Goal: Task Accomplishment & Management: Use online tool/utility

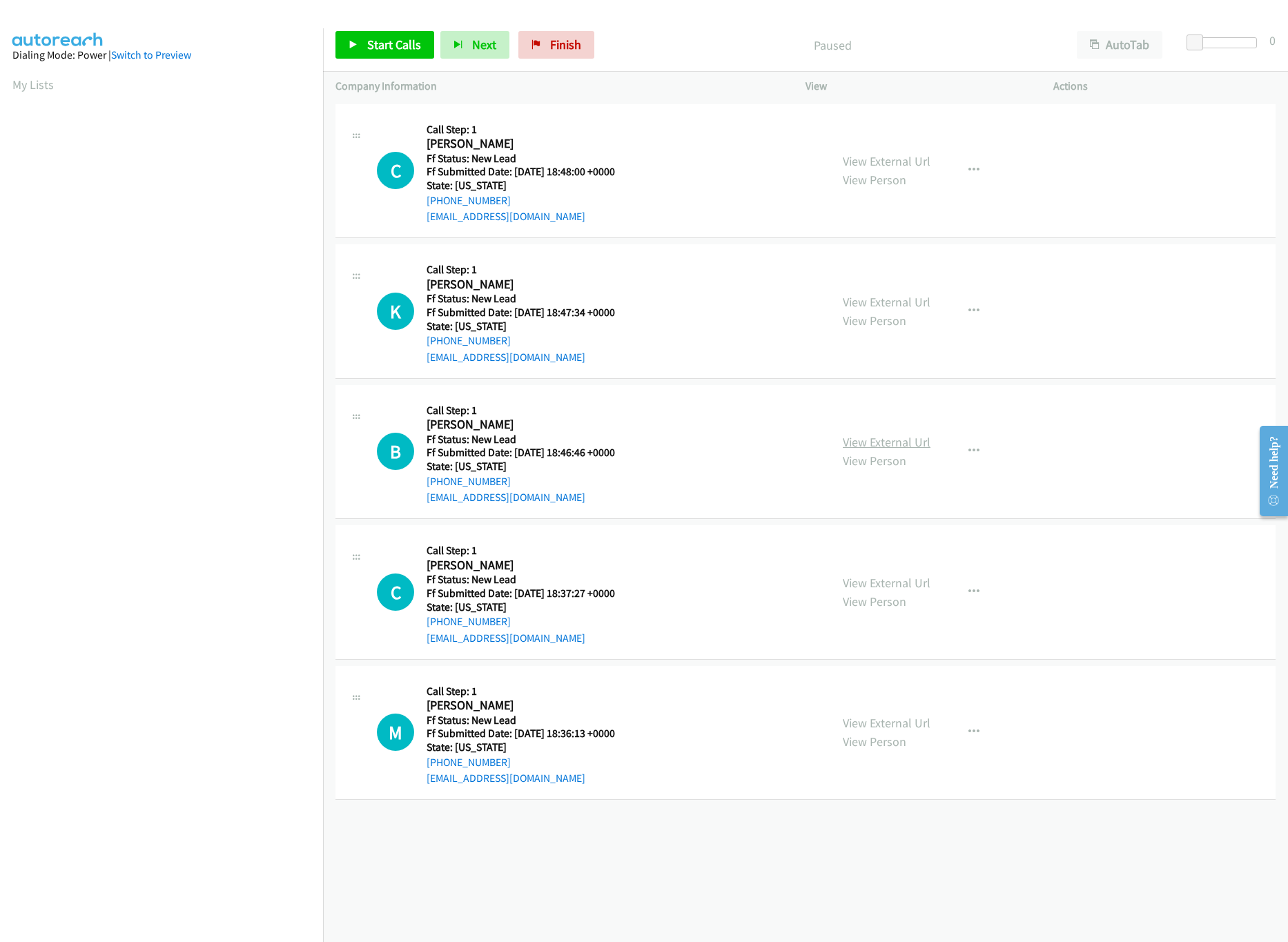
click at [896, 437] on link "View External Url" at bounding box center [886, 442] width 87 height 16
click at [893, 315] on link "View Person" at bounding box center [875, 321] width 63 height 16
click at [890, 299] on link "View External Url" at bounding box center [886, 302] width 87 height 16
click at [881, 158] on link "View External Url" at bounding box center [886, 161] width 87 height 16
click at [359, 42] on link "Start Calls" at bounding box center [385, 44] width 99 height 27
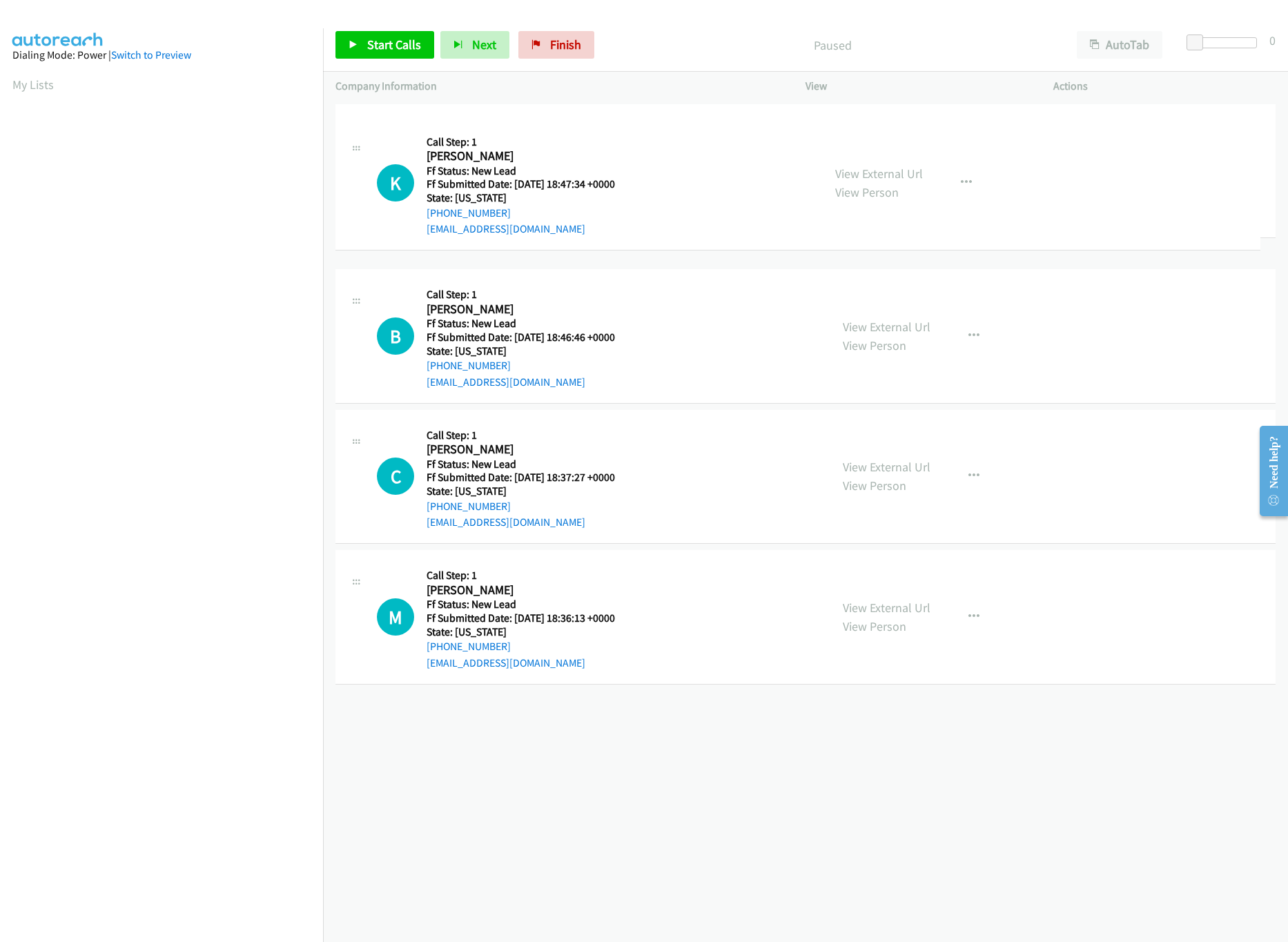
drag, startPoint x: 657, startPoint y: 334, endPoint x: 675, endPoint y: 148, distance: 186.9
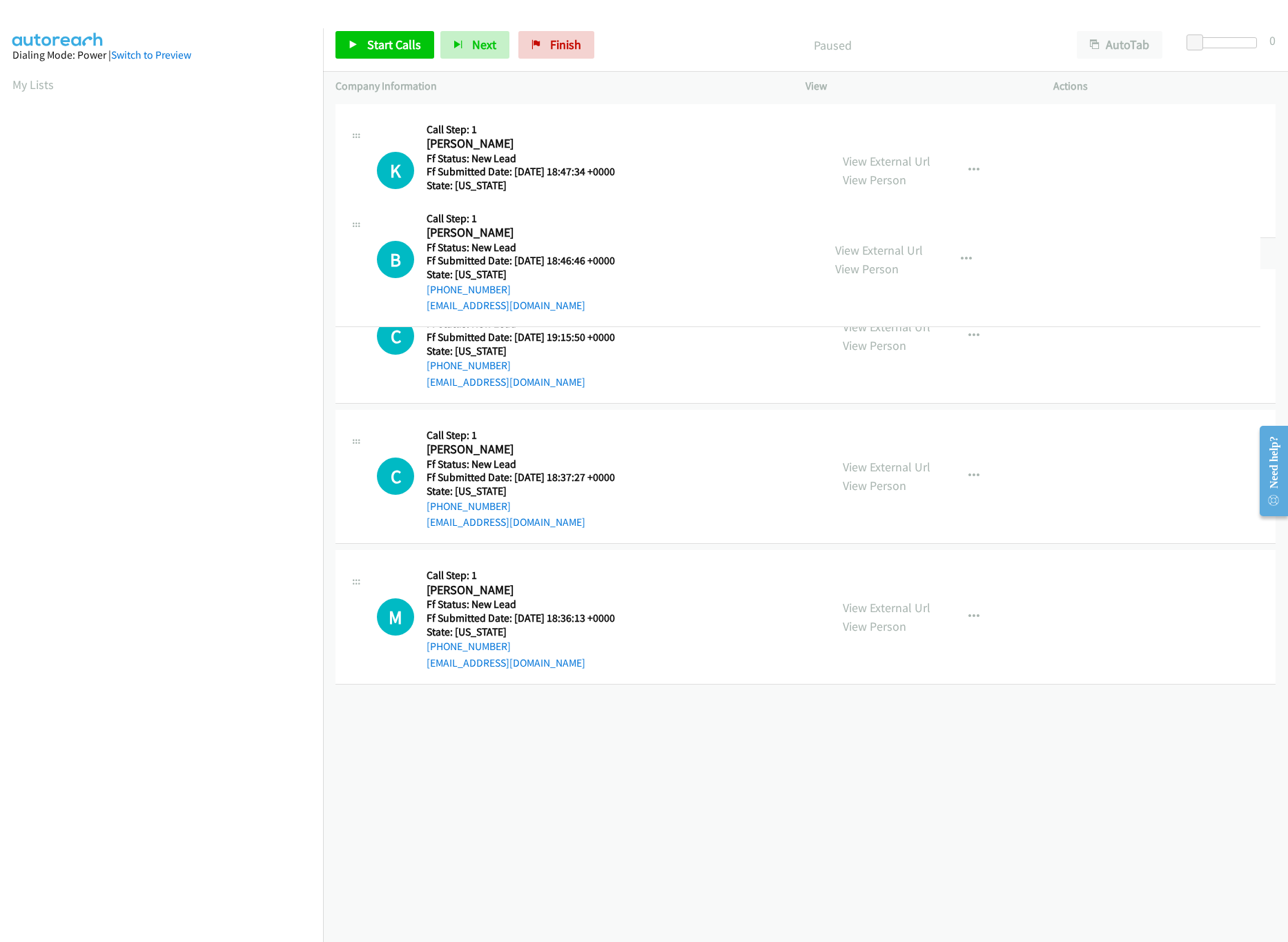
drag, startPoint x: 676, startPoint y: 458, endPoint x: 689, endPoint y: 249, distance: 209.4
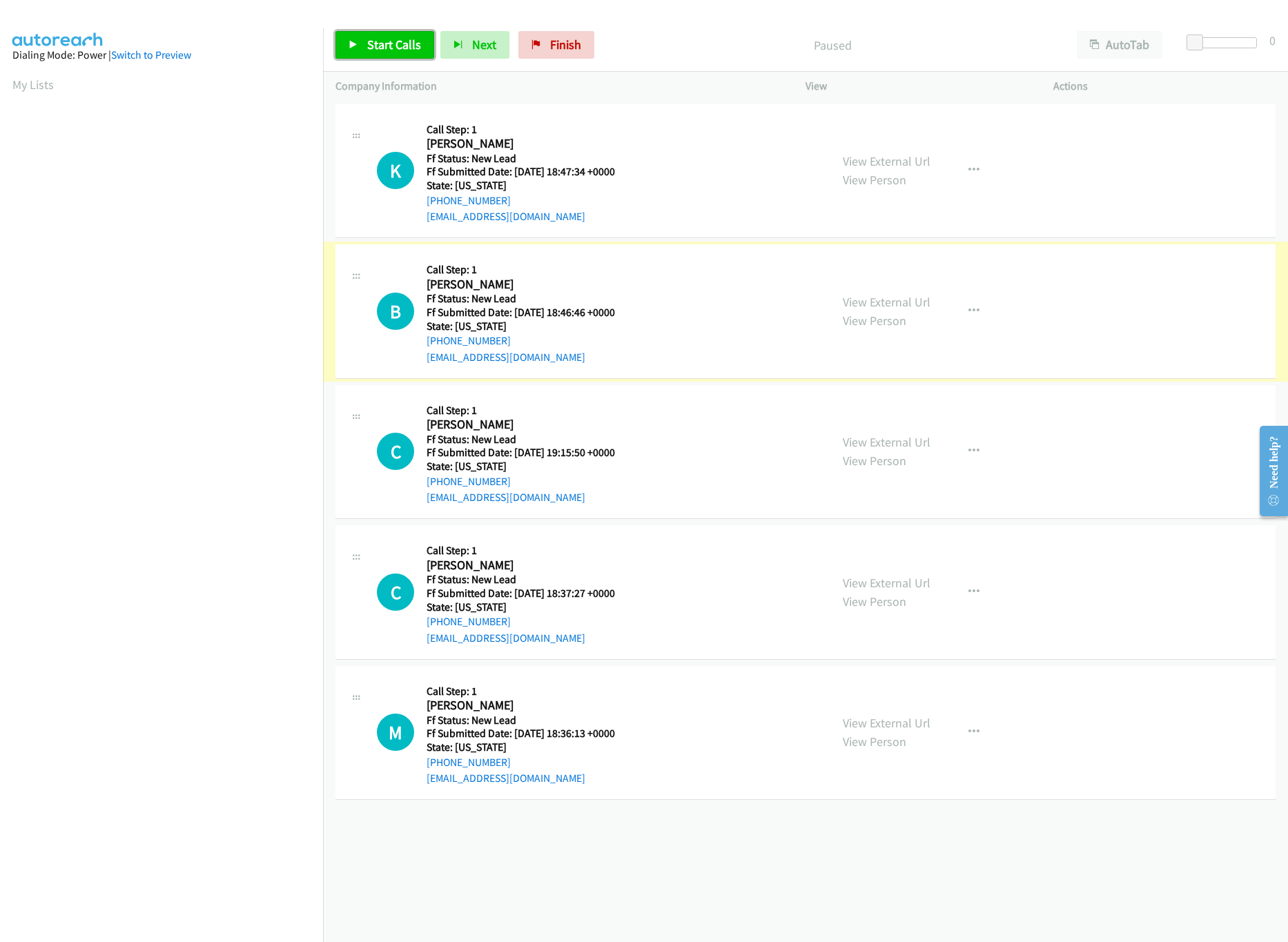
click at [409, 55] on link "Start Calls" at bounding box center [385, 44] width 99 height 27
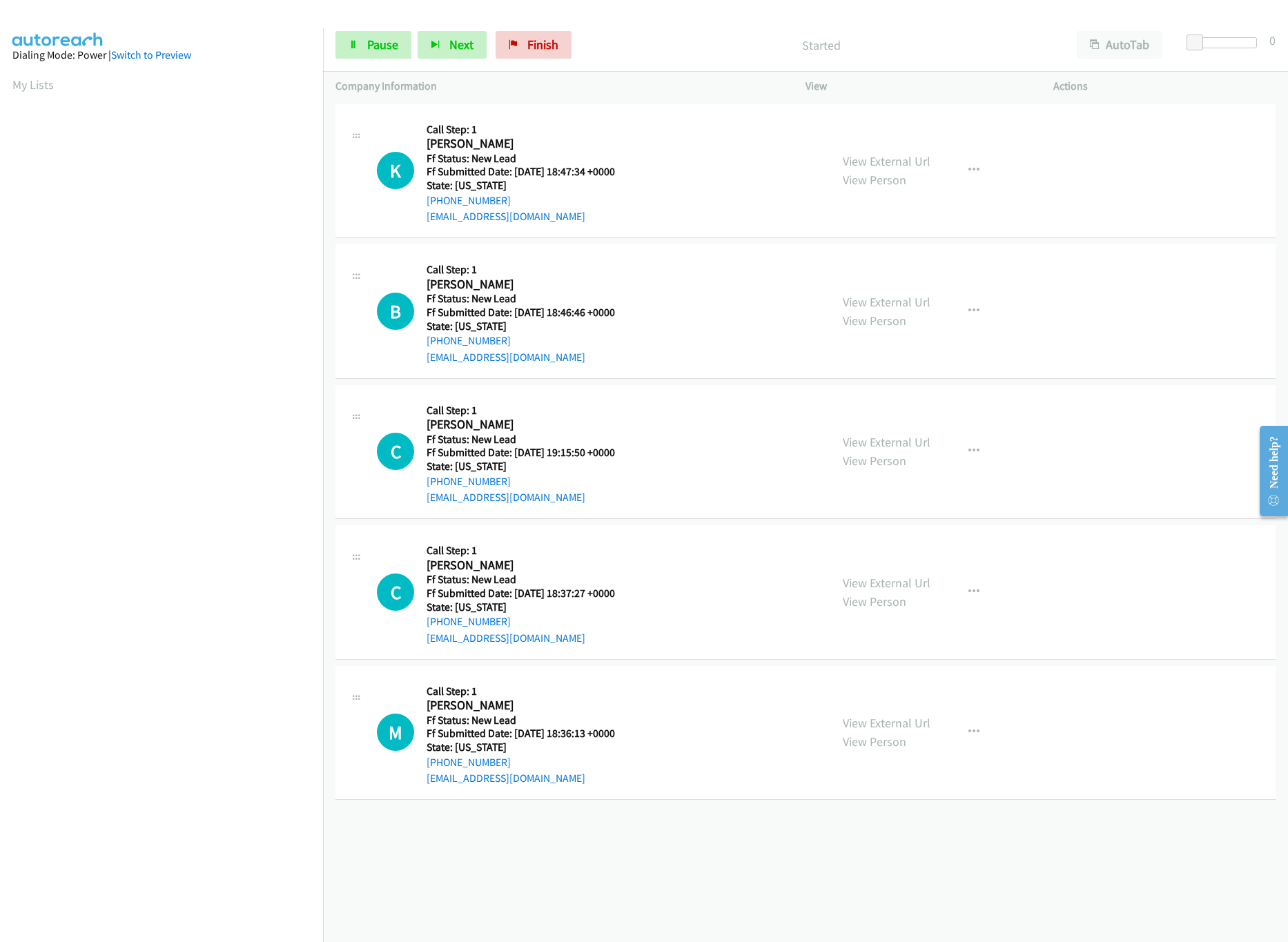
scroll to position [0, 4]
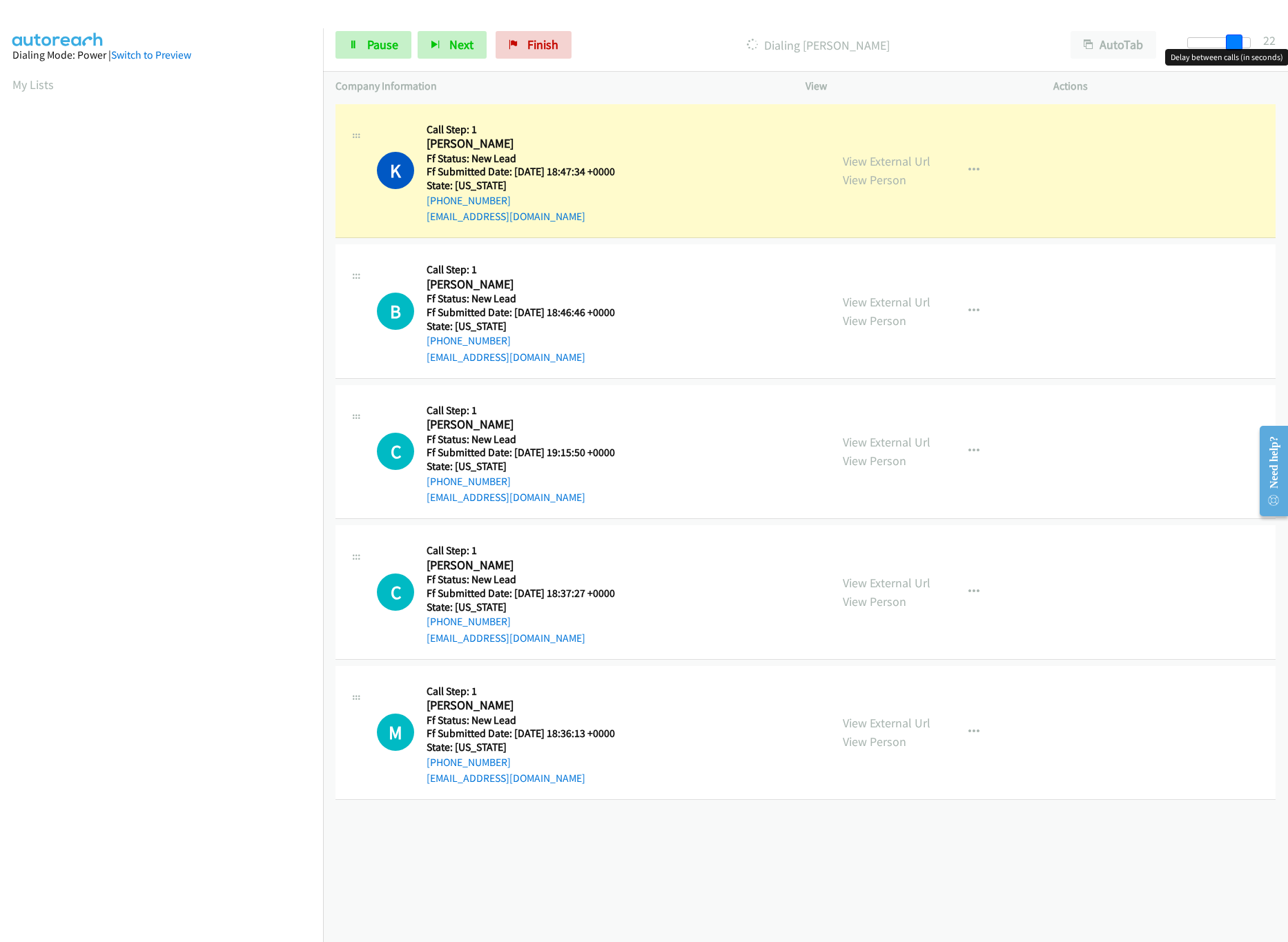
drag, startPoint x: 1195, startPoint y: 42, endPoint x: 1242, endPoint y: 48, distance: 47.4
click at [1242, 48] on span at bounding box center [1234, 42] width 17 height 17
click at [867, 721] on link "View External Url" at bounding box center [886, 723] width 87 height 16
click at [903, 583] on link "View External Url" at bounding box center [886, 582] width 87 height 16
click at [881, 441] on link "View External Url" at bounding box center [886, 442] width 87 height 16
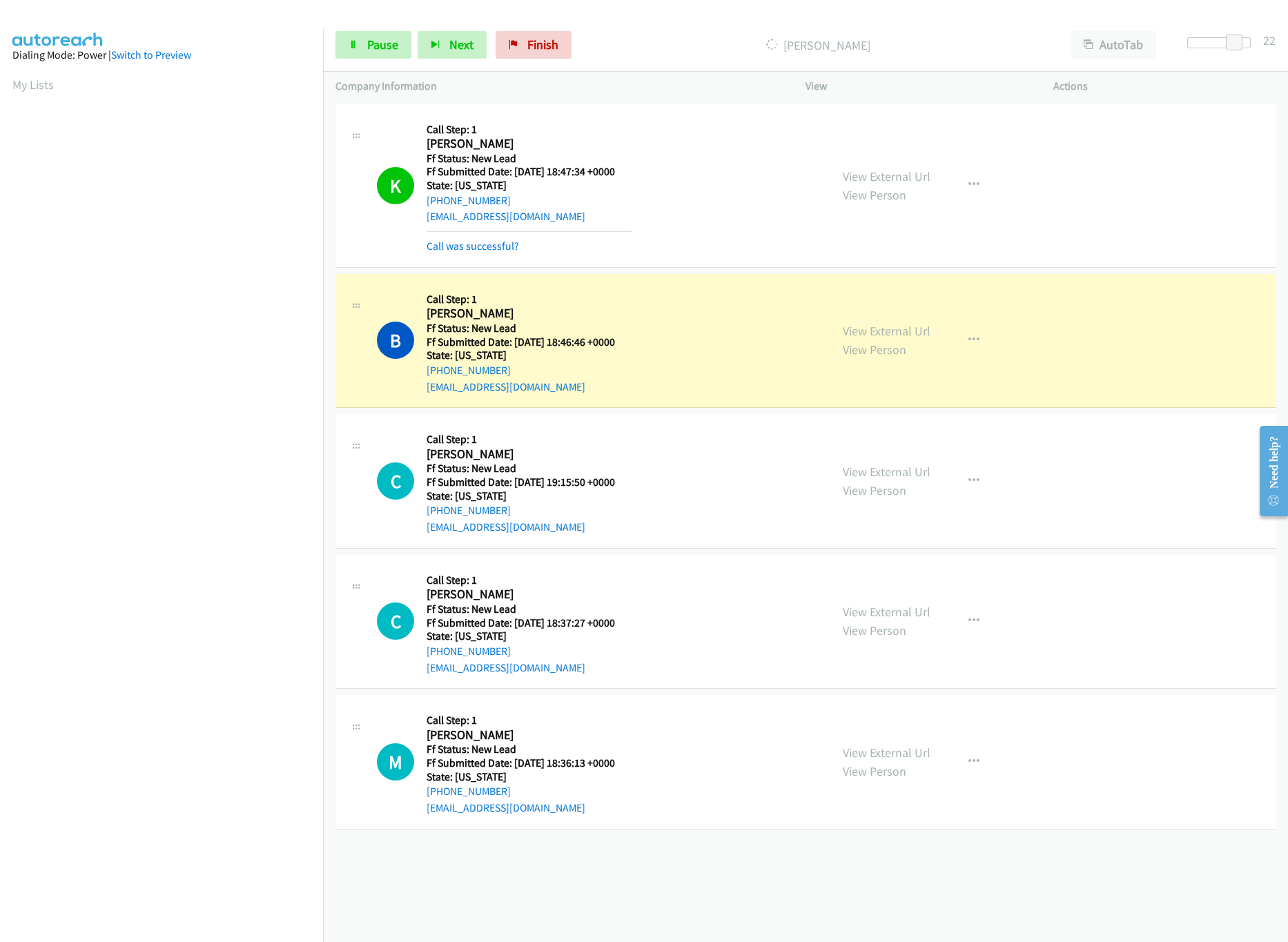
click at [518, 899] on div "+1 415-964-1034 Call failed - Please reload the list and try again The Callbar …" at bounding box center [805, 521] width 965 height 842
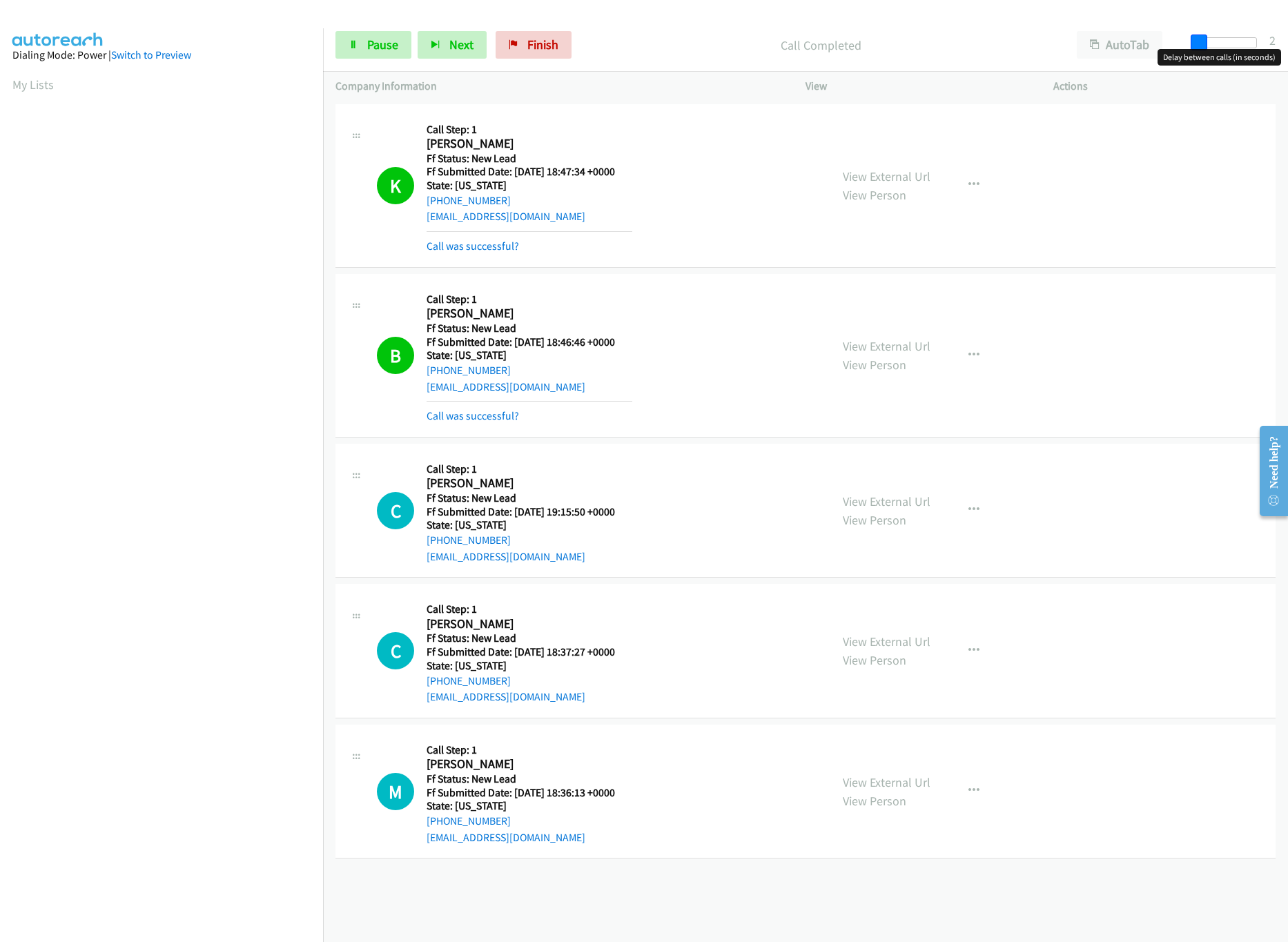
drag, startPoint x: 1228, startPoint y: 48, endPoint x: 1187, endPoint y: 48, distance: 41.0
click at [1187, 48] on div at bounding box center [1225, 48] width 88 height 21
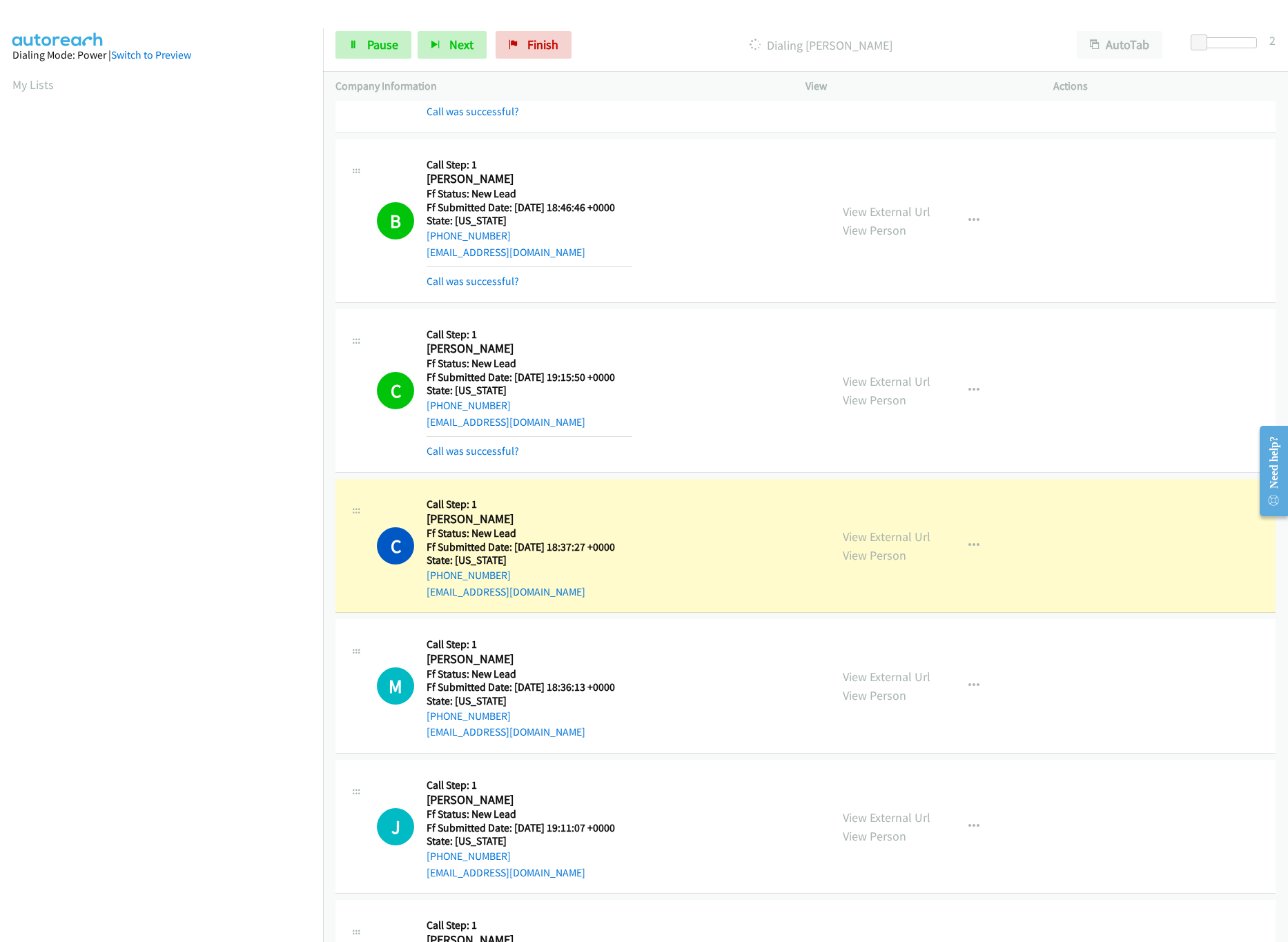
scroll to position [396, 0]
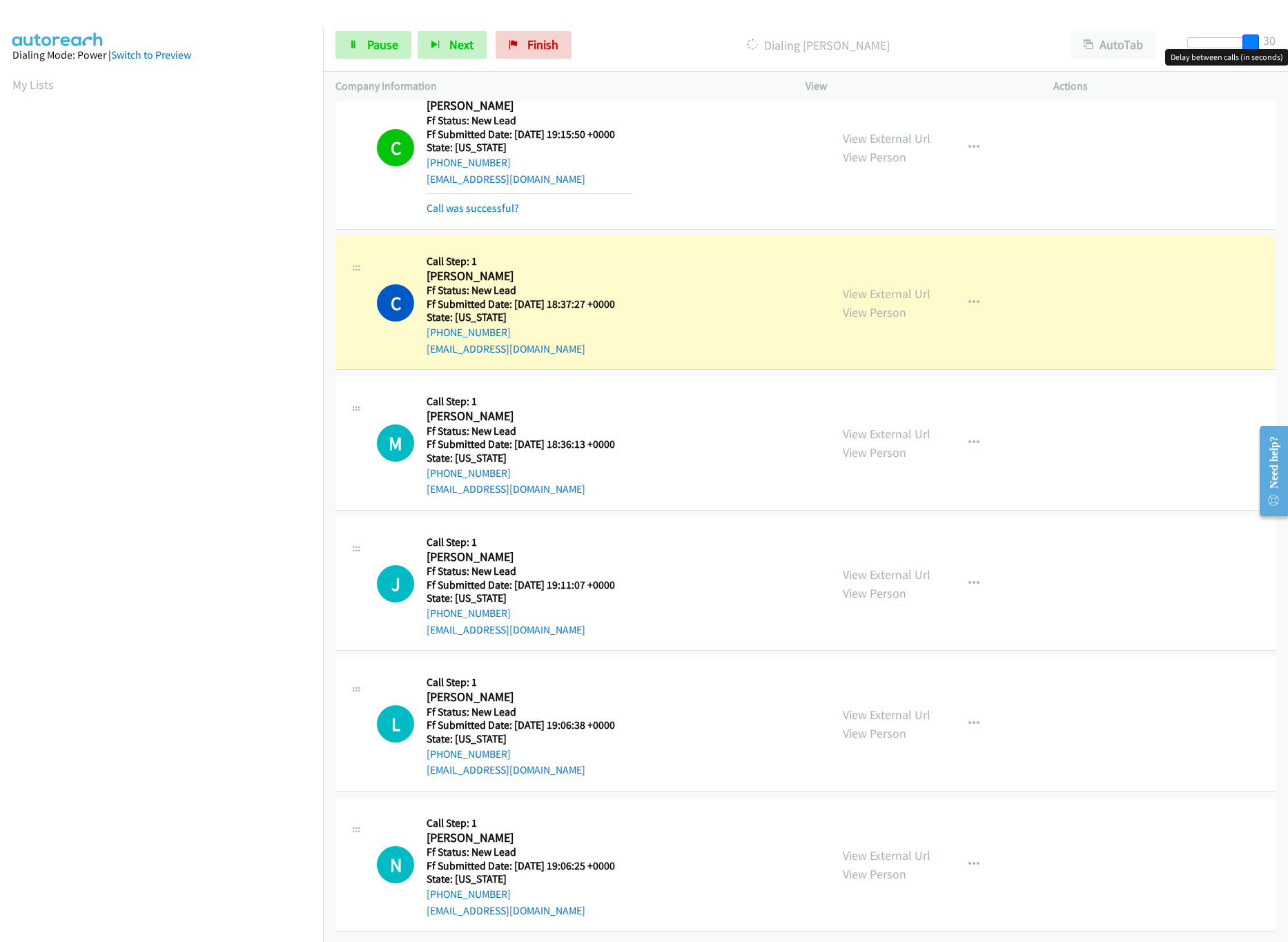
drag, startPoint x: 1202, startPoint y: 42, endPoint x: 1375, endPoint y: 50, distance: 173.2
click at [1287, 50] on html "Start Calls Pause Next Finish Dialing Ciji Evans AutoTab AutoTab 30 Company Inf…" at bounding box center [644, 33] width 1288 height 65
drag, startPoint x: 1255, startPoint y: 33, endPoint x: 1168, endPoint y: 59, distance: 90.8
click at [1169, 59] on body "Start Calls Pause Next Finish Dialing Ciji Evans AutoTab AutoTab 10 Company Inf…" at bounding box center [644, 33] width 1288 height 65
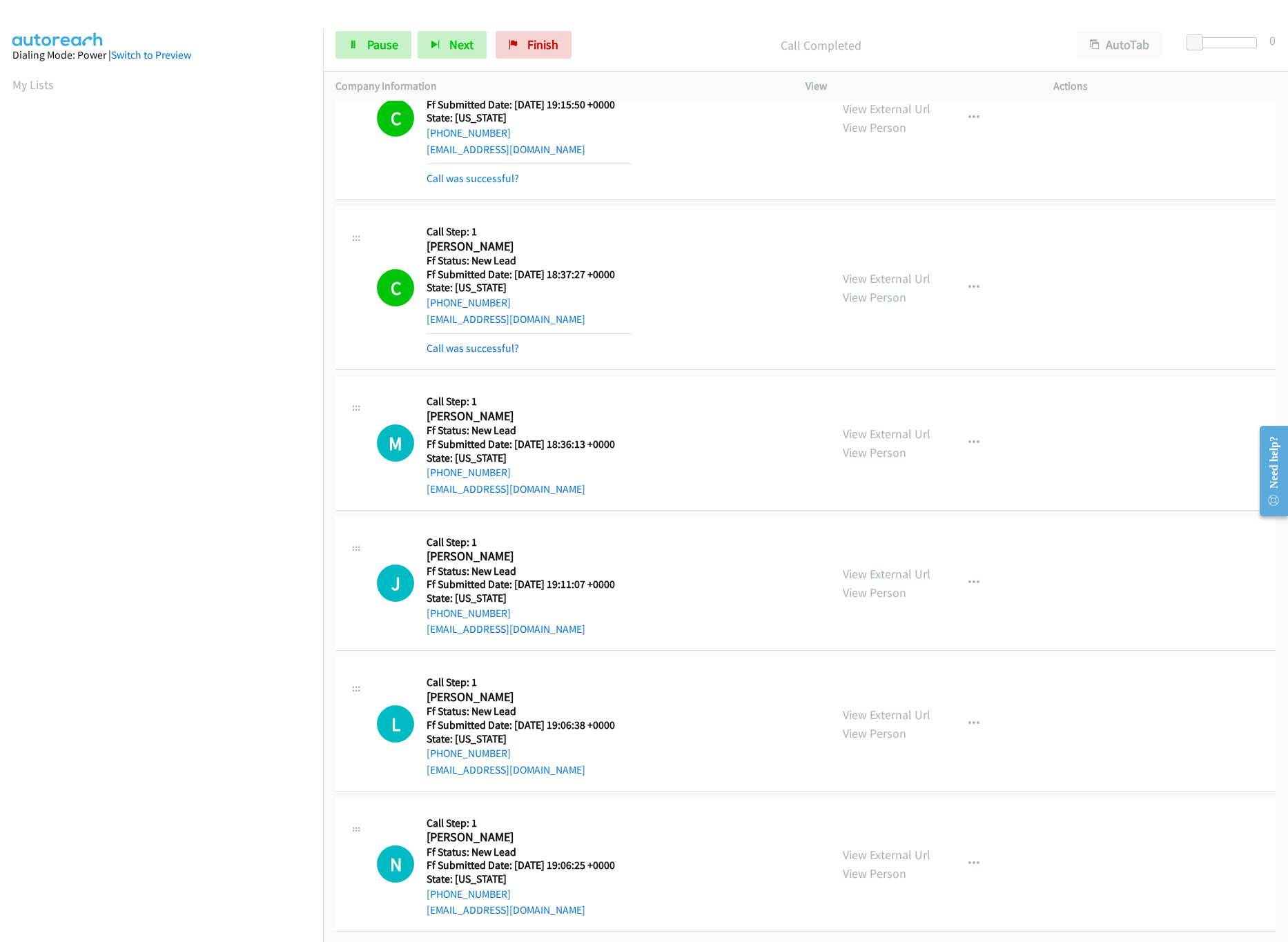
scroll to position [426, 0]
click at [867, 847] on link "View External Url" at bounding box center [886, 855] width 87 height 16
click at [903, 707] on link "View External Url" at bounding box center [886, 715] width 87 height 16
click at [907, 566] on link "View External Url" at bounding box center [886, 574] width 87 height 16
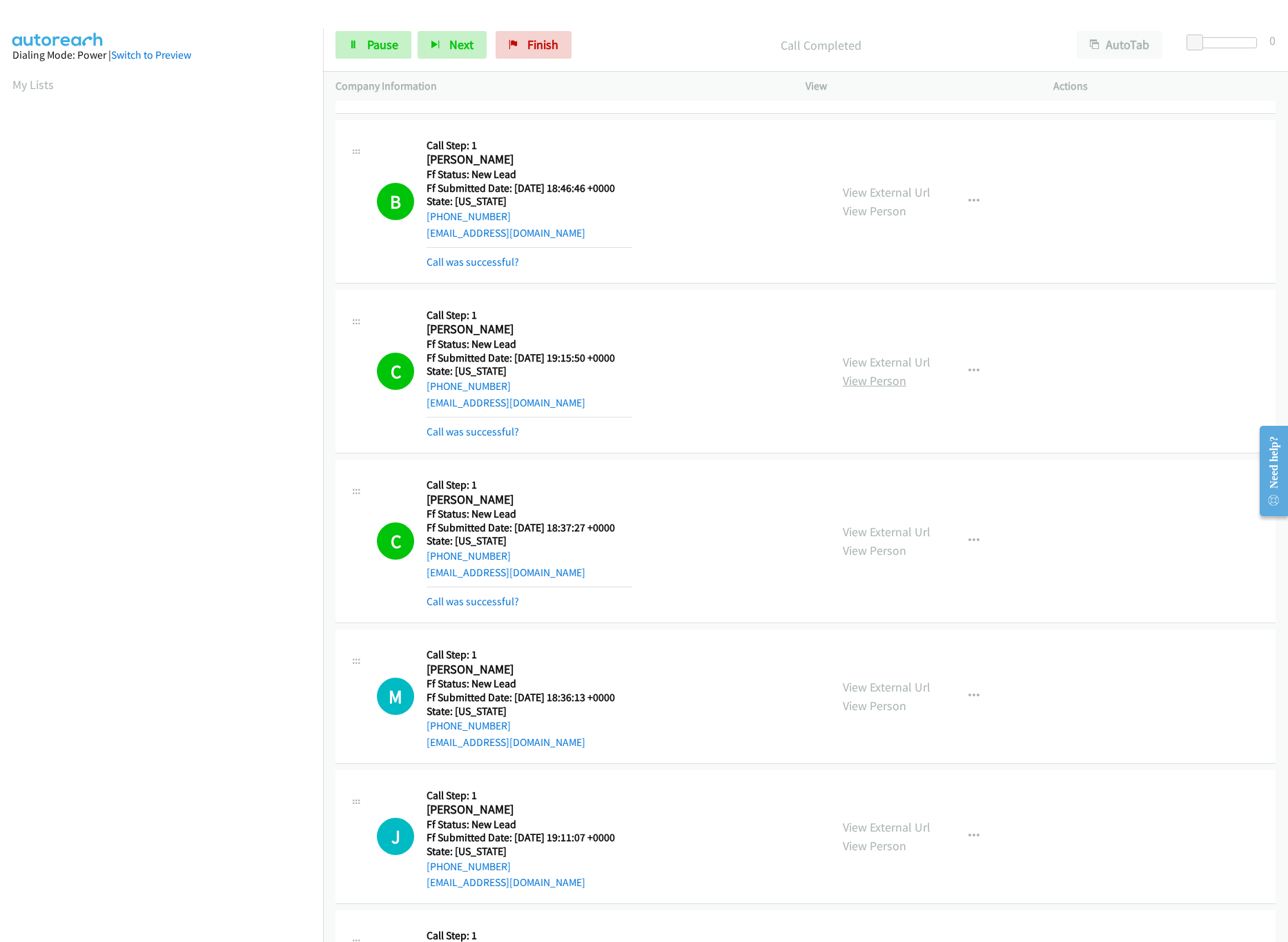
scroll to position [0, 0]
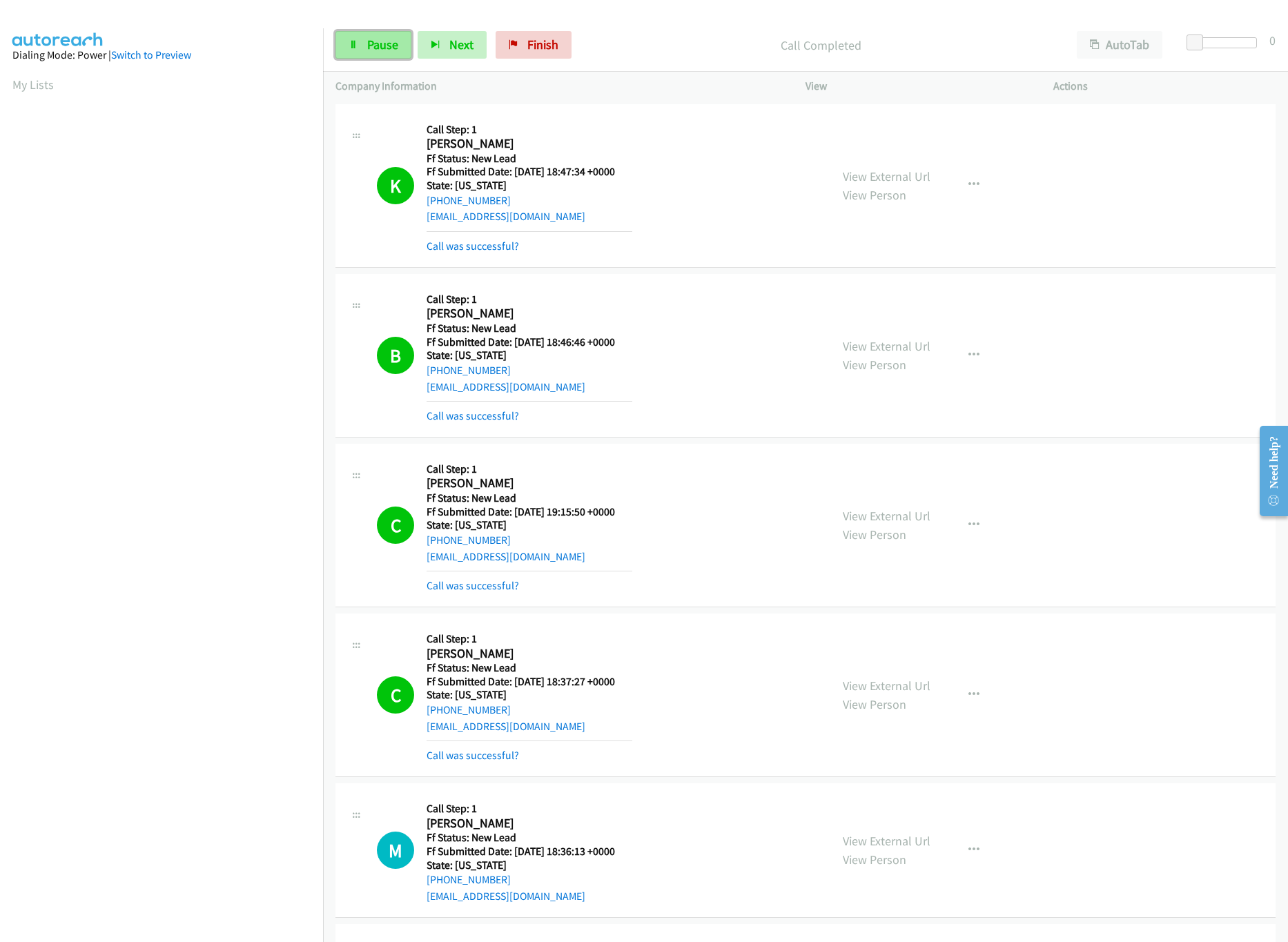
click at [388, 49] on span "Pause" at bounding box center [383, 45] width 31 height 16
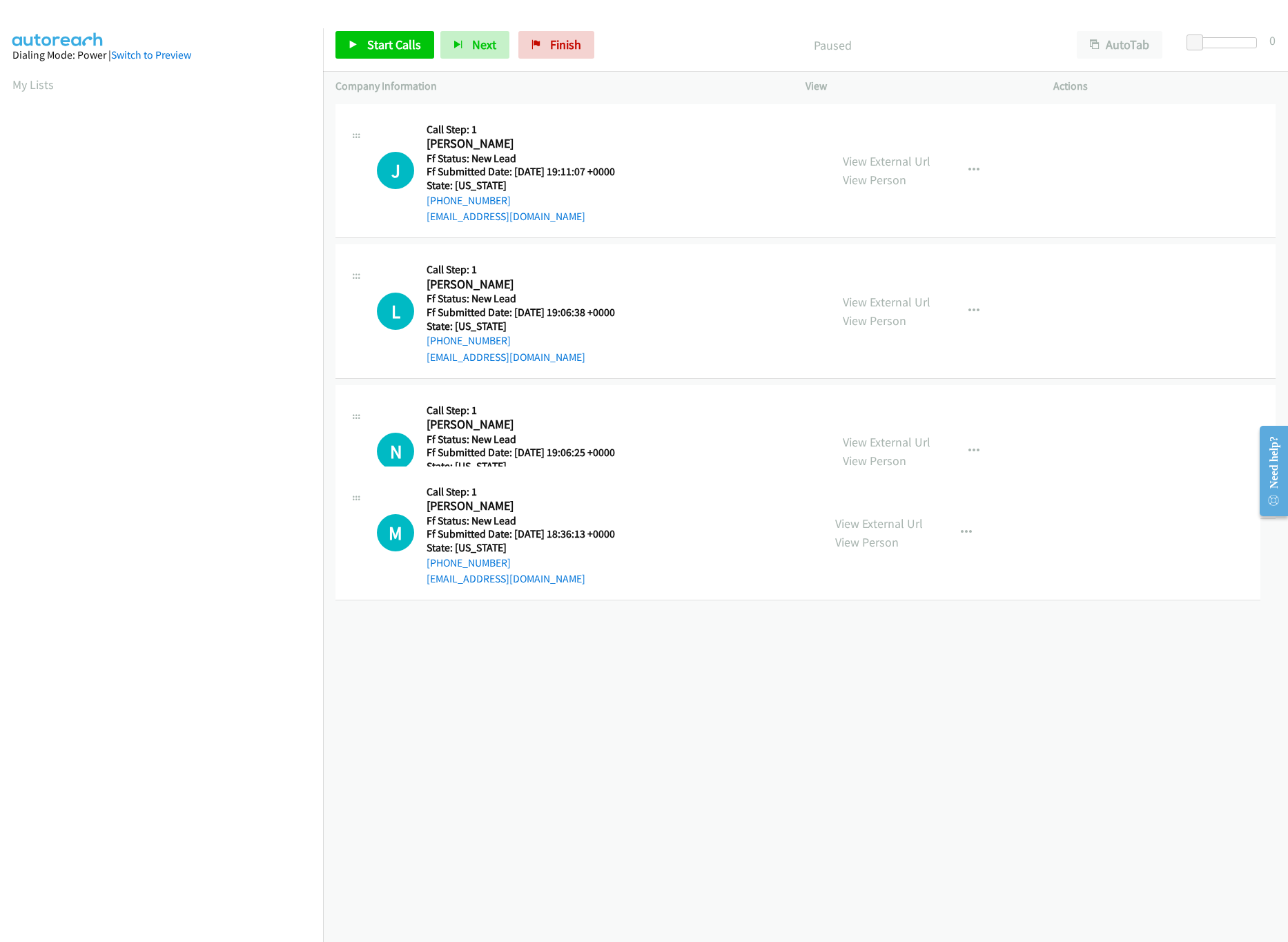
drag, startPoint x: 597, startPoint y: 603, endPoint x: 586, endPoint y: 75, distance: 528.1
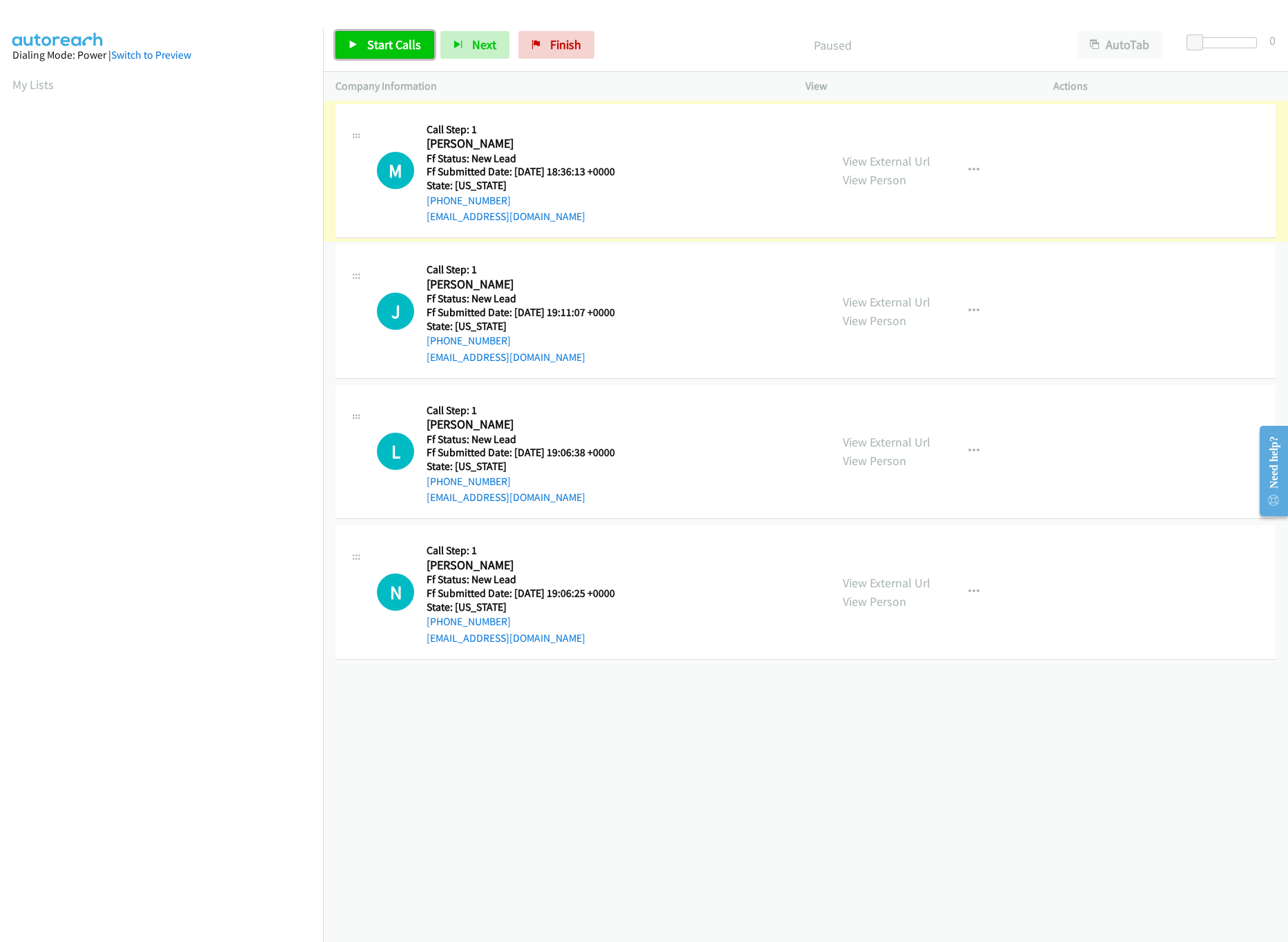
click at [404, 50] on span "Start Calls" at bounding box center [394, 45] width 54 height 16
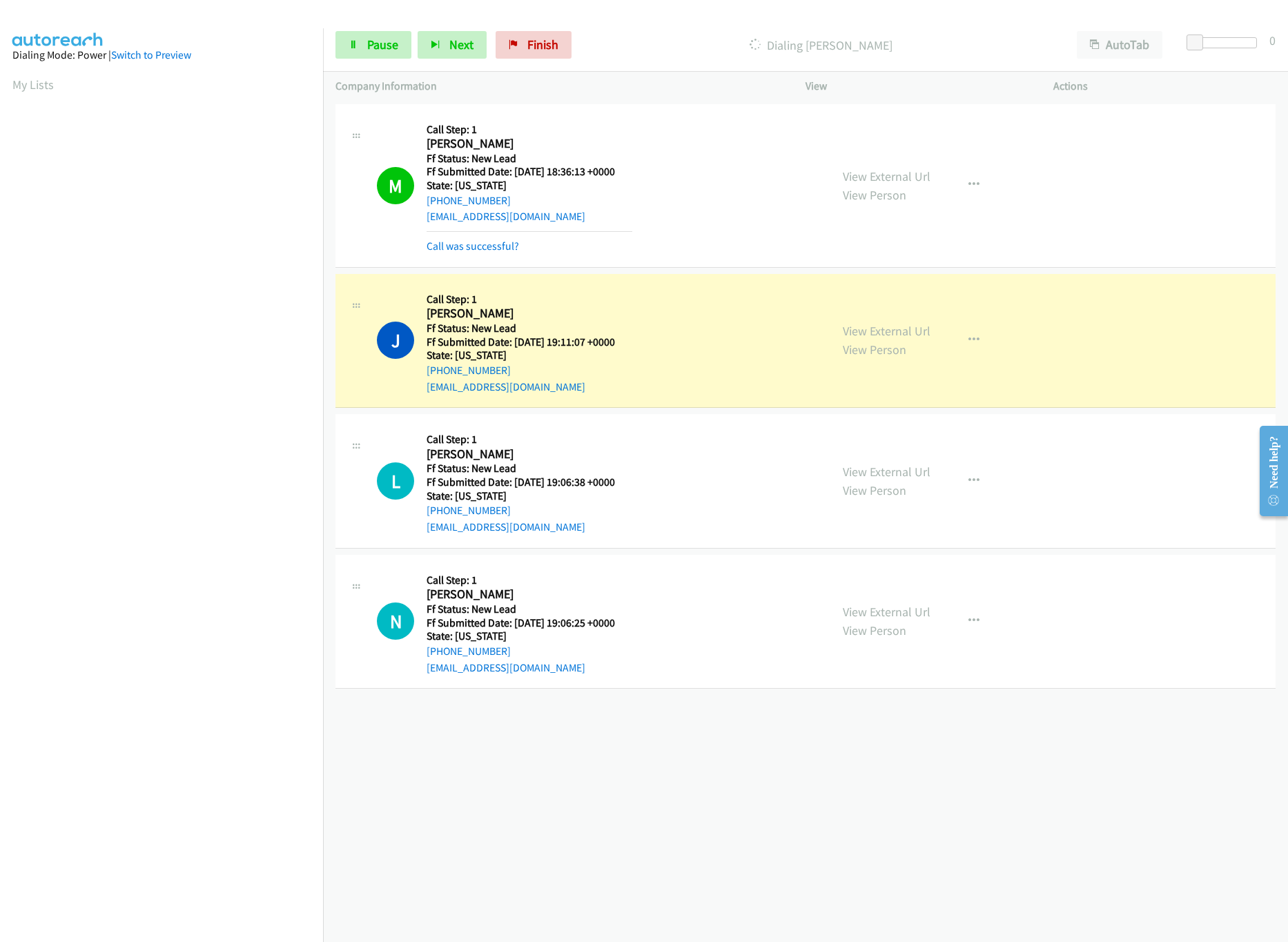
click at [508, 804] on div "+1 415-964-1034 Call failed - Please reload the list and try again The Callbar …" at bounding box center [805, 521] width 965 height 842
click at [354, 56] on link "Pause" at bounding box center [374, 44] width 76 height 27
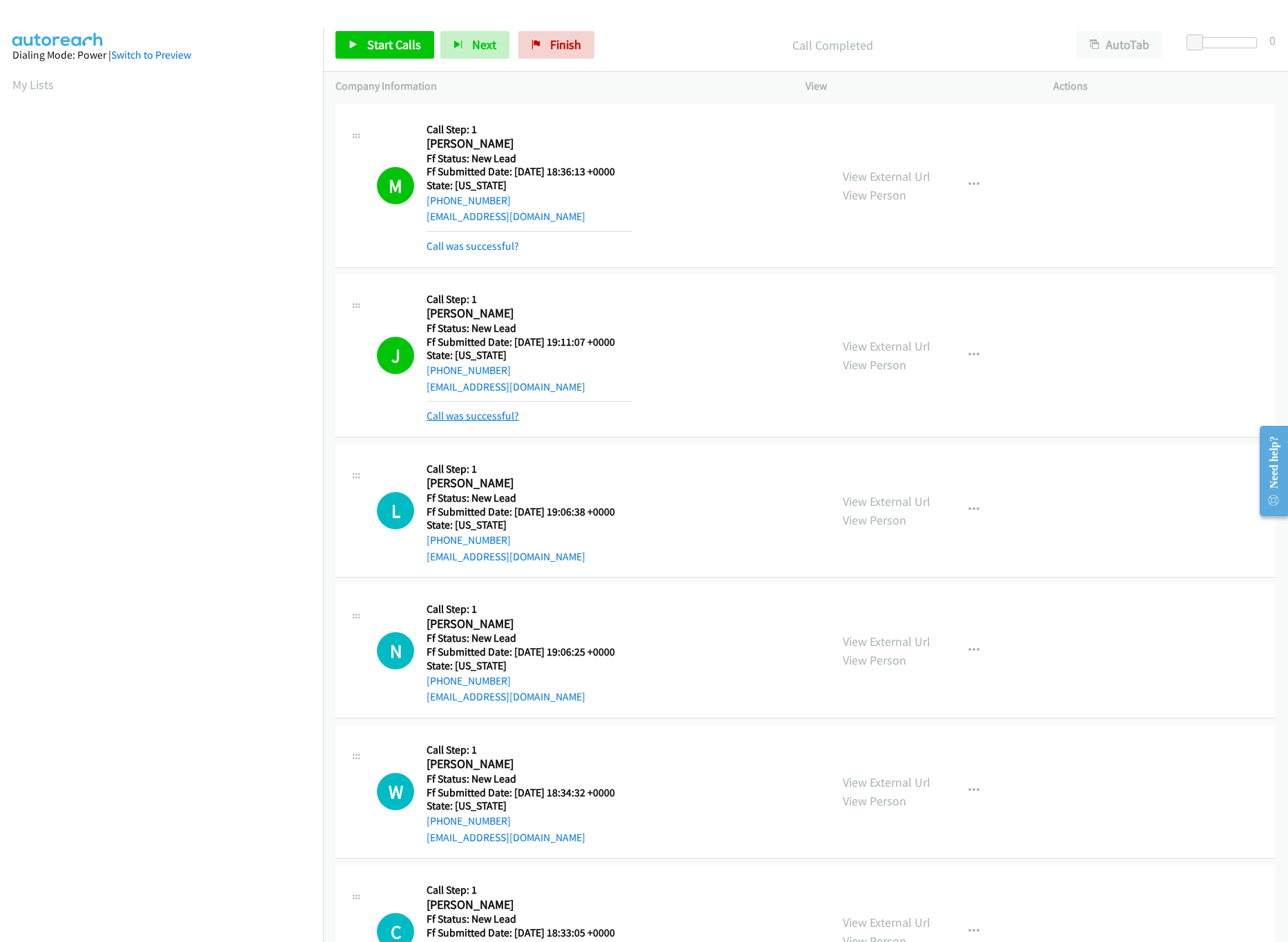
click at [463, 419] on link "Call was successful?" at bounding box center [473, 415] width 93 height 13
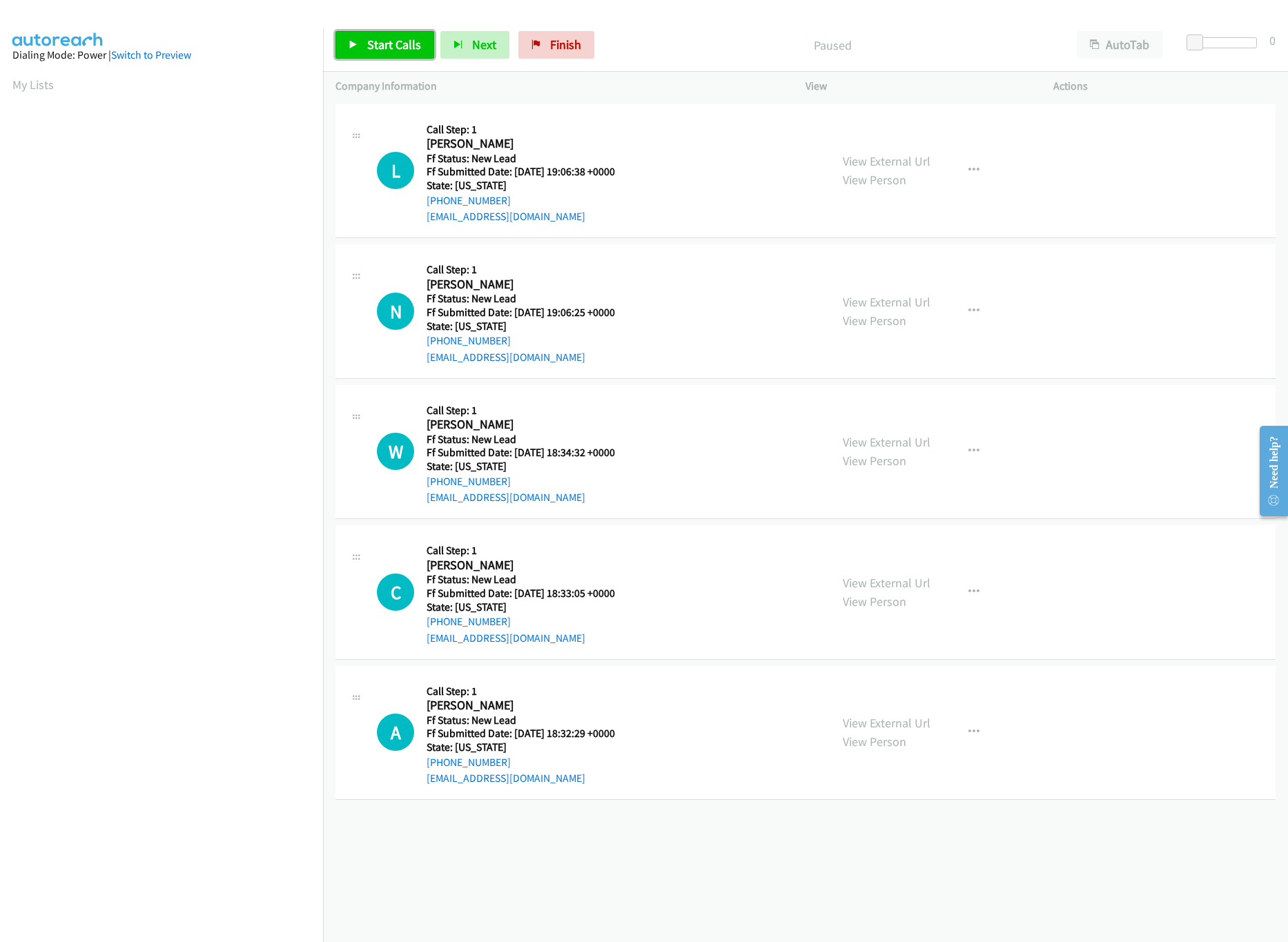
click at [400, 43] on span "Start Calls" at bounding box center [394, 45] width 54 height 16
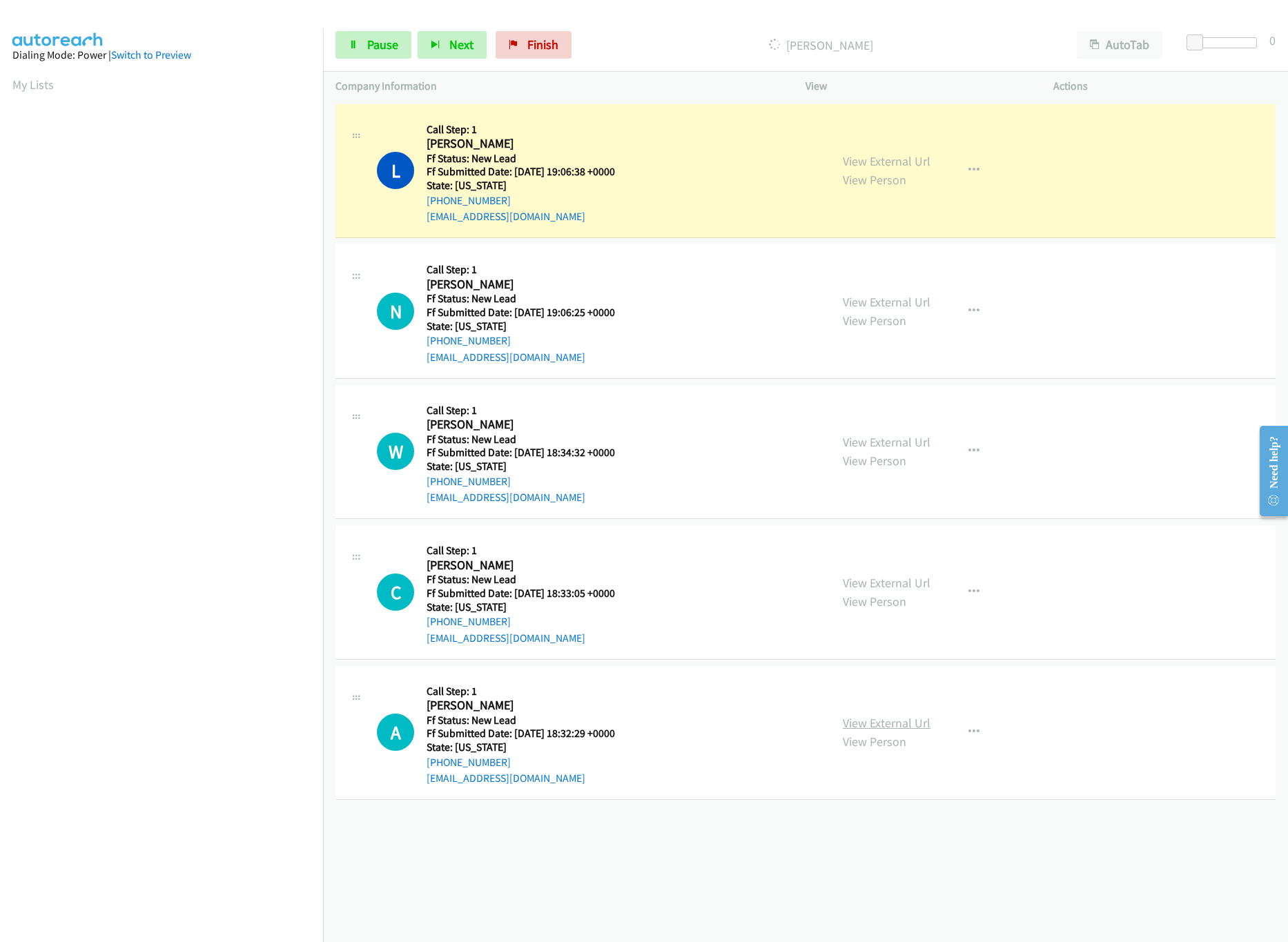
click at [892, 723] on link "View External Url" at bounding box center [886, 723] width 87 height 16
click at [907, 580] on link "View External Url" at bounding box center [886, 582] width 87 height 16
click at [890, 448] on link "View External Url" at bounding box center [886, 442] width 87 height 16
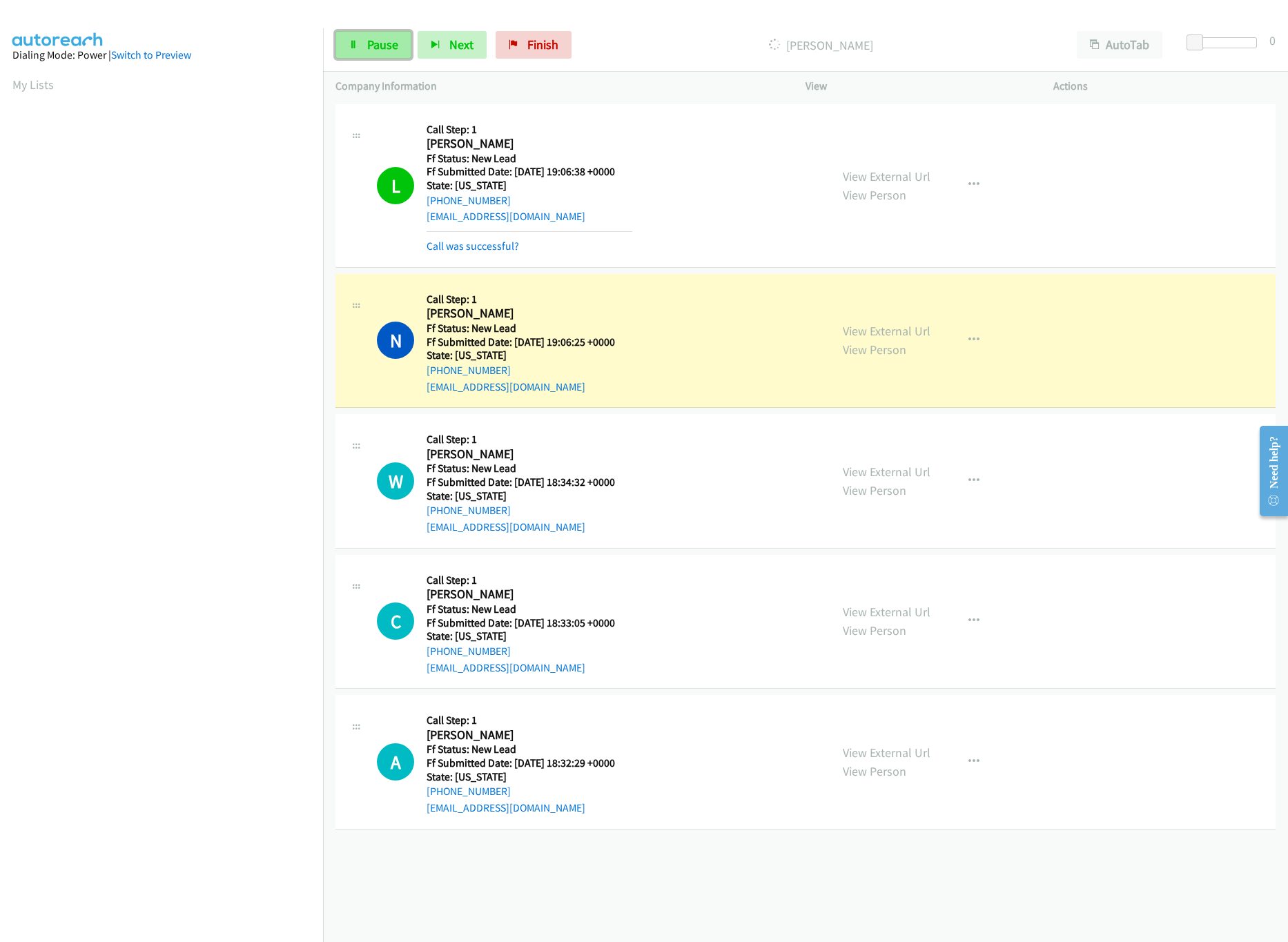
click at [373, 42] on span "Pause" at bounding box center [383, 45] width 31 height 16
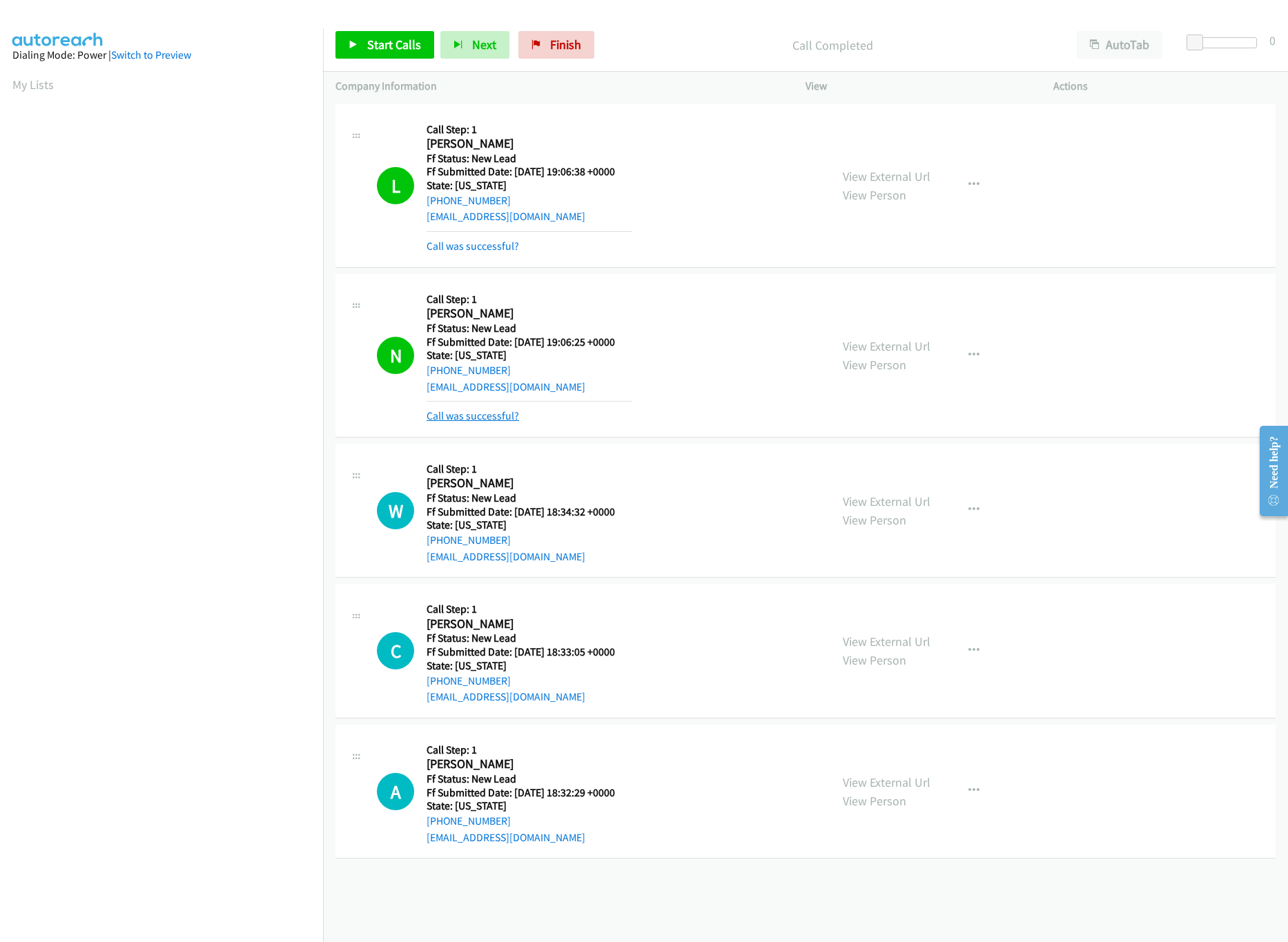
click at [477, 419] on link "Call was successful?" at bounding box center [473, 415] width 93 height 13
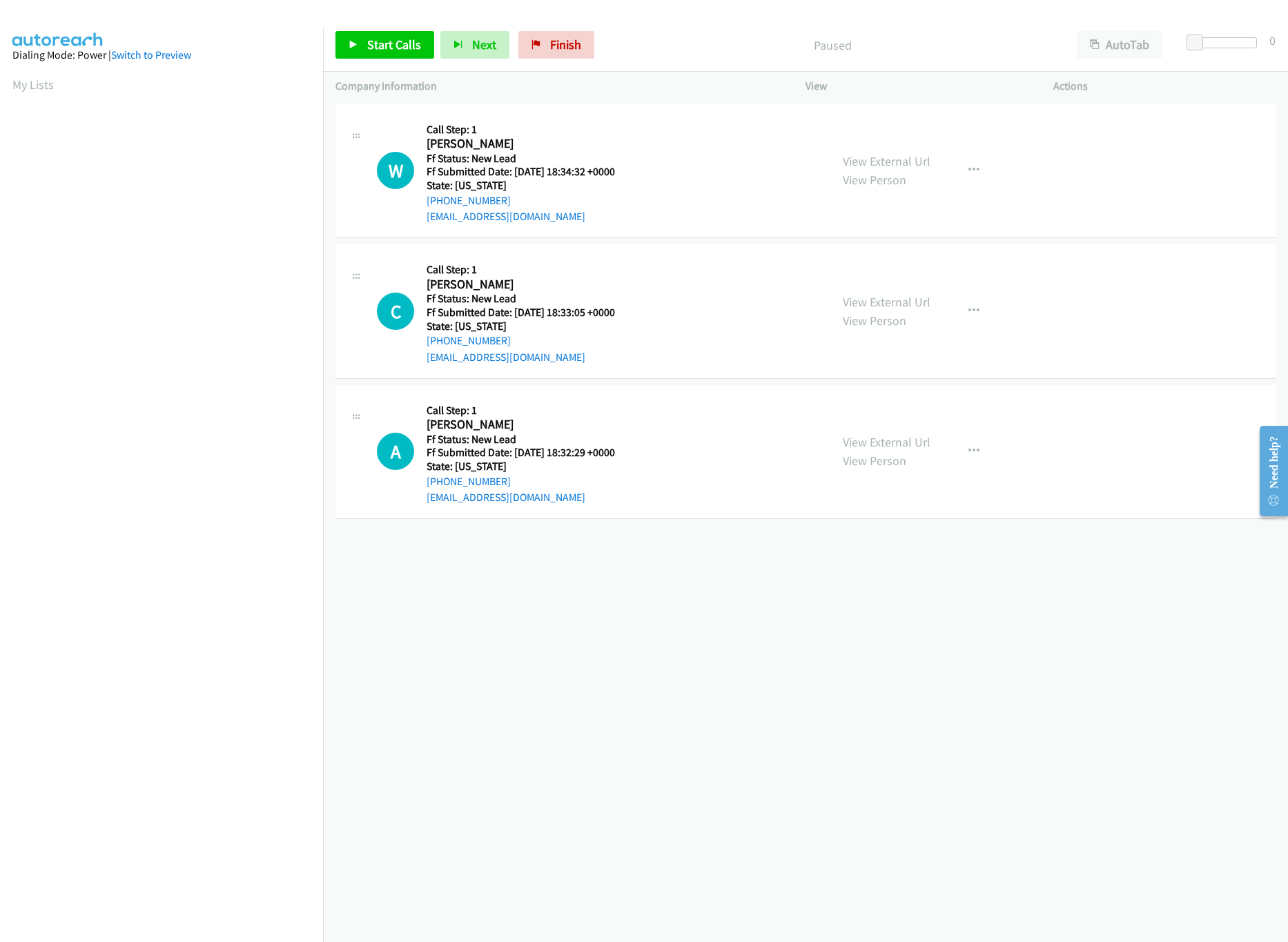
click at [800, 644] on div "[PHONE_NUMBER] Call failed - Please reload the list and try again The Callbar F…" at bounding box center [805, 521] width 965 height 842
click at [383, 42] on span "Start Calls" at bounding box center [394, 45] width 54 height 16
click at [369, 49] on span "Pause" at bounding box center [383, 45] width 31 height 16
click at [410, 46] on span "Start Calls" at bounding box center [394, 45] width 54 height 16
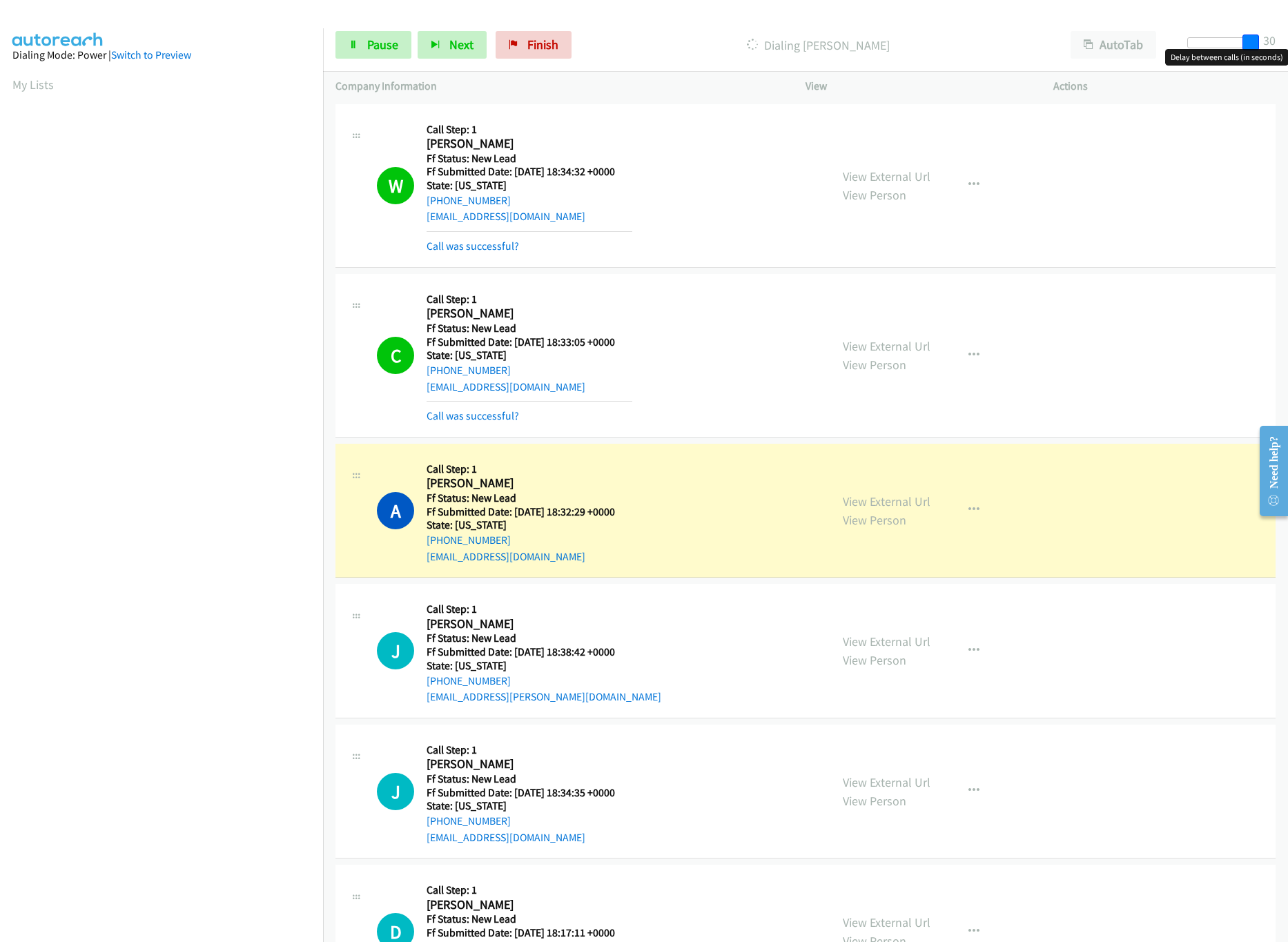
drag, startPoint x: 1202, startPoint y: 40, endPoint x: 1411, endPoint y: 50, distance: 209.2
click at [1287, 50] on html "Start Calls Pause Next Finish Dialing Alejandro Chimes AutoTab AutoTab 30 Compa…" at bounding box center [644, 33] width 1288 height 65
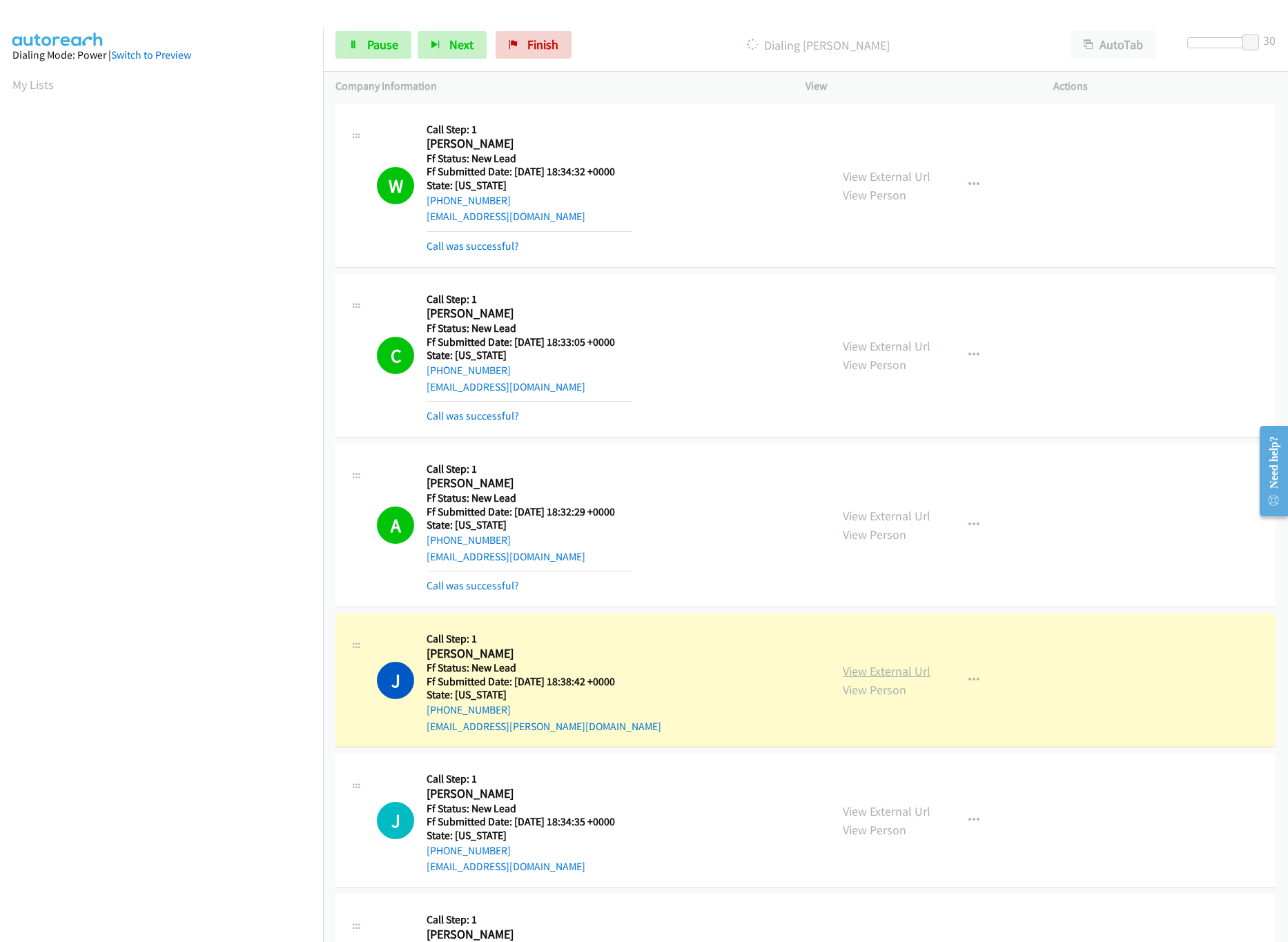
click at [870, 672] on link "View External Url" at bounding box center [886, 671] width 87 height 16
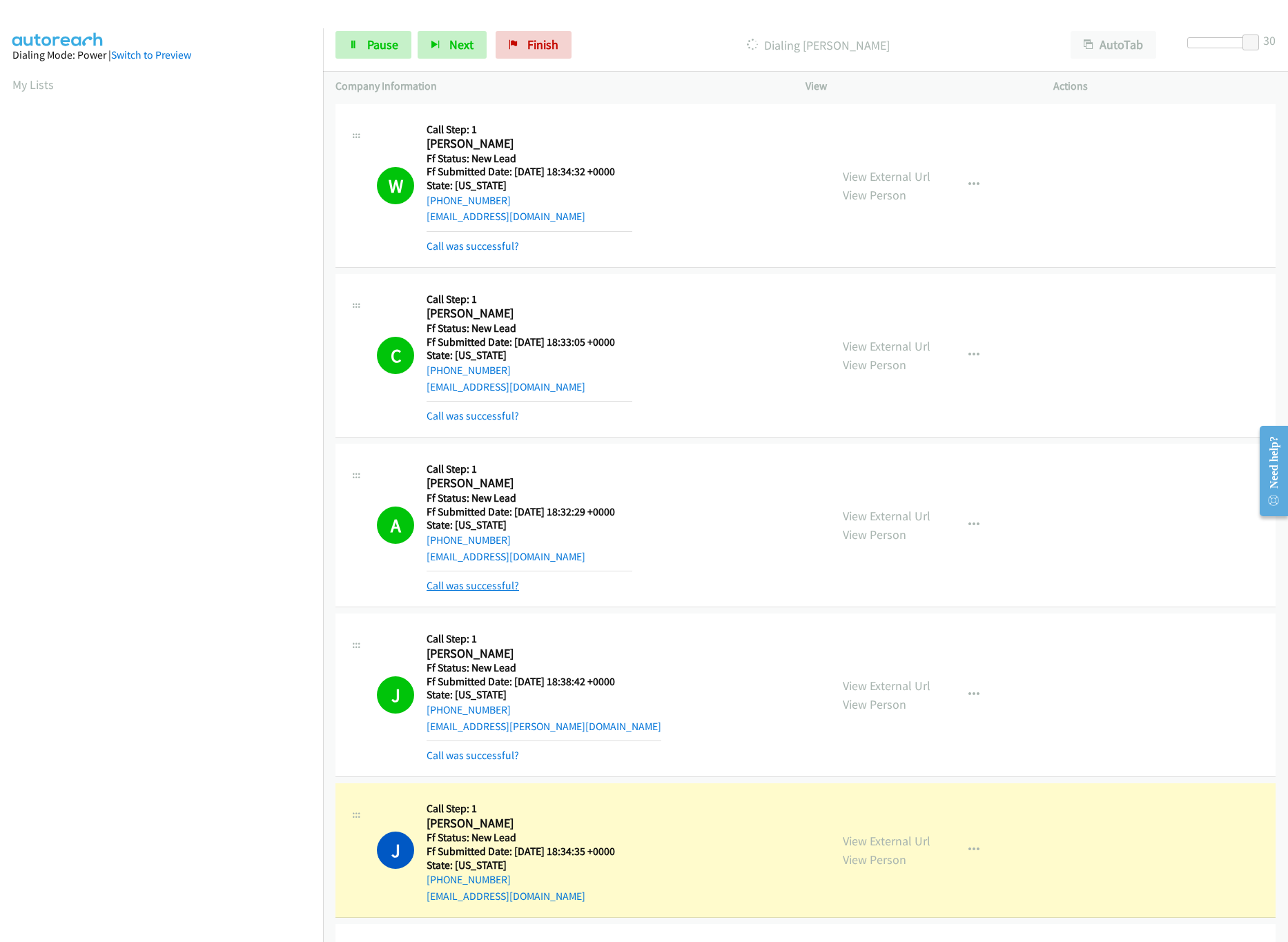
click at [514, 581] on link "Call was successful?" at bounding box center [473, 585] width 93 height 13
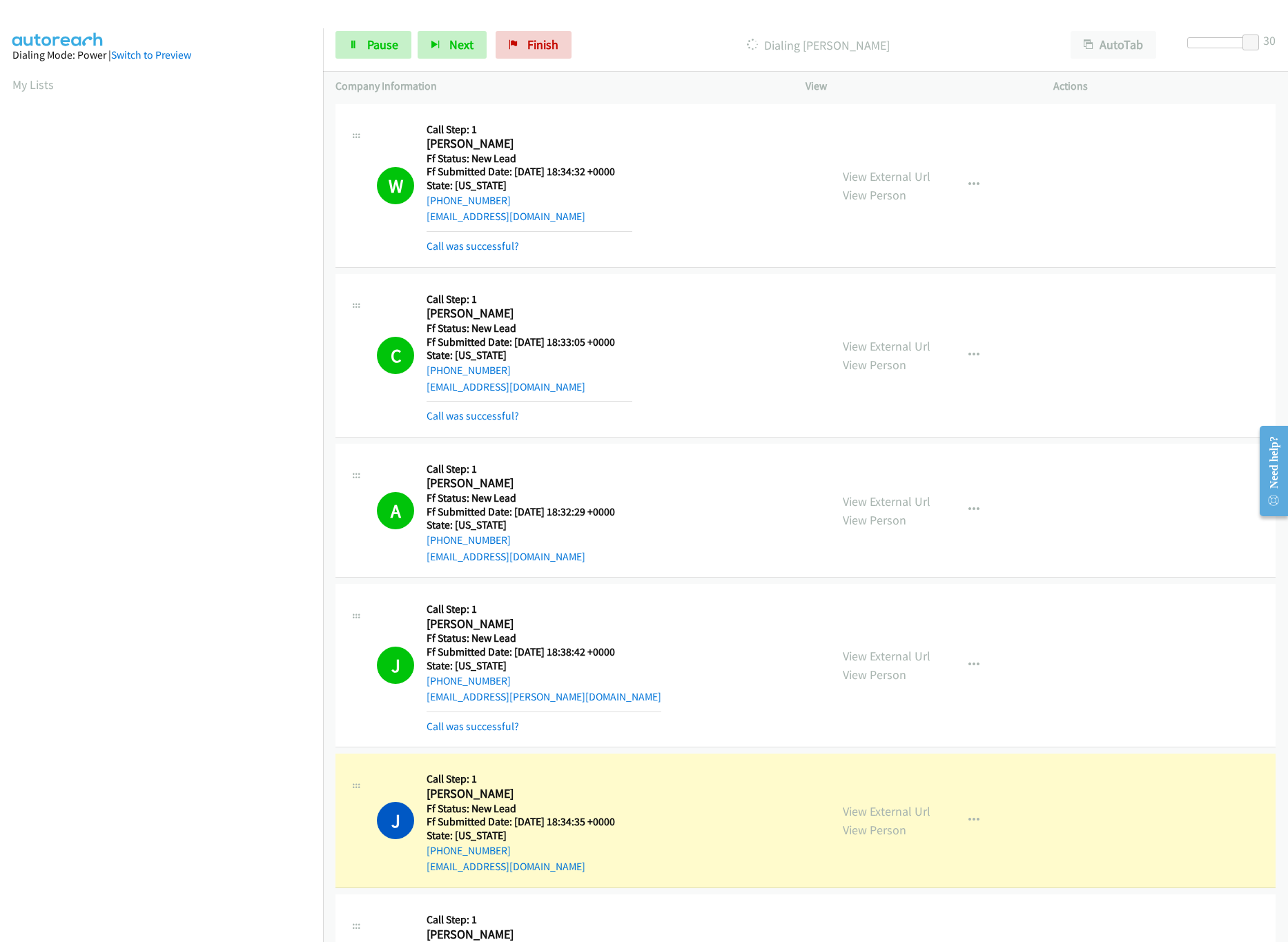
scroll to position [396, 0]
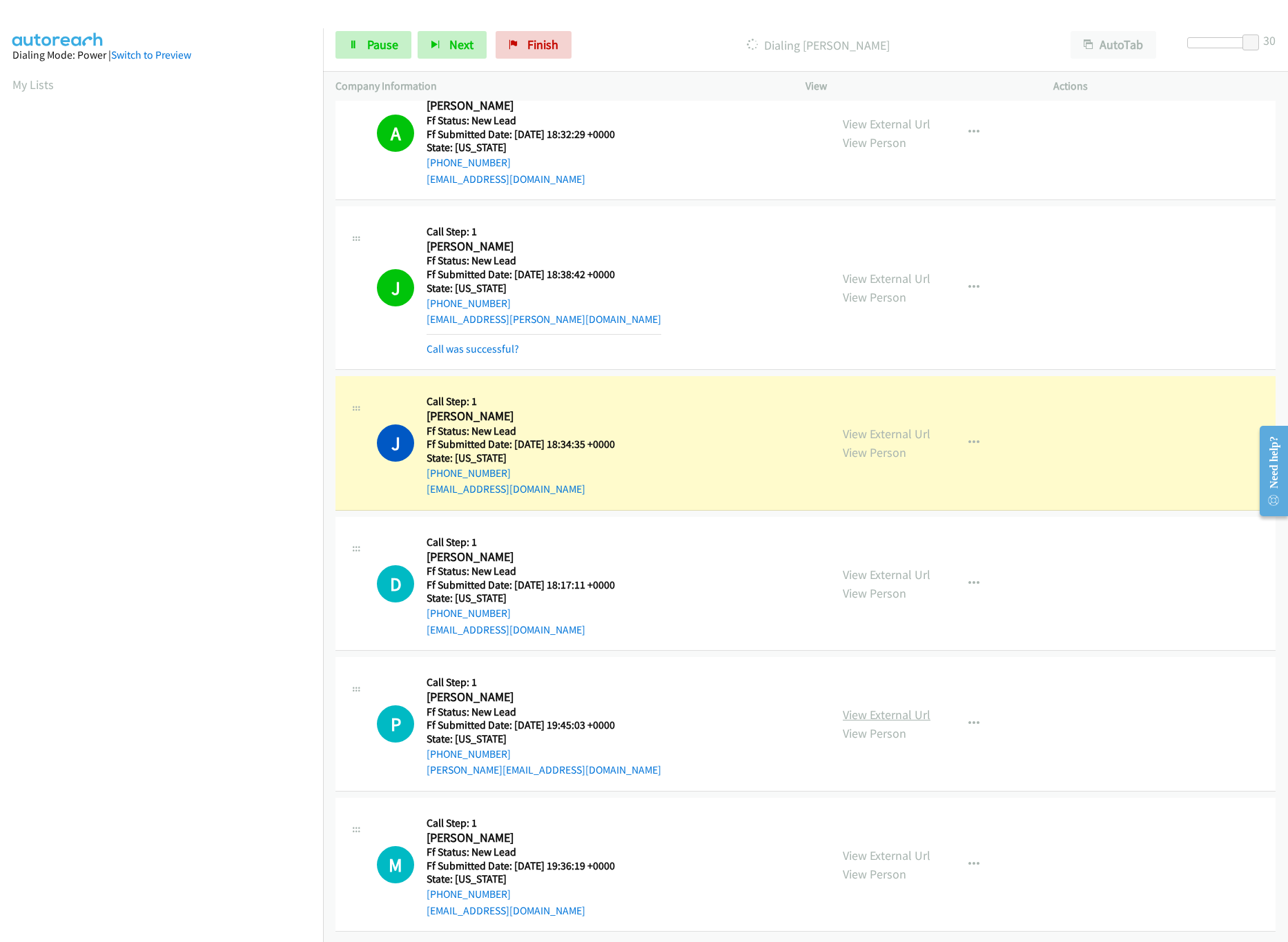
click at [882, 707] on link "View External Url" at bounding box center [886, 715] width 87 height 16
click at [892, 567] on link "View External Url" at bounding box center [886, 575] width 87 height 16
click at [890, 426] on link "View External Url" at bounding box center [886, 434] width 87 height 16
click at [1208, 46] on div at bounding box center [1219, 42] width 63 height 11
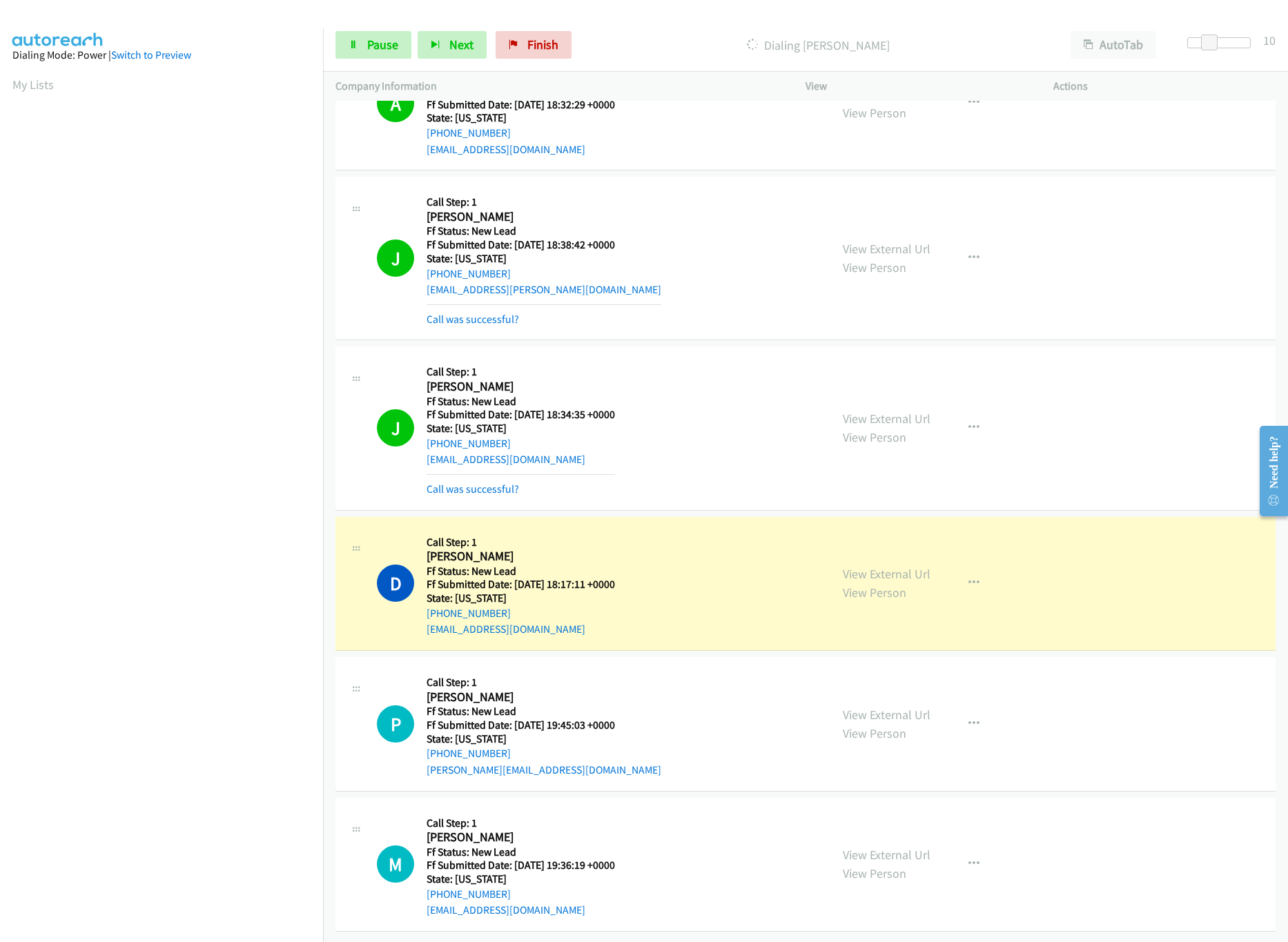
scroll to position [426, 0]
click at [890, 847] on link "View External Url" at bounding box center [886, 855] width 87 height 16
drag, startPoint x: 1208, startPoint y: 41, endPoint x: 1099, endPoint y: 46, distance: 109.1
click at [1099, 46] on div "Start Calls Pause Next Finish Dialing Daniel Woods AutoTab AutoTab 0" at bounding box center [805, 45] width 965 height 53
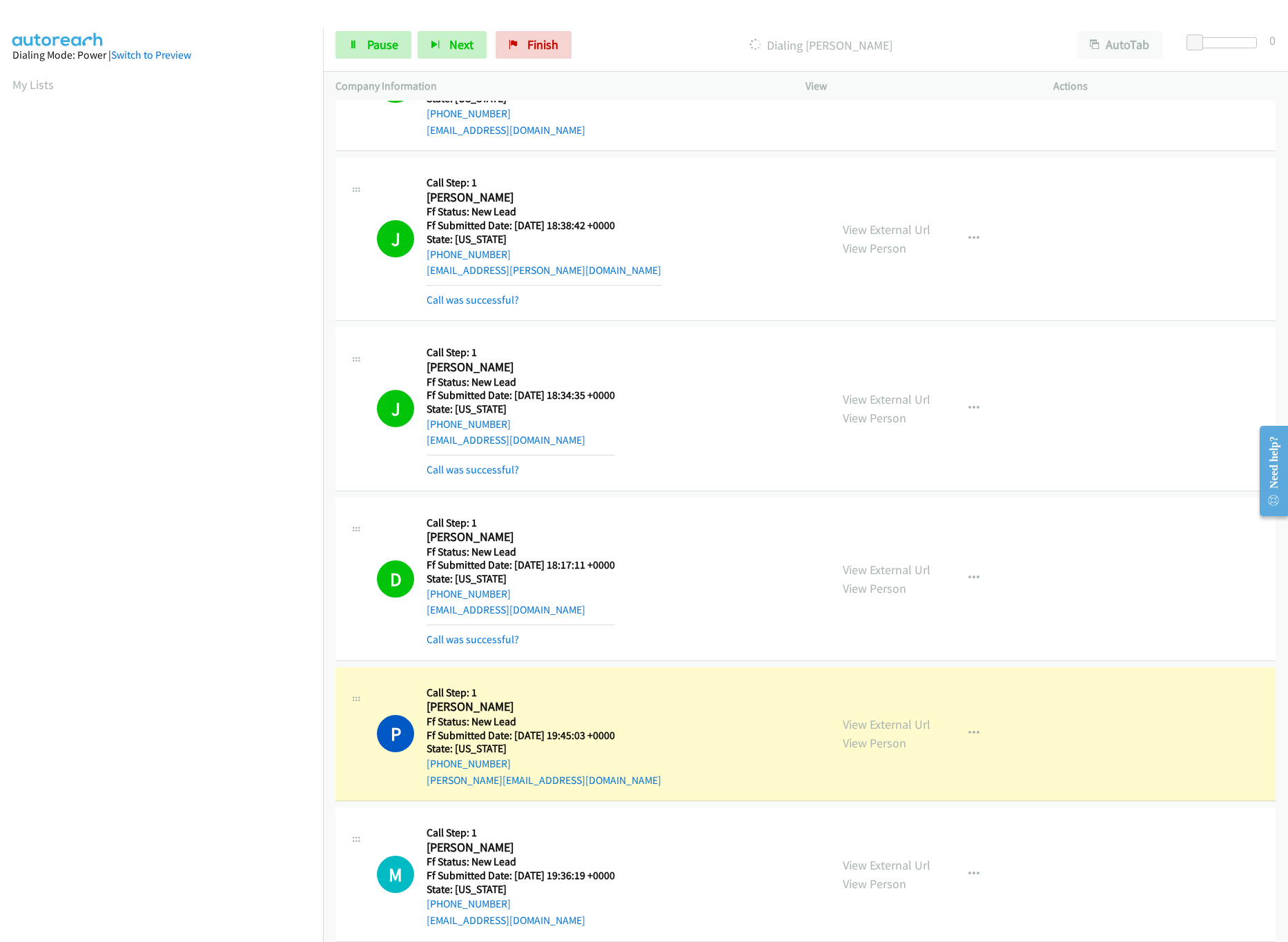
scroll to position [841, 0]
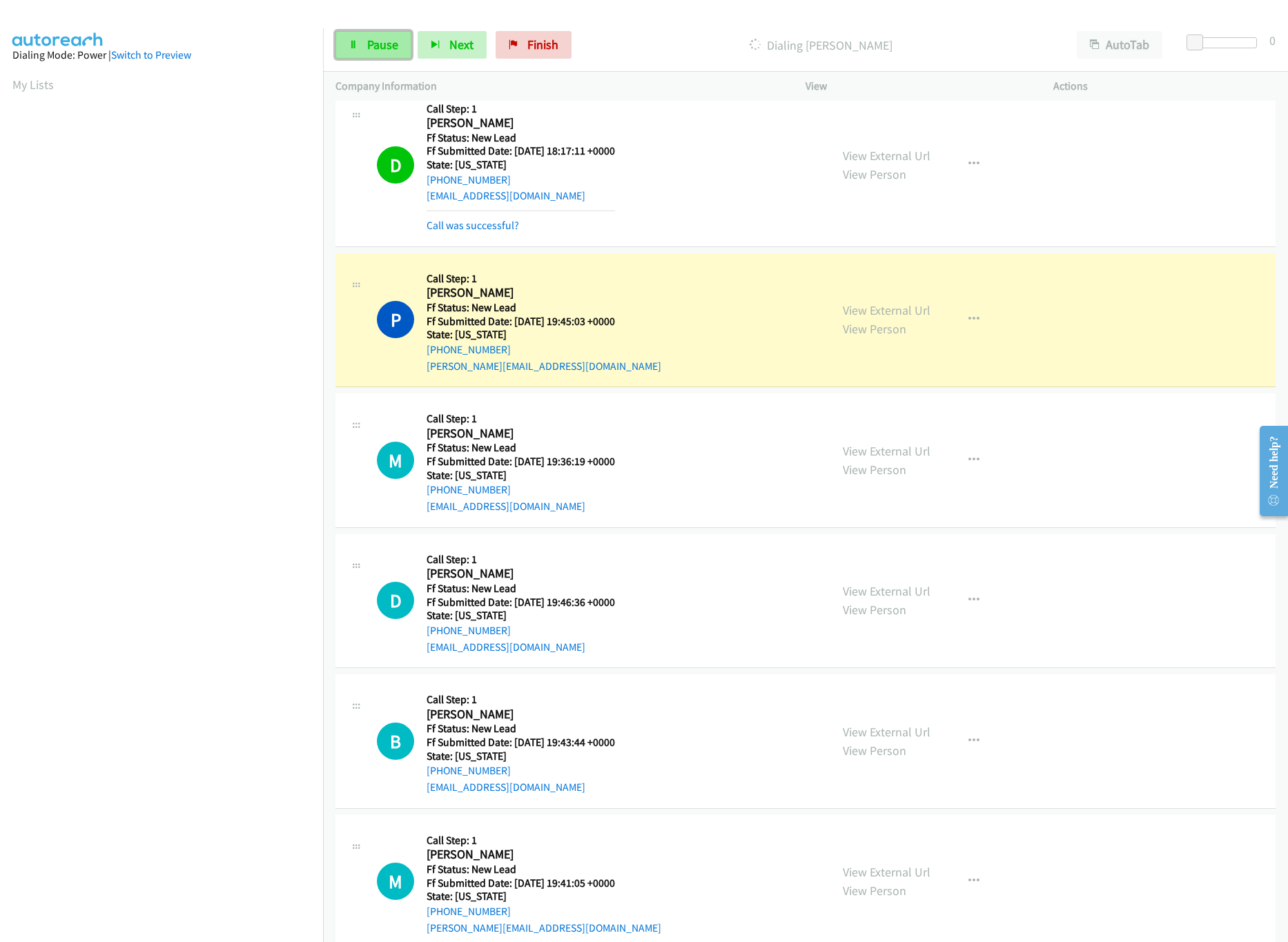
click at [361, 46] on link "Pause" at bounding box center [374, 44] width 76 height 27
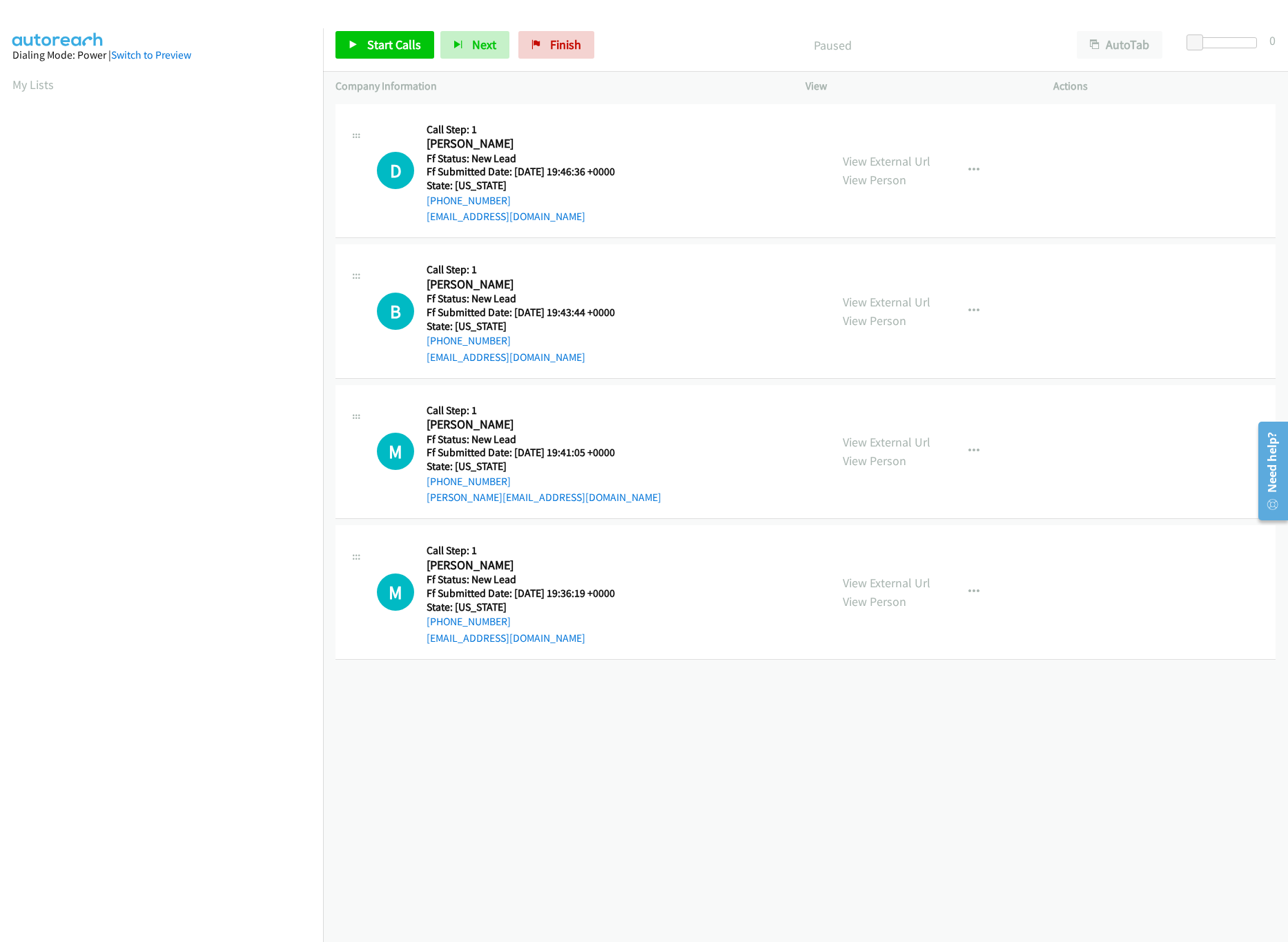
click at [571, 797] on div "+1 415-964-1034 Call failed - Please reload the list and try again The Callbar …" at bounding box center [805, 521] width 965 height 842
click at [957, 745] on div "+1 415-964-1034 Call failed - Please reload the list and try again The Callbar …" at bounding box center [805, 521] width 965 height 842
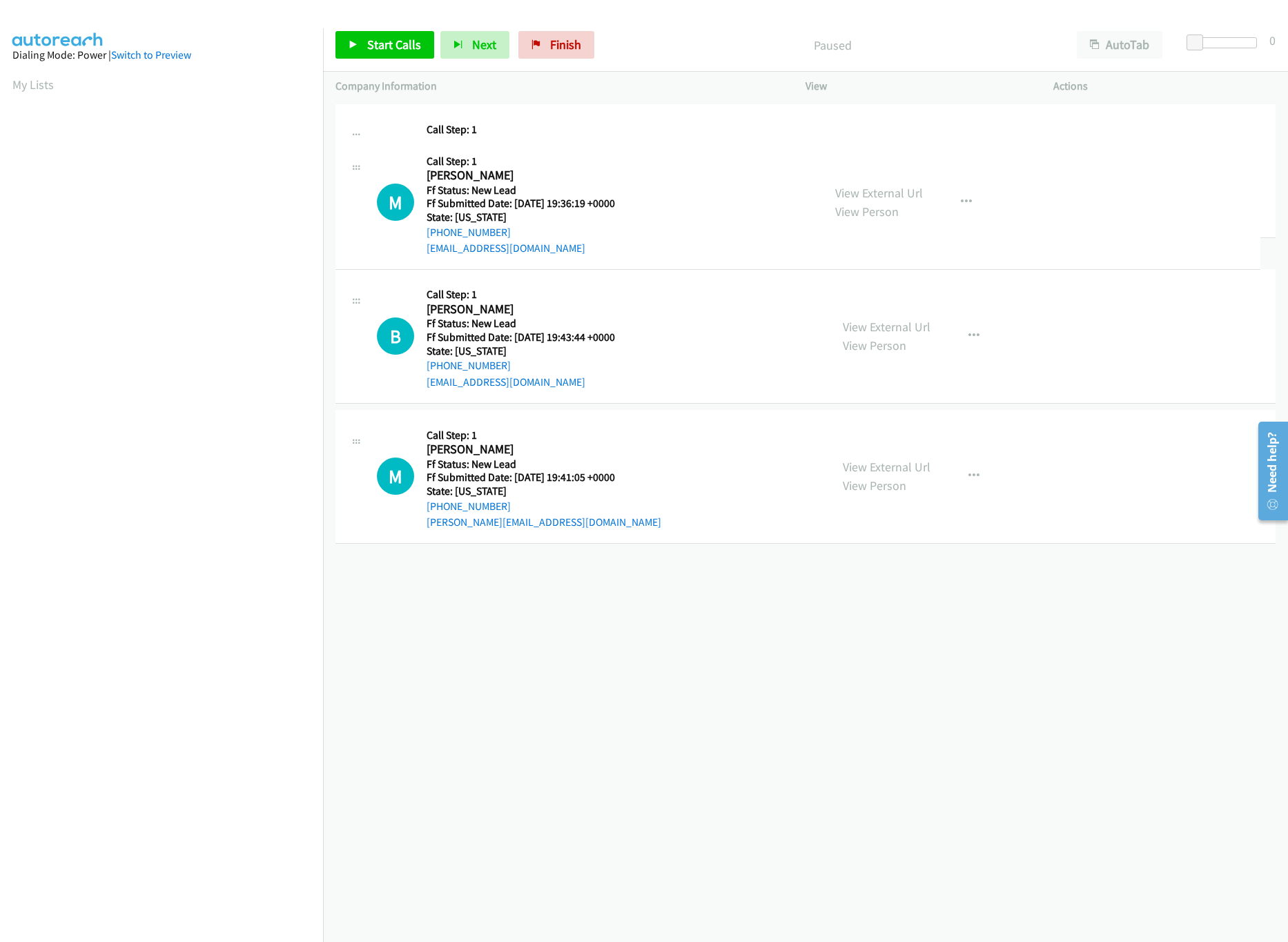
drag, startPoint x: 617, startPoint y: 582, endPoint x: 696, endPoint y: 167, distance: 422.5
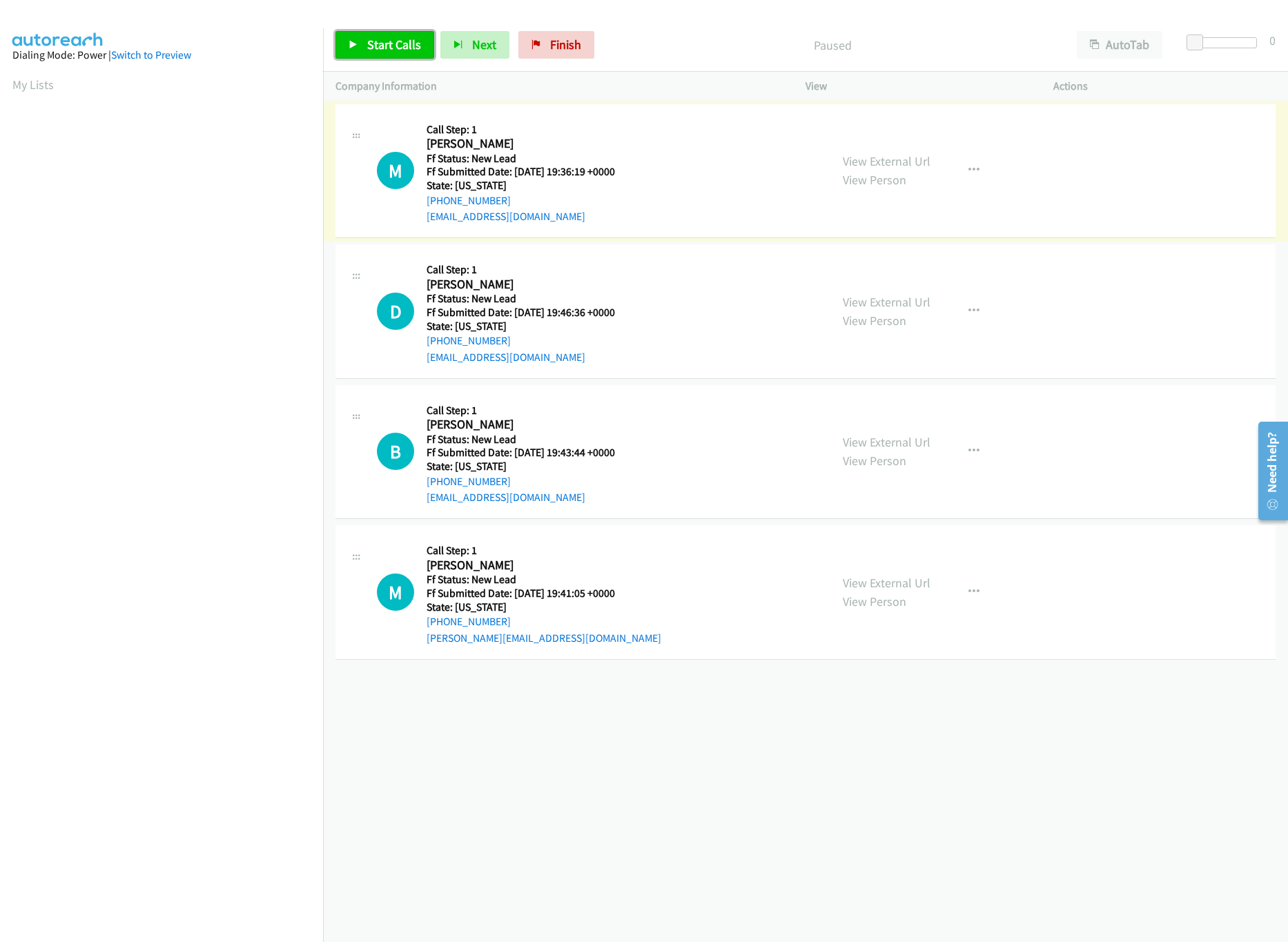
click at [371, 49] on span "Start Calls" at bounding box center [394, 45] width 54 height 16
click at [874, 584] on link "View External Url" at bounding box center [886, 582] width 87 height 16
click at [887, 443] on link "View External Url" at bounding box center [886, 442] width 87 height 16
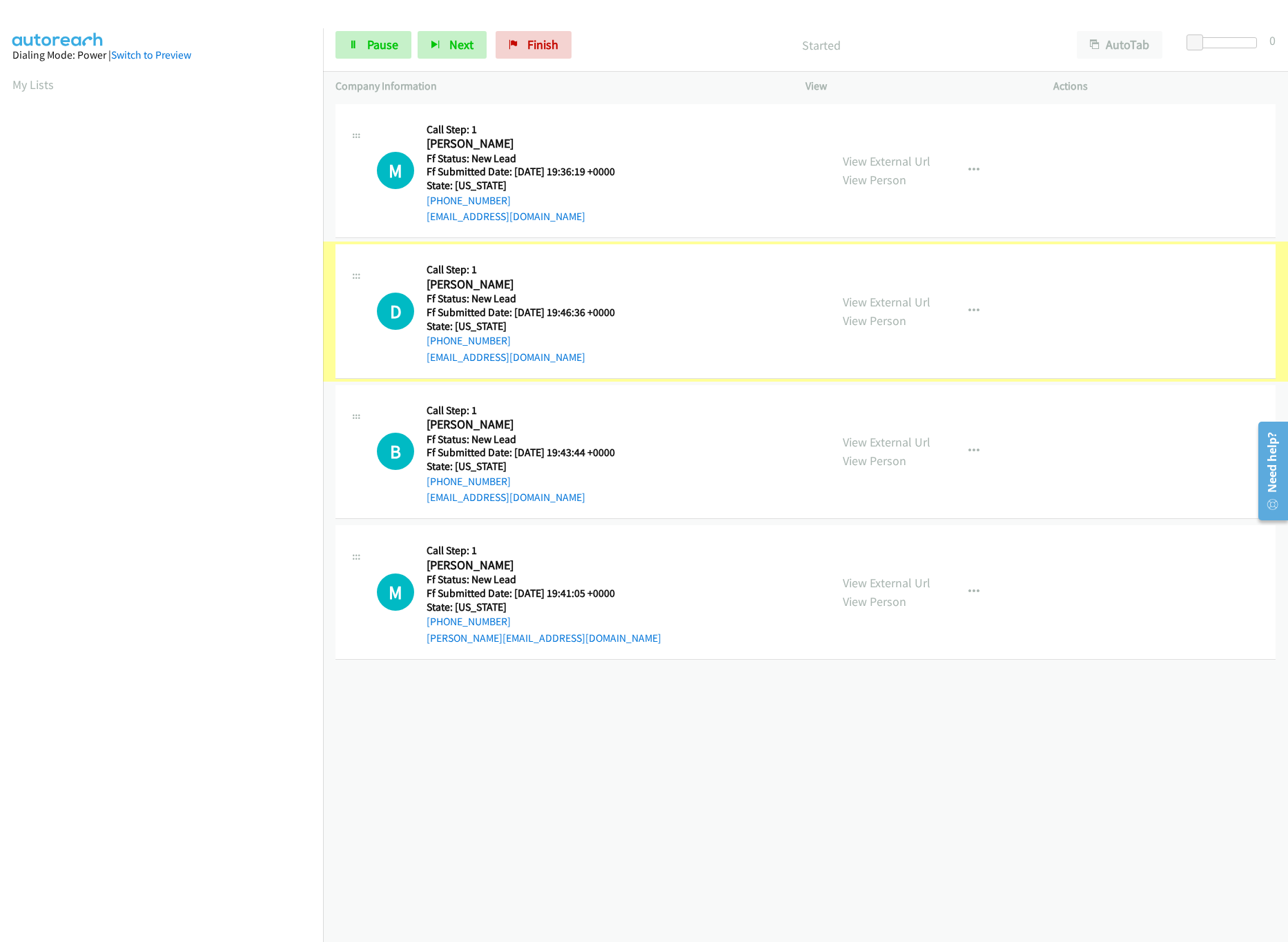
click at [910, 304] on link "View External Url" at bounding box center [886, 302] width 87 height 16
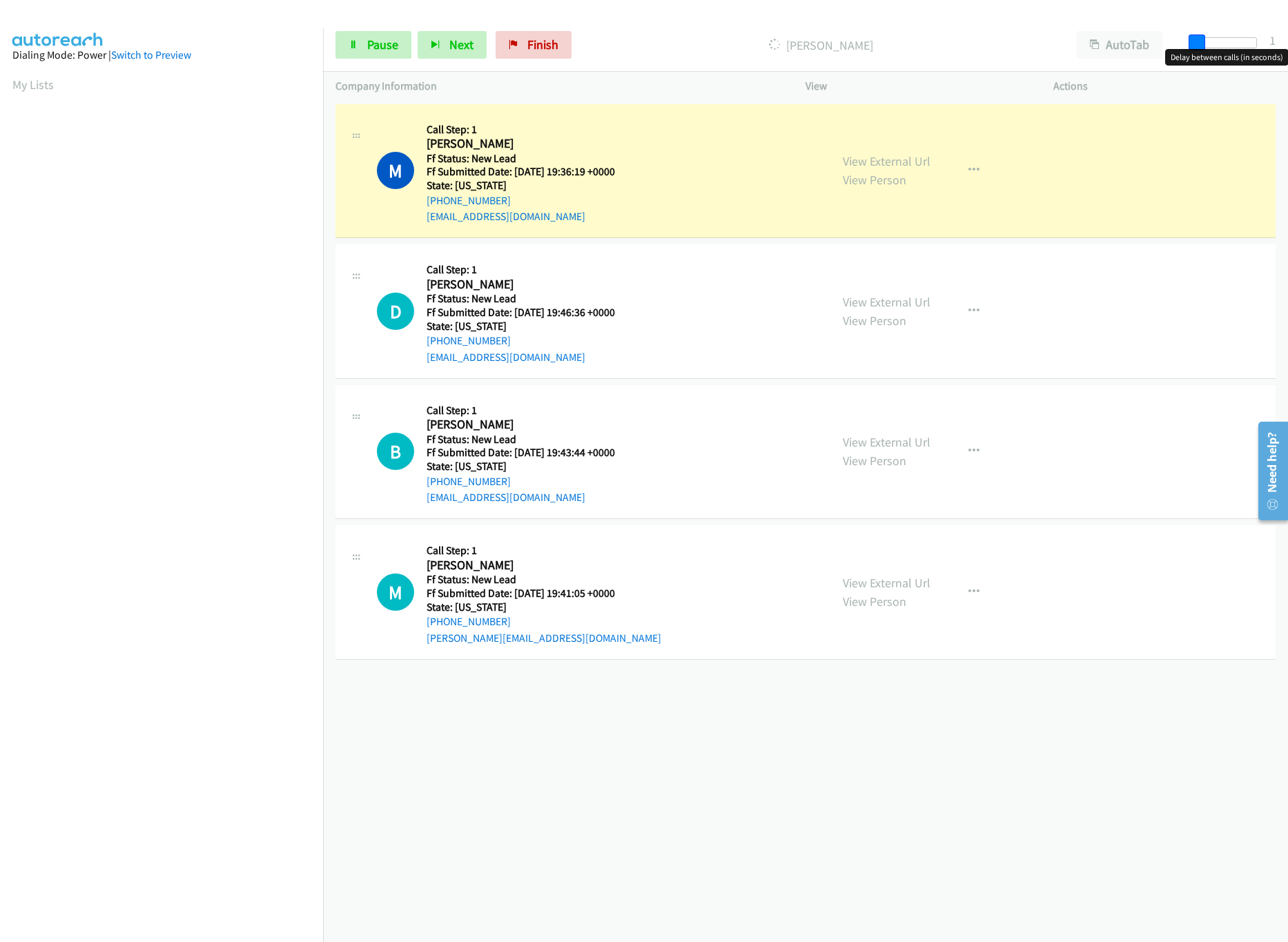
drag, startPoint x: 1200, startPoint y: 43, endPoint x: 1224, endPoint y: 44, distance: 24.0
click at [1224, 44] on div at bounding box center [1225, 42] width 63 height 11
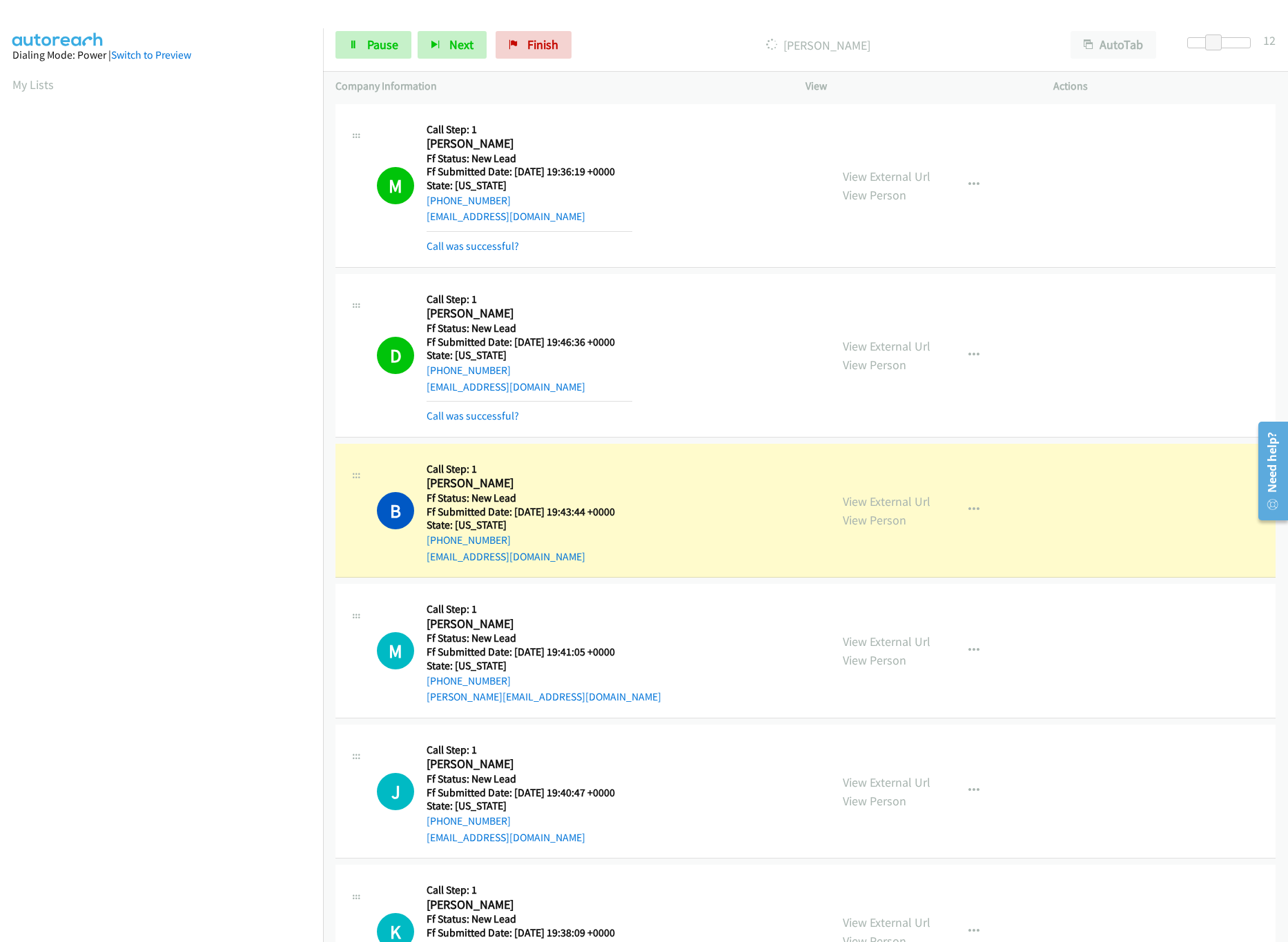
scroll to position [226, 0]
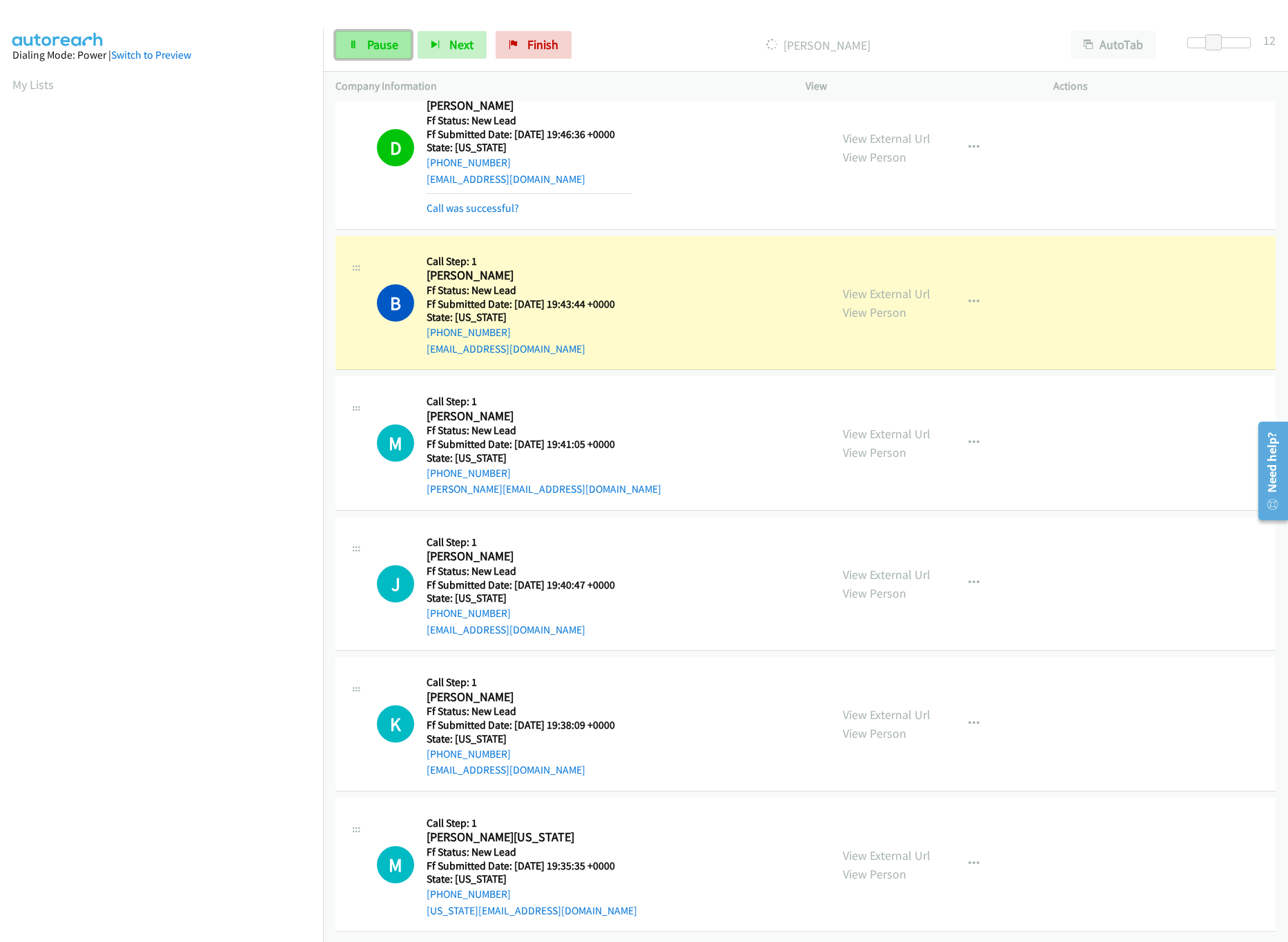
click at [377, 44] on span "Pause" at bounding box center [383, 45] width 31 height 16
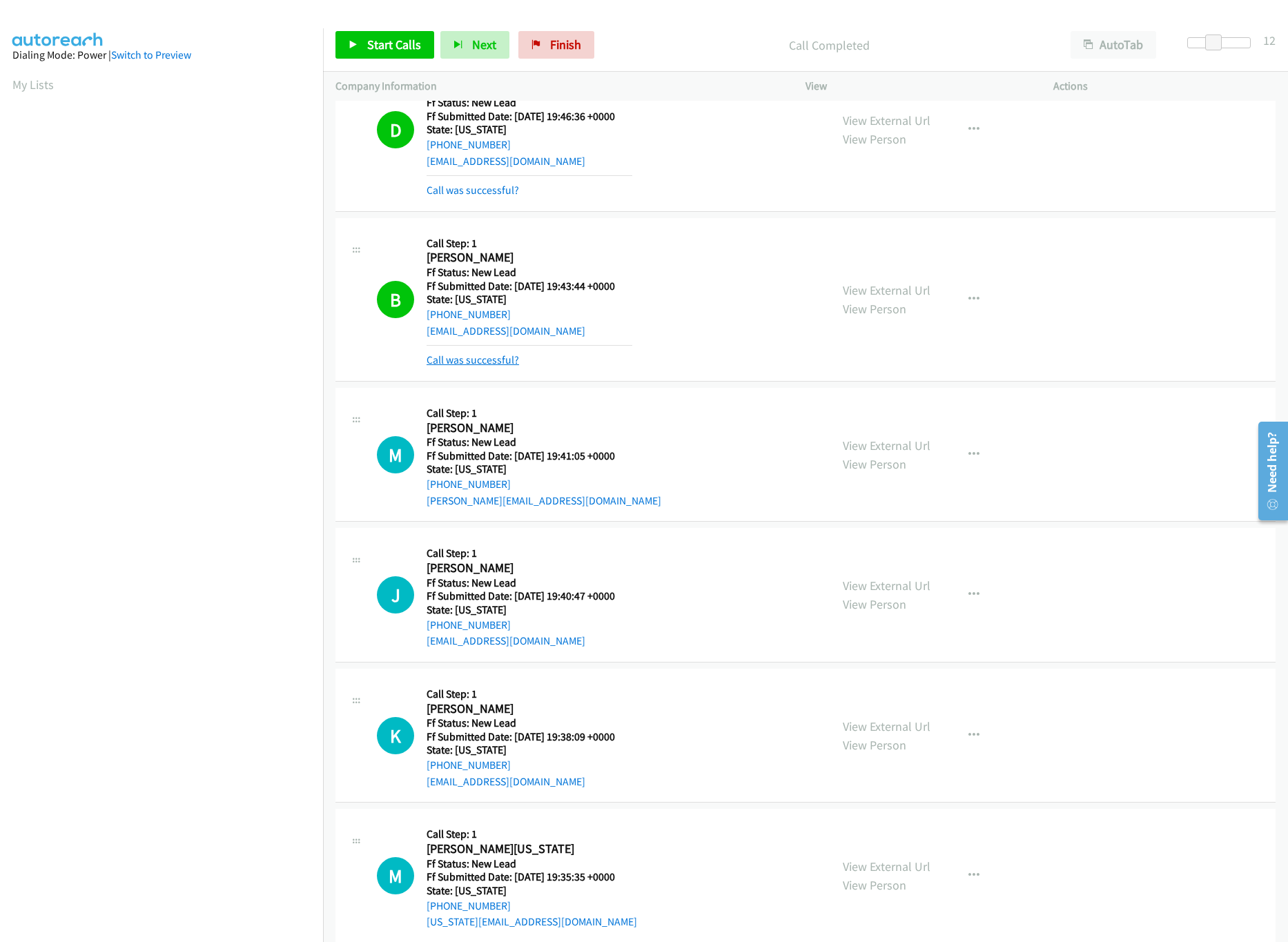
click at [470, 364] on link "Call was successful?" at bounding box center [473, 360] width 93 height 13
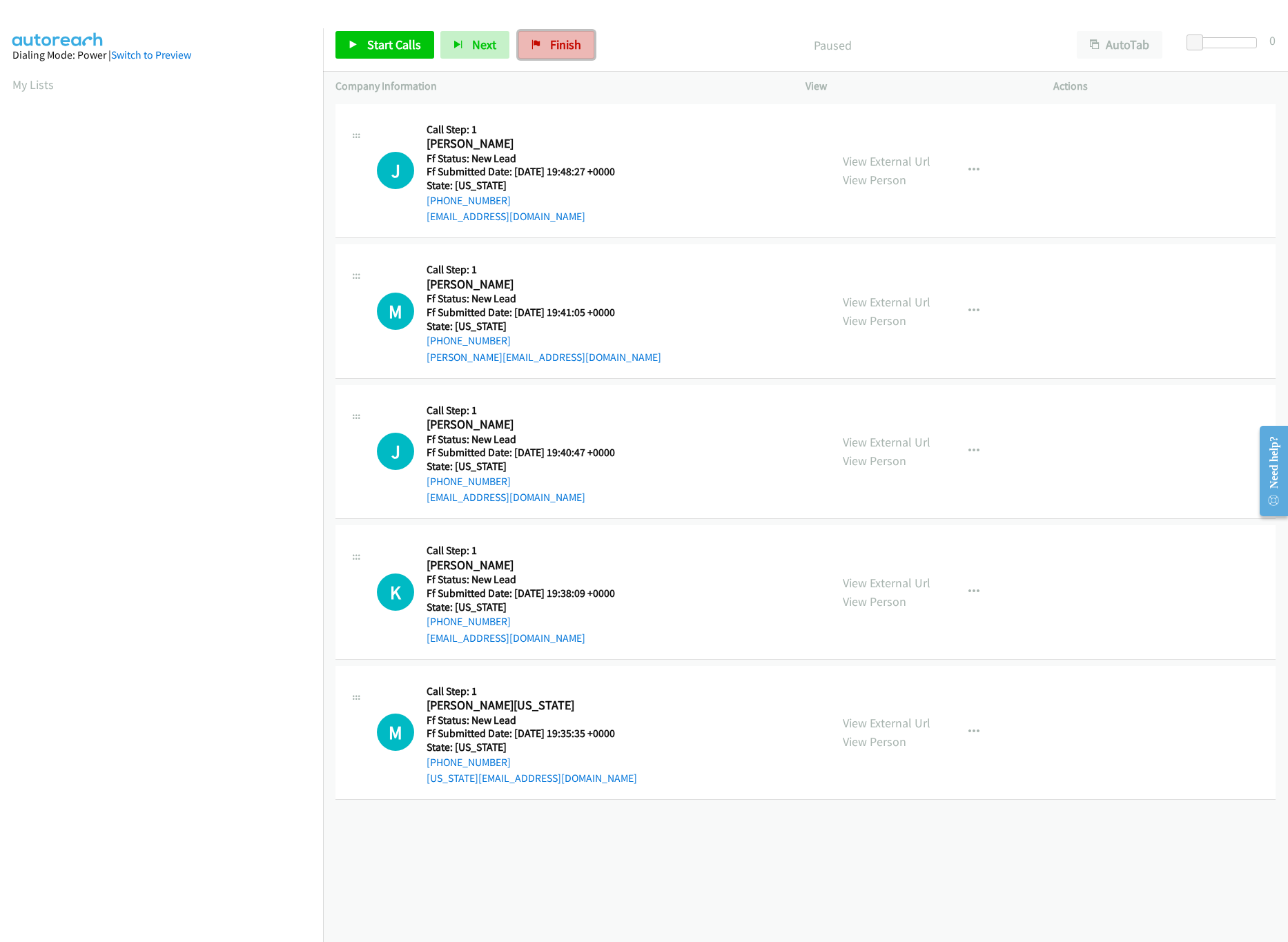
click at [550, 44] on span "Finish" at bounding box center [565, 45] width 31 height 16
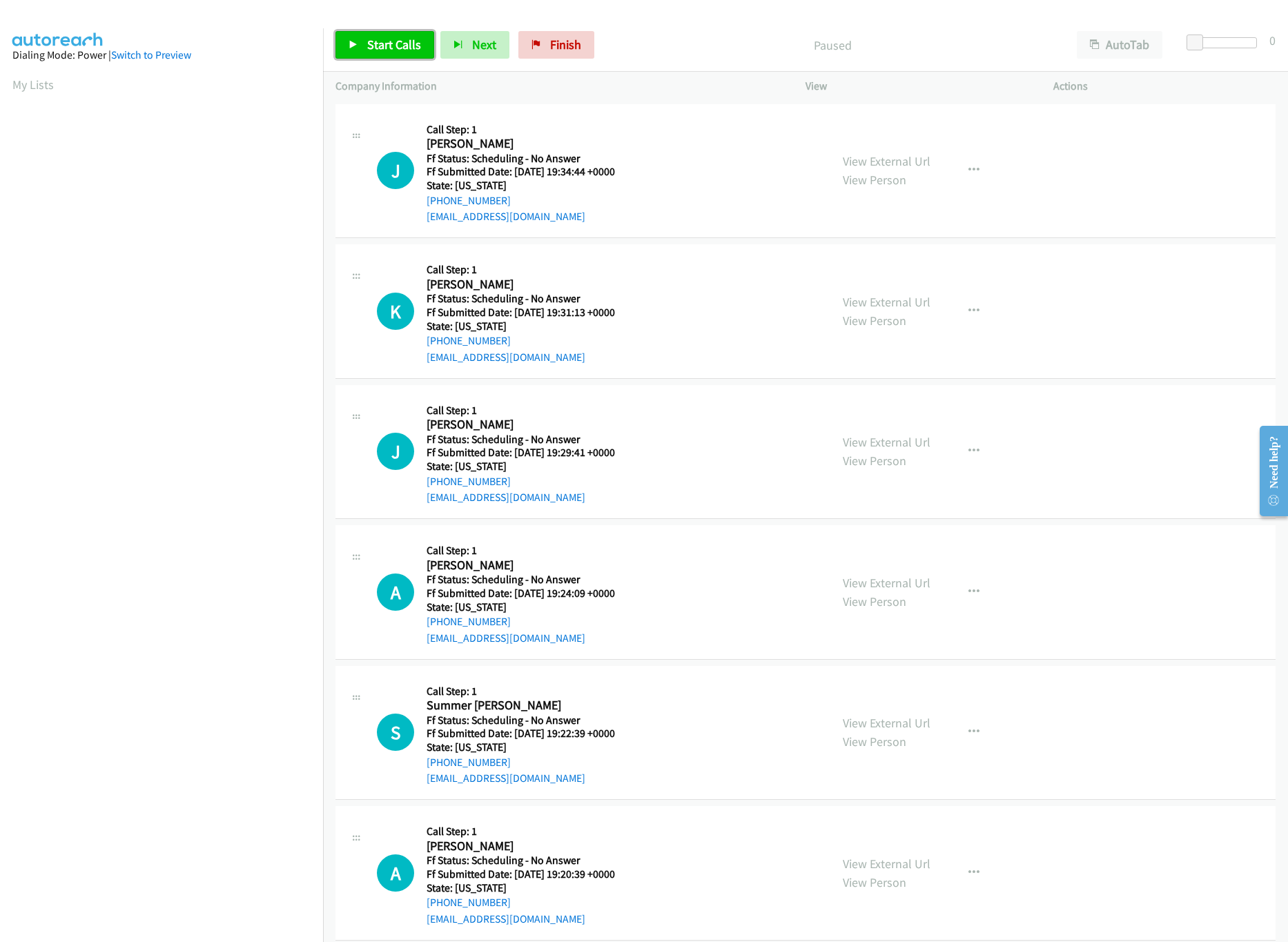
click at [380, 50] on span "Start Calls" at bounding box center [394, 45] width 54 height 16
click at [870, 166] on link "View External Url" at bounding box center [886, 161] width 87 height 16
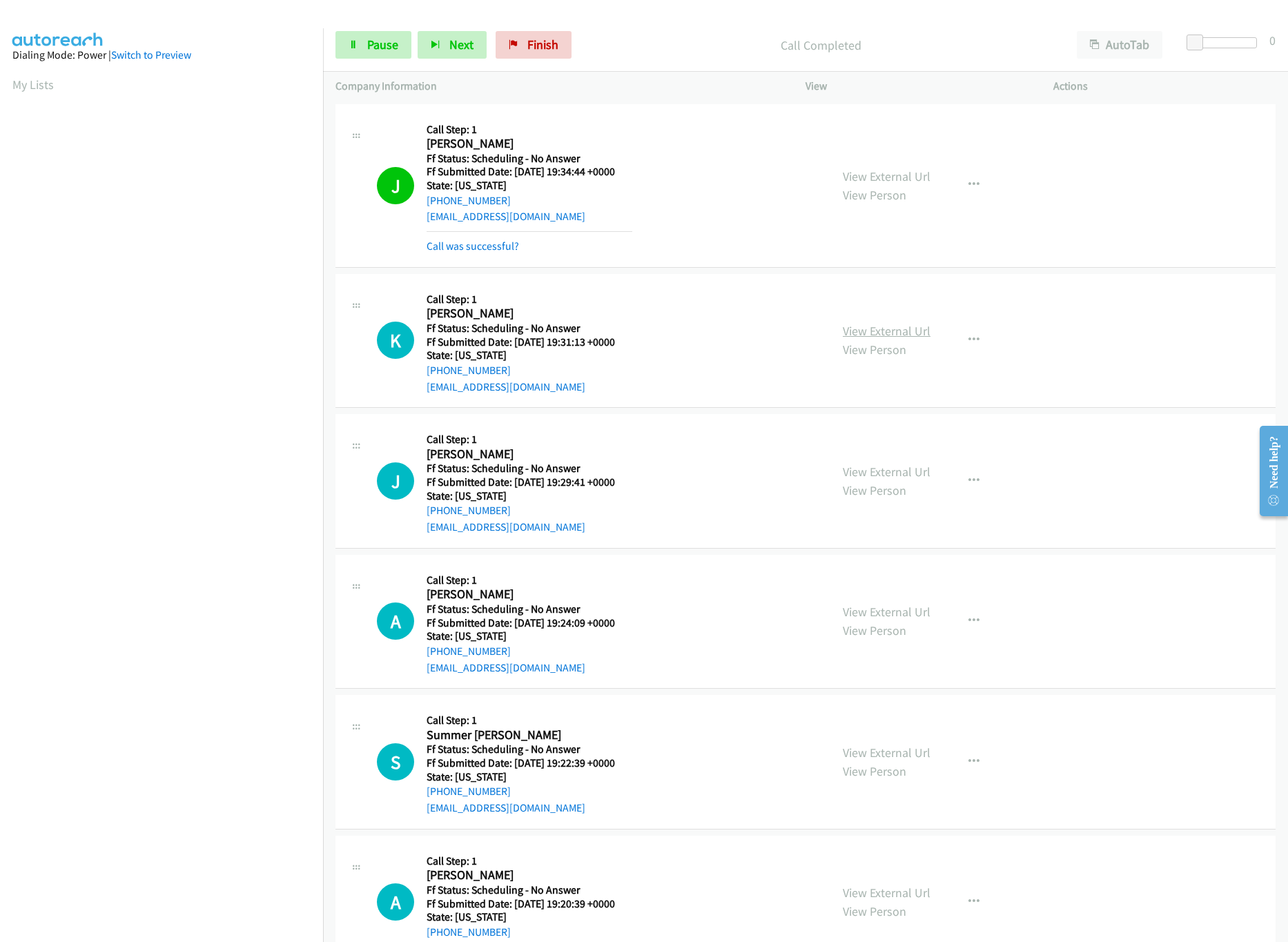
click at [860, 327] on link "View External Url" at bounding box center [886, 330] width 87 height 16
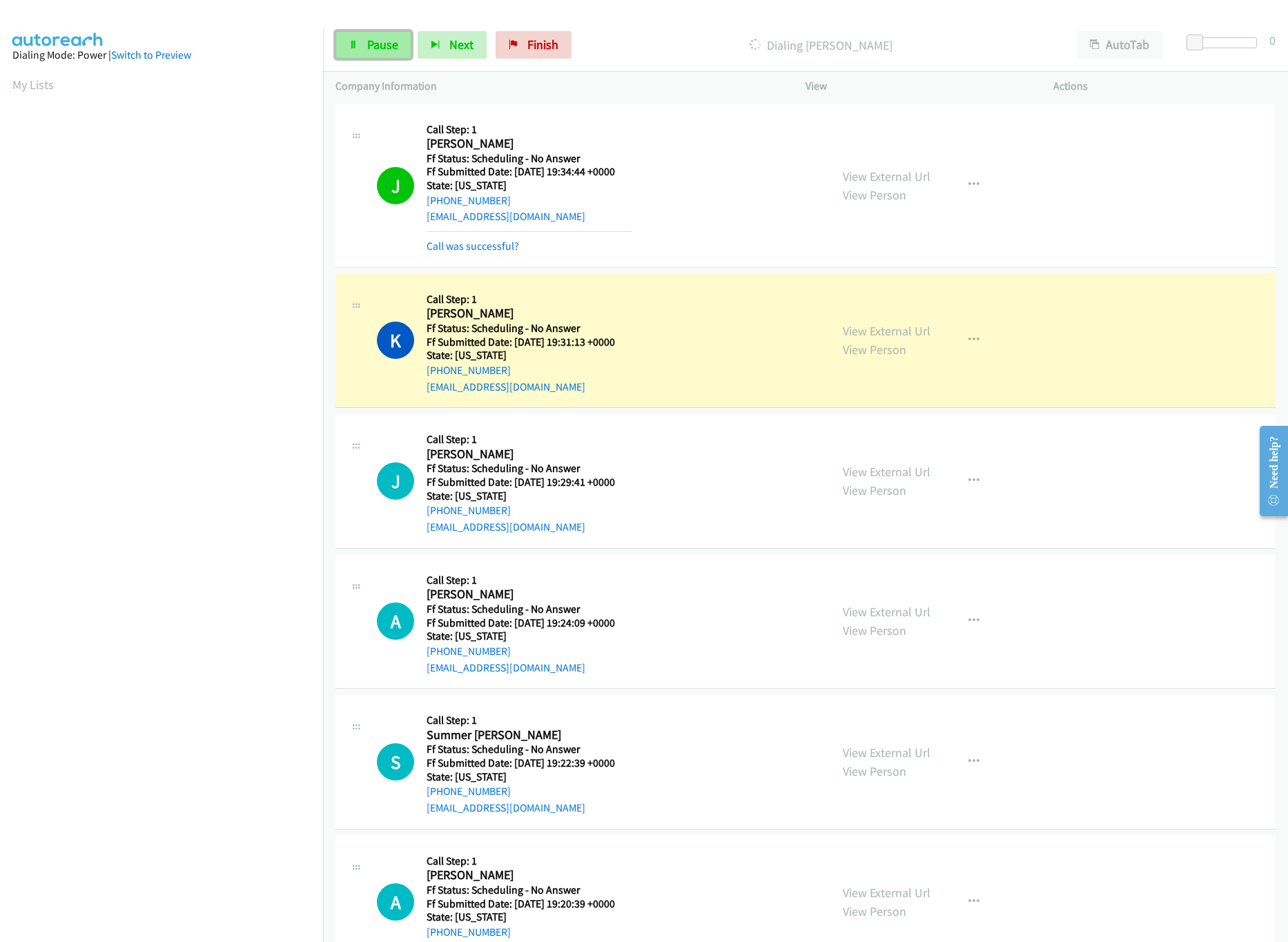
click at [398, 53] on link "Pause" at bounding box center [374, 44] width 76 height 27
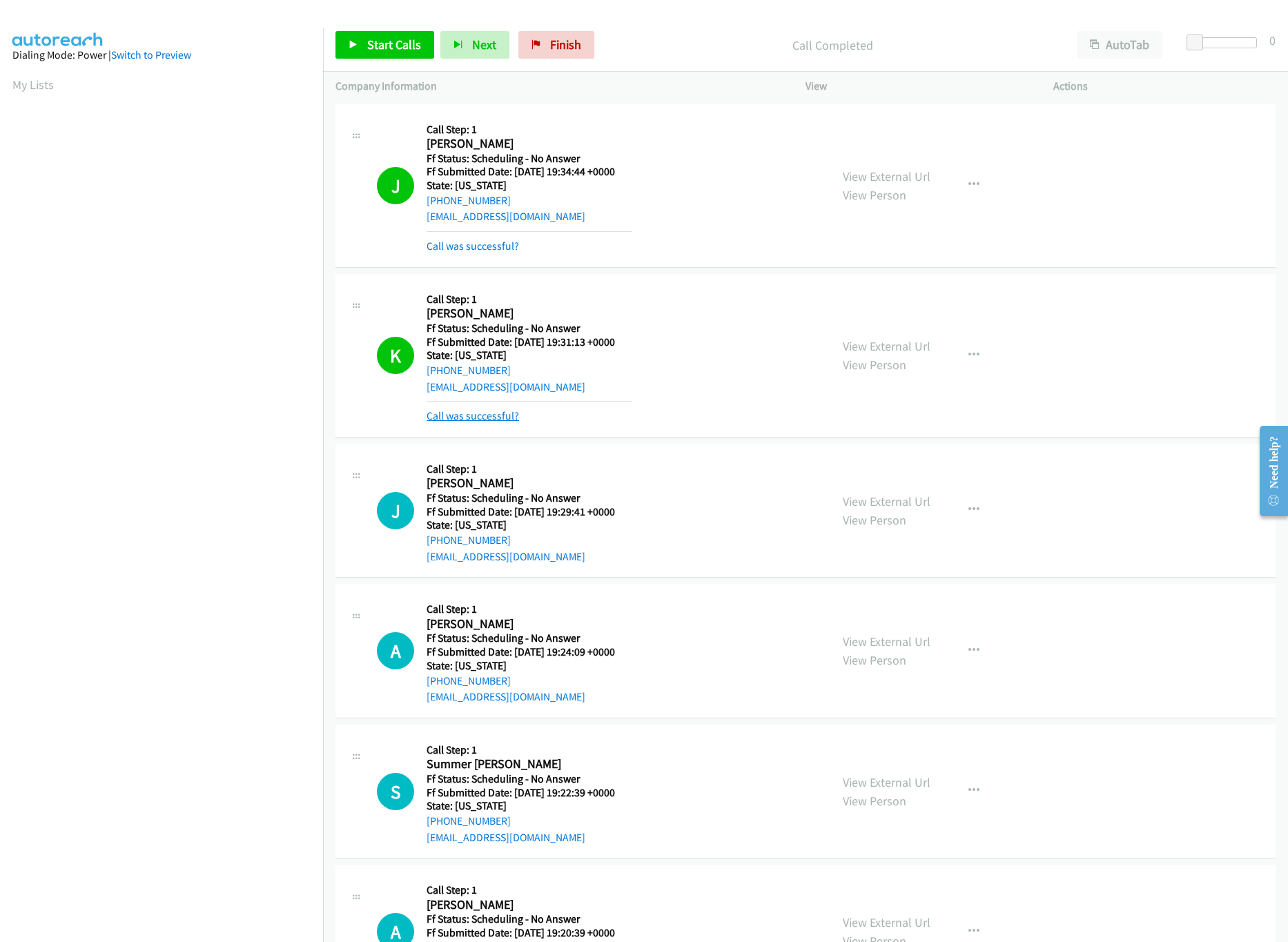
click at [480, 410] on link "Call was successful?" at bounding box center [473, 415] width 93 height 13
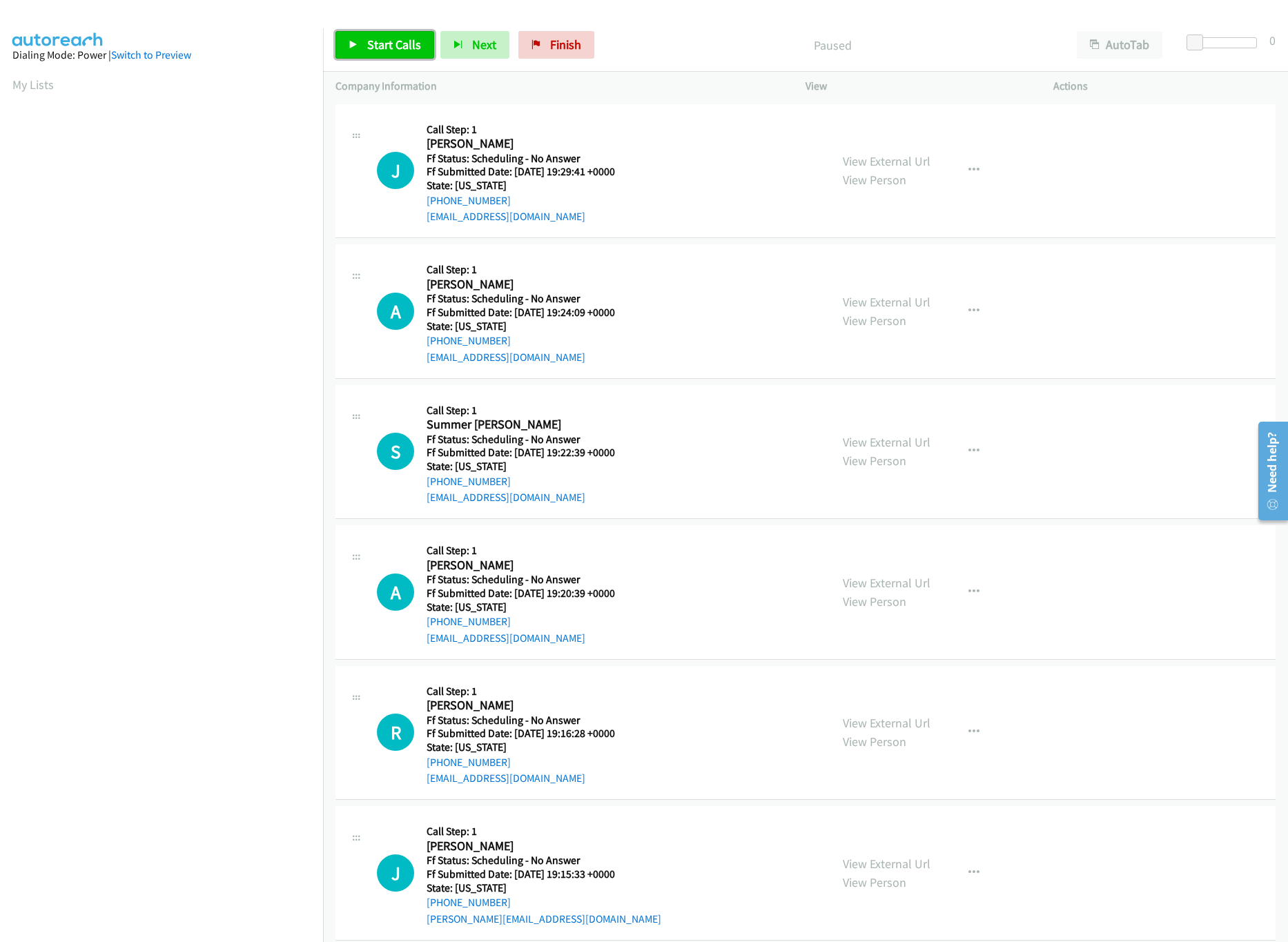
click at [398, 48] on span "Start Calls" at bounding box center [394, 45] width 54 height 16
click at [255, 857] on nav "Dialing Mode: Power | Switch to Preview My Lists" at bounding box center [161, 499] width 324 height 942
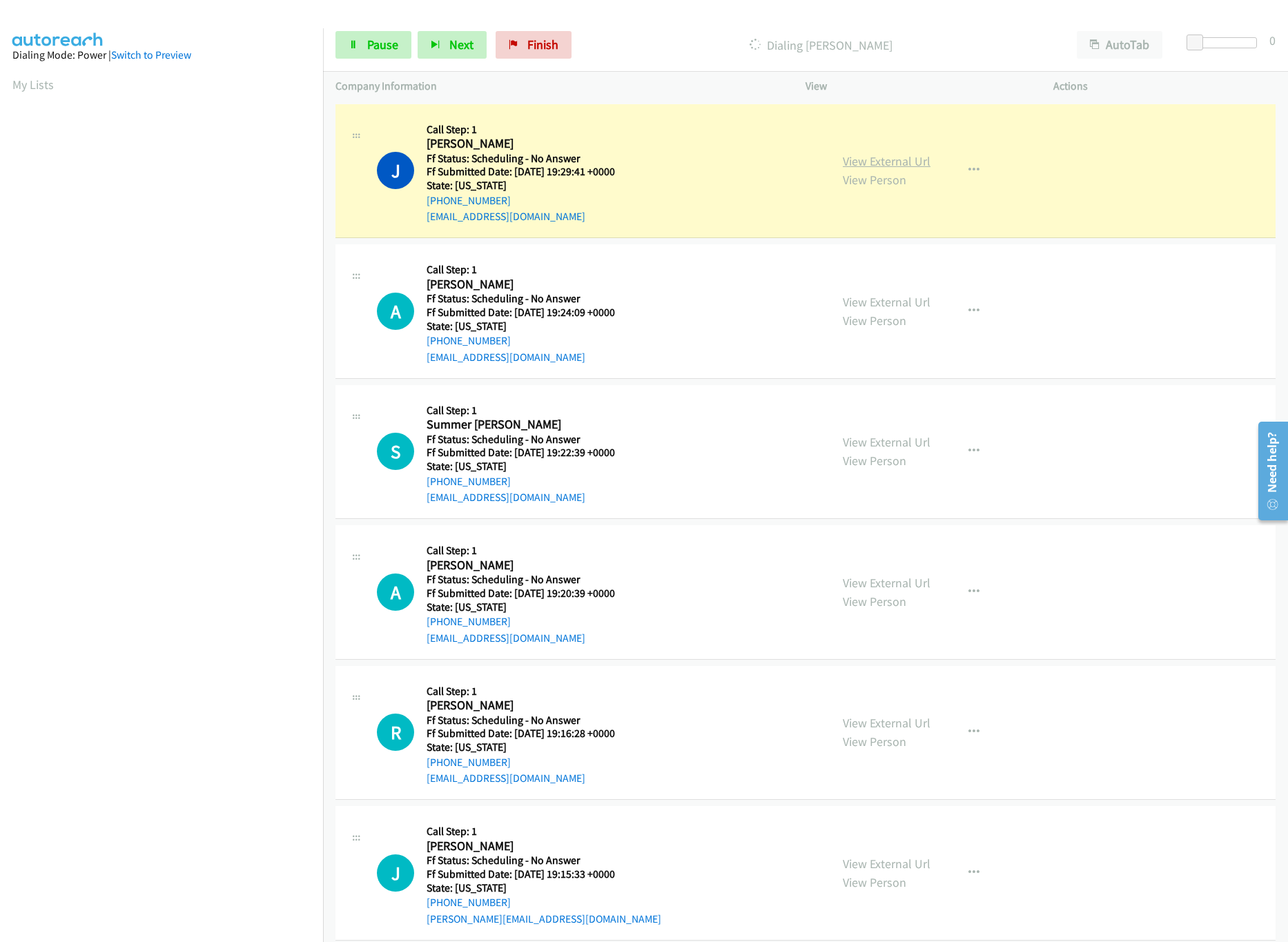
click at [905, 154] on link "View External Url" at bounding box center [886, 161] width 87 height 16
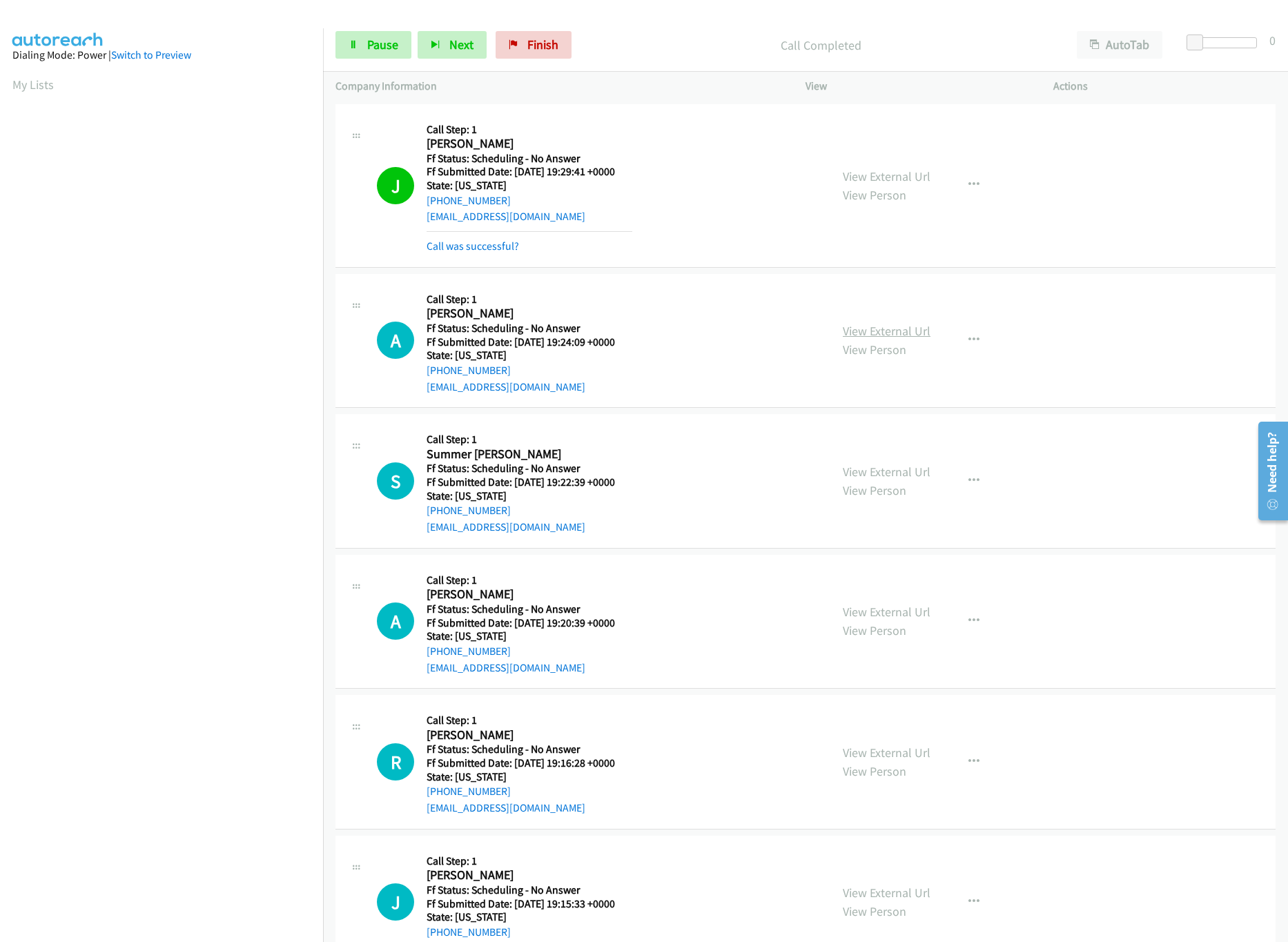
click at [866, 325] on link "View External Url" at bounding box center [886, 330] width 87 height 16
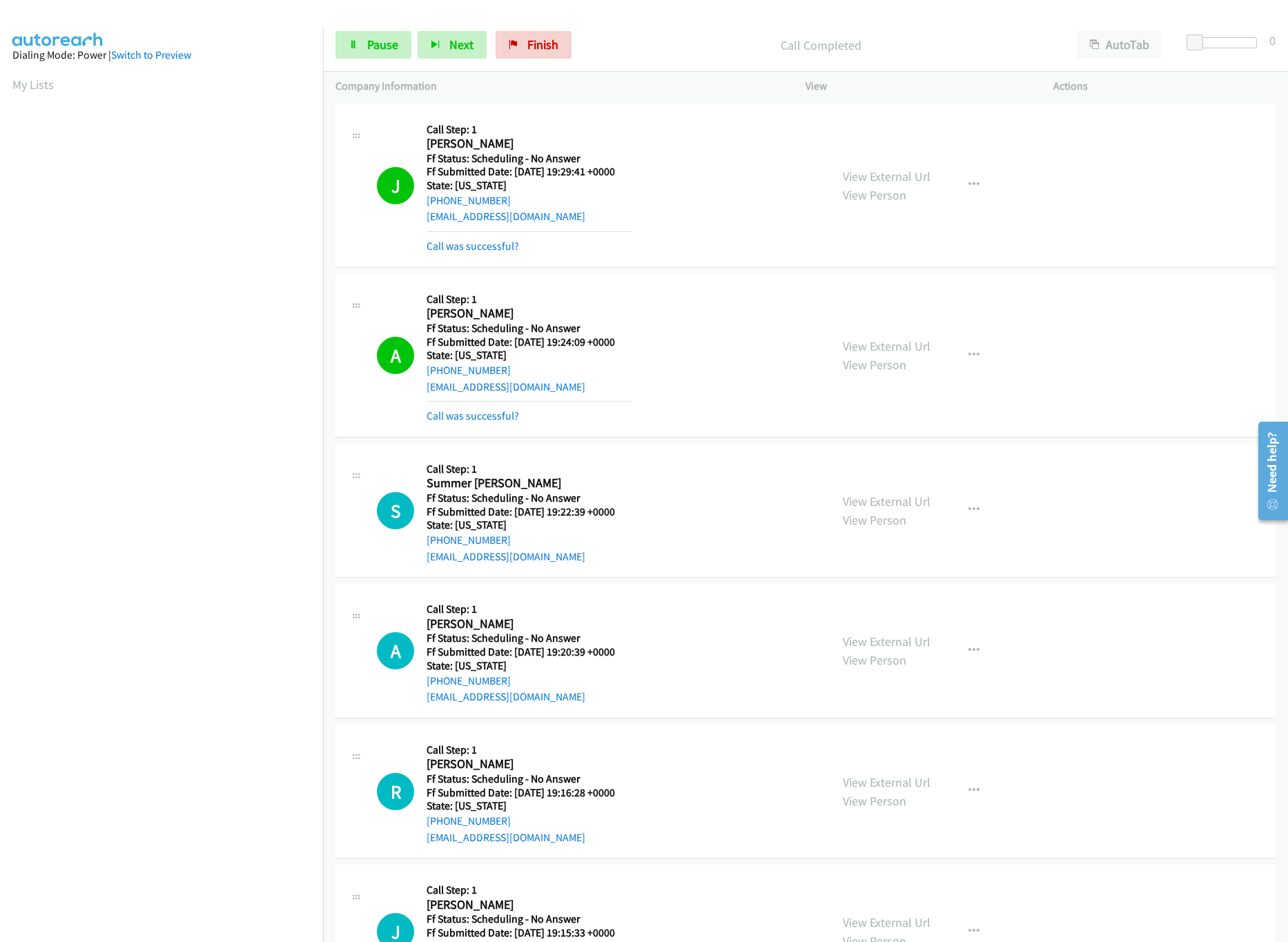
scroll to position [137, 0]
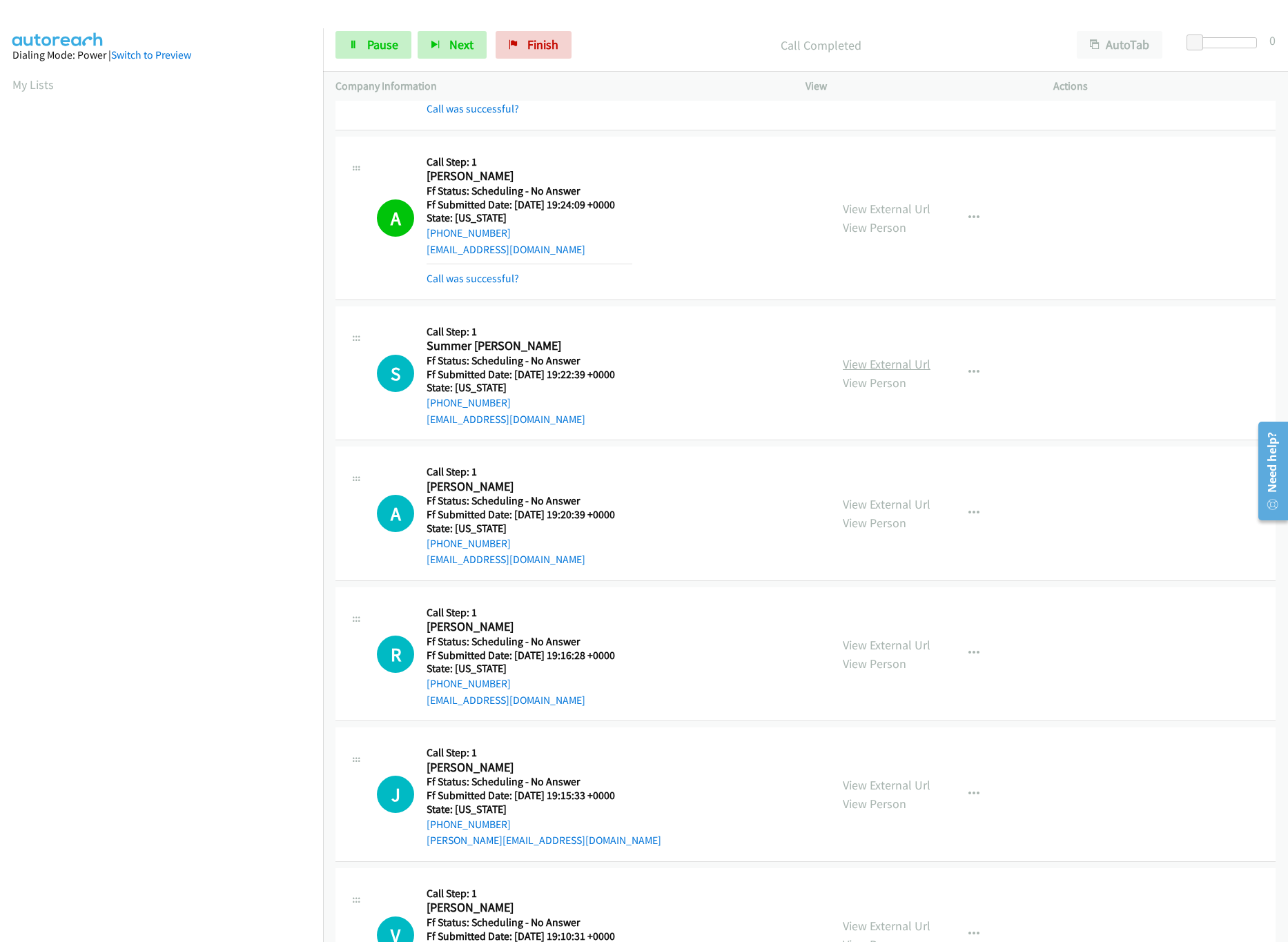
click at [904, 364] on link "View External Url" at bounding box center [886, 364] width 87 height 16
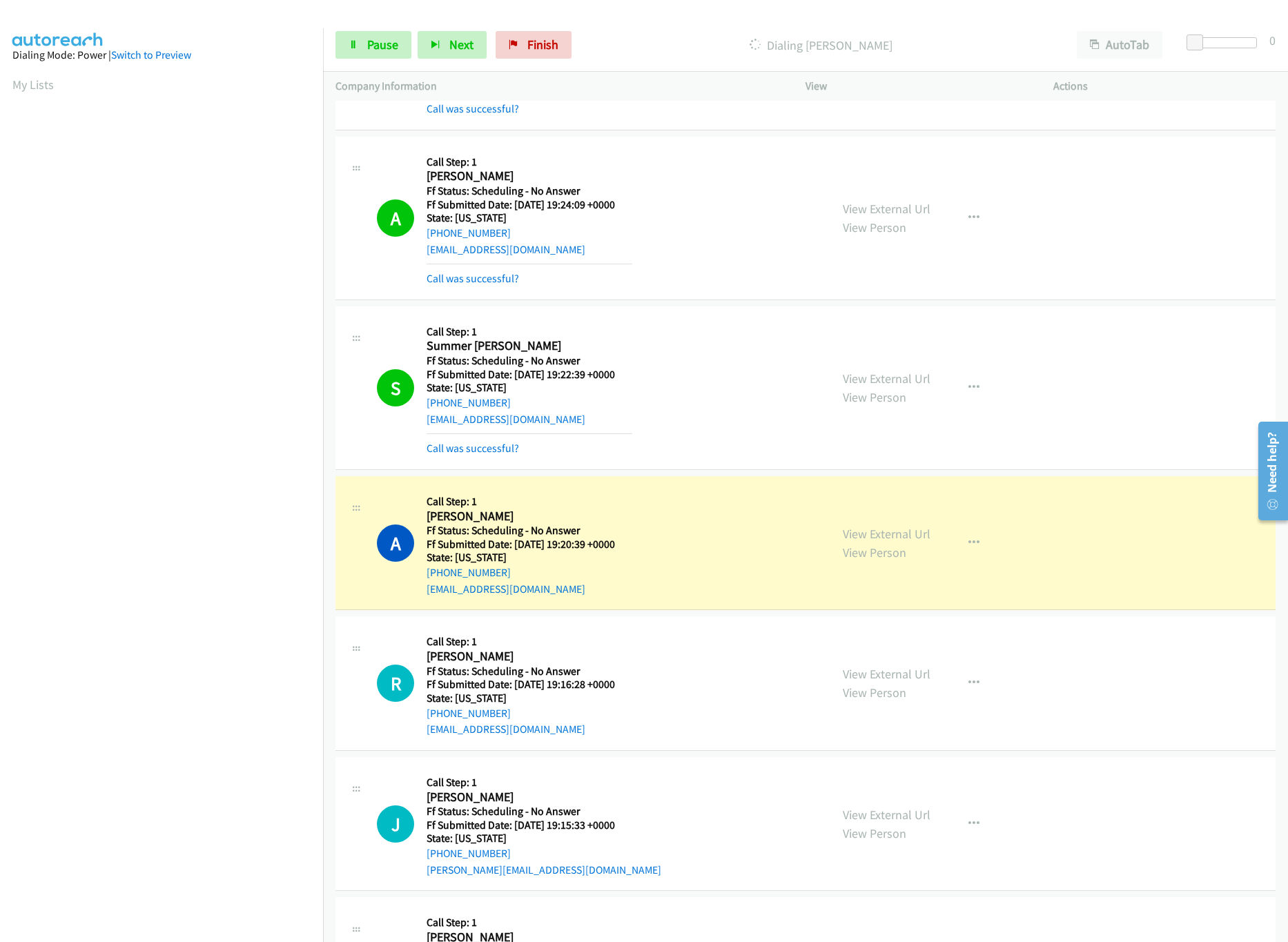
scroll to position [276, 0]
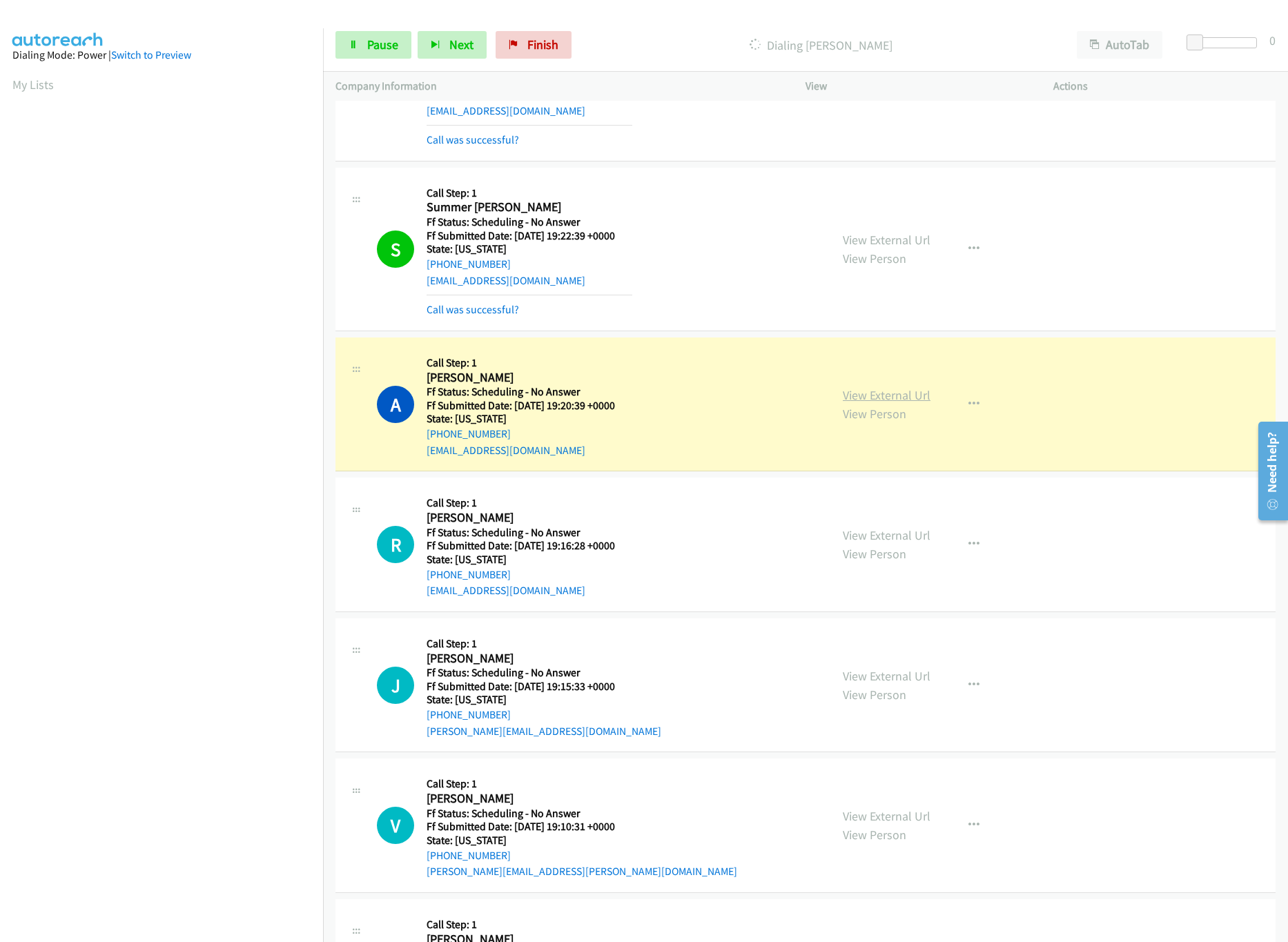
click at [907, 396] on link "View External Url" at bounding box center [886, 395] width 87 height 16
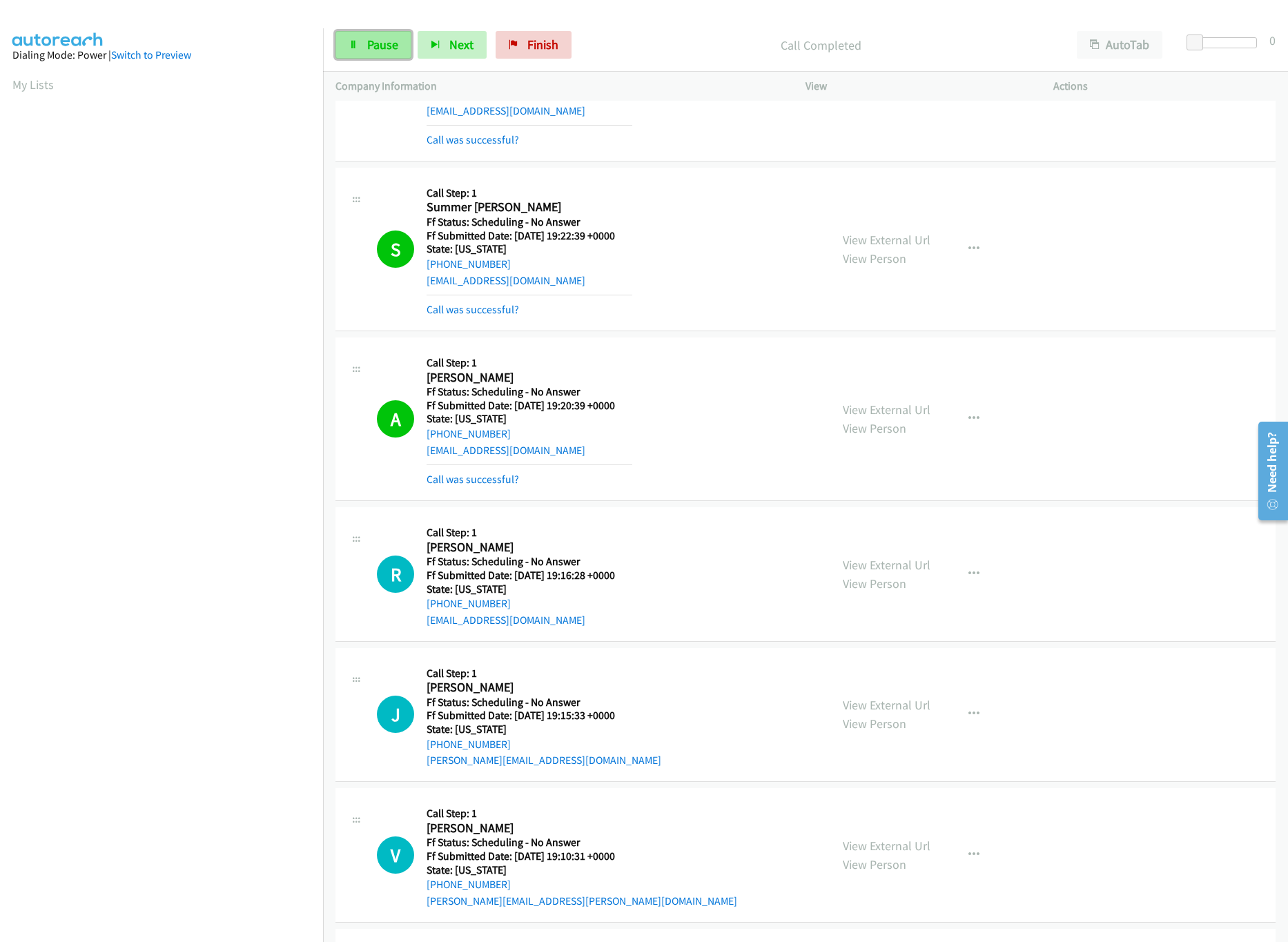
click at [379, 59] on link "Pause" at bounding box center [374, 44] width 76 height 27
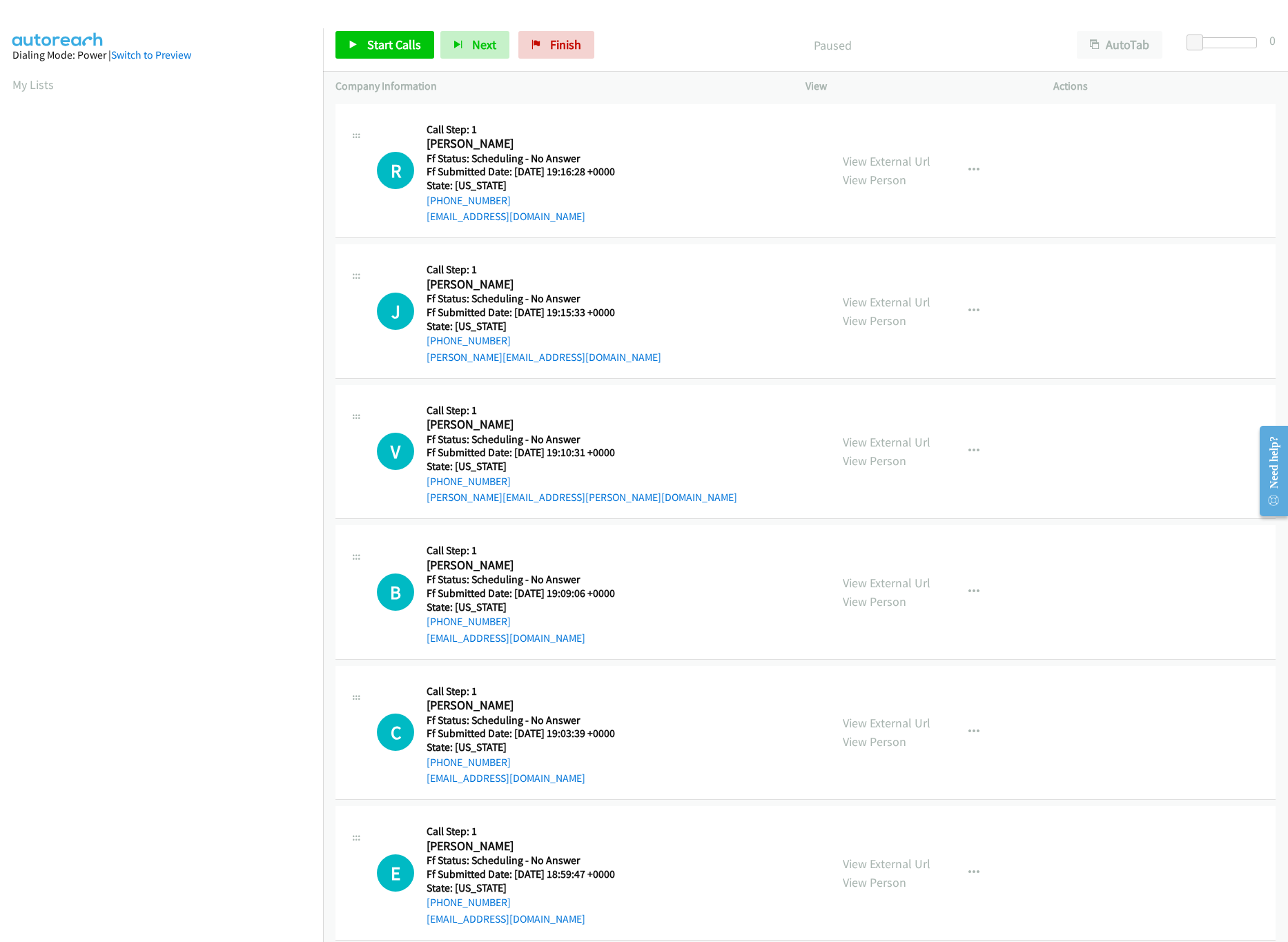
click at [362, 60] on div "Start Calls Pause Next Finish Paused AutoTab AutoTab 0" at bounding box center [805, 45] width 965 height 53
click at [369, 48] on span "Start Calls" at bounding box center [394, 45] width 54 height 16
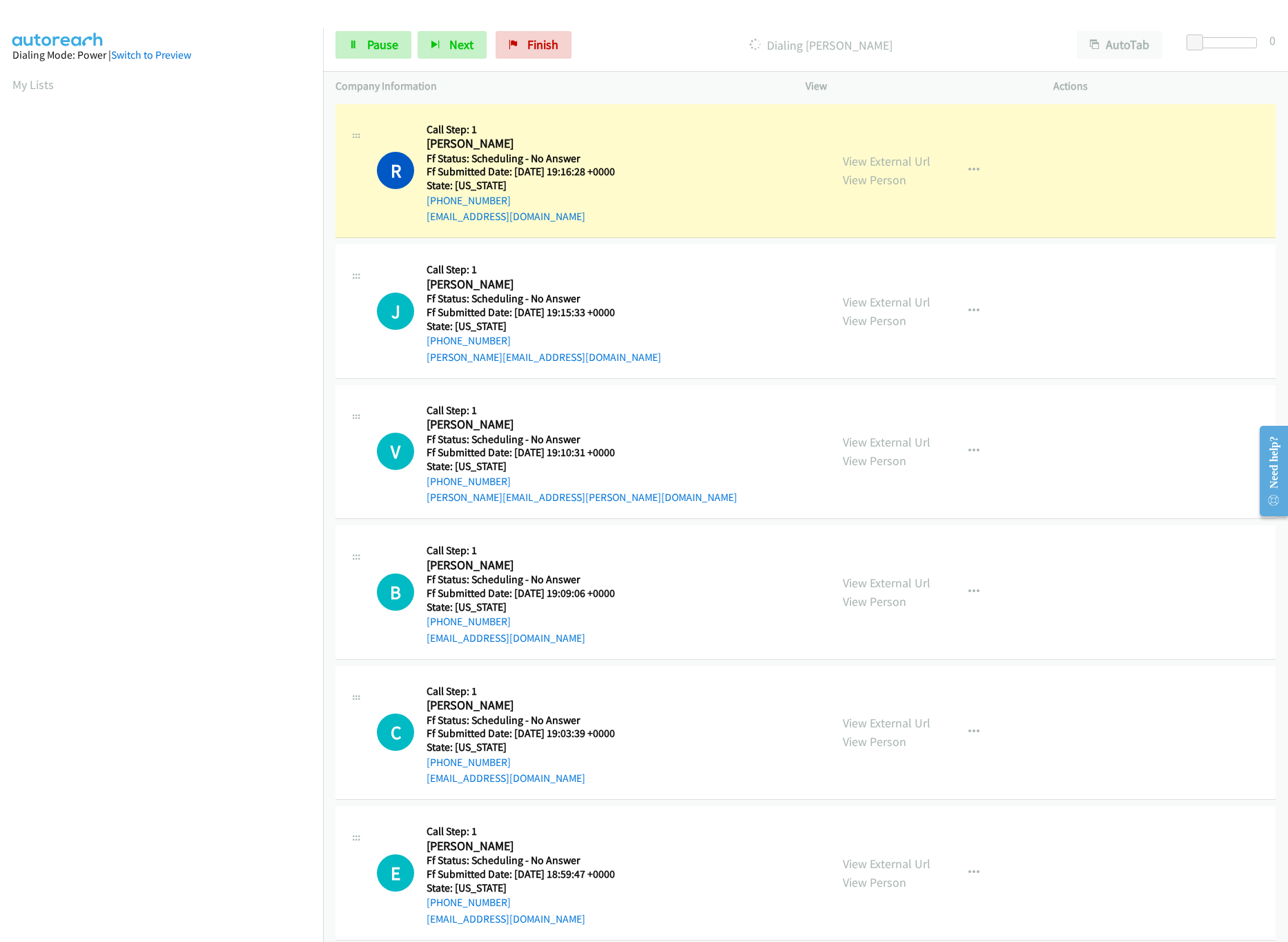
drag, startPoint x: 684, startPoint y: 112, endPoint x: 715, endPoint y: 121, distance: 32.3
click at [684, 112] on div "R Callback Scheduled Call Step: 1 Robert Davis America/Los_Angeles Ff Status: S…" at bounding box center [806, 171] width 941 height 135
click at [866, 153] on link "View External Url" at bounding box center [886, 161] width 87 height 16
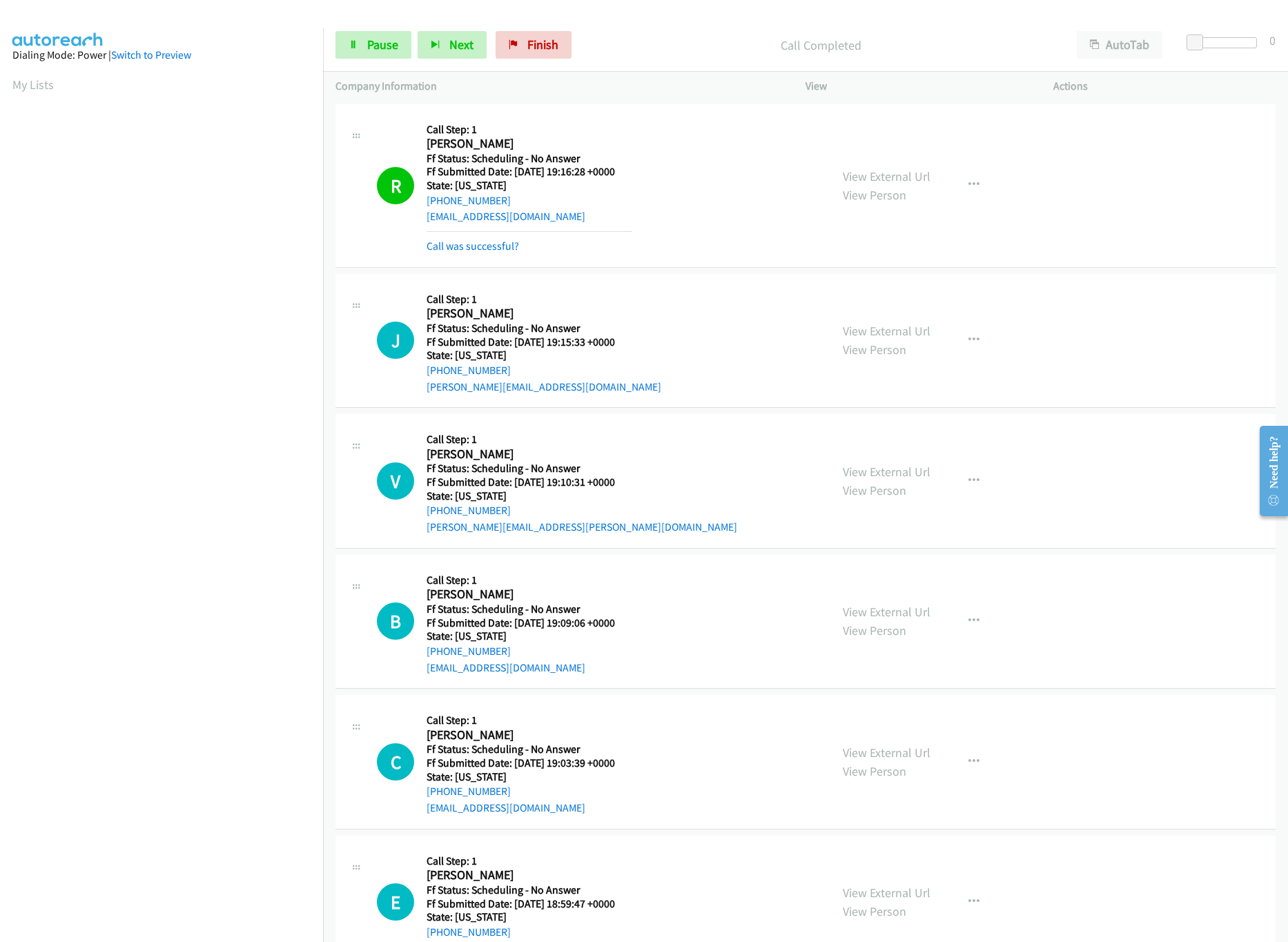
scroll to position [137, 0]
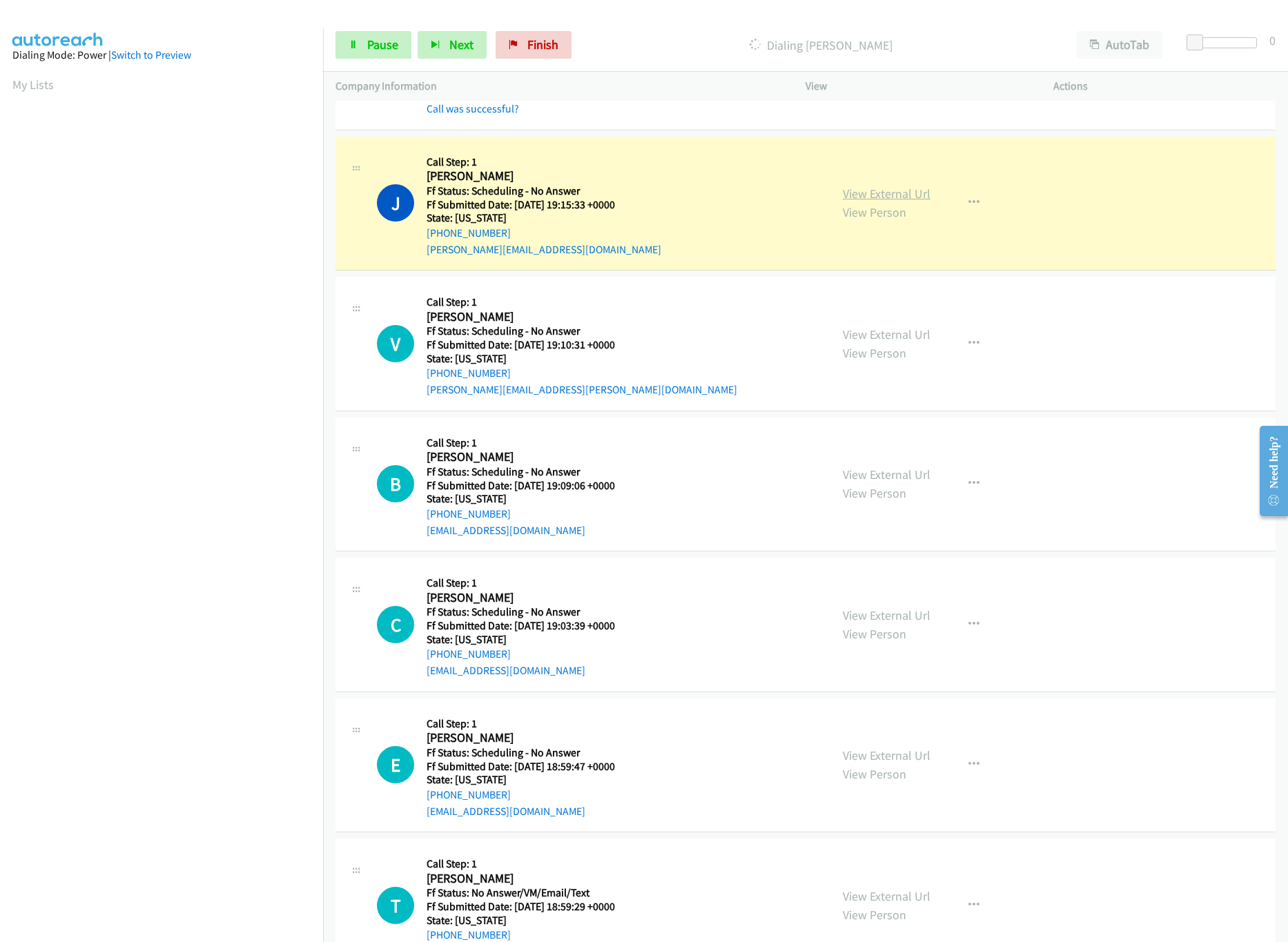
click at [891, 191] on link "View External Url" at bounding box center [886, 194] width 87 height 16
click at [920, 332] on link "View External Url" at bounding box center [886, 334] width 87 height 16
click at [855, 472] on link "View External Url" at bounding box center [886, 474] width 87 height 16
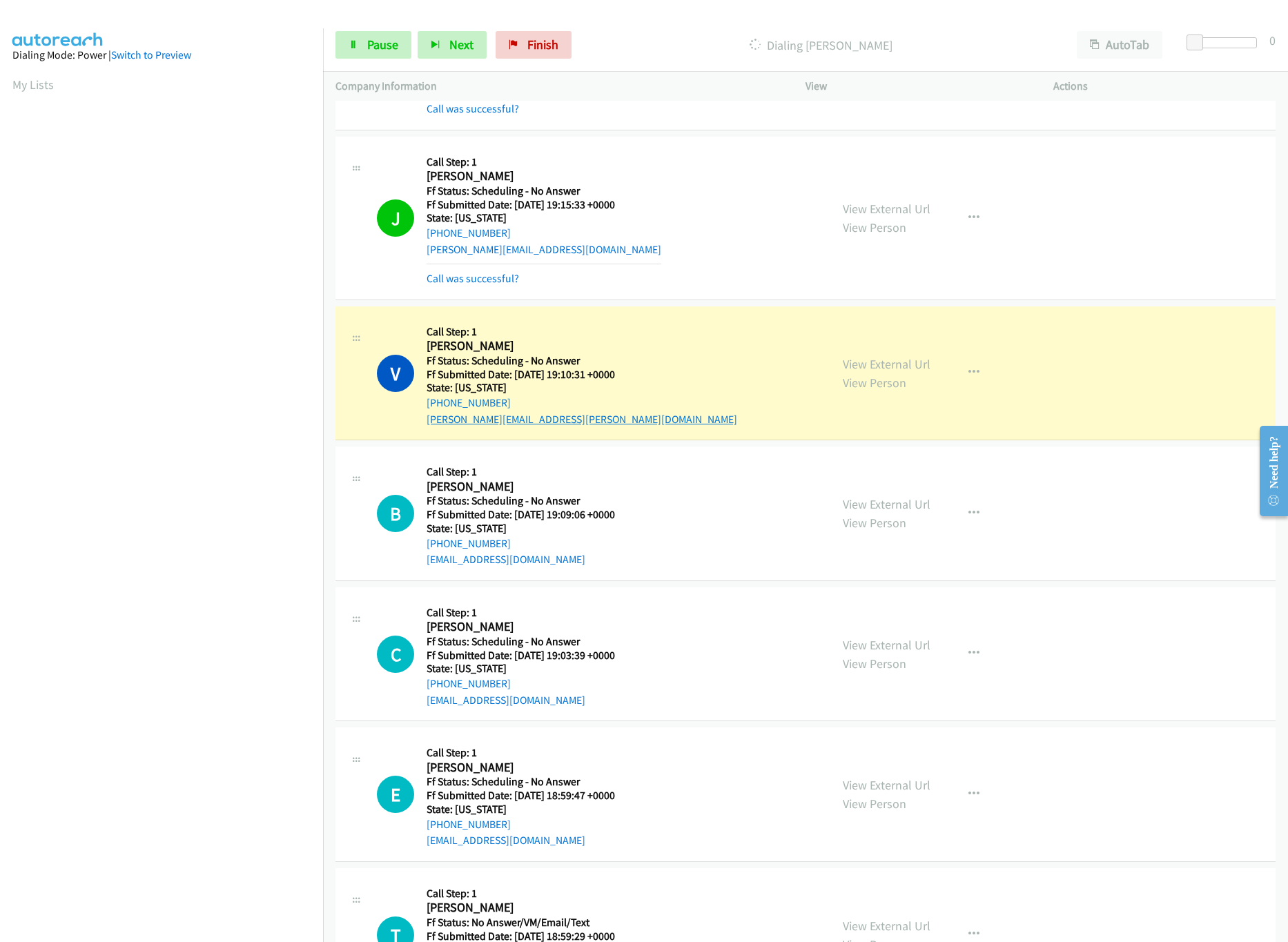
scroll to position [276, 0]
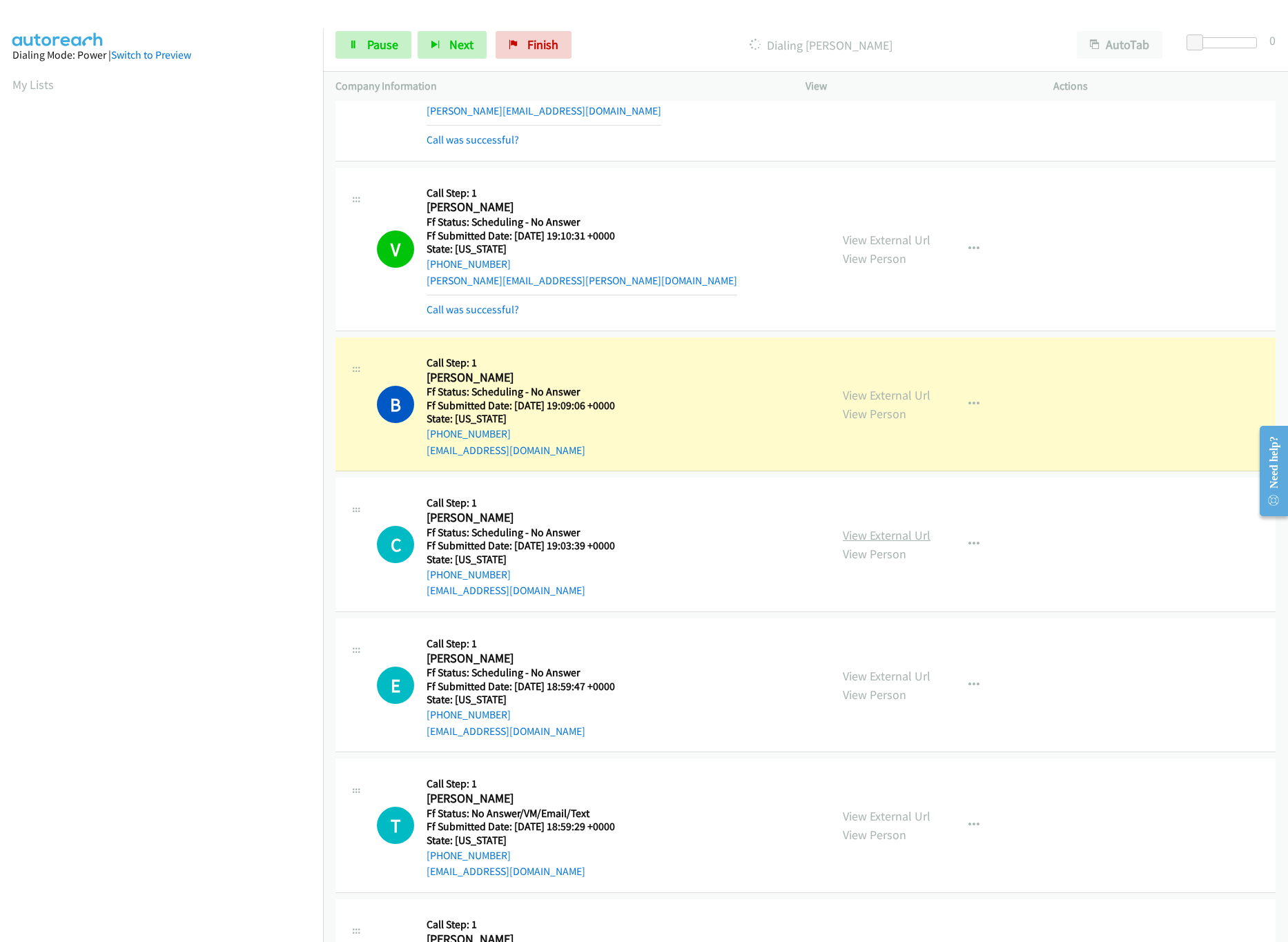
click at [897, 534] on link "View External Url" at bounding box center [886, 535] width 87 height 16
click at [241, 873] on nav "Dialing Mode: Power | Switch to Preview My Lists" at bounding box center [161, 499] width 324 height 942
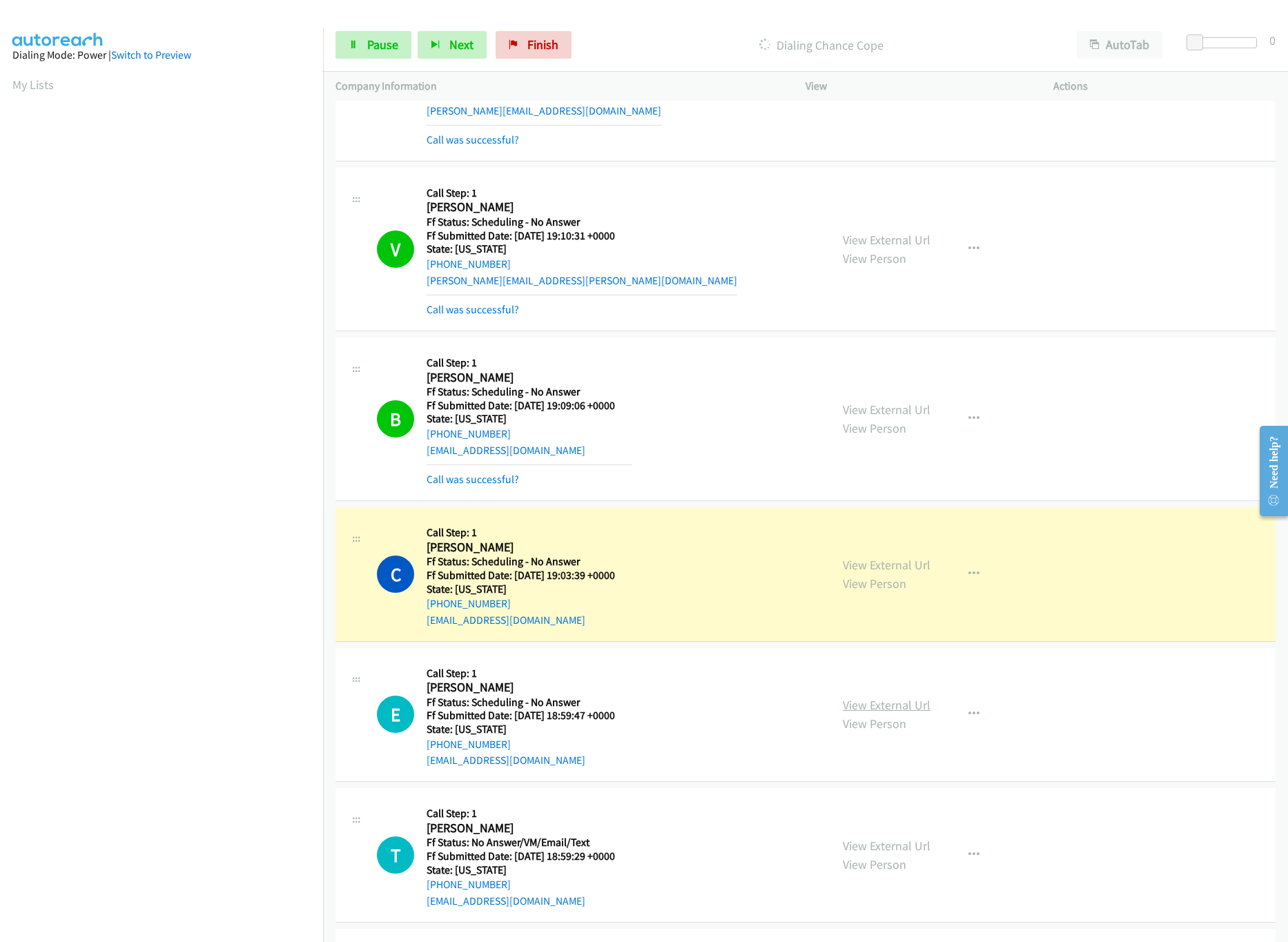
click at [858, 702] on link "View External Url" at bounding box center [886, 705] width 87 height 16
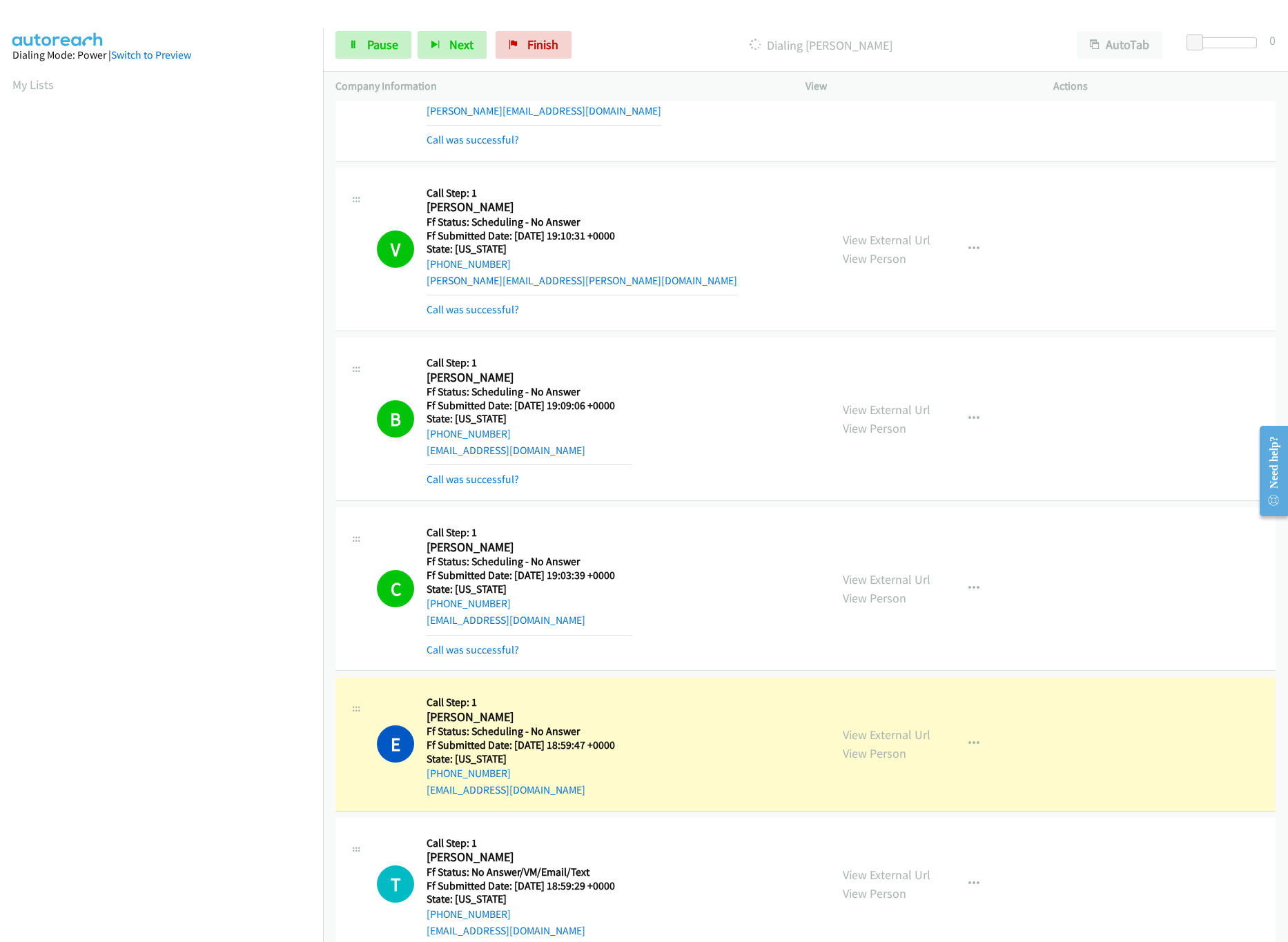
scroll to position [828, 0]
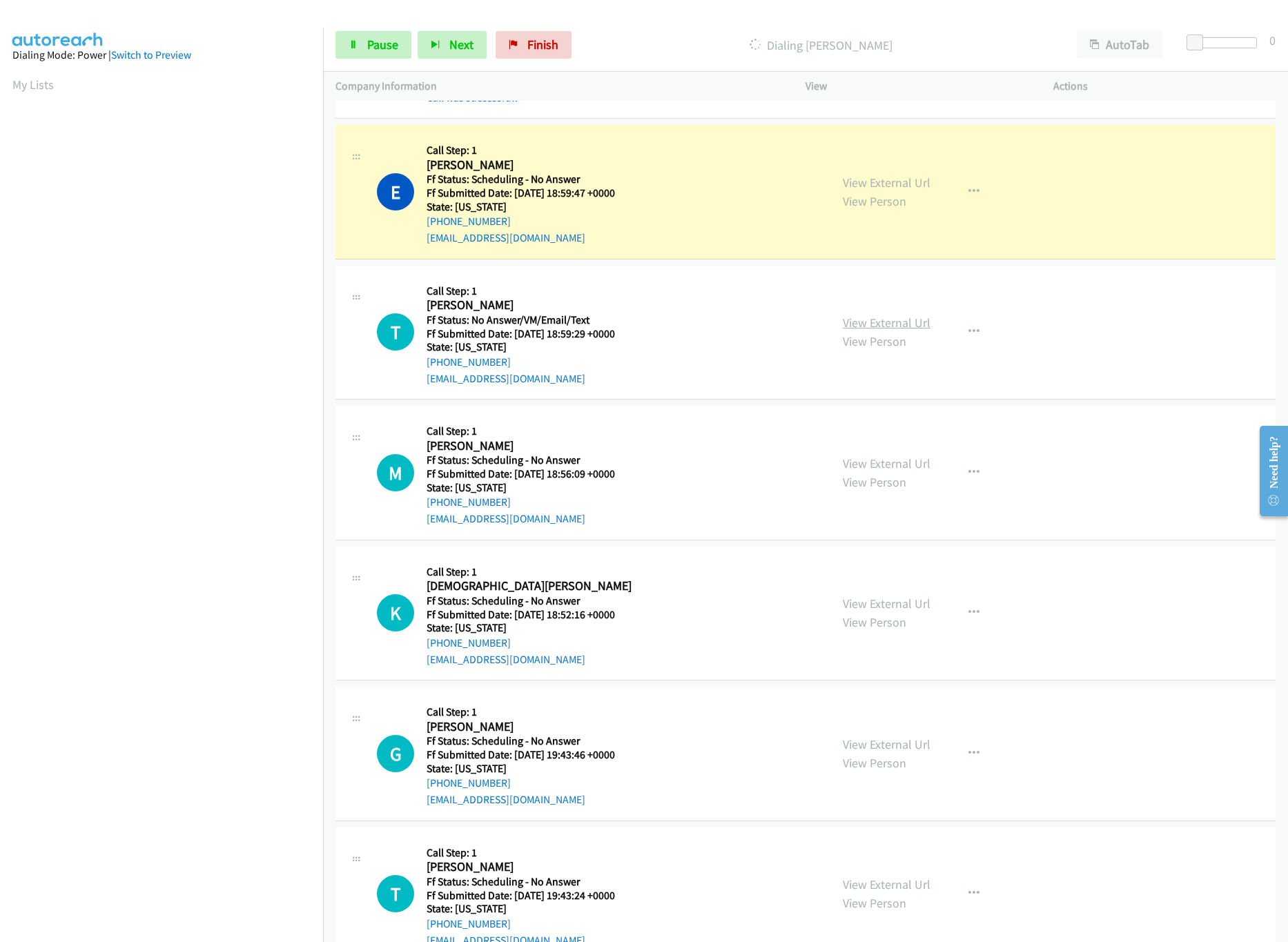
click at [852, 323] on link "View External Url" at bounding box center [886, 323] width 87 height 16
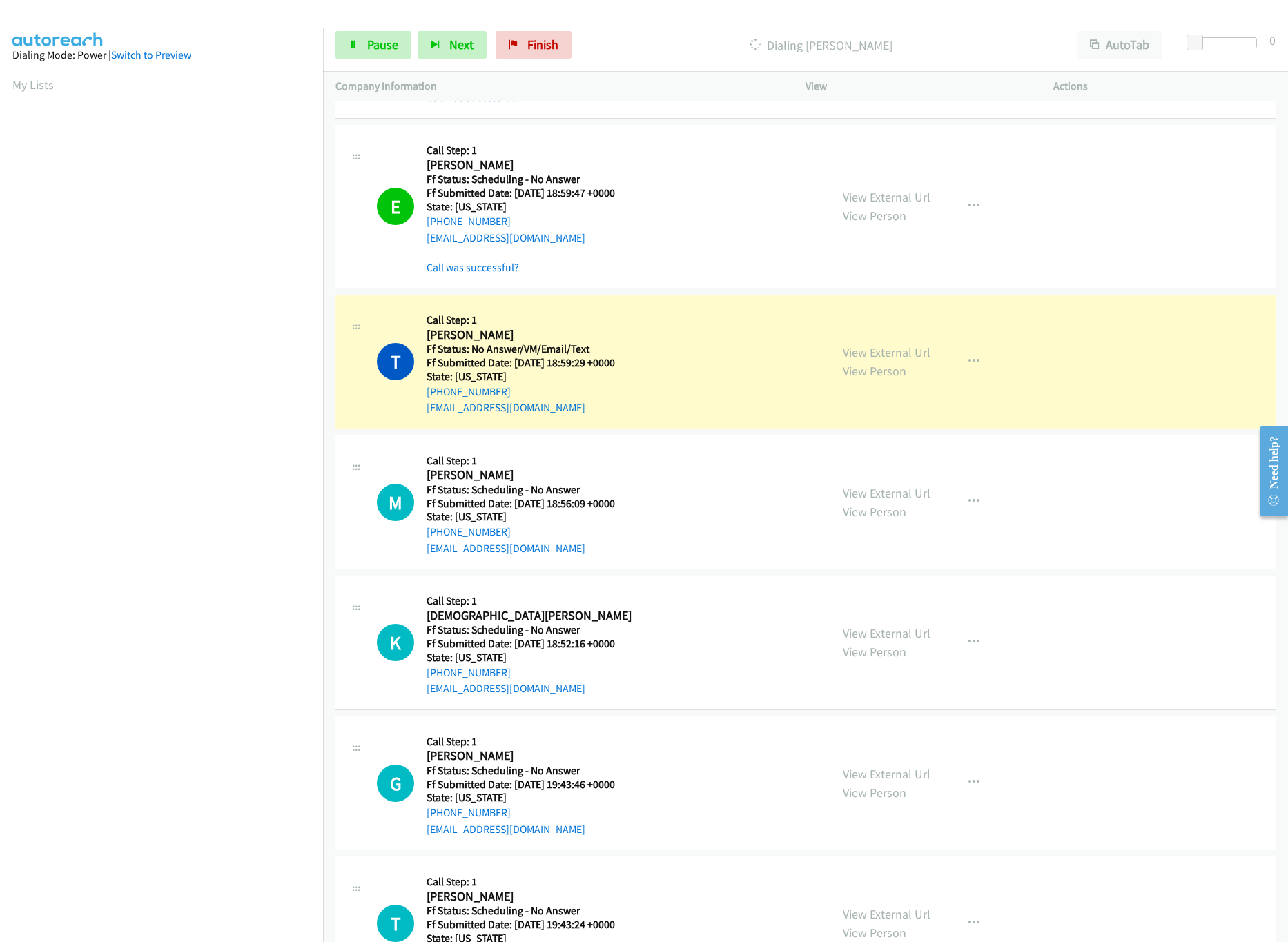
scroll to position [1104, 0]
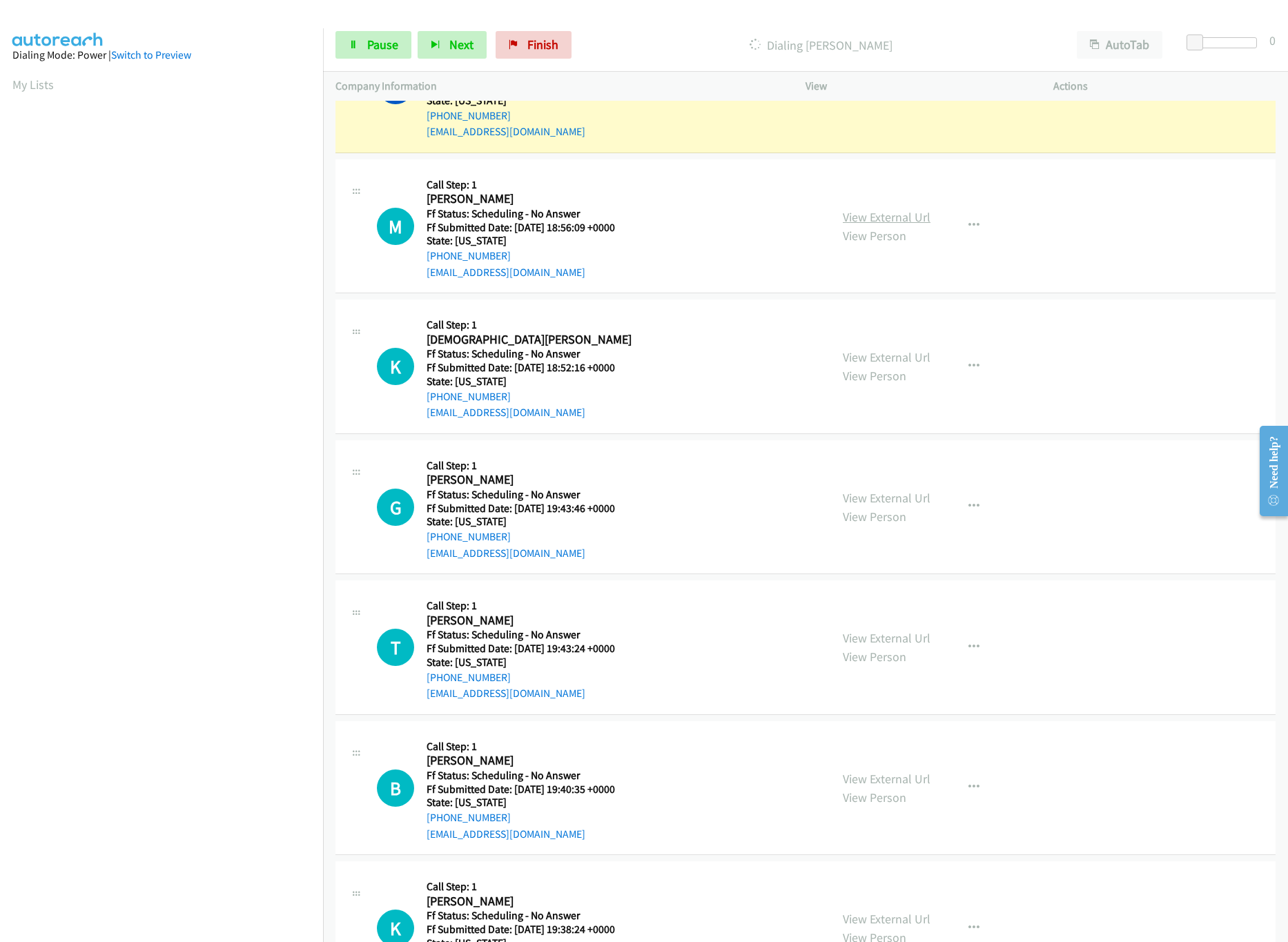
click at [868, 222] on link "View External Url" at bounding box center [886, 217] width 87 height 16
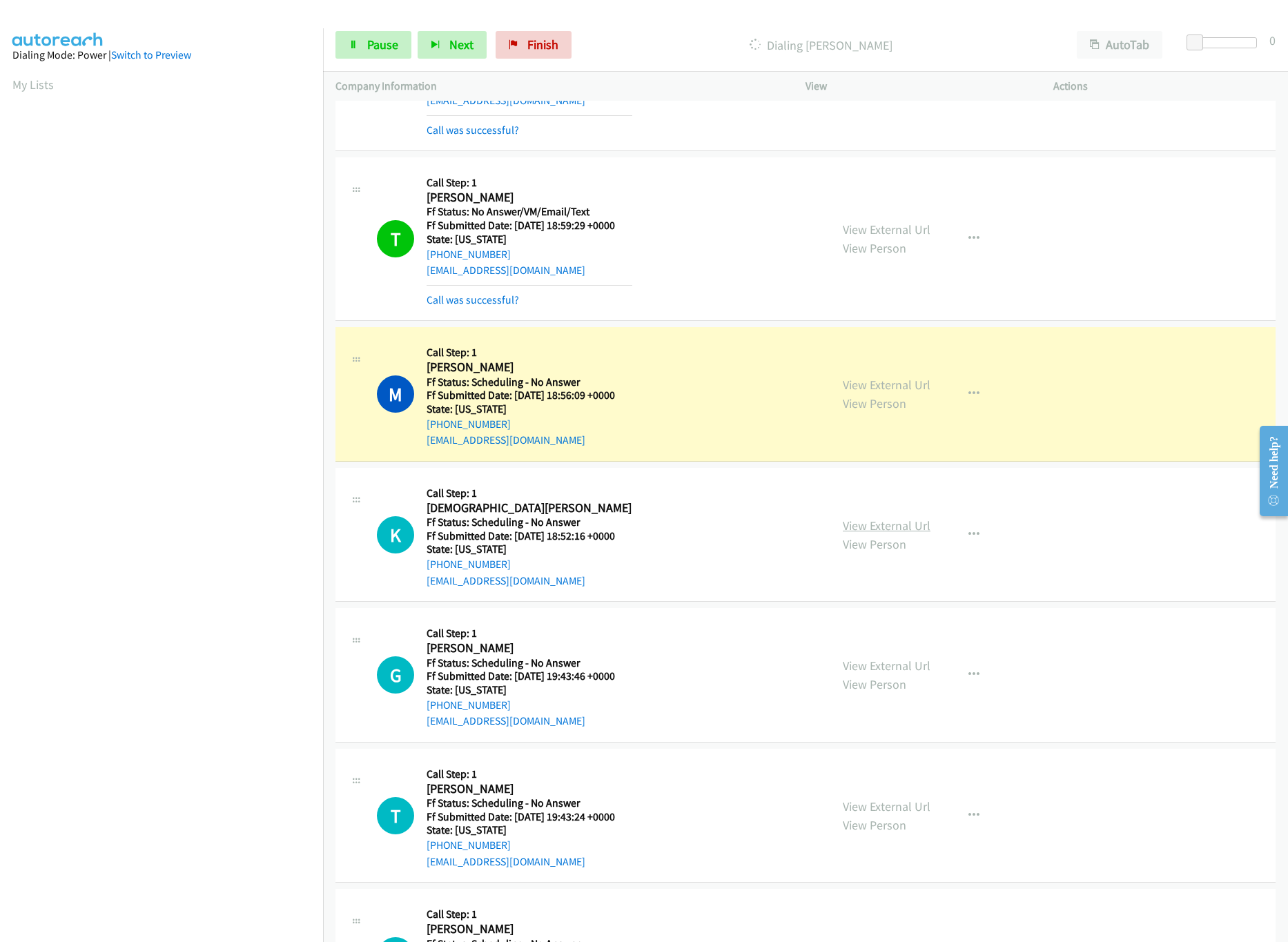
click at [848, 523] on link "View External Url" at bounding box center [886, 525] width 87 height 16
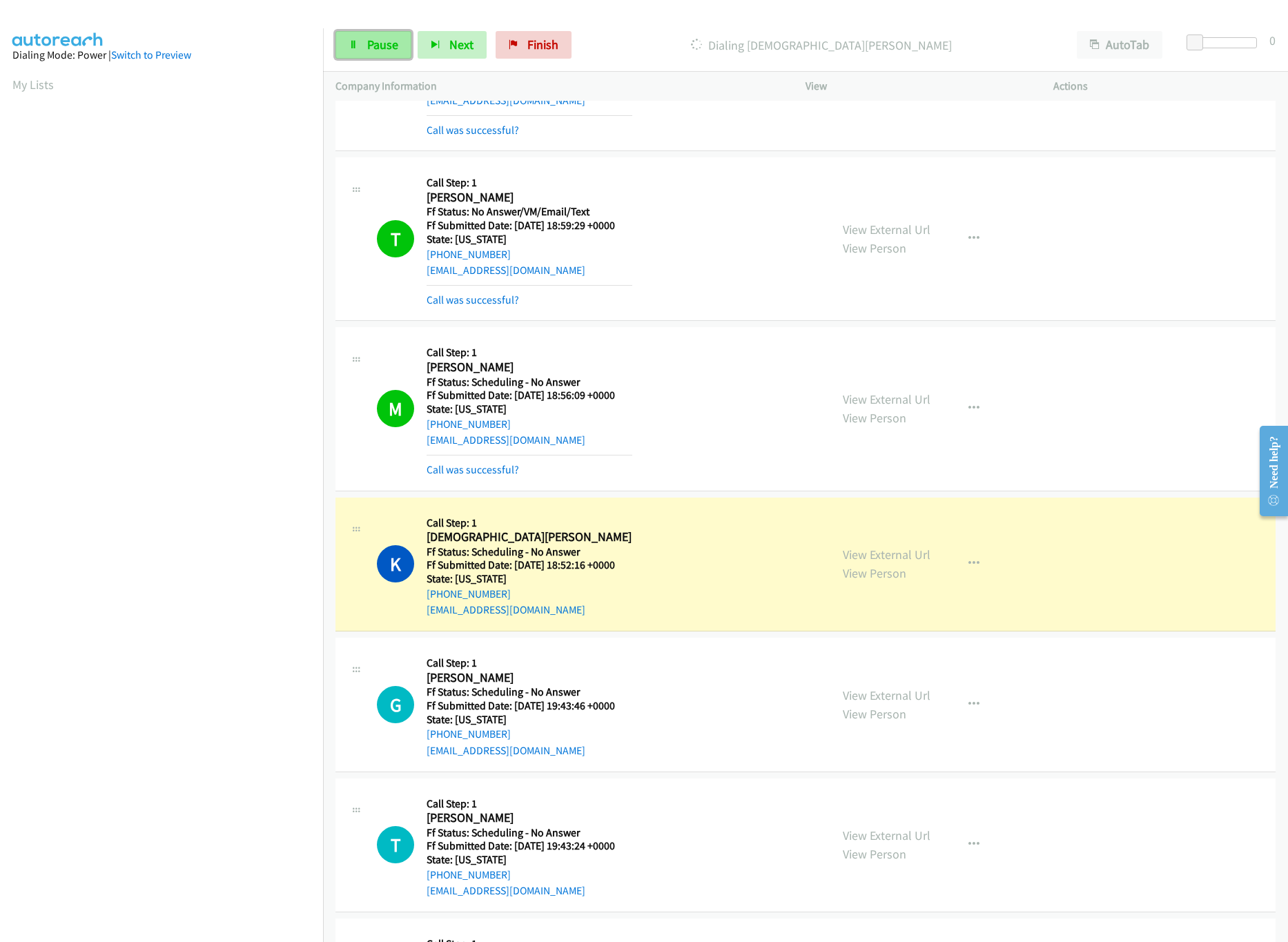
click at [373, 35] on link "Pause" at bounding box center [374, 44] width 76 height 27
drag, startPoint x: 568, startPoint y: 46, endPoint x: 684, endPoint y: 61, distance: 117.0
click at [568, 46] on span "Finish" at bounding box center [565, 45] width 31 height 16
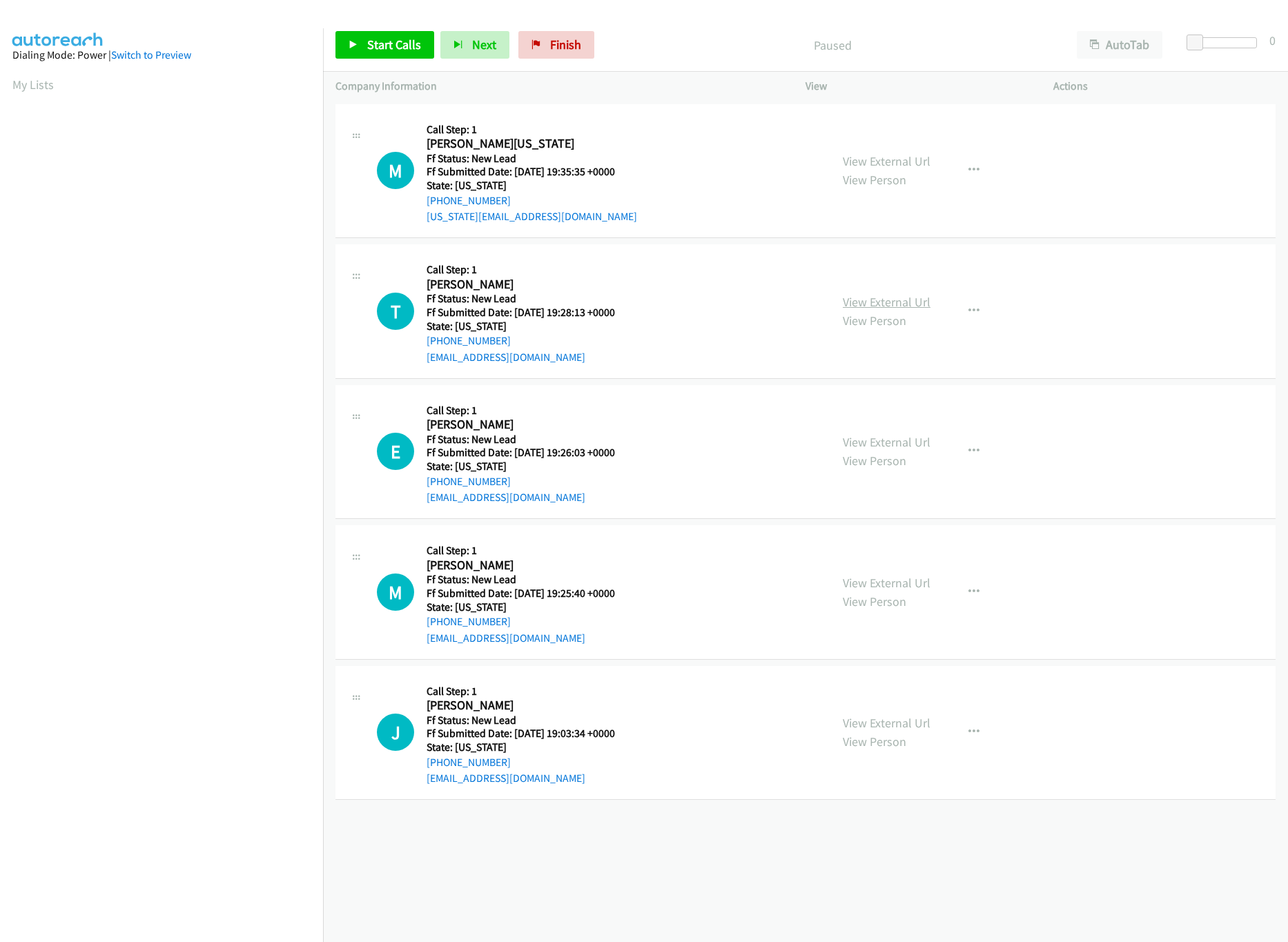
click at [887, 303] on link "View External Url" at bounding box center [886, 302] width 87 height 16
click at [901, 164] on link "View External Url" at bounding box center [886, 161] width 87 height 16
click at [364, 48] on link "Start Calls" at bounding box center [385, 44] width 99 height 27
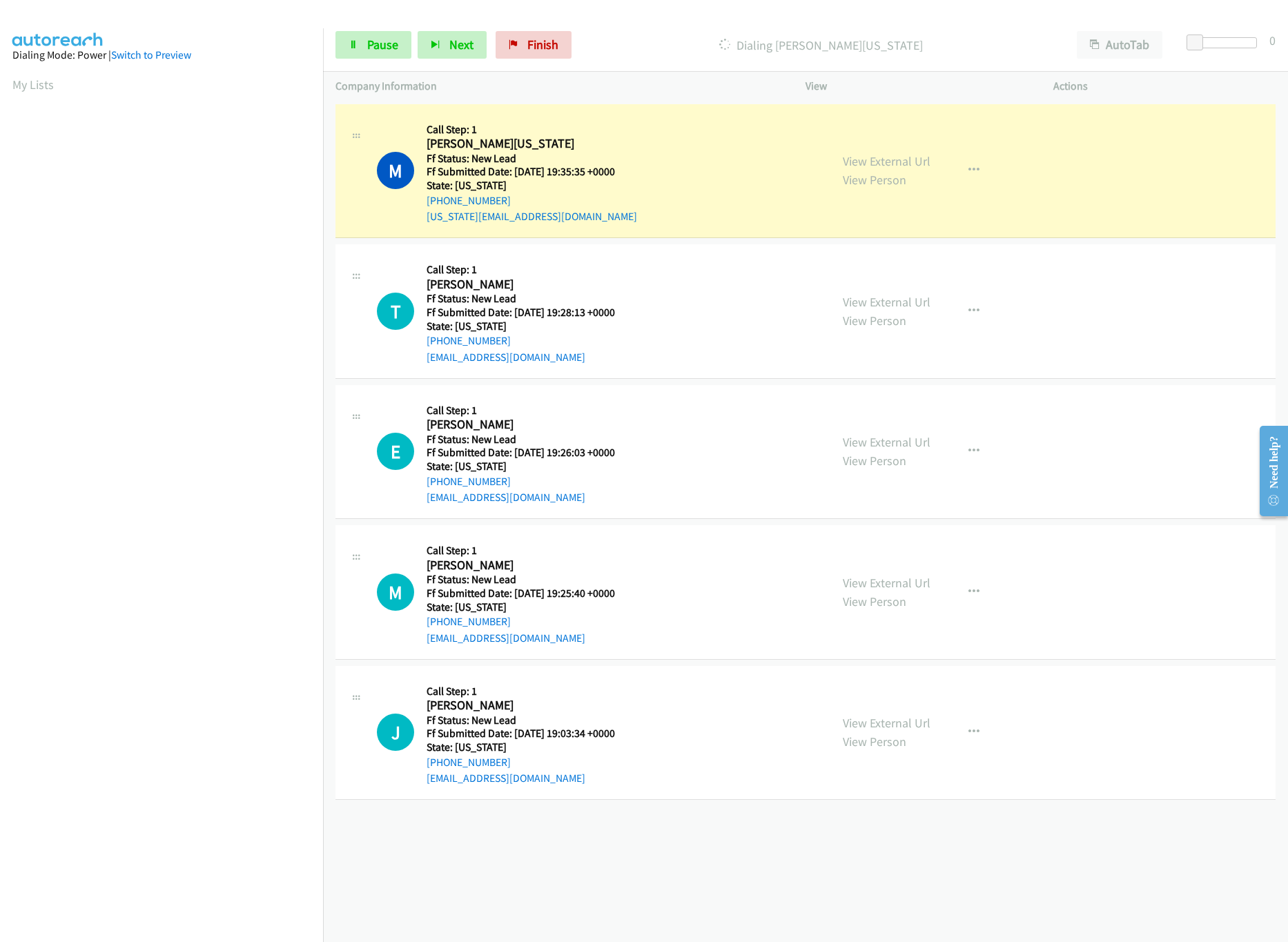
click at [1222, 46] on div at bounding box center [1225, 42] width 63 height 11
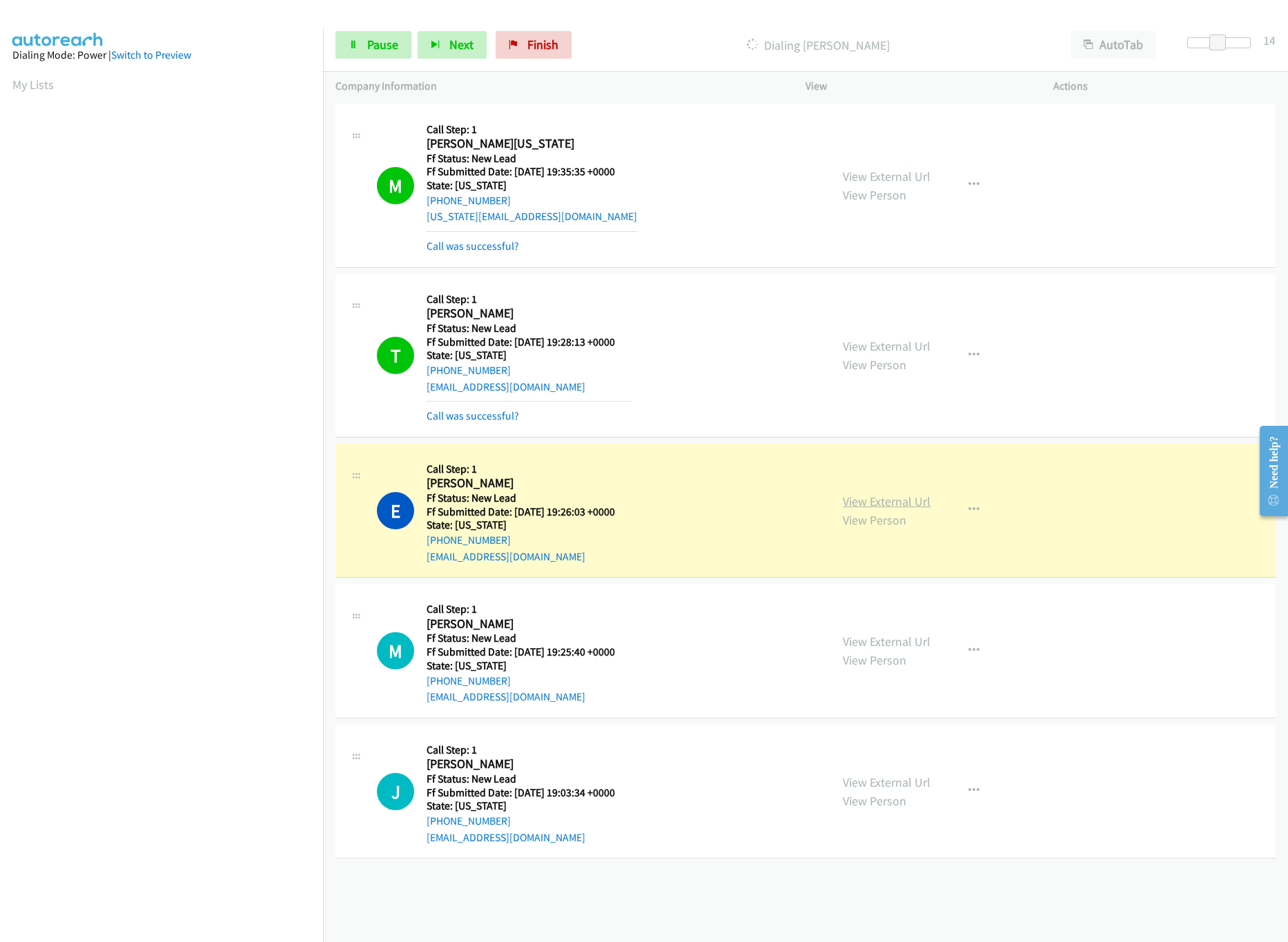
click at [844, 499] on link "View External Url" at bounding box center [886, 501] width 87 height 16
drag, startPoint x: 1218, startPoint y: 38, endPoint x: 1323, endPoint y: 32, distance: 105.2
click at [1287, 32] on html "Start Calls Pause Next Finish Dialing [PERSON_NAME] AutoTab AutoTab 30 Company …" at bounding box center [644, 33] width 1288 height 65
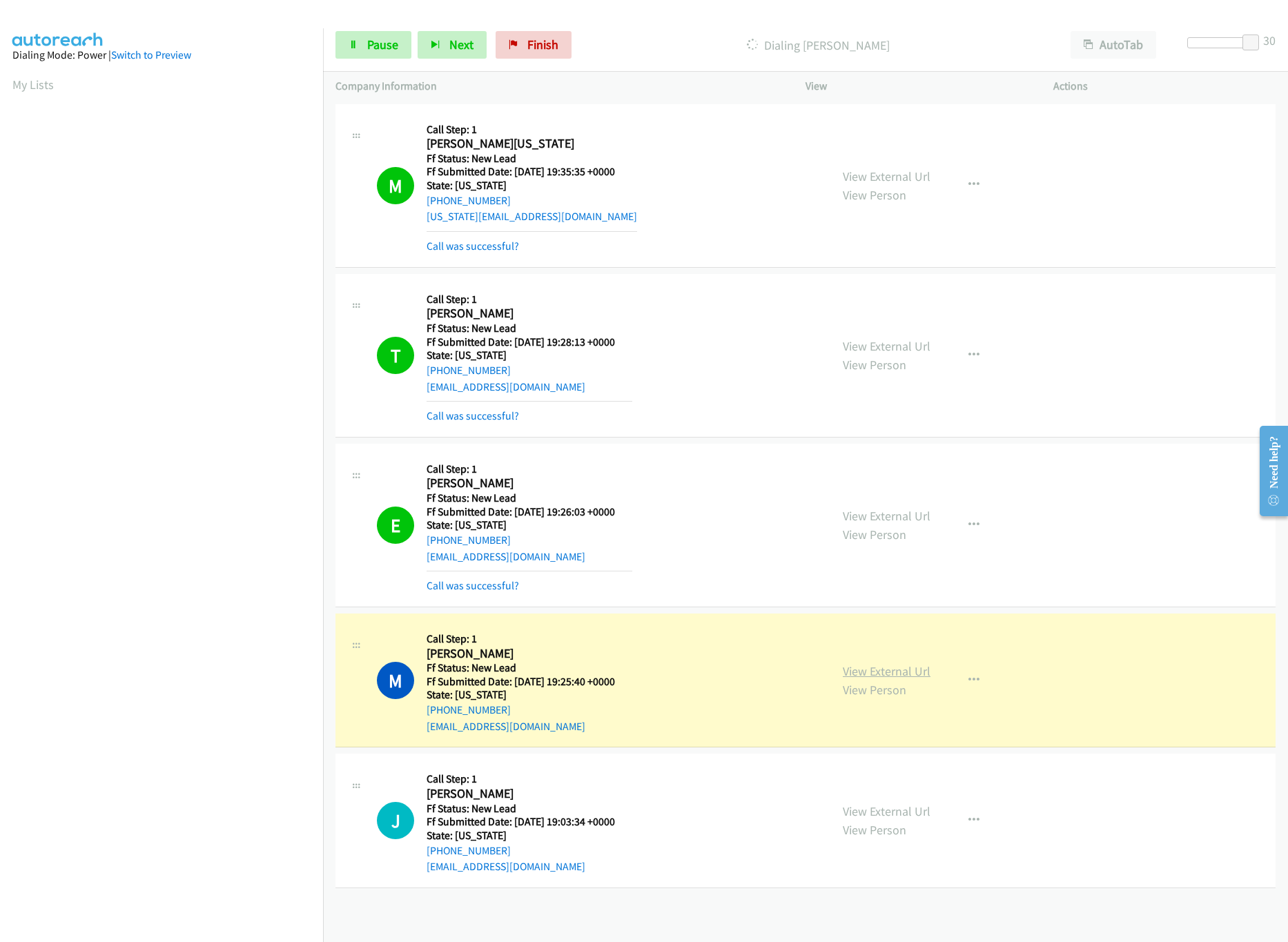
click at [853, 671] on link "View External Url" at bounding box center [886, 671] width 87 height 16
click at [398, 46] on span "Pause" at bounding box center [383, 45] width 31 height 16
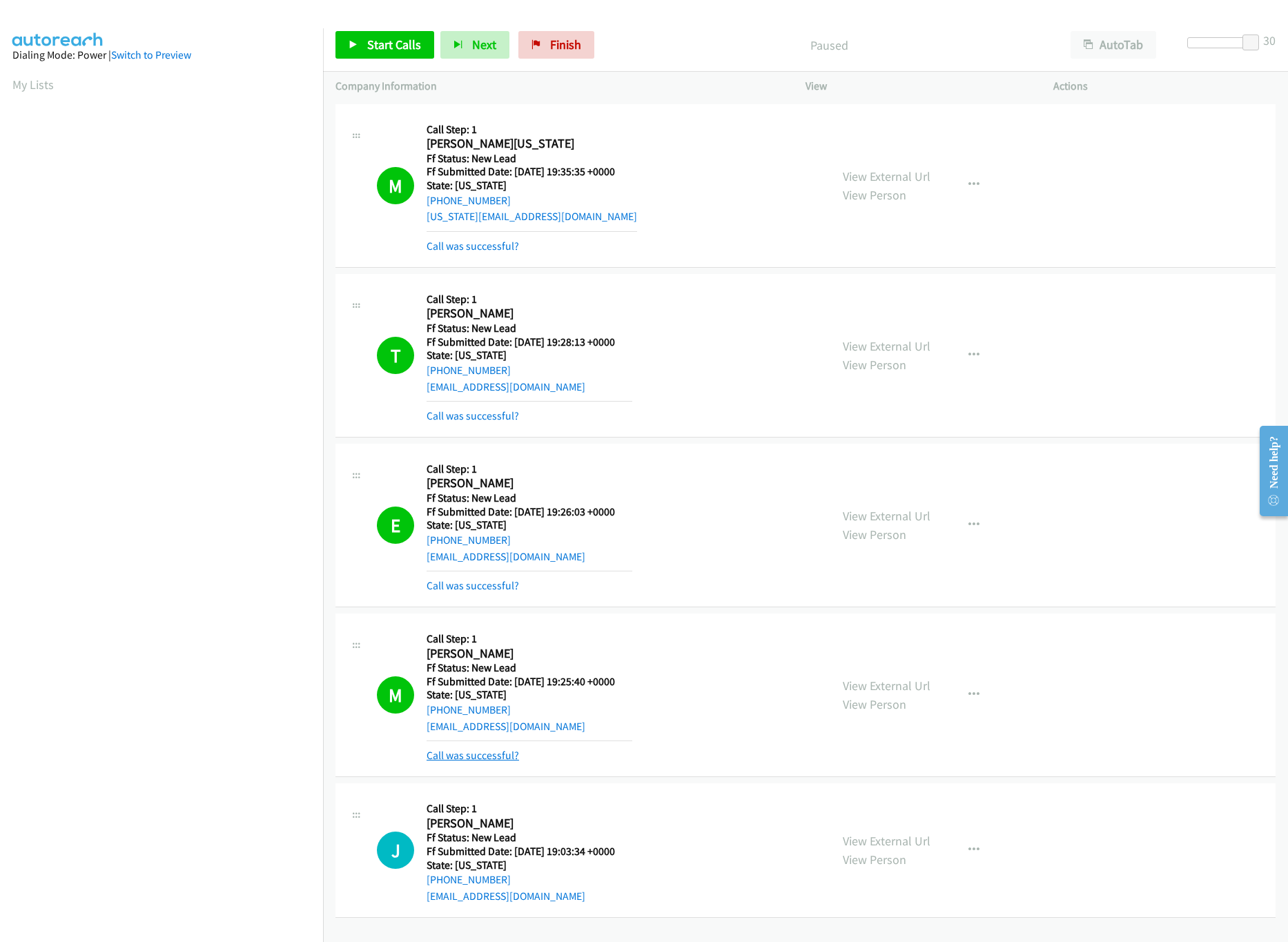
click at [479, 760] on link "Call was successful?" at bounding box center [473, 755] width 93 height 13
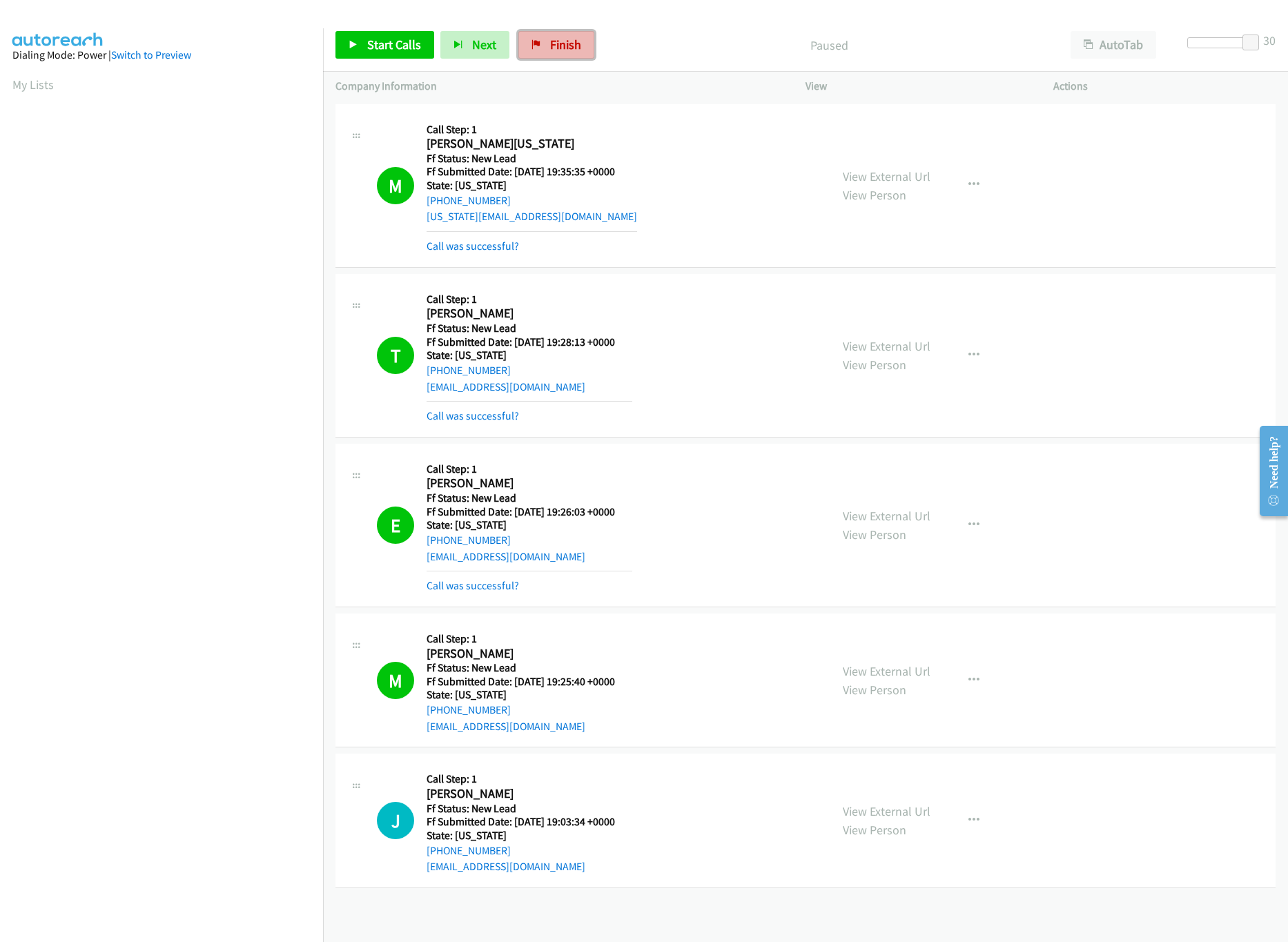
click at [562, 46] on span "Finish" at bounding box center [565, 45] width 31 height 16
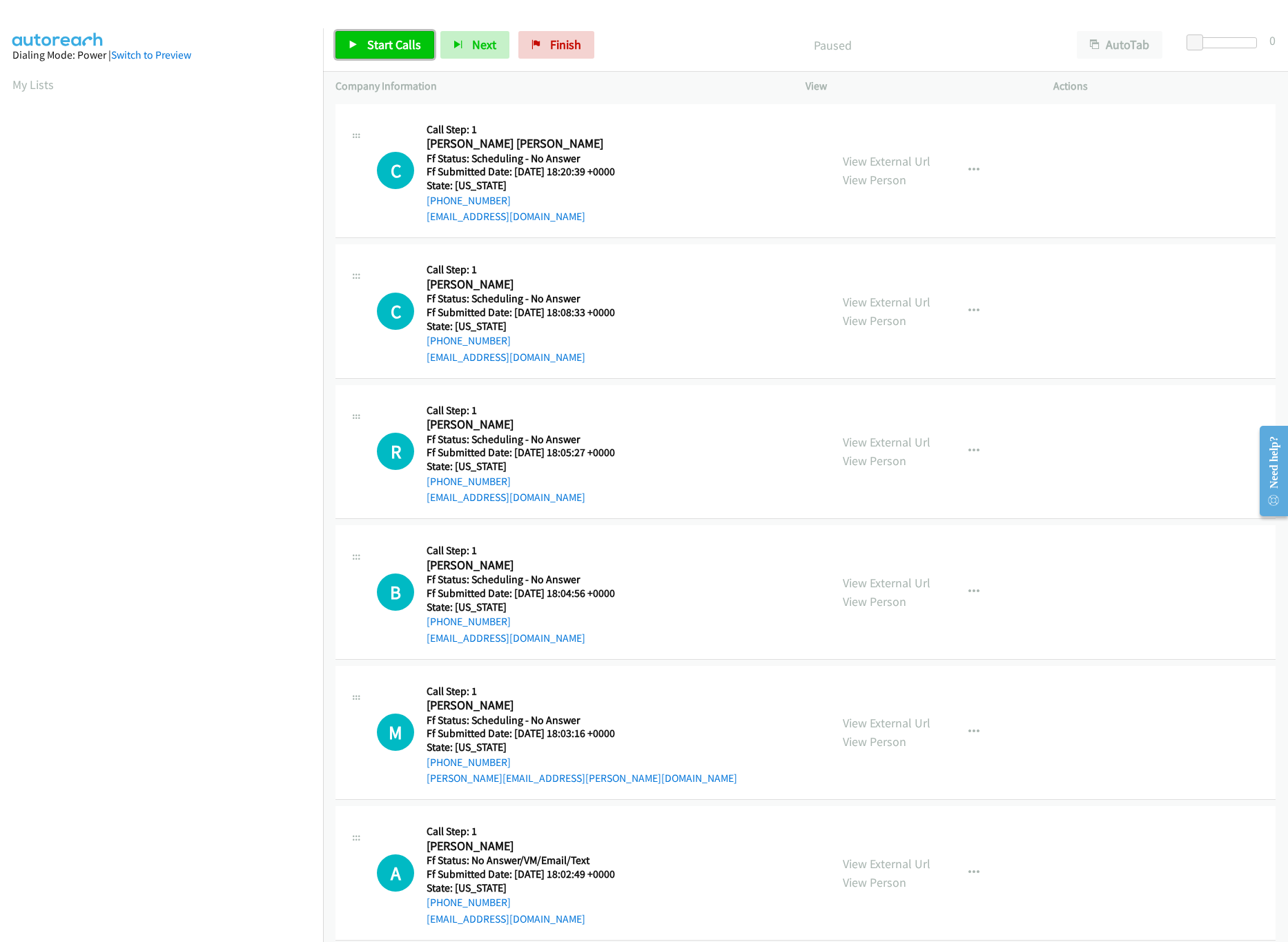
drag, startPoint x: 344, startPoint y: 56, endPoint x: 356, endPoint y: 48, distance: 14.4
click at [344, 56] on link "Start Calls" at bounding box center [385, 44] width 99 height 27
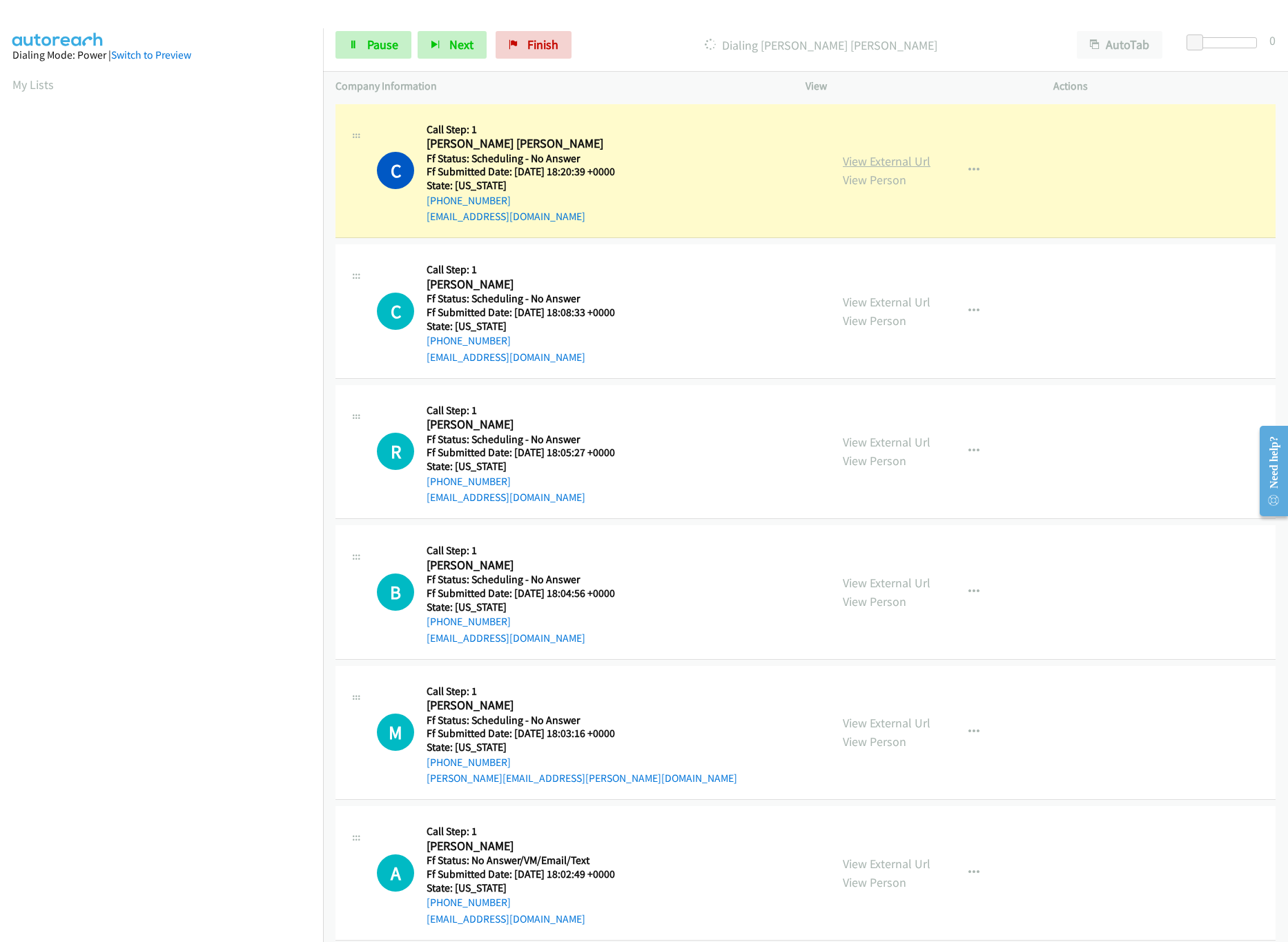
click at [889, 154] on link "View External Url" at bounding box center [886, 161] width 87 height 16
click at [899, 296] on link "View External Url" at bounding box center [886, 302] width 87 height 16
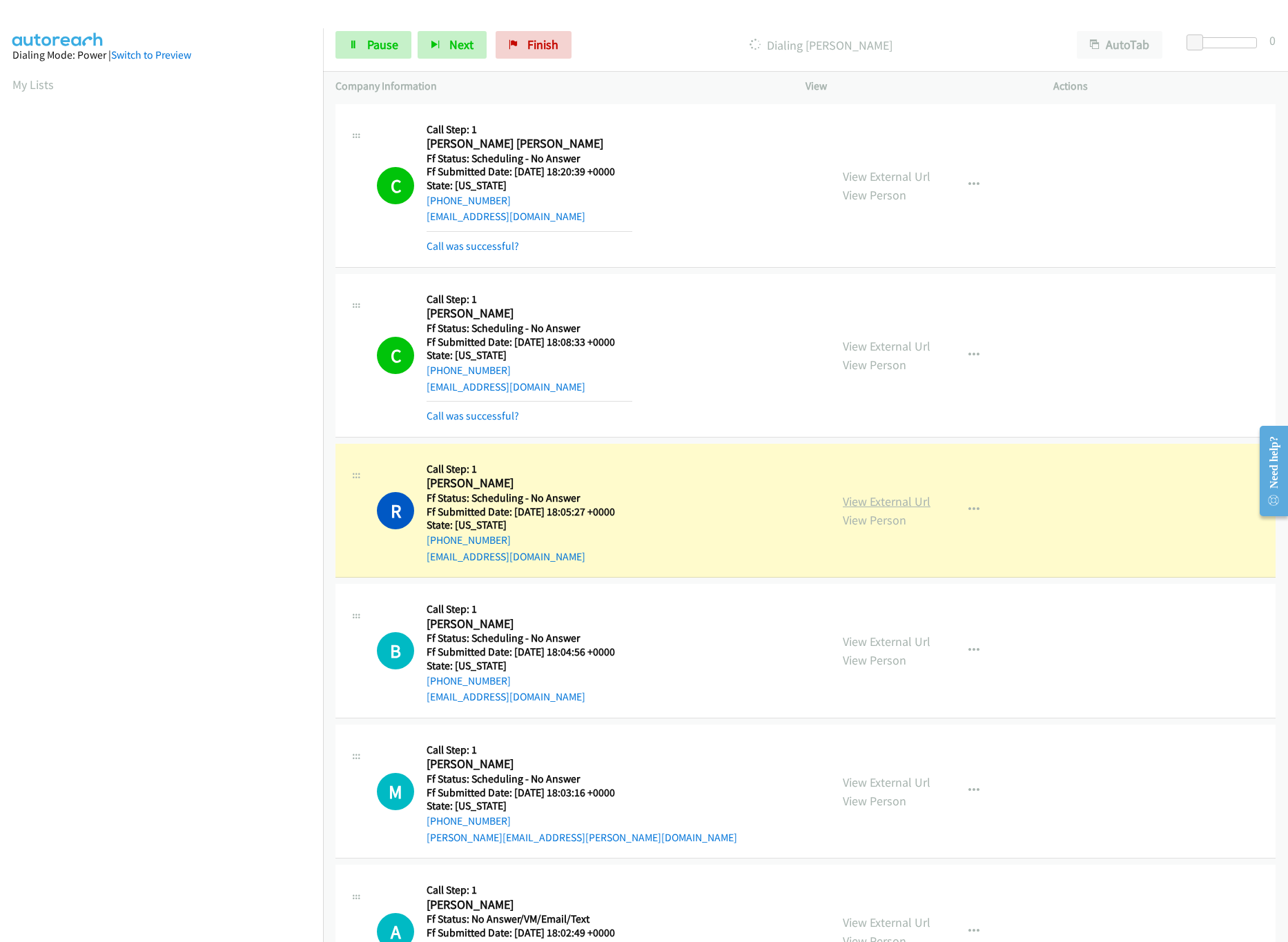
click at [858, 503] on link "View External Url" at bounding box center [886, 501] width 87 height 16
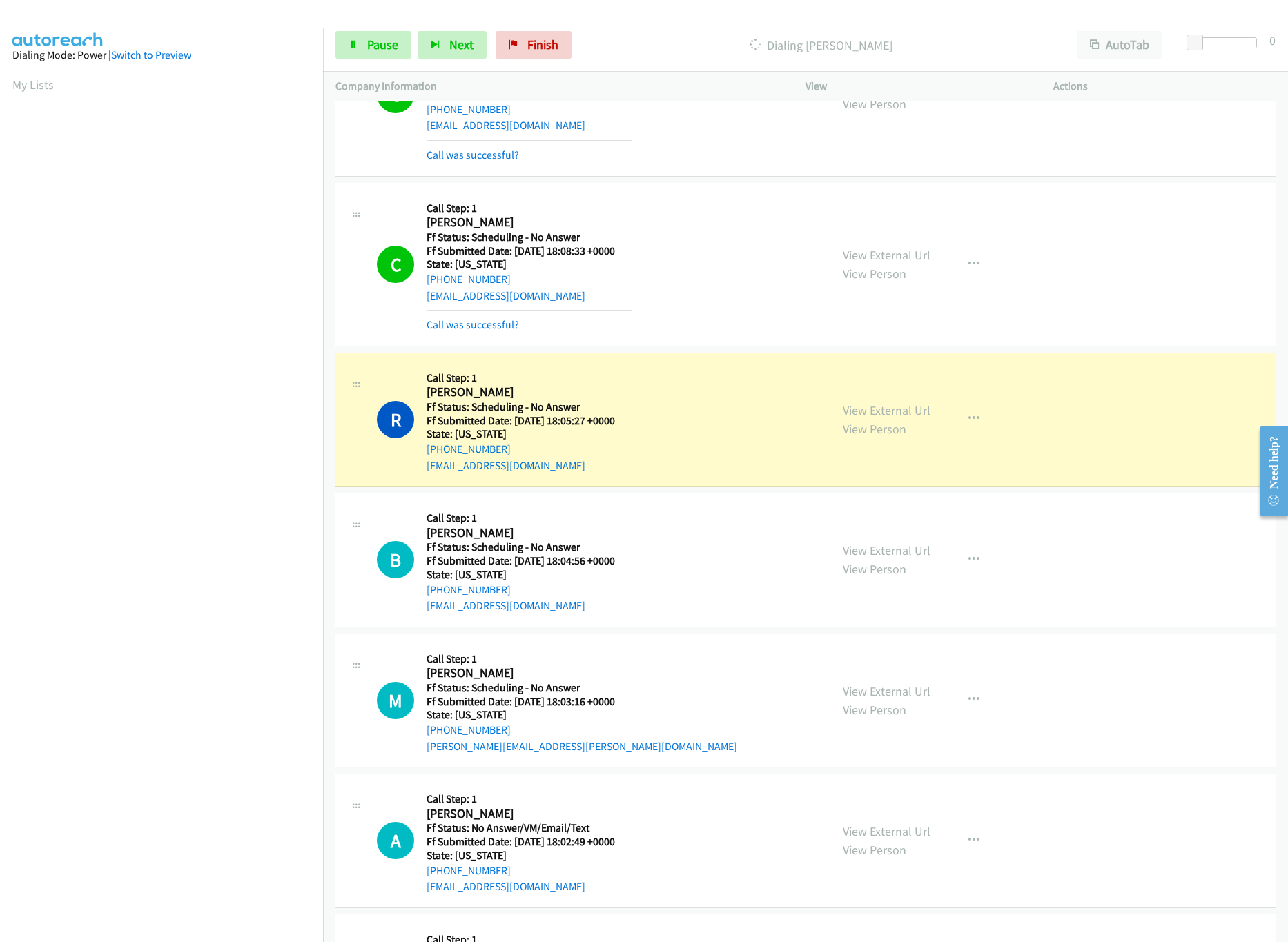
scroll to position [137, 0]
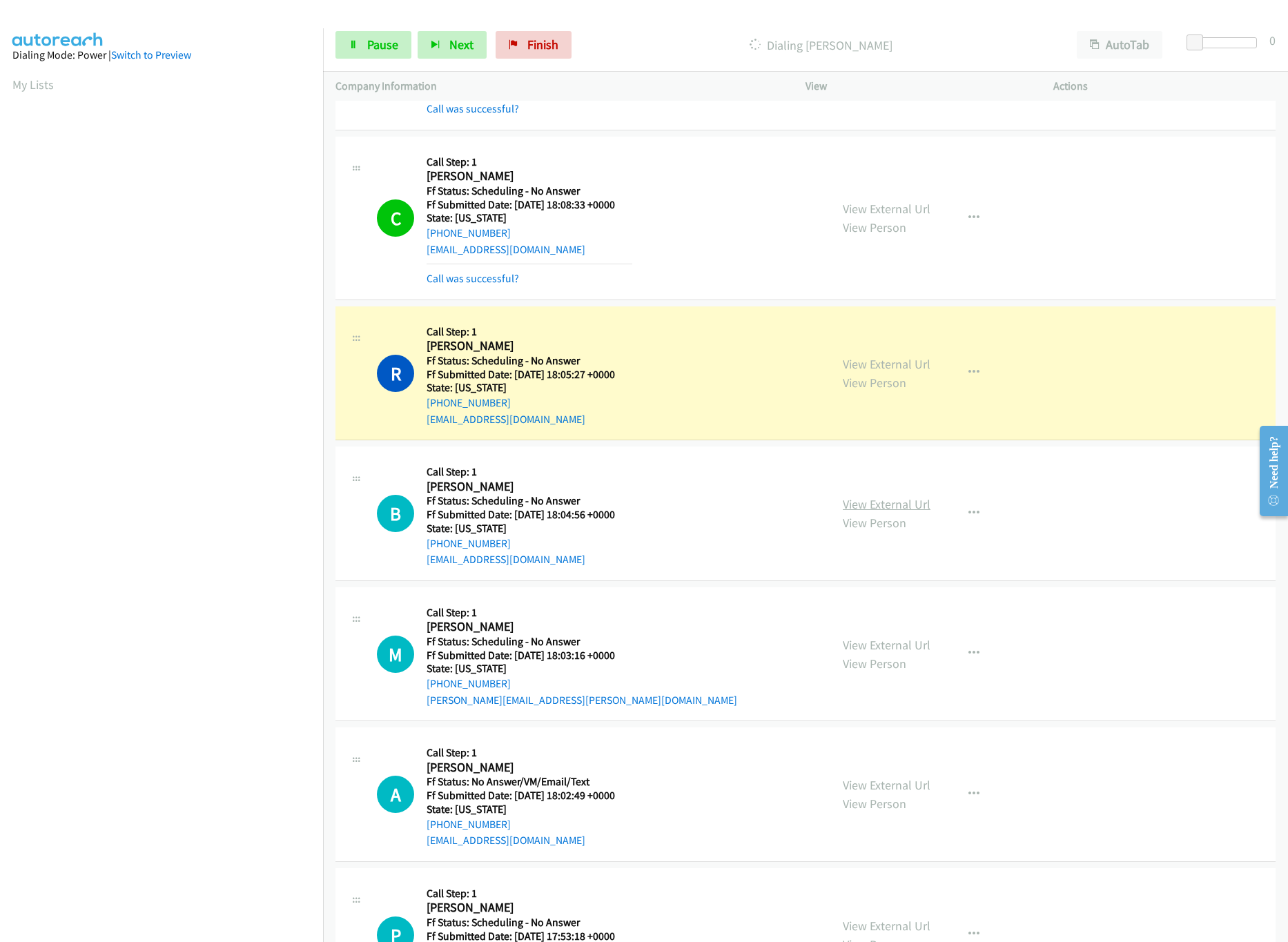
click at [867, 508] on link "View External Url" at bounding box center [886, 504] width 87 height 16
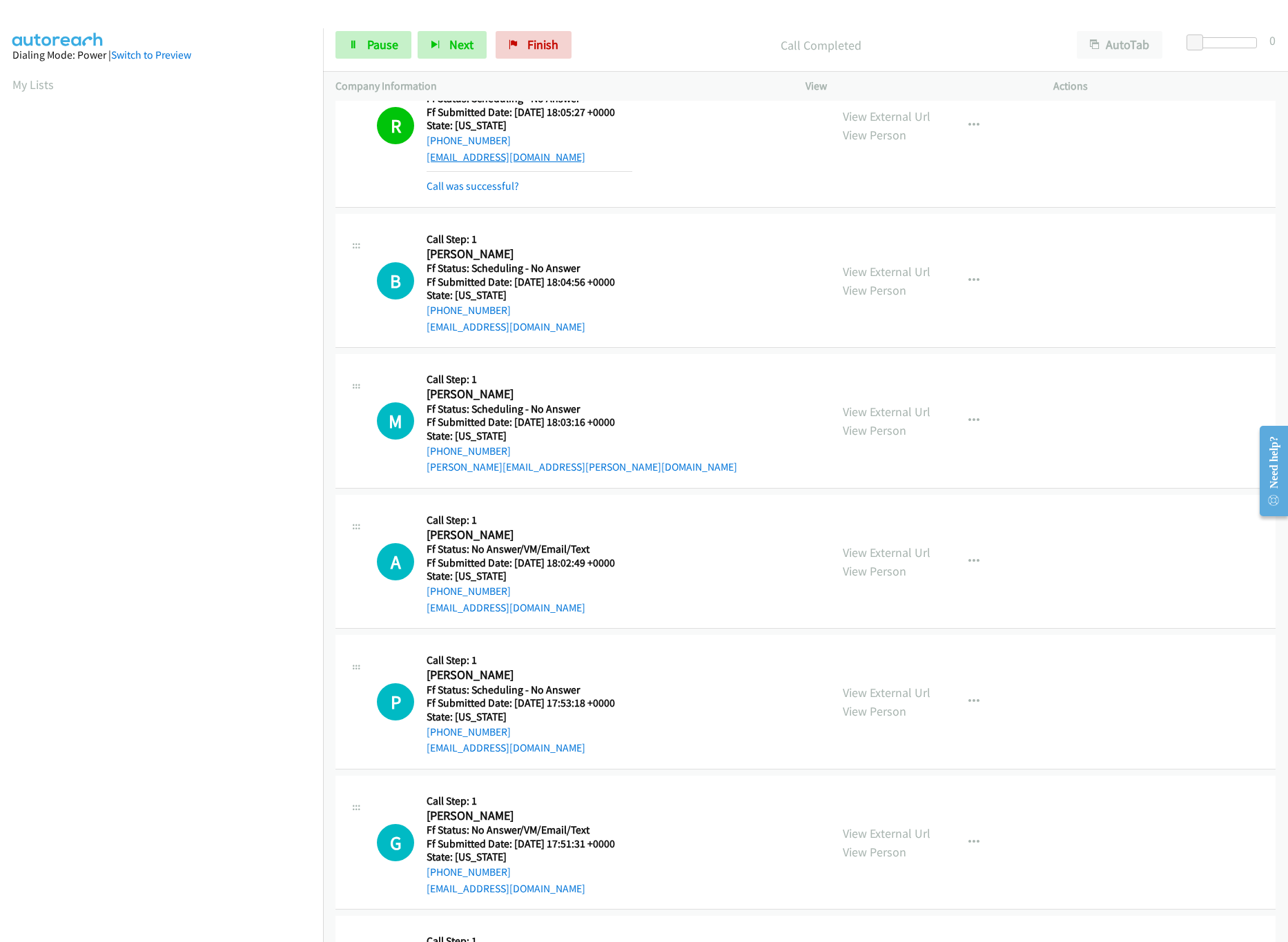
scroll to position [414, 0]
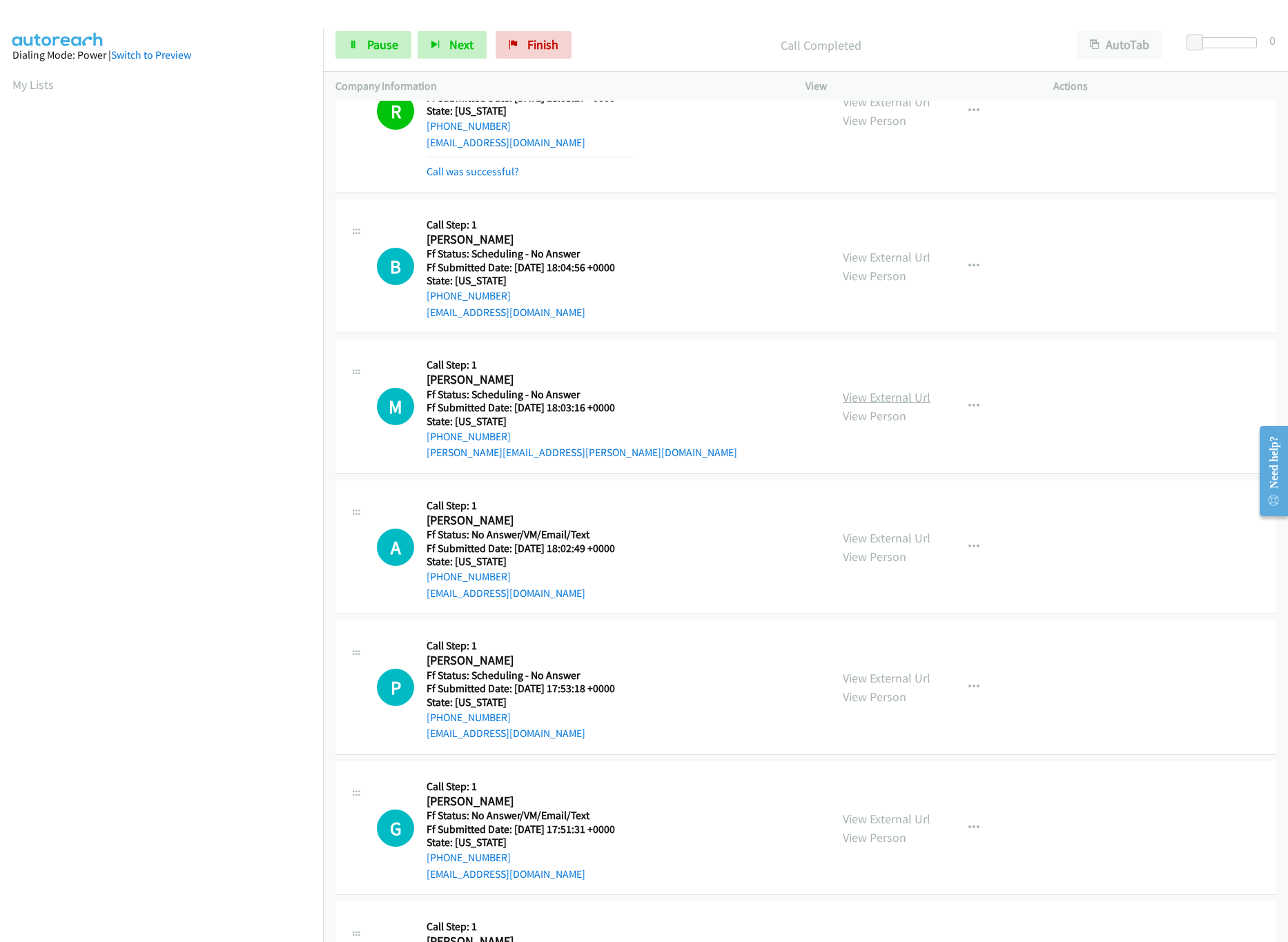
click at [896, 402] on link "View External Url" at bounding box center [886, 397] width 87 height 16
click at [383, 54] on link "Pause" at bounding box center [374, 44] width 76 height 27
click at [361, 50] on link "Pause" at bounding box center [374, 44] width 76 height 27
click at [528, 48] on span "Finish" at bounding box center [542, 45] width 31 height 16
click at [540, 48] on span "Finish" at bounding box center [542, 45] width 31 height 16
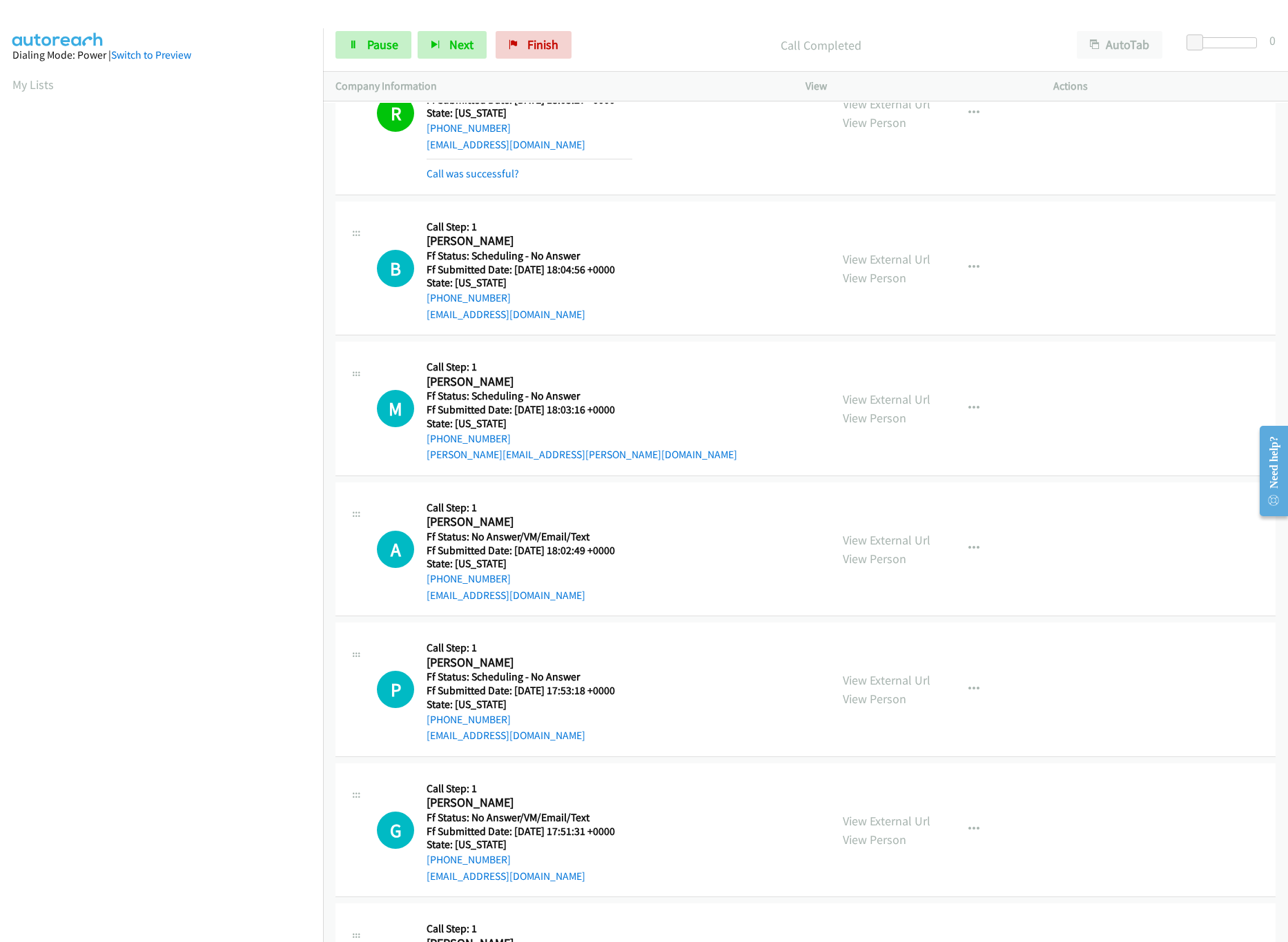
click at [694, 69] on div "Start Calls Pause Next Finish Call Completed AutoTab AutoTab 0" at bounding box center [805, 45] width 965 height 53
click at [532, 52] on span "Finish" at bounding box center [542, 45] width 31 height 16
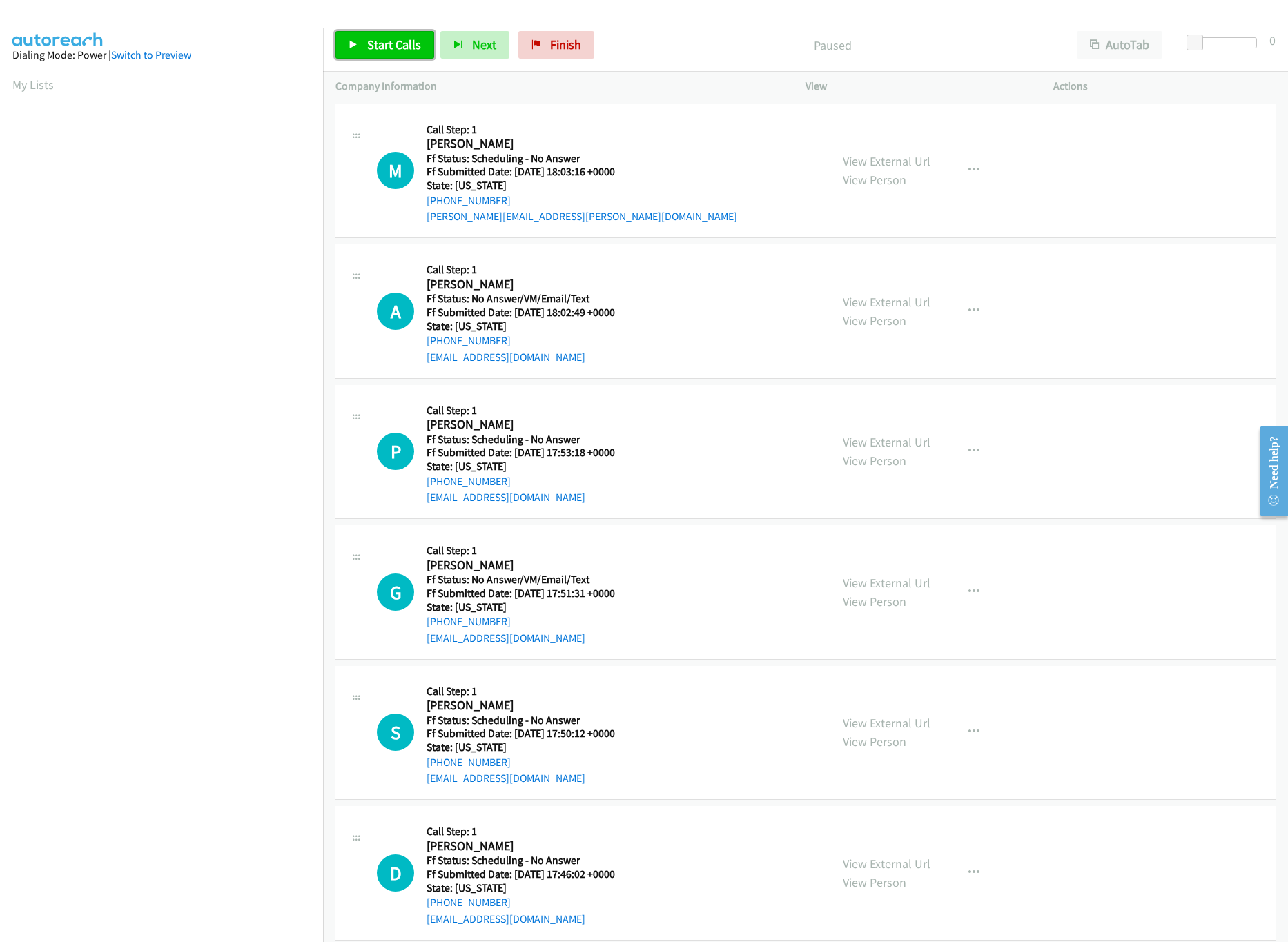
click at [368, 40] on span "Start Calls" at bounding box center [394, 45] width 54 height 16
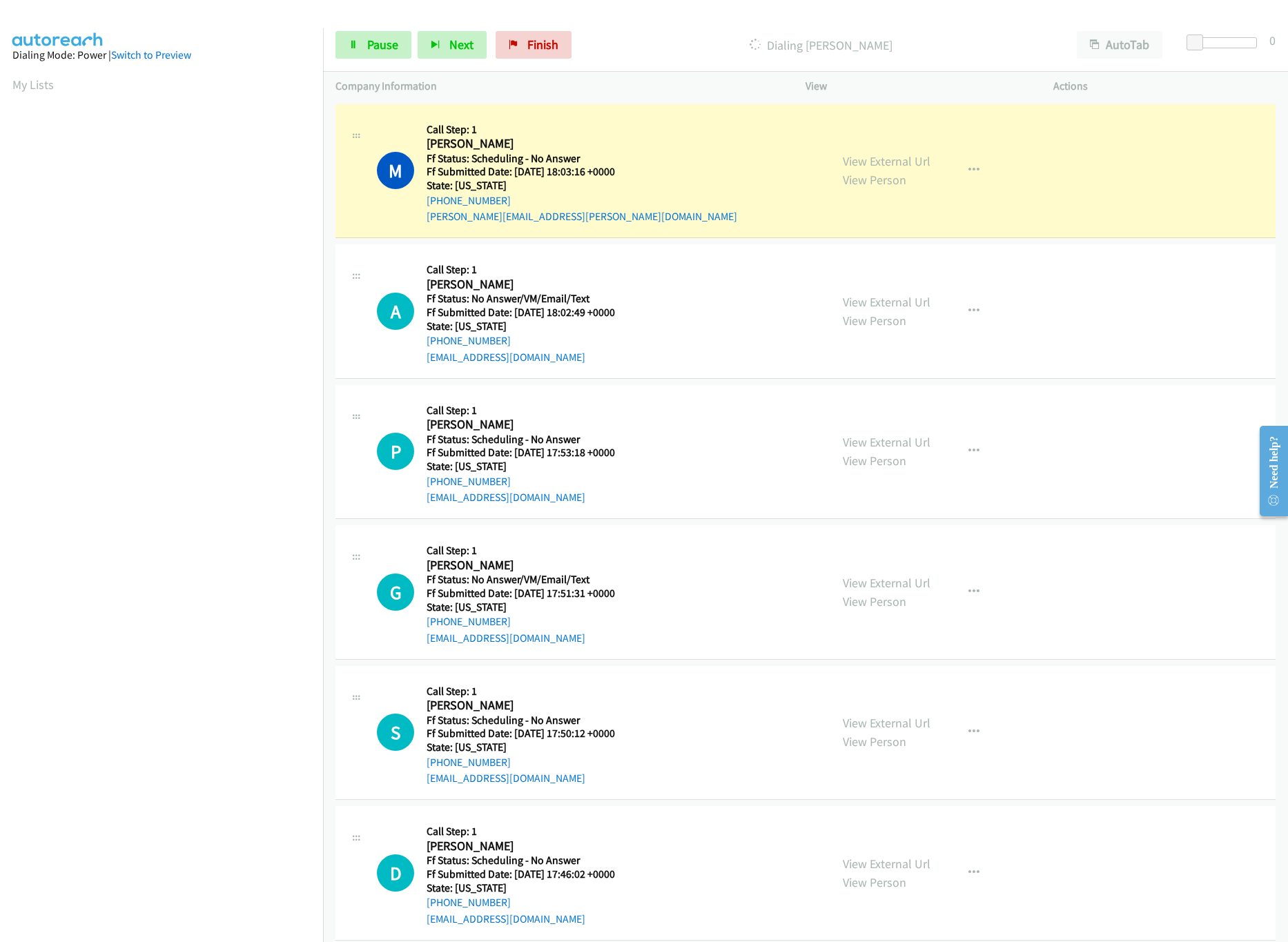
click at [862, 293] on div "View External Url View Person" at bounding box center [886, 311] width 87 height 37
click at [864, 294] on link "View External Url" at bounding box center [886, 302] width 87 height 16
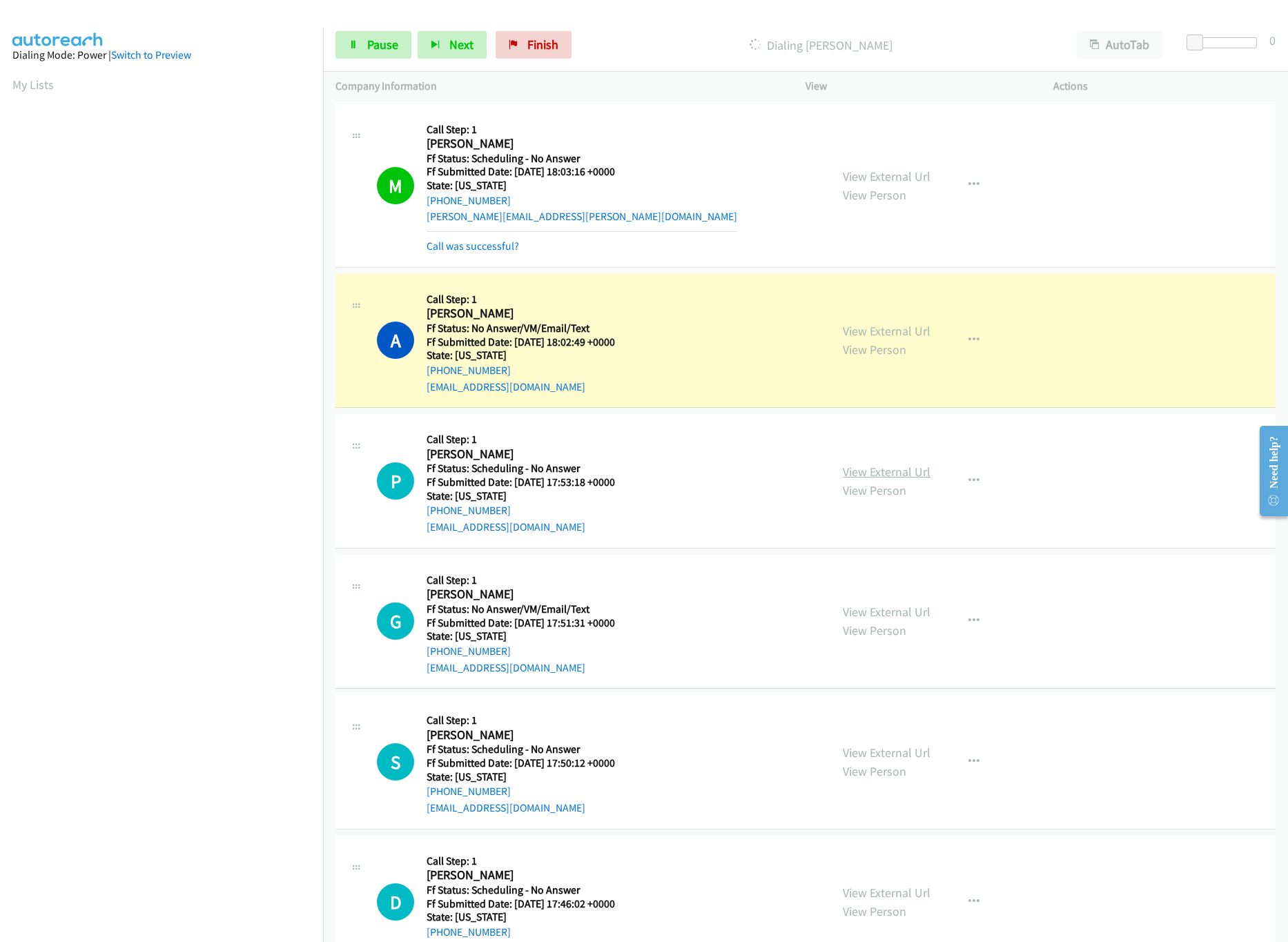
click at [889, 471] on link "View External Url" at bounding box center [886, 471] width 87 height 16
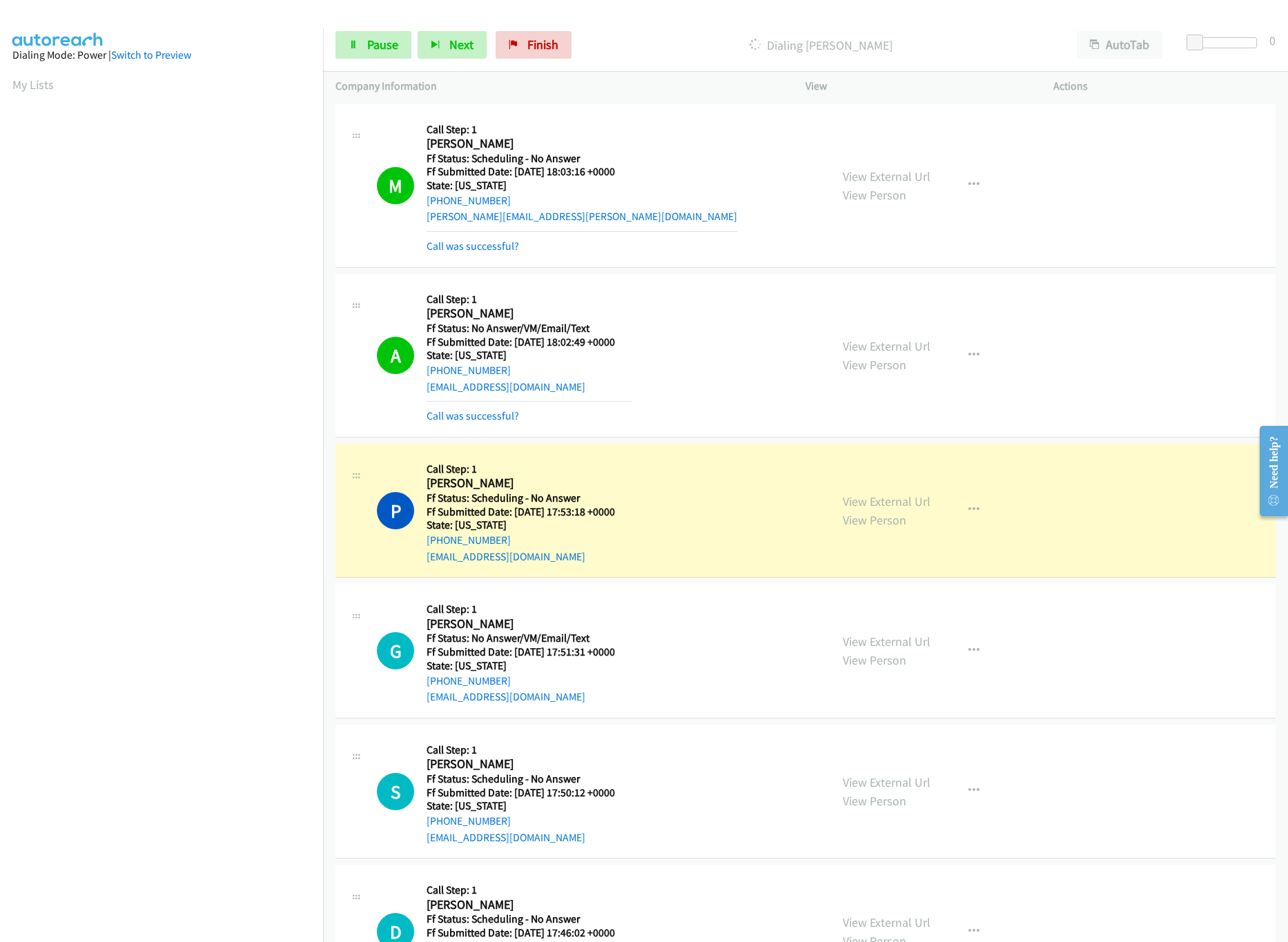
scroll to position [276, 0]
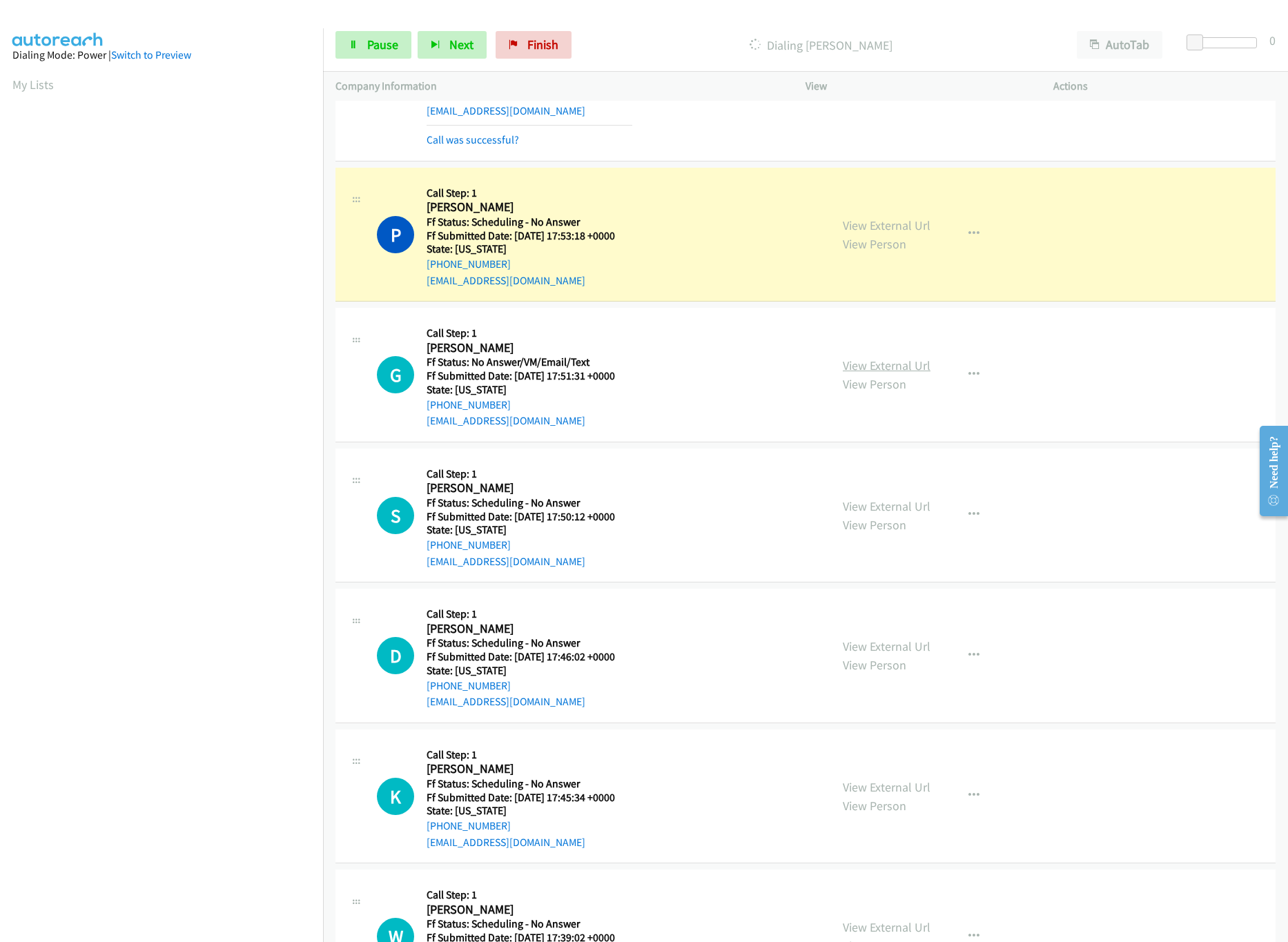
click at [867, 373] on link "View External Url" at bounding box center [886, 366] width 87 height 16
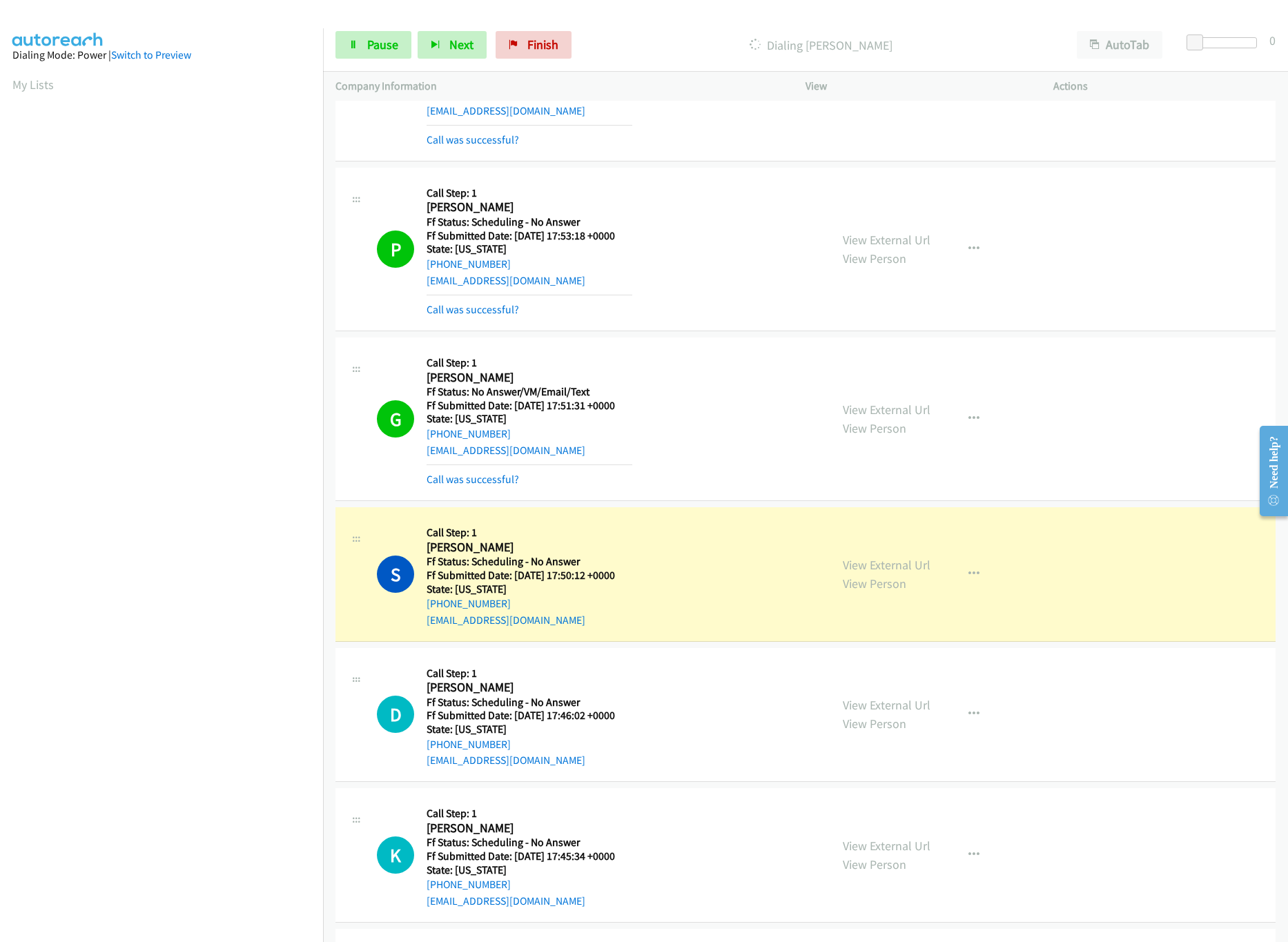
scroll to position [552, 0]
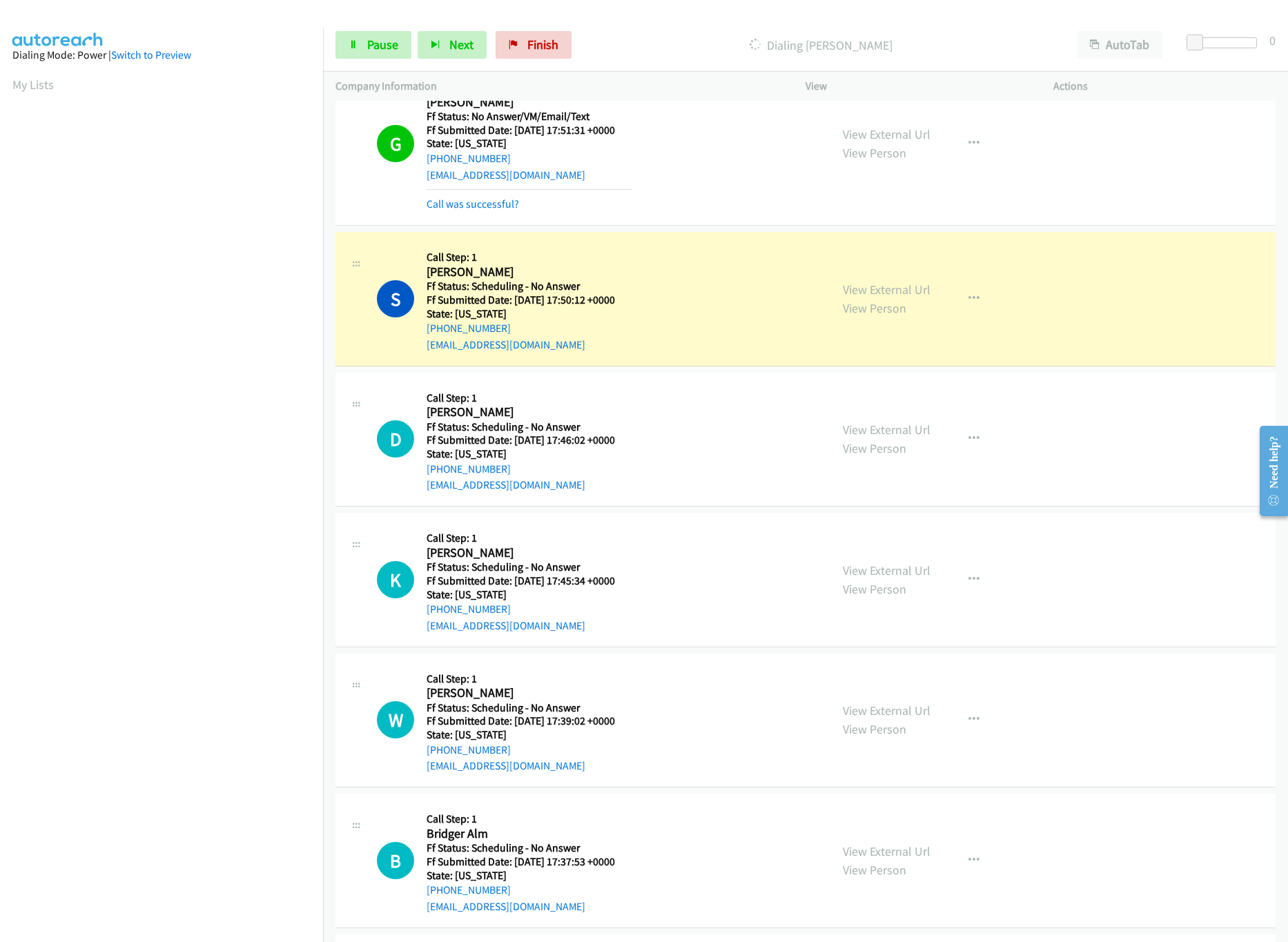
click at [618, 236] on div "S Callback Scheduled Call Step: 1 [PERSON_NAME] America/New_York Ff Status: Sch…" at bounding box center [806, 299] width 941 height 135
click at [860, 291] on link "View External Url" at bounding box center [886, 289] width 87 height 16
click at [381, 60] on div "Start Calls Pause Next Finish Dialing [PERSON_NAME] AutoTab AutoTab 0" at bounding box center [805, 45] width 965 height 53
click at [381, 55] on link "Pause" at bounding box center [374, 44] width 76 height 27
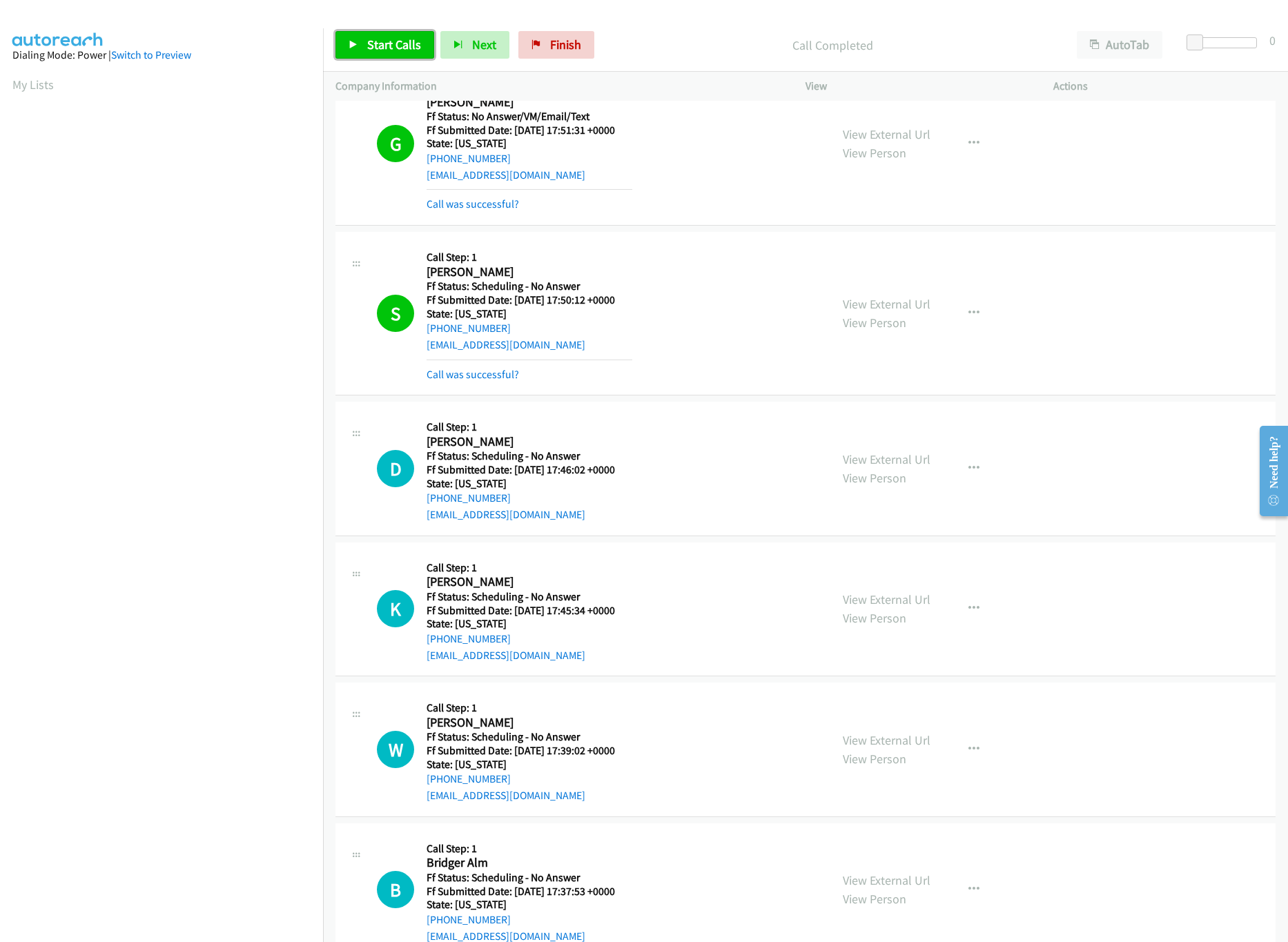
click at [381, 56] on link "Start Calls" at bounding box center [385, 44] width 99 height 27
click at [456, 374] on link "Call was successful?" at bounding box center [473, 374] width 93 height 13
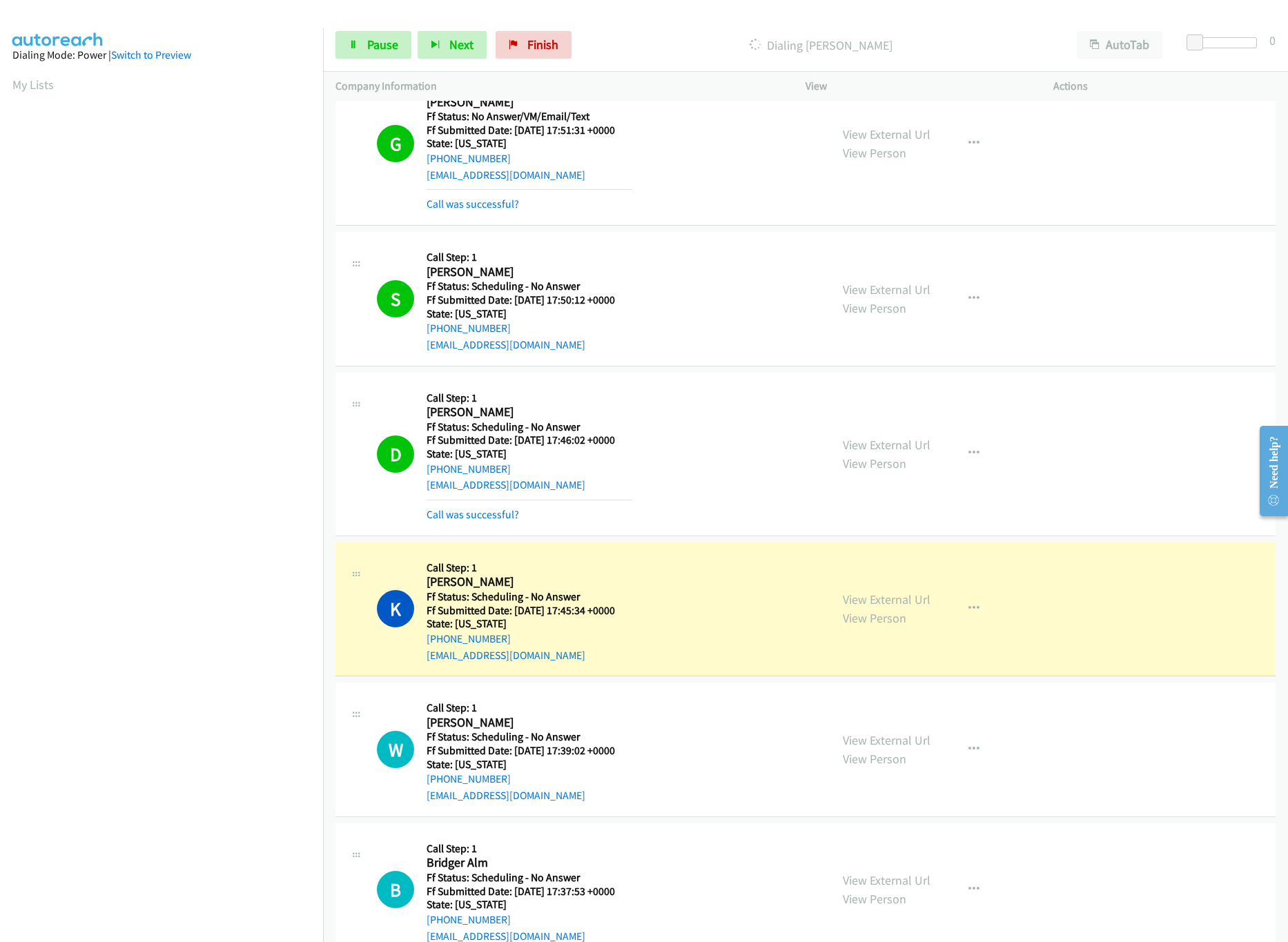
click at [712, 471] on div "D Callback Scheduled Call Step: 1 [PERSON_NAME] America/New_York Ff Status: Sch…" at bounding box center [598, 454] width 441 height 138
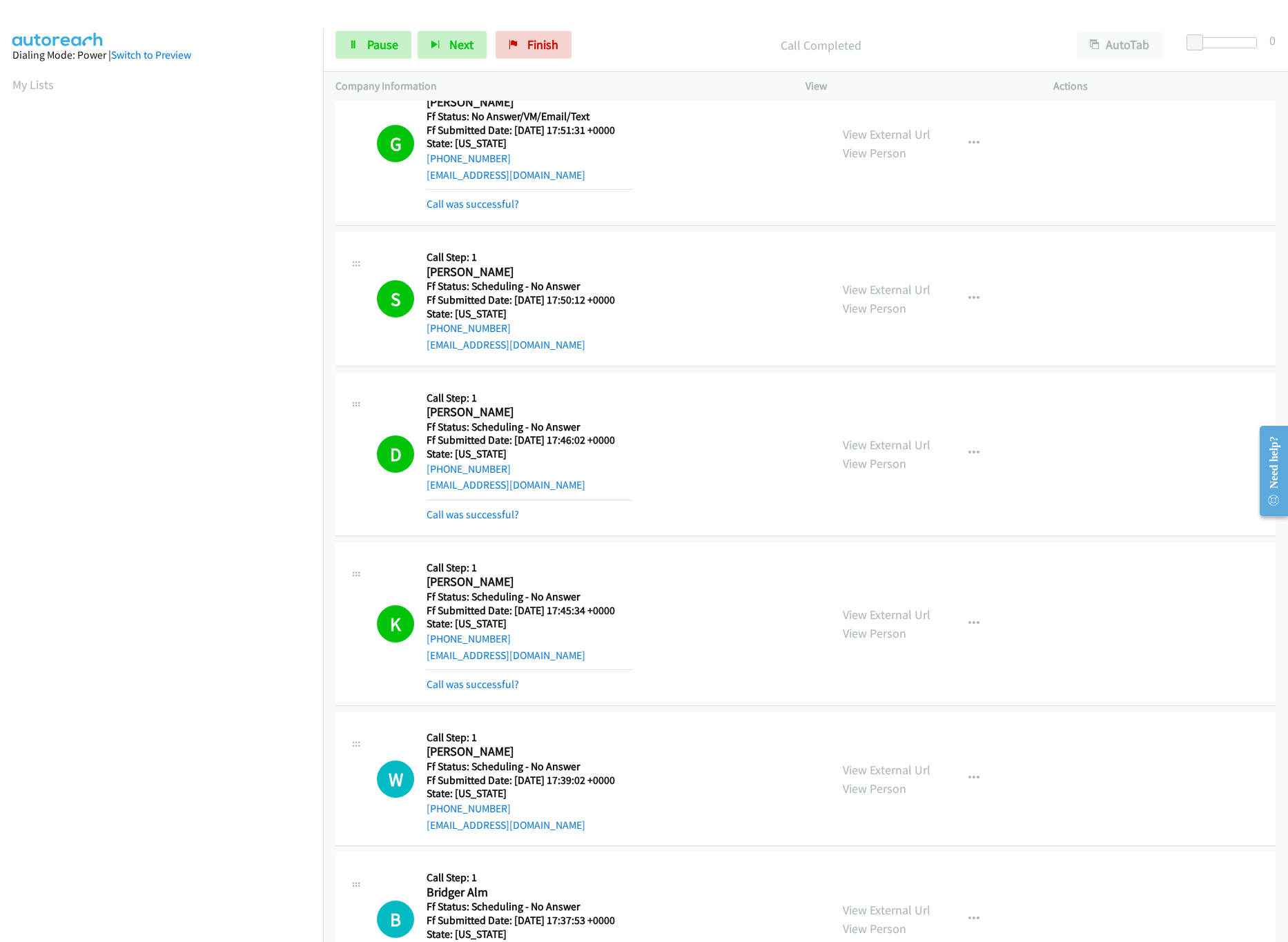
drag, startPoint x: 889, startPoint y: 621, endPoint x: 883, endPoint y: 581, distance: 40.4
click at [889, 621] on link "View External Url" at bounding box center [886, 614] width 87 height 16
click at [892, 449] on link "View External Url" at bounding box center [886, 445] width 87 height 16
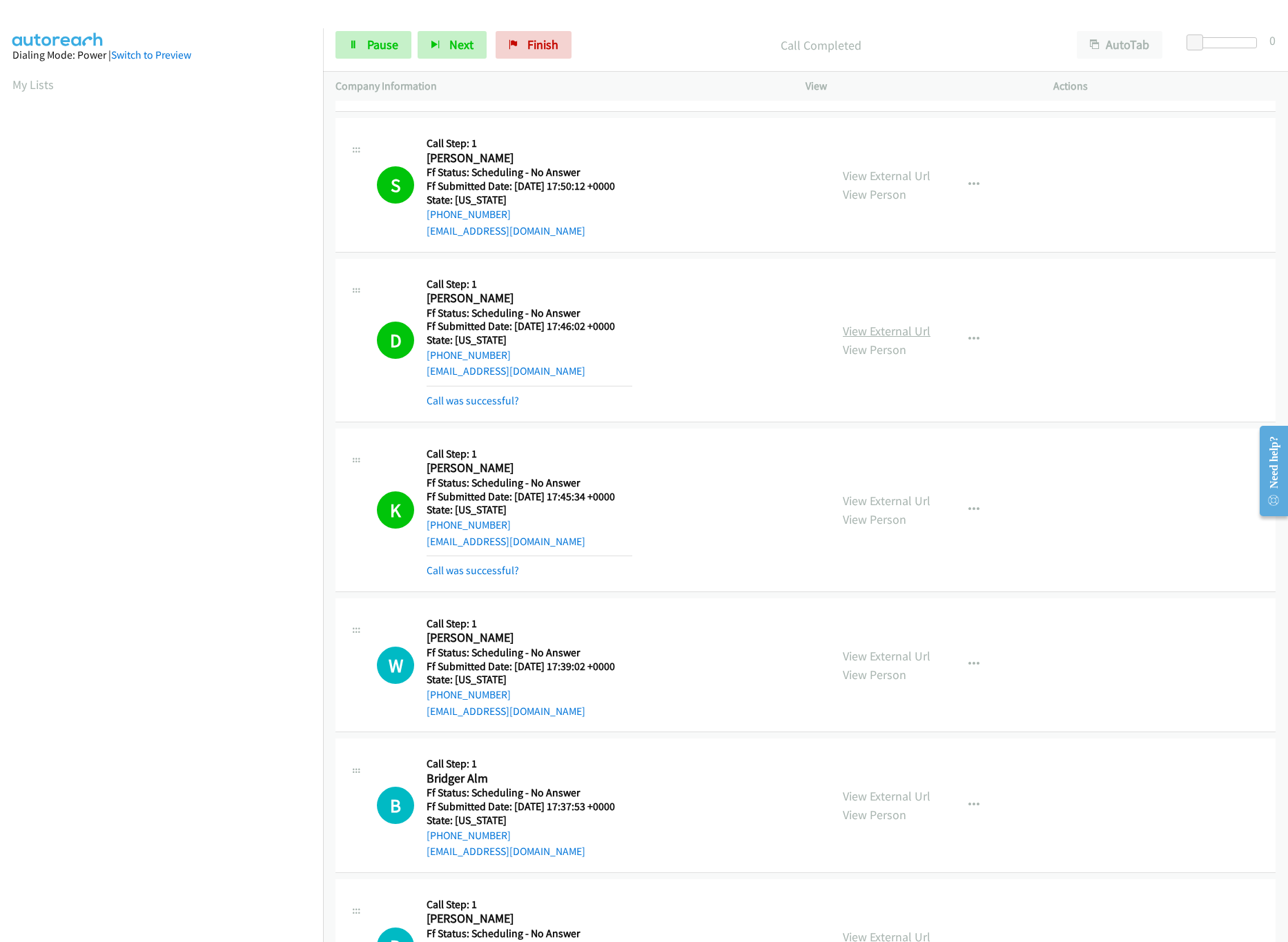
scroll to position [828, 0]
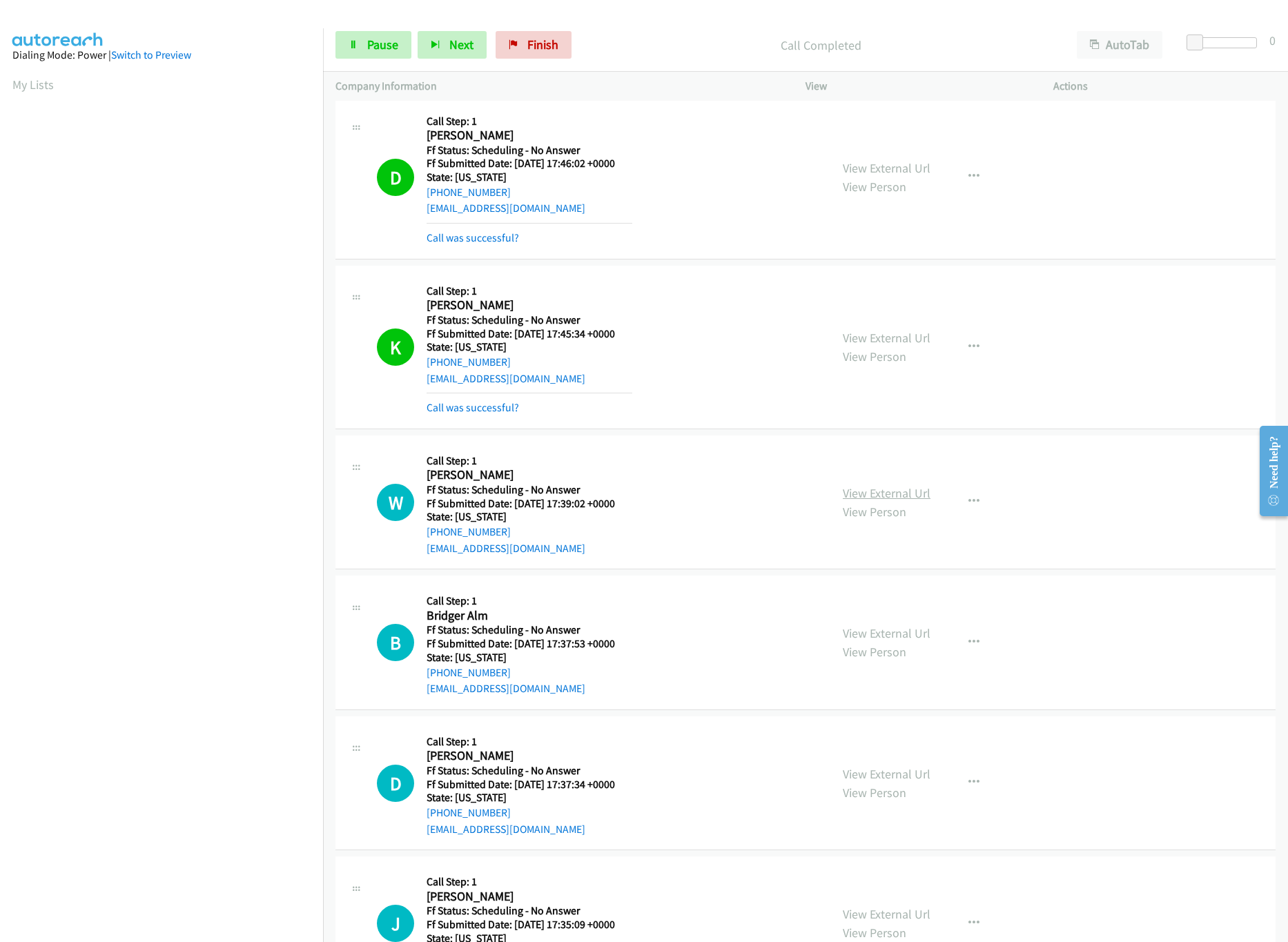
click at [883, 493] on link "View External Url" at bounding box center [886, 493] width 87 height 16
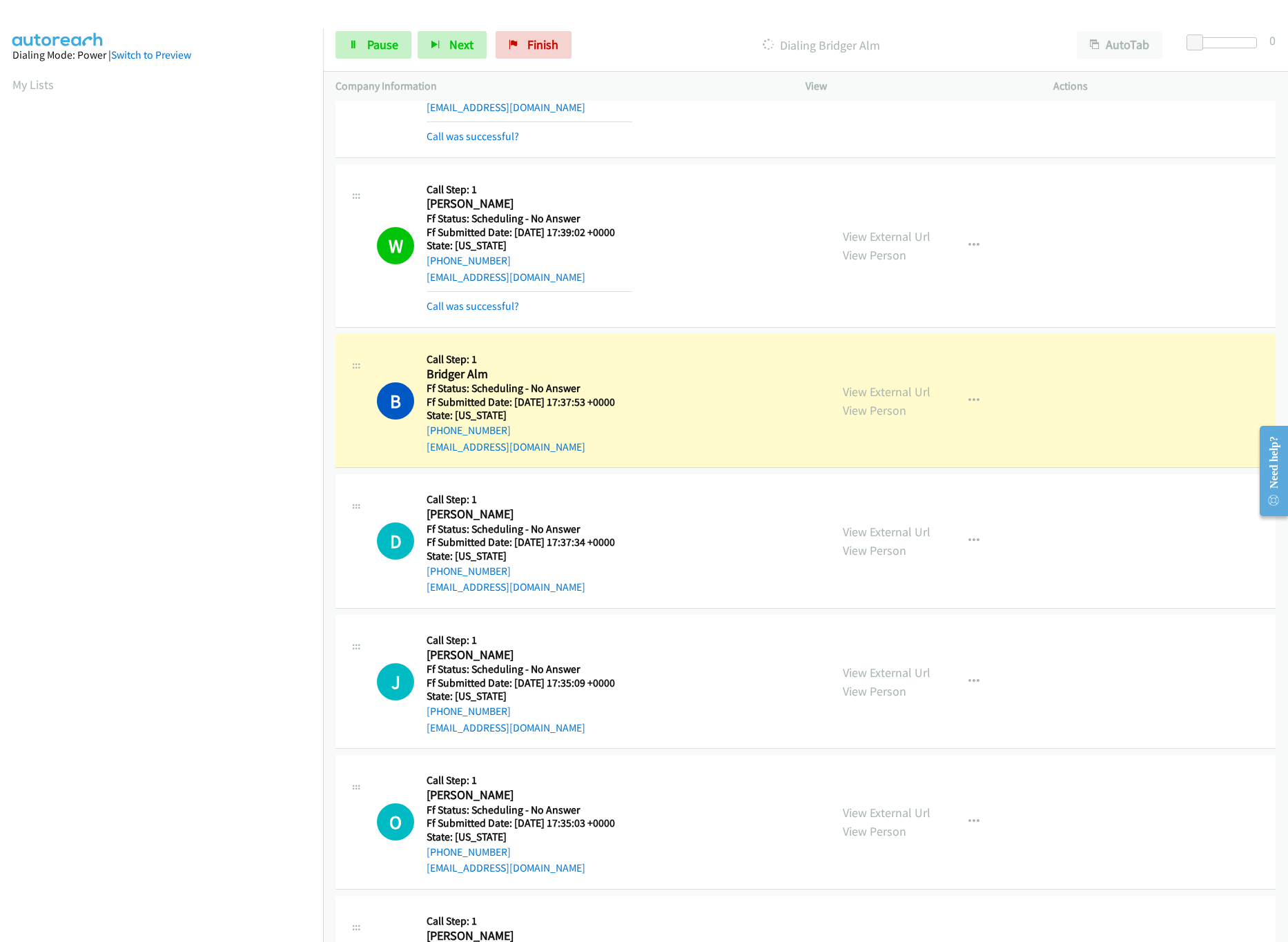
scroll to position [1242, 0]
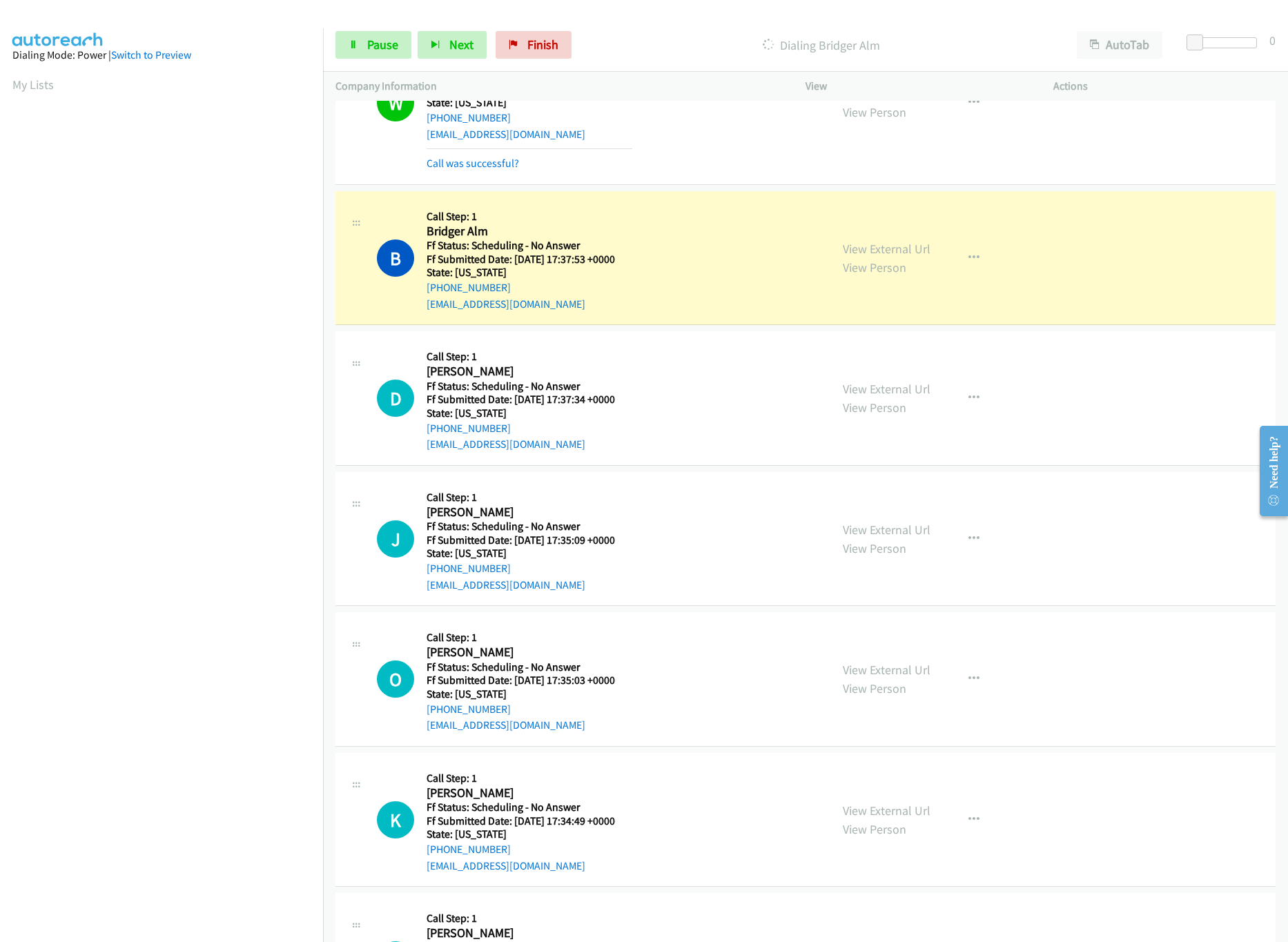
drag, startPoint x: 862, startPoint y: 389, endPoint x: 860, endPoint y: 374, distance: 15.1
click at [862, 389] on link "View External Url" at bounding box center [886, 389] width 87 height 16
click at [880, 247] on link "View External Url" at bounding box center [886, 248] width 87 height 16
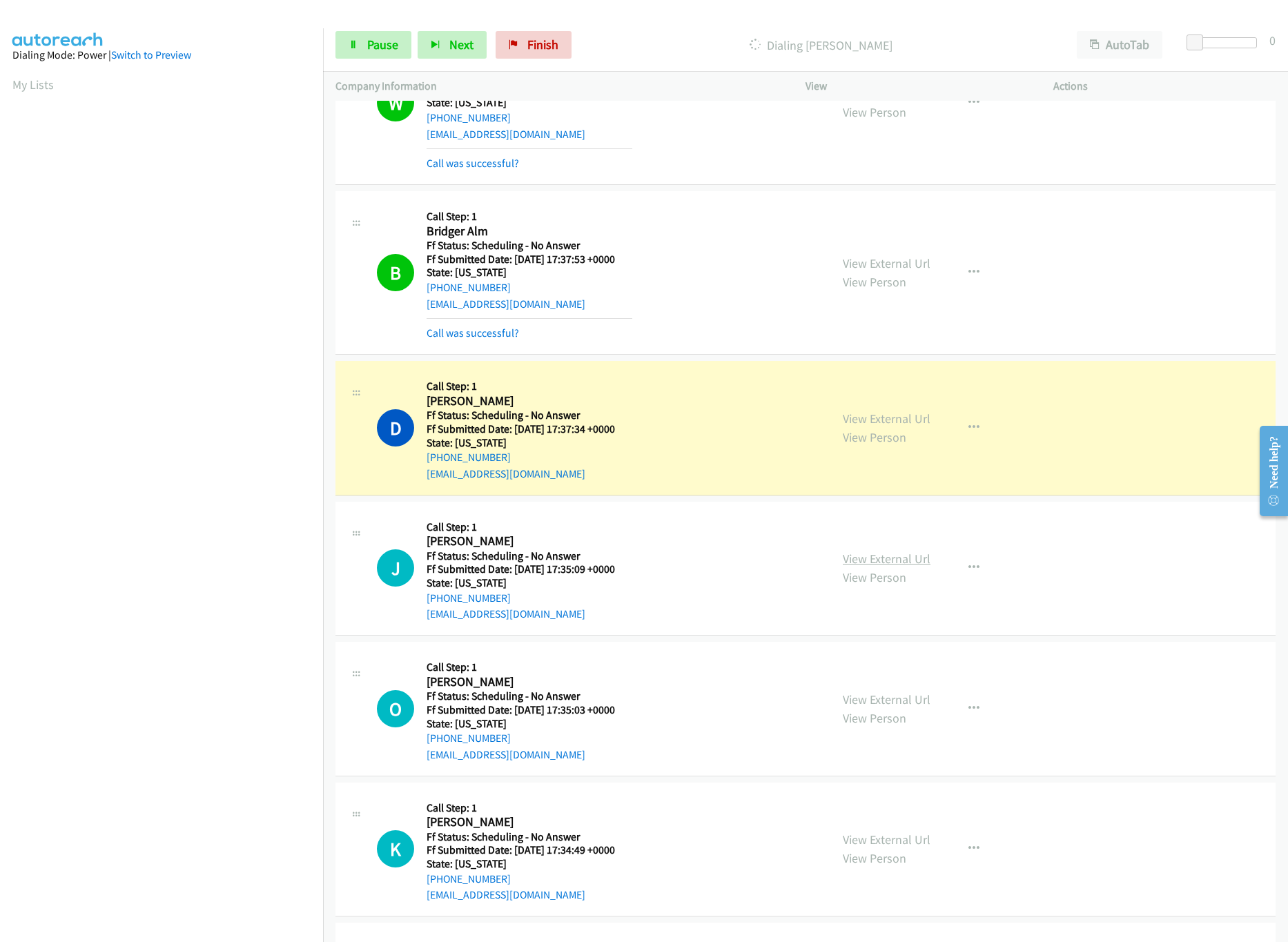
click at [905, 565] on link "View External Url" at bounding box center [886, 559] width 87 height 16
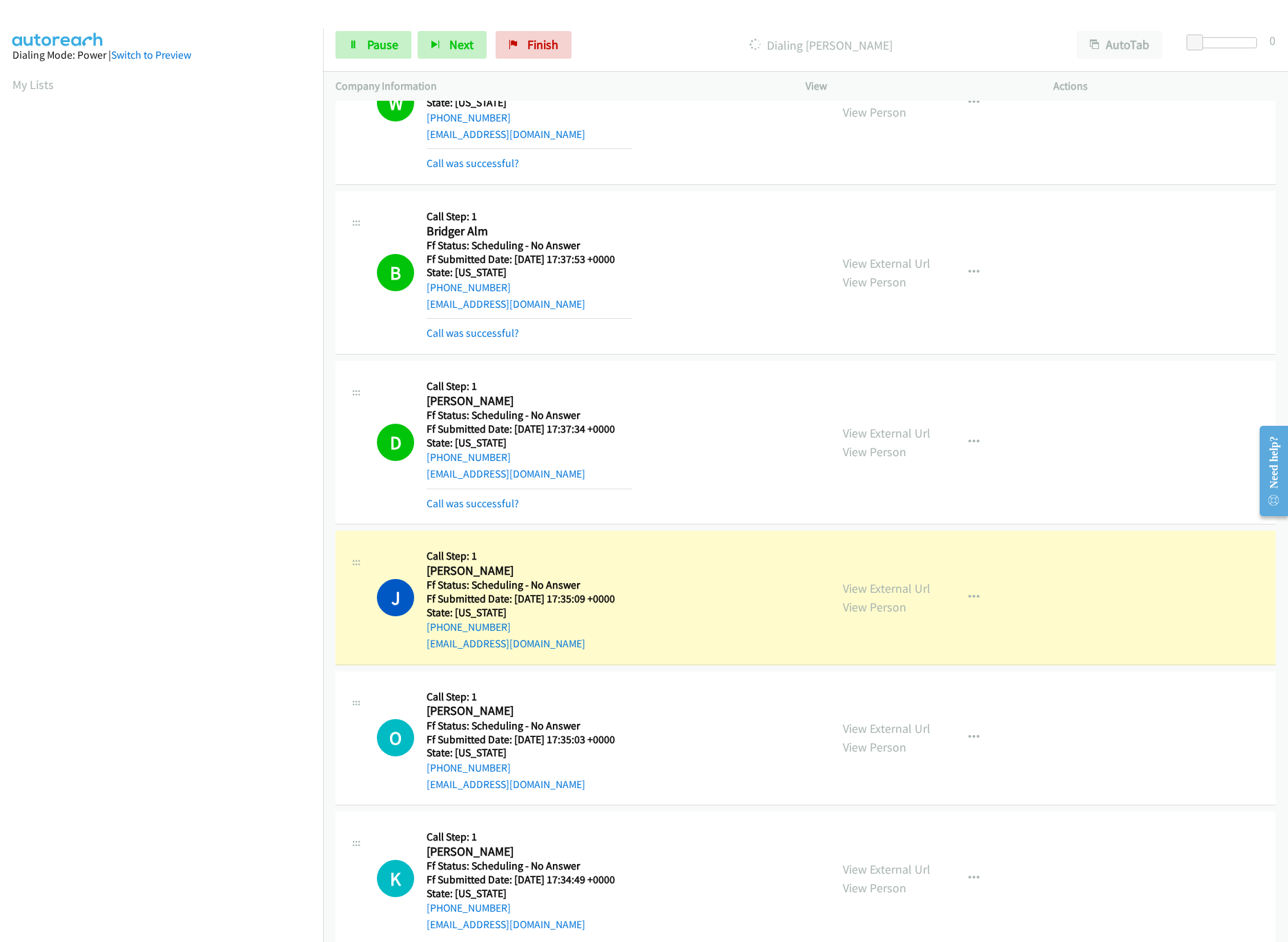
scroll to position [1518, 0]
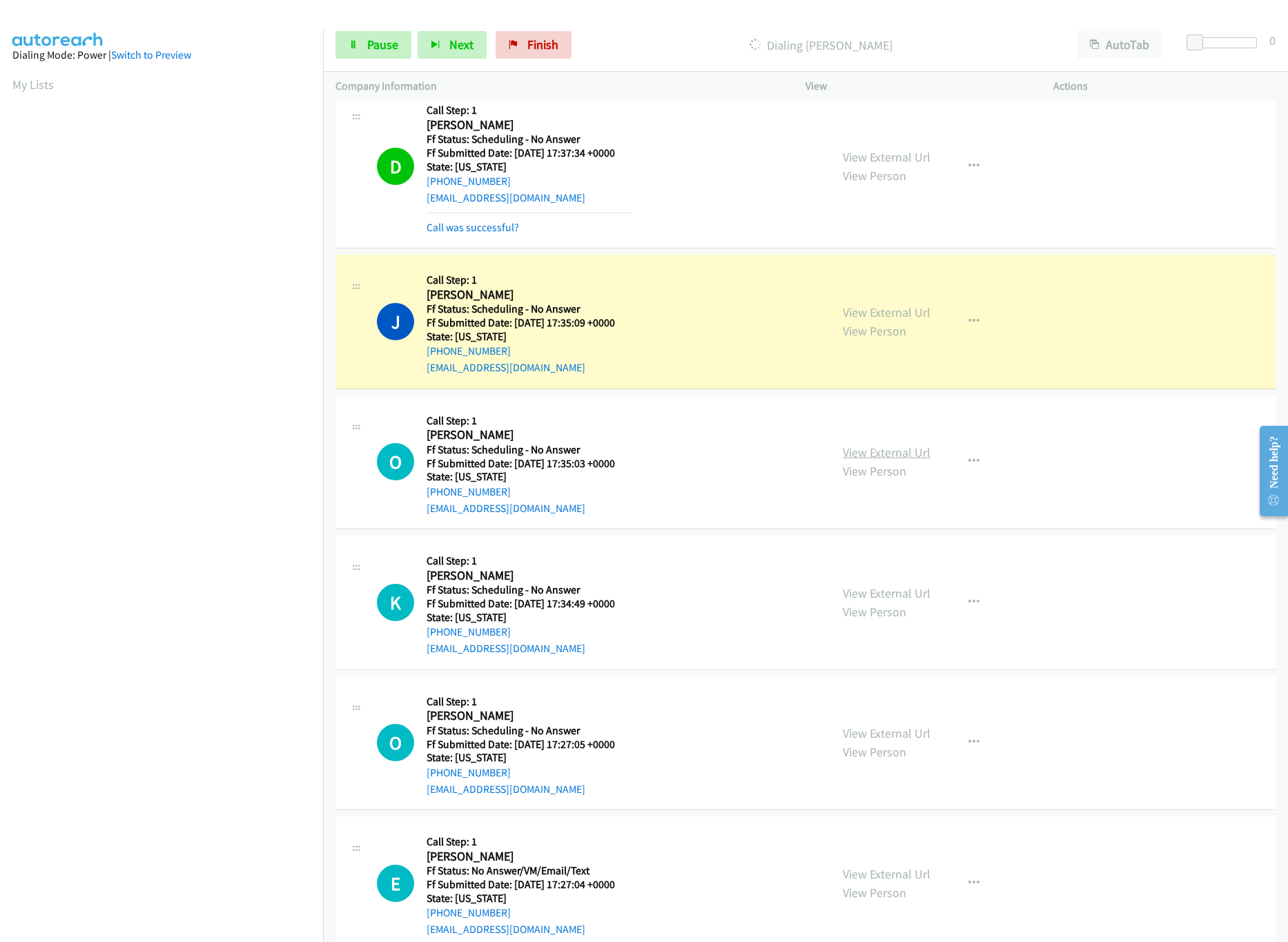
click at [854, 451] on link "View External Url" at bounding box center [886, 452] width 87 height 16
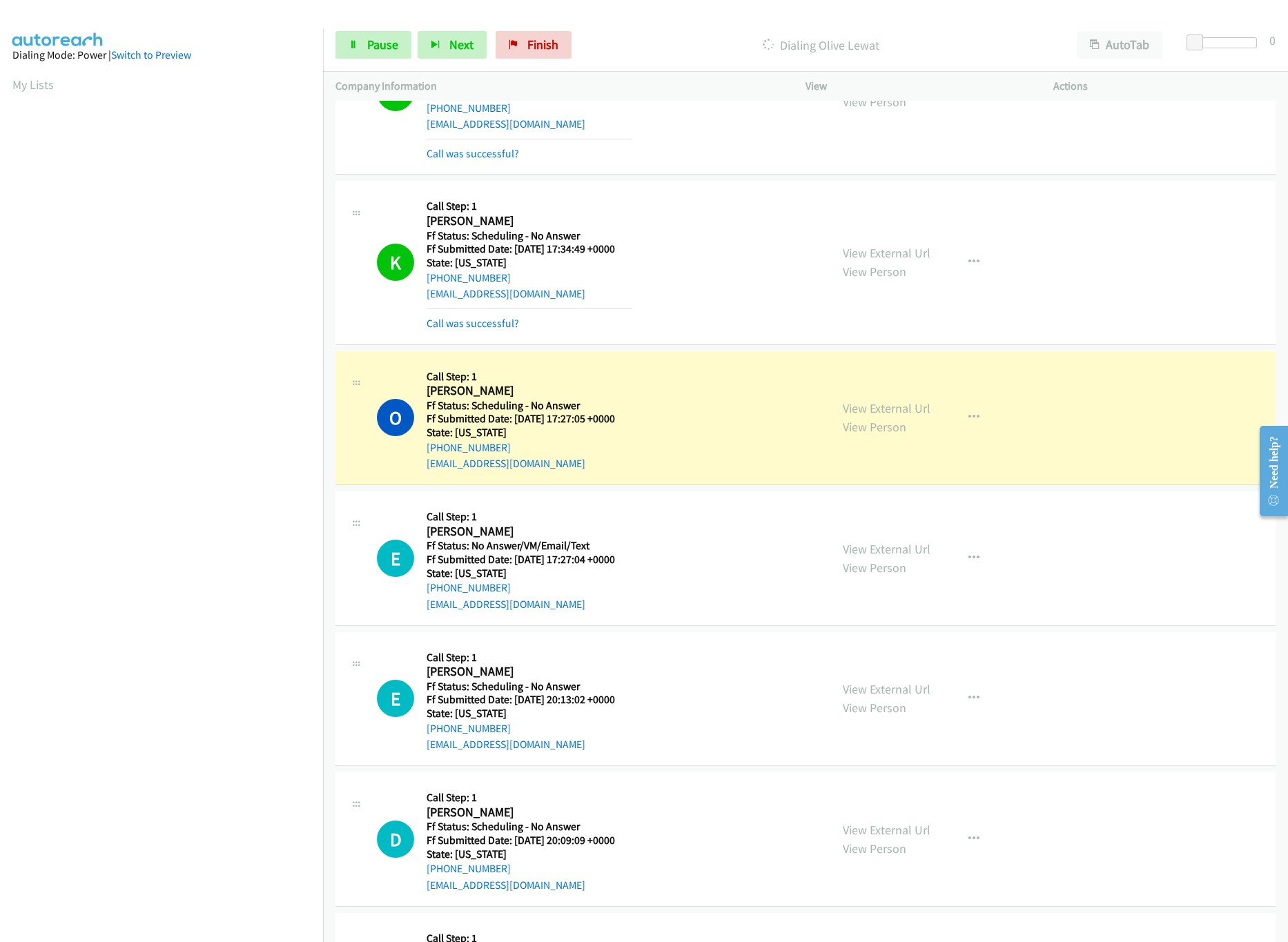
scroll to position [1932, 0]
click at [881, 256] on link "View External Url" at bounding box center [886, 252] width 87 height 16
click at [884, 411] on link "View External Url" at bounding box center [886, 407] width 87 height 16
click at [363, 49] on link "Pause" at bounding box center [374, 44] width 76 height 27
click at [409, 40] on span "Start Calls" at bounding box center [394, 45] width 54 height 16
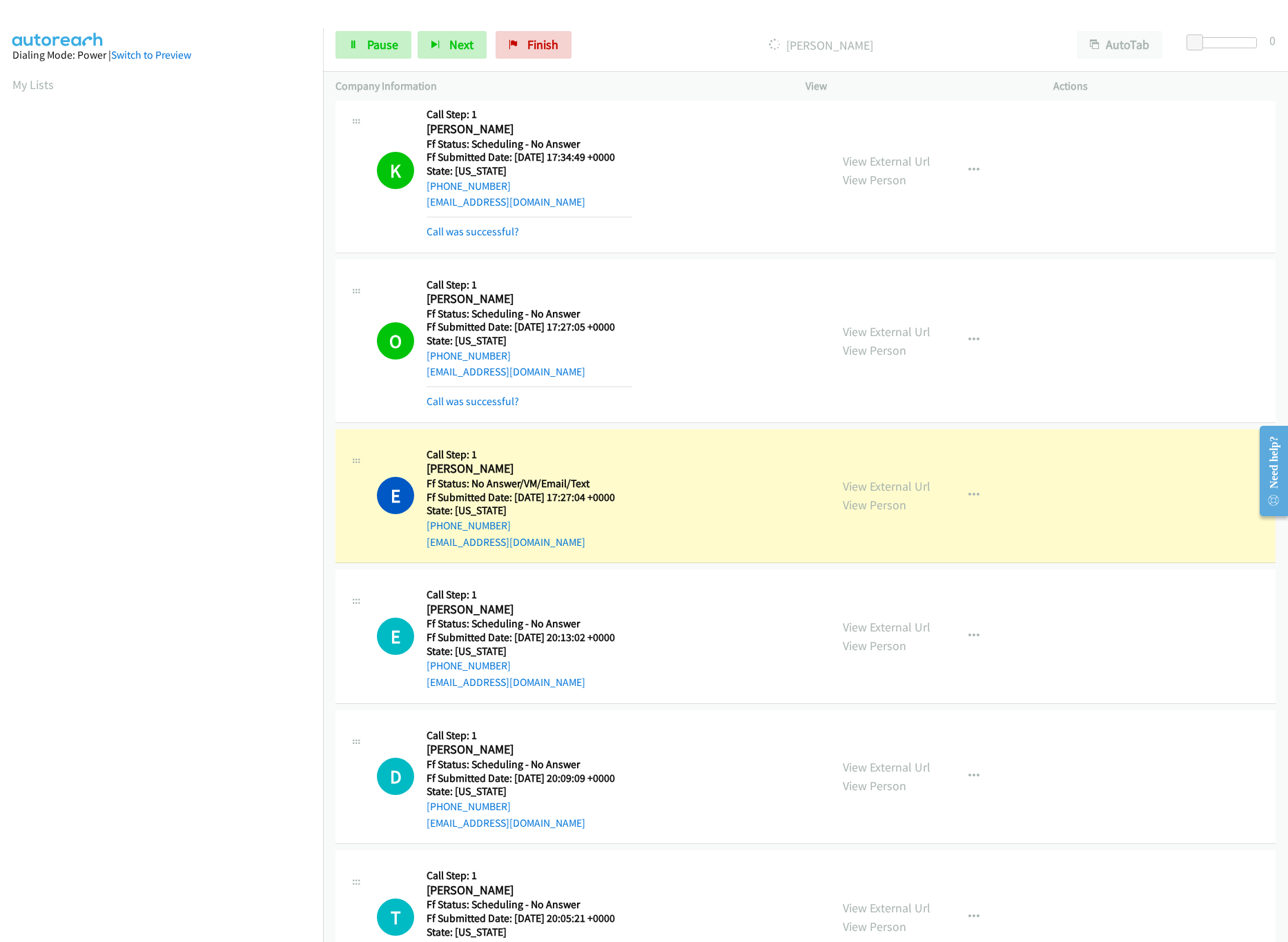
scroll to position [2070, 0]
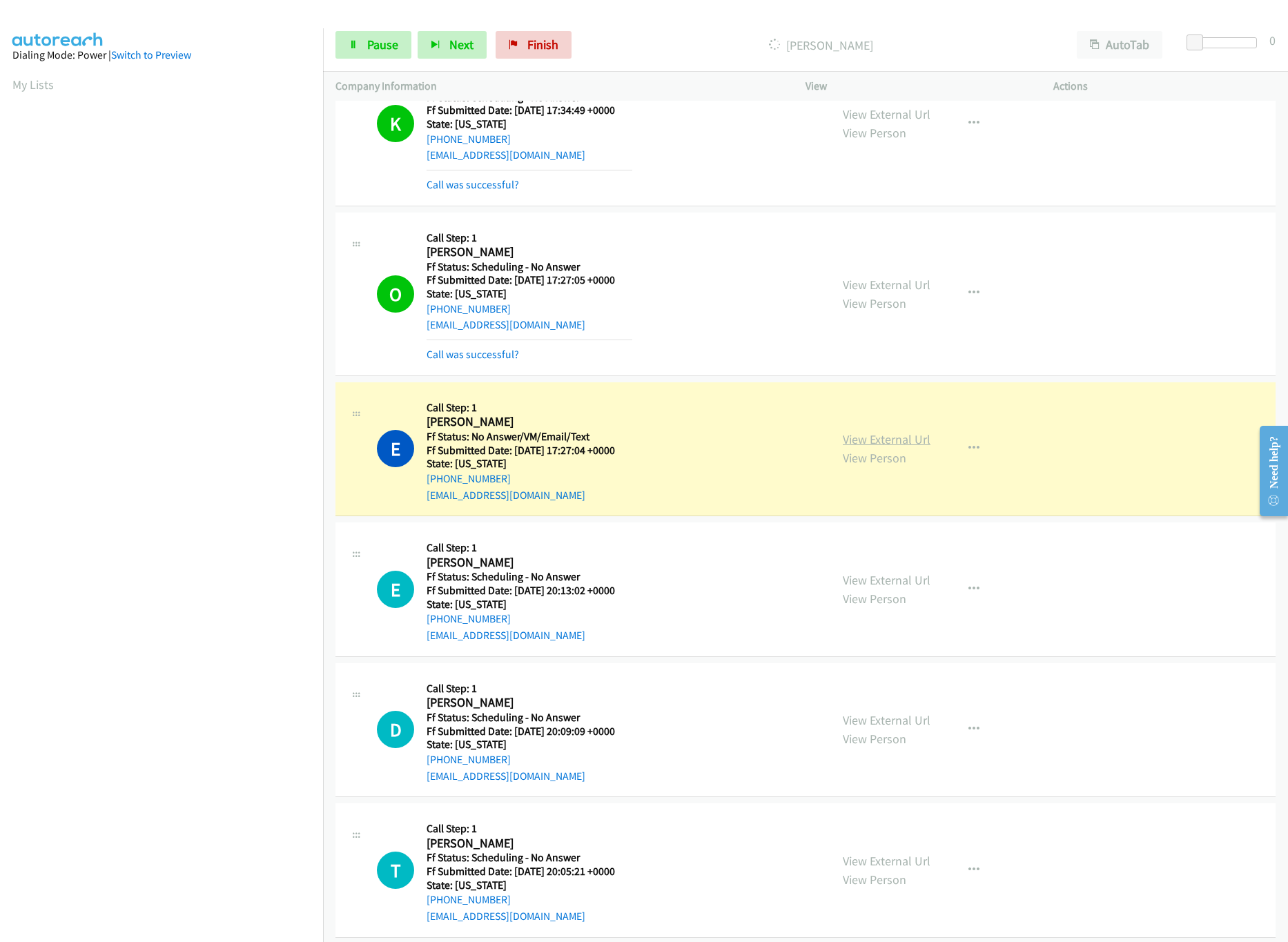
click at [870, 447] on link "View External Url" at bounding box center [886, 439] width 87 height 16
click at [867, 587] on link "View External Url" at bounding box center [886, 580] width 87 height 16
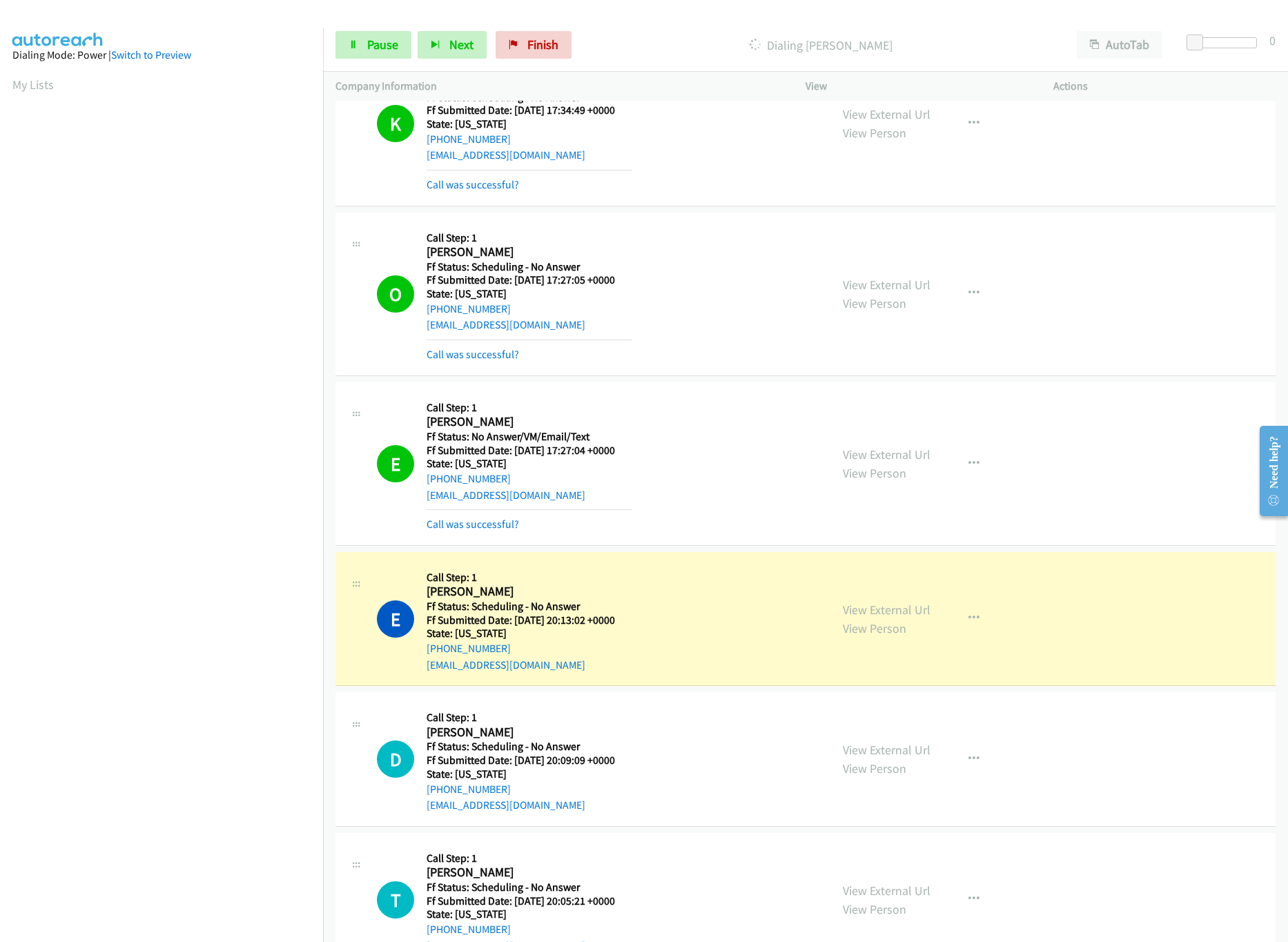
scroll to position [2484, 0]
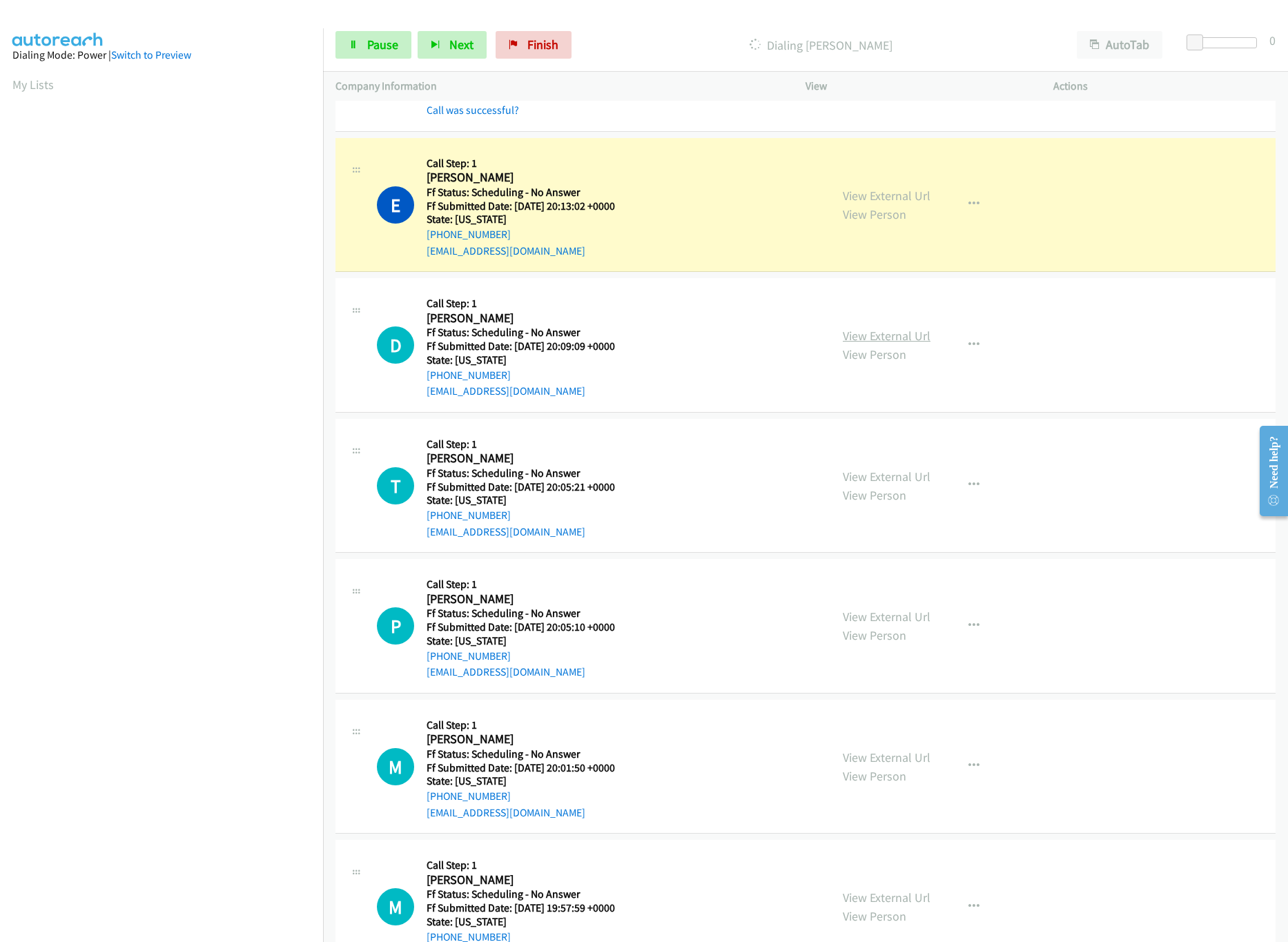
click at [850, 344] on link "View External Url" at bounding box center [886, 336] width 87 height 16
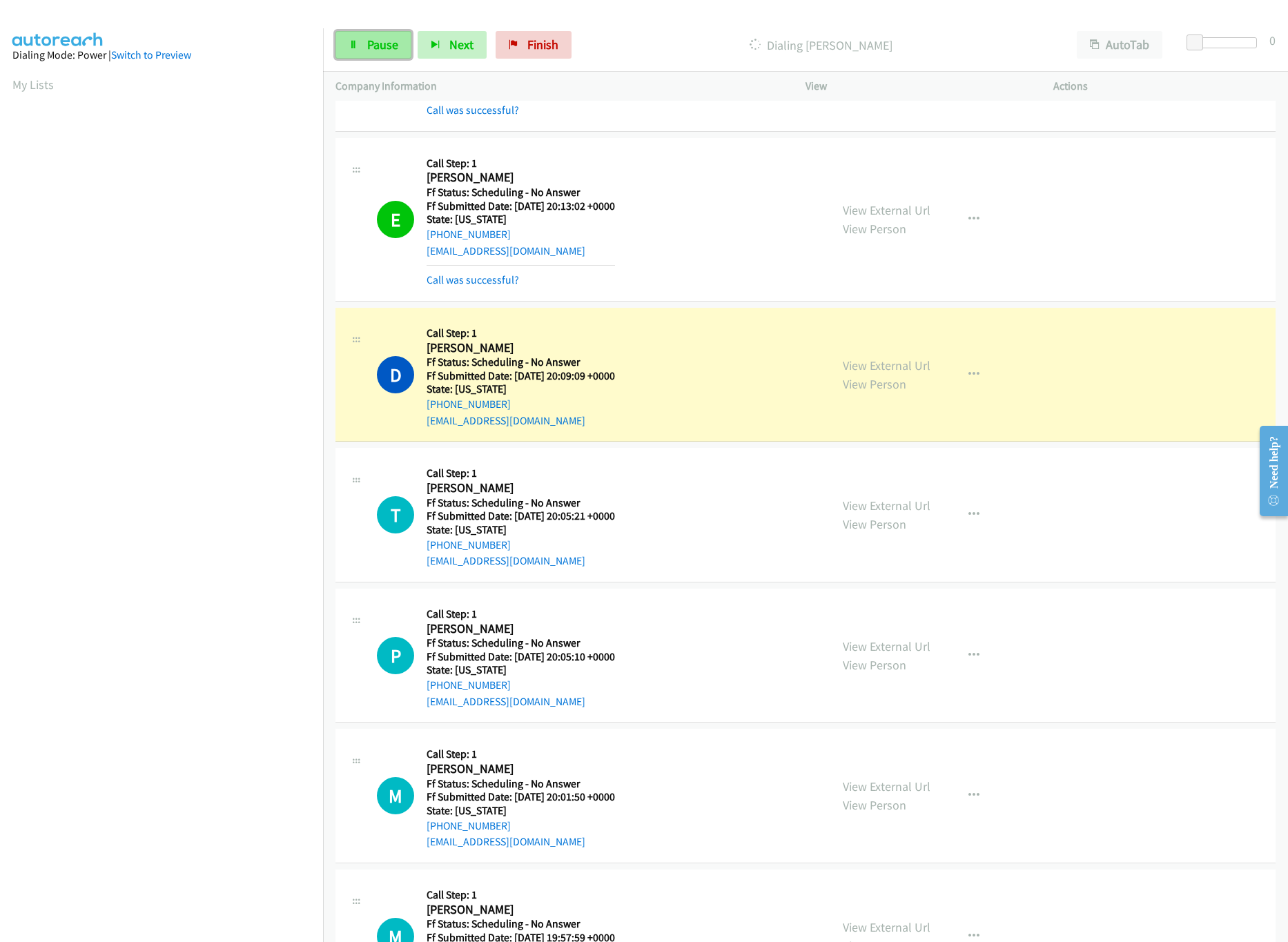
click at [382, 46] on span "Pause" at bounding box center [383, 45] width 31 height 16
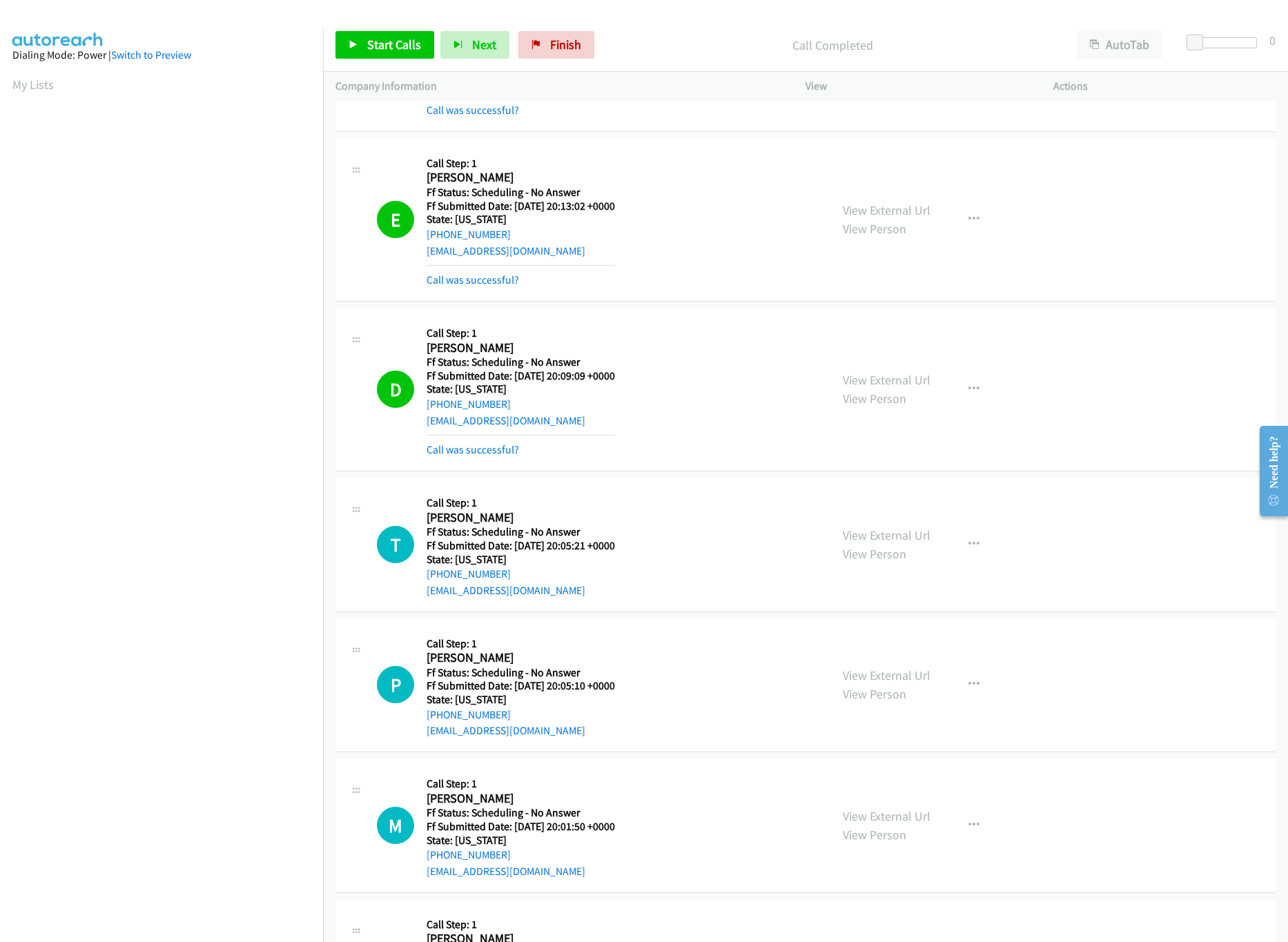
click at [560, 24] on div "Start Calls Pause Next Finish Call Completed AutoTab AutoTab 0" at bounding box center [805, 45] width 965 height 53
click at [560, 35] on link "Finish" at bounding box center [556, 44] width 76 height 27
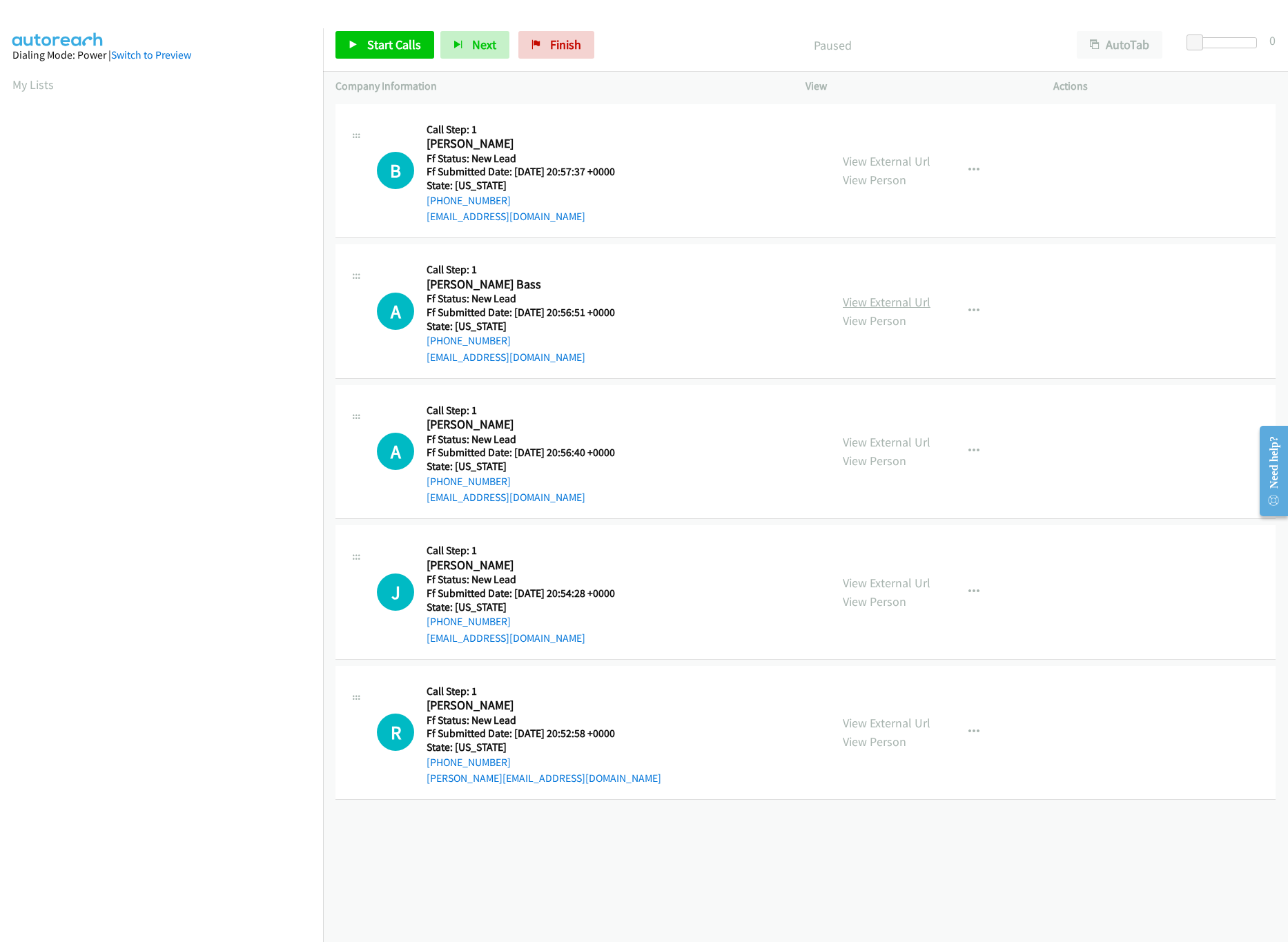
drag, startPoint x: 885, startPoint y: 303, endPoint x: 884, endPoint y: 296, distance: 7.1
click at [885, 303] on link "View External Url" at bounding box center [886, 302] width 87 height 16
click at [896, 156] on link "View External Url" at bounding box center [886, 161] width 87 height 16
click at [415, 41] on span "Start Calls" at bounding box center [394, 45] width 54 height 16
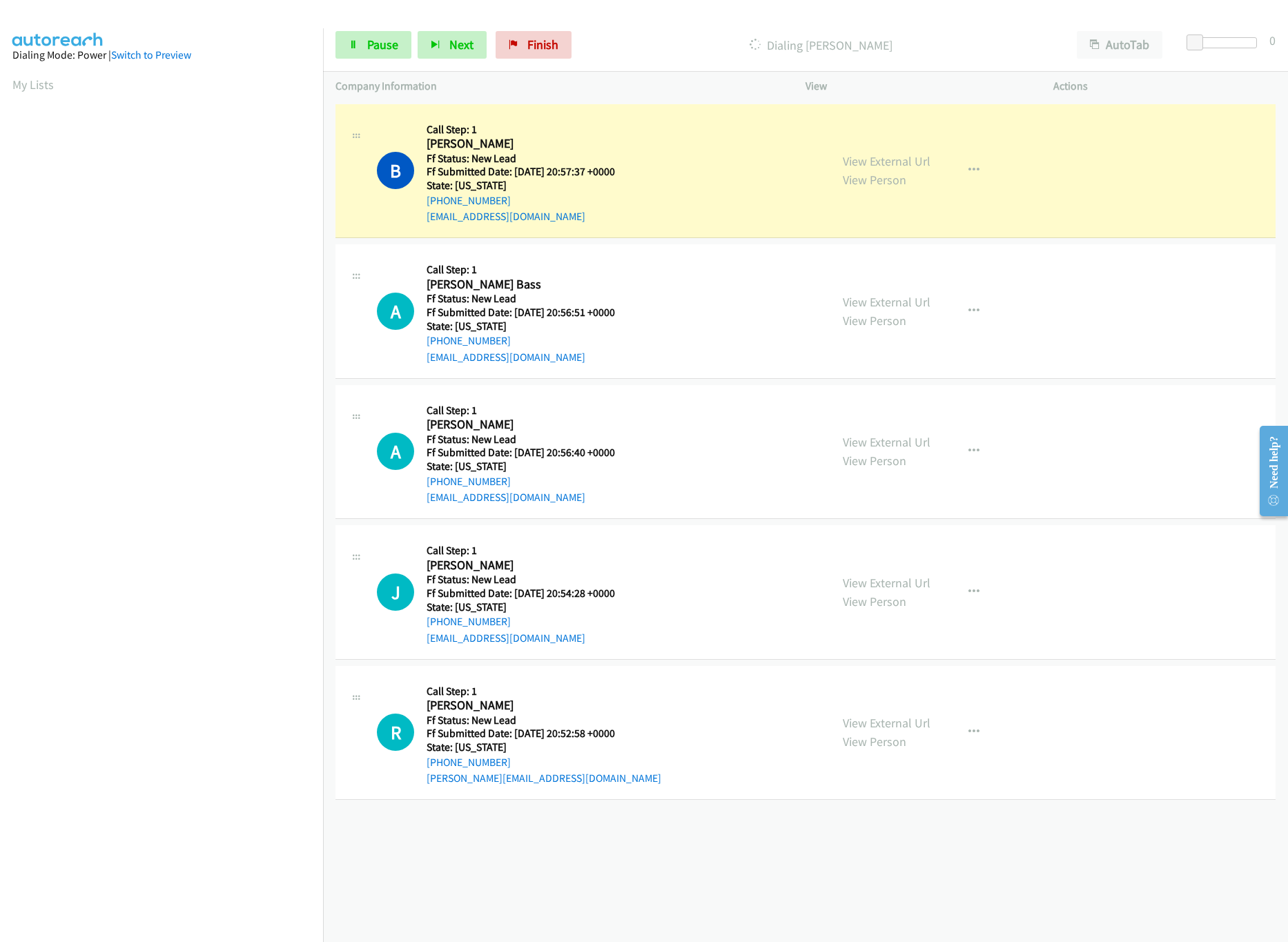
drag, startPoint x: 1185, startPoint y: 40, endPoint x: 1230, endPoint y: 40, distance: 45.0
click at [1230, 40] on div at bounding box center [1225, 48] width 88 height 21
click at [1228, 40] on div at bounding box center [1225, 42] width 63 height 11
click at [374, 35] on link "Pause" at bounding box center [374, 44] width 76 height 27
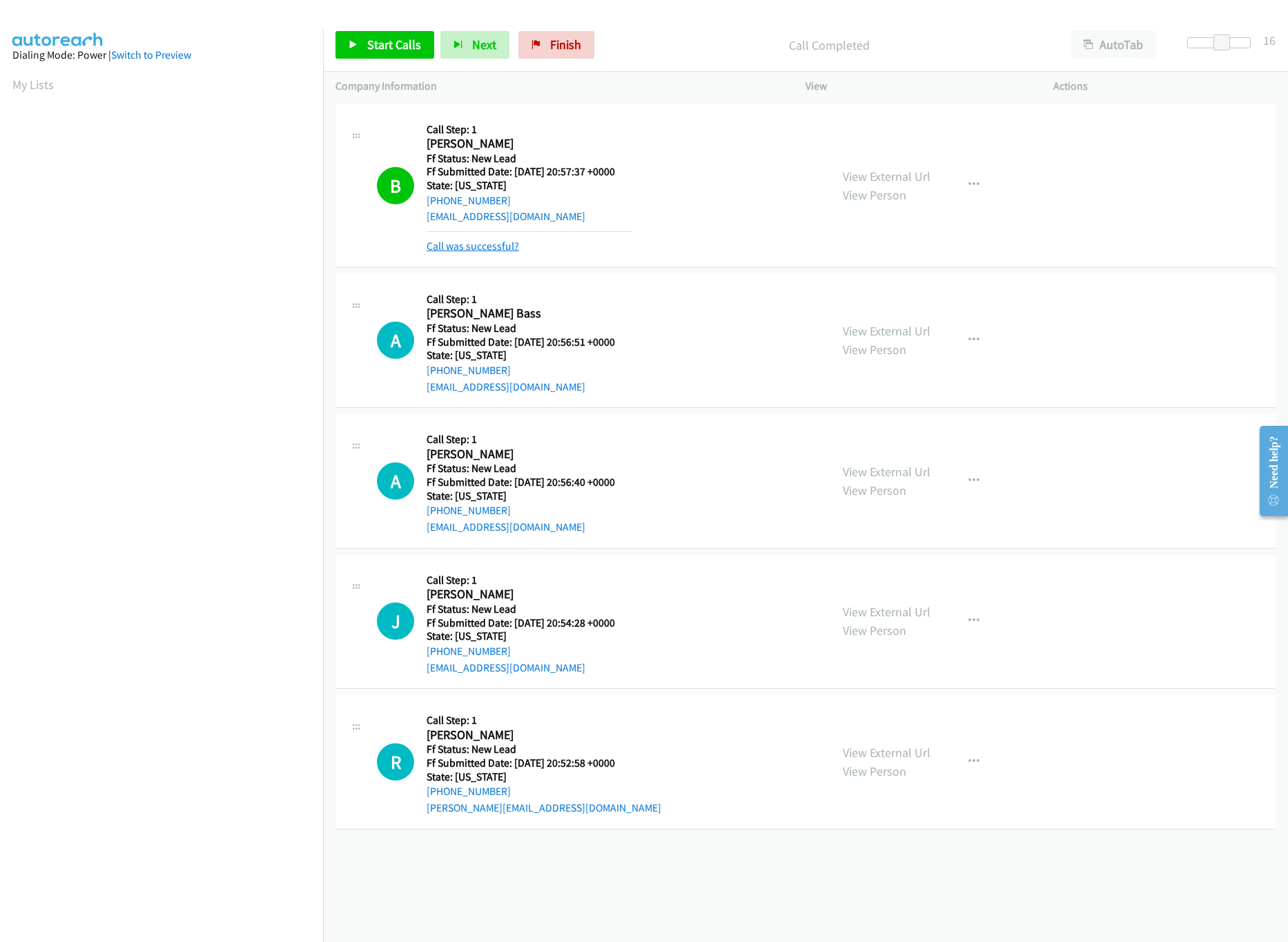
click at [479, 248] on link "Call was successful?" at bounding box center [473, 246] width 93 height 13
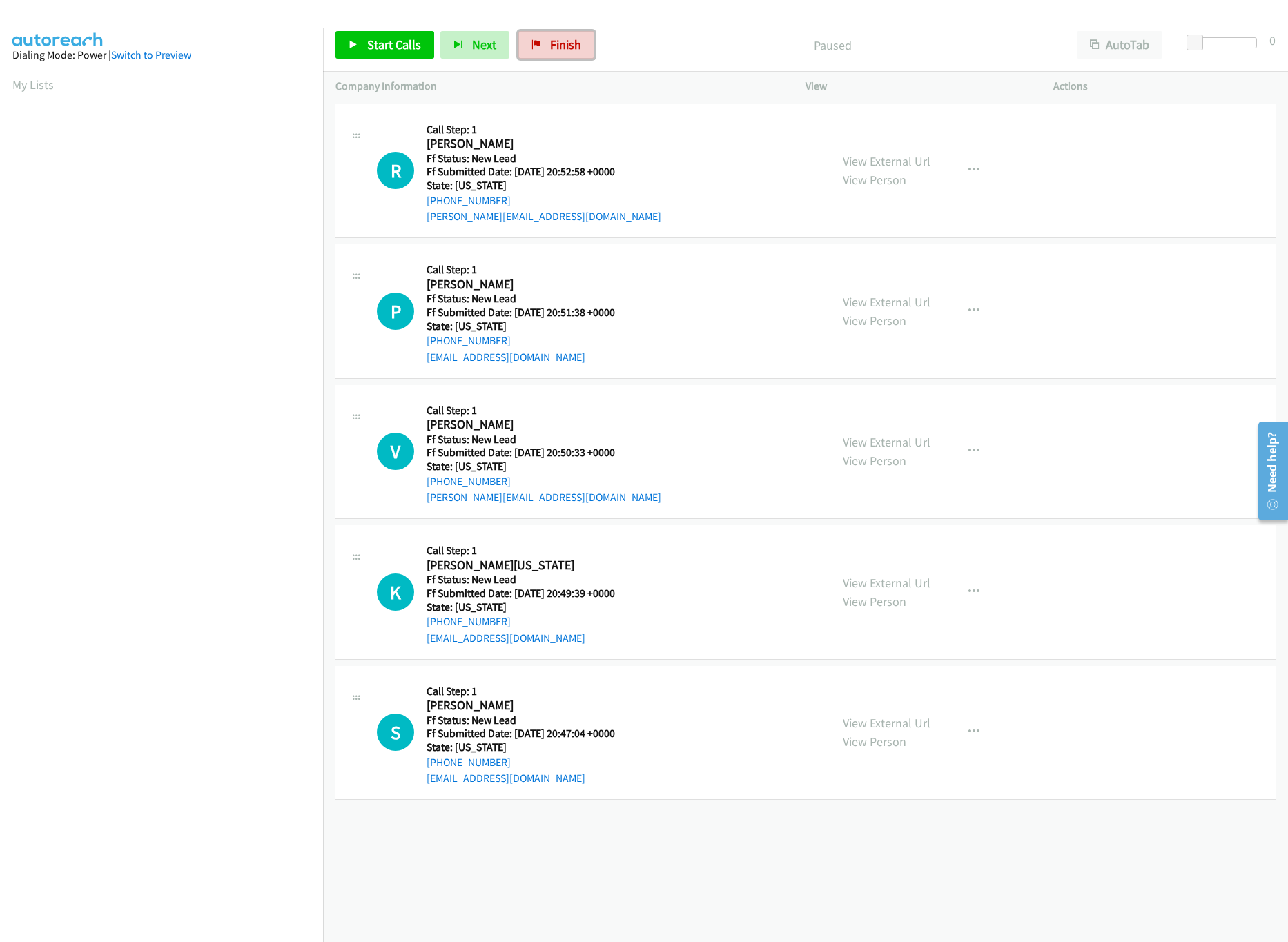
click at [576, 53] on link "Finish" at bounding box center [556, 44] width 76 height 27
click at [861, 167] on link "View External Url" at bounding box center [886, 161] width 87 height 16
click at [422, 50] on link "Start Calls" at bounding box center [385, 44] width 99 height 27
click at [862, 297] on link "View External Url" at bounding box center [886, 302] width 87 height 16
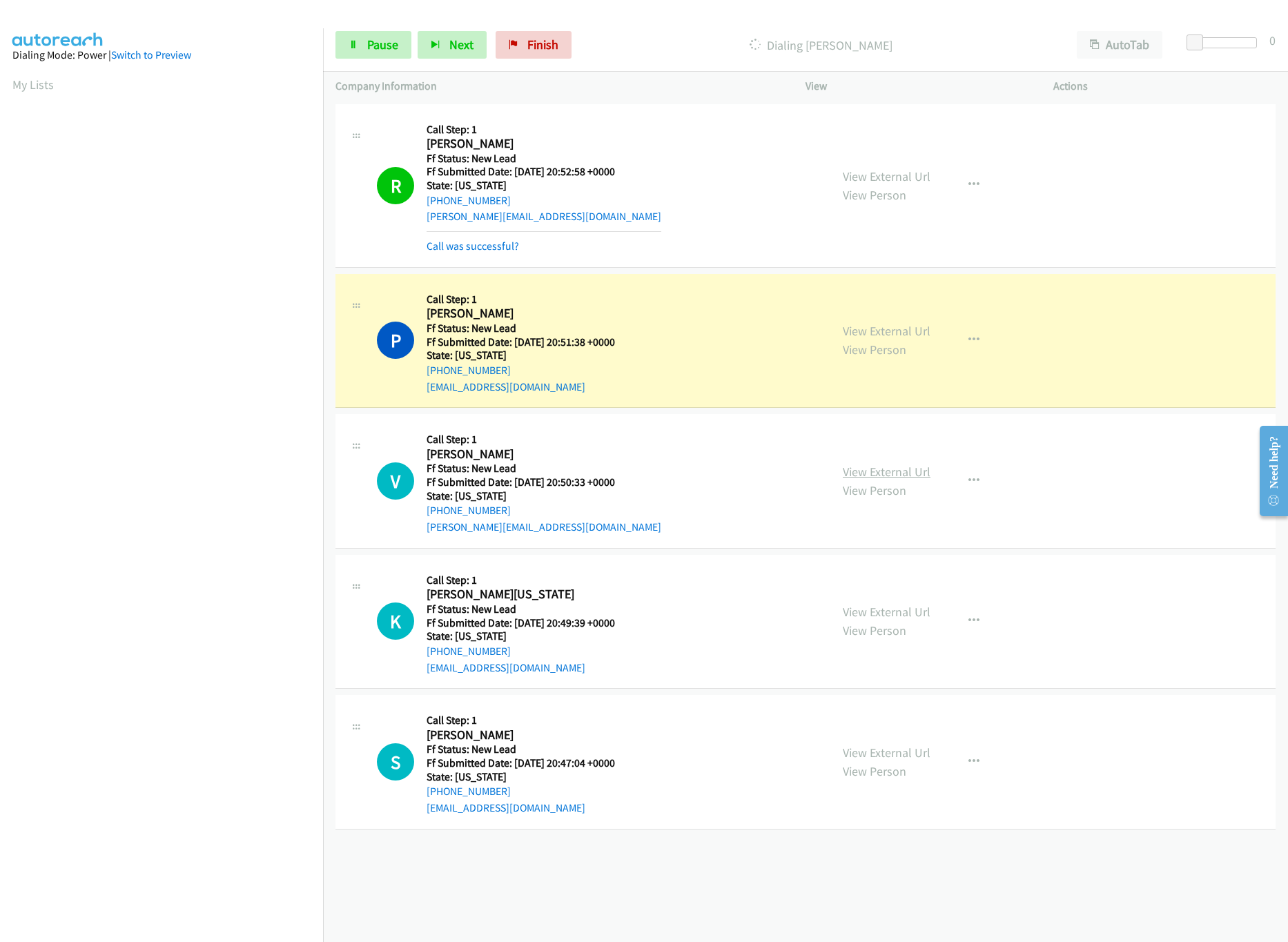
click at [899, 464] on link "View External Url" at bounding box center [886, 471] width 87 height 16
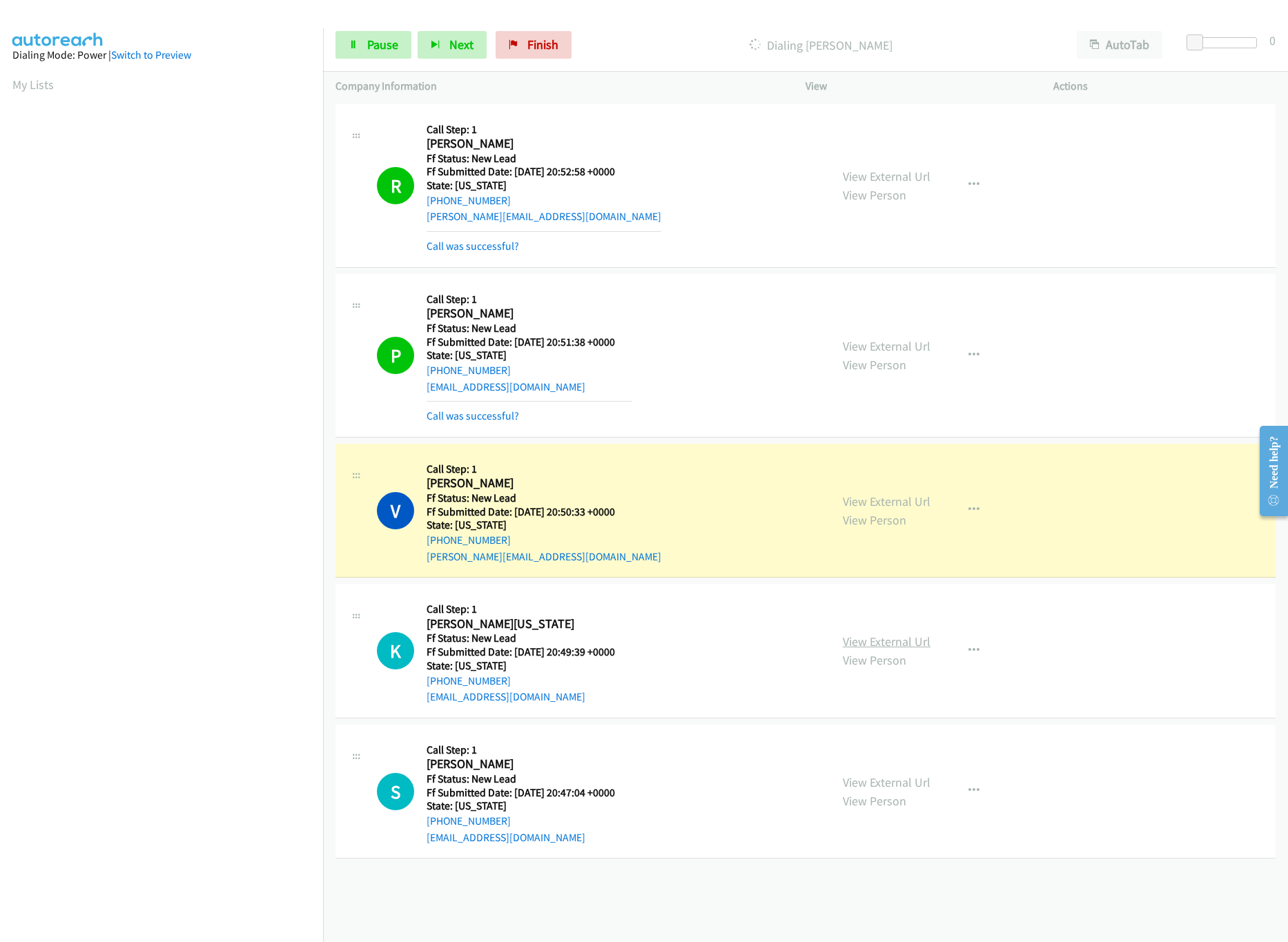
click at [876, 644] on link "View External Url" at bounding box center [886, 642] width 87 height 16
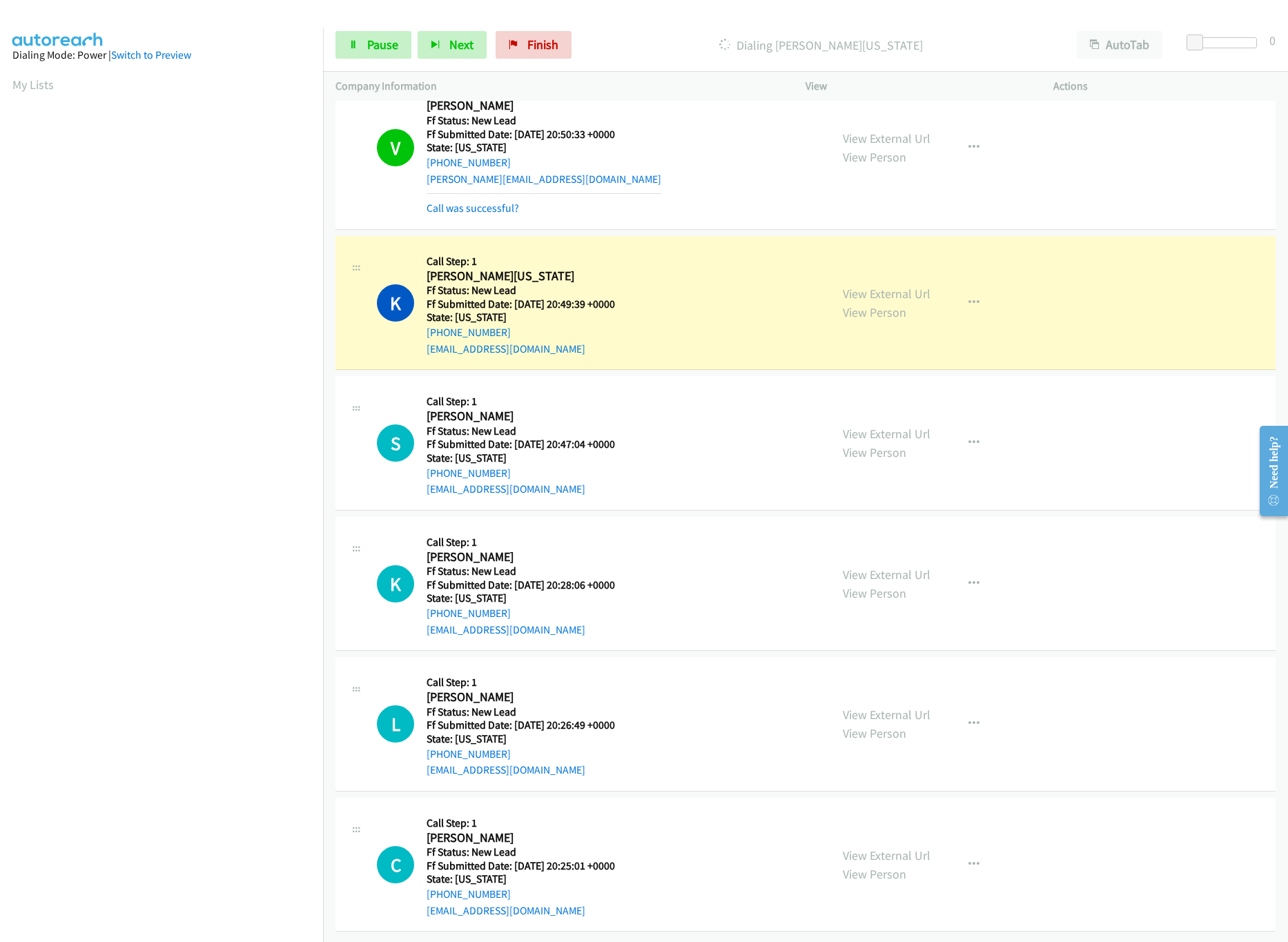
scroll to position [396, 0]
click at [873, 444] on link "View Person" at bounding box center [875, 452] width 63 height 16
click at [873, 426] on link "View External Url" at bounding box center [886, 434] width 87 height 16
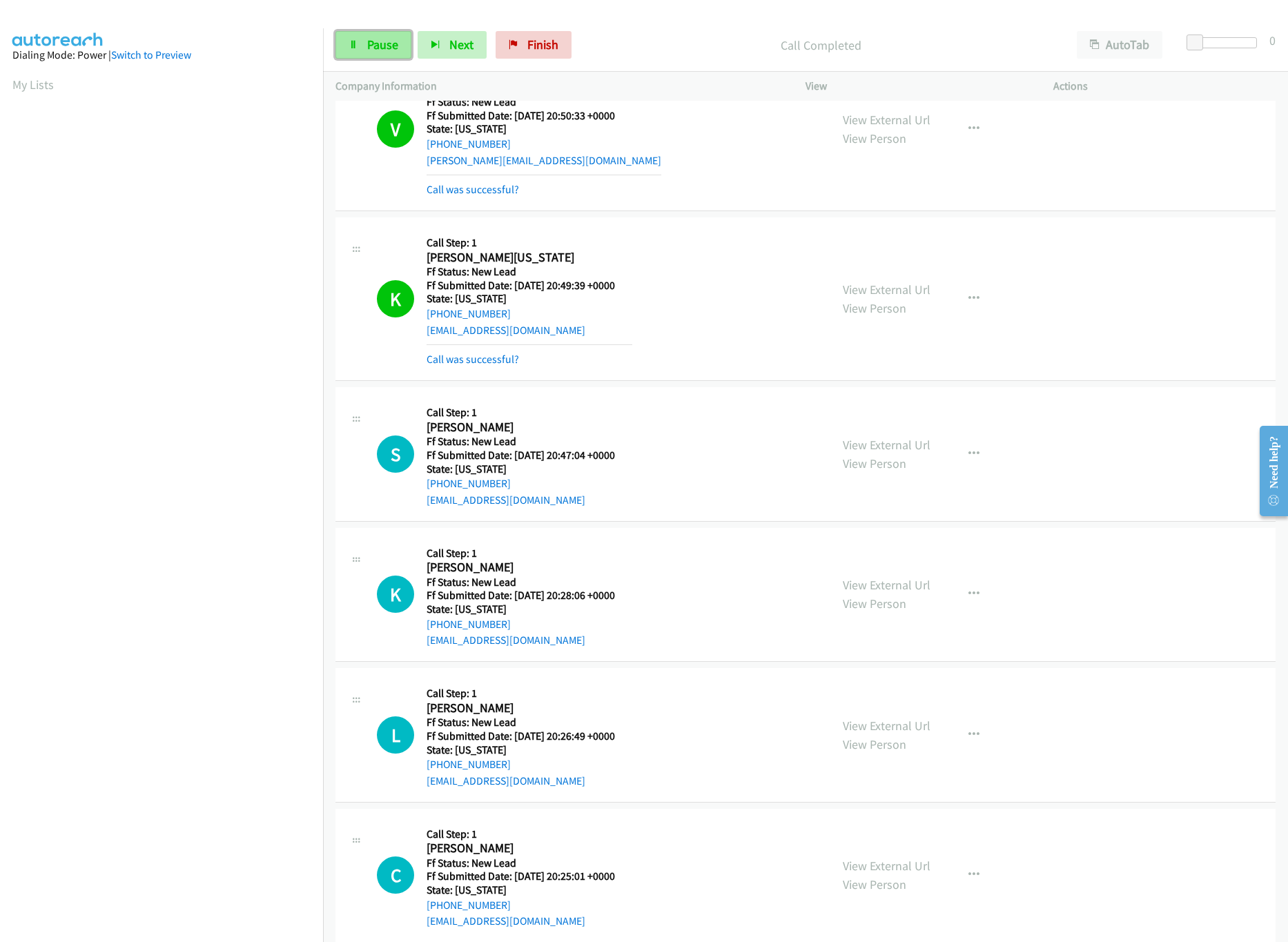
click at [361, 48] on link "Pause" at bounding box center [374, 44] width 76 height 27
click at [489, 358] on link "Call was successful?" at bounding box center [473, 359] width 93 height 13
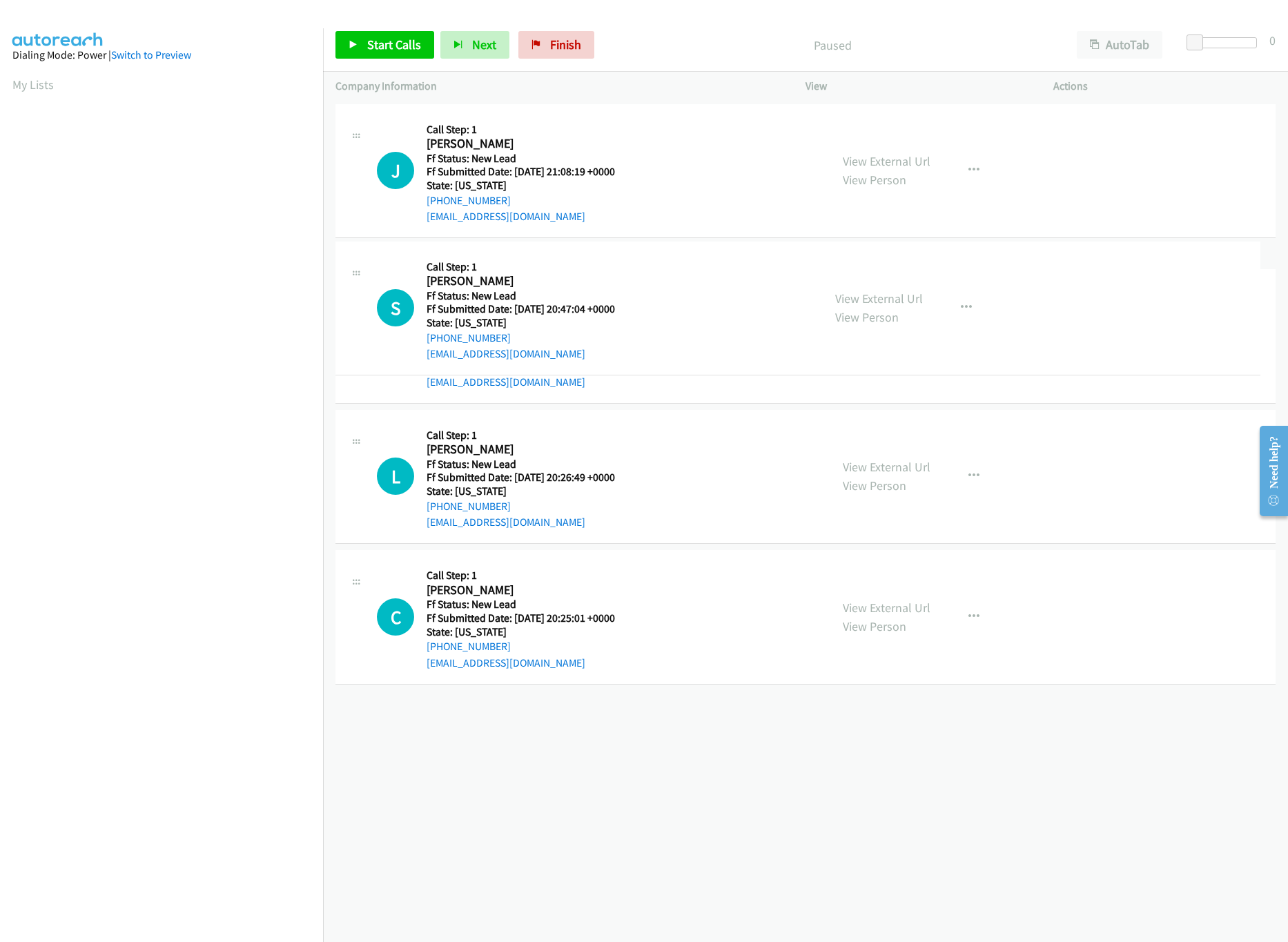
drag, startPoint x: 576, startPoint y: 315, endPoint x: 584, endPoint y: 131, distance: 184.2
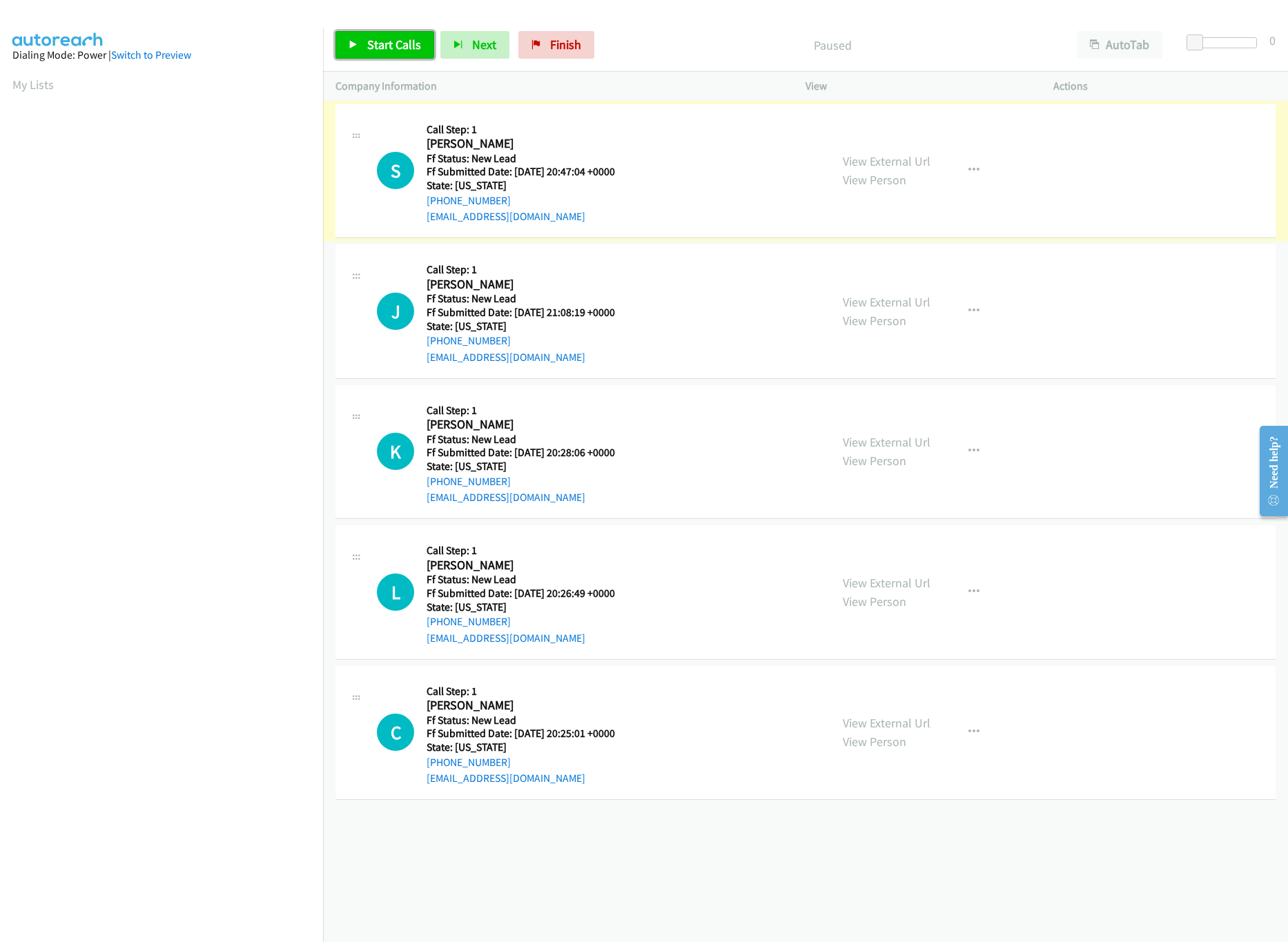
click at [403, 36] on link "Start Calls" at bounding box center [385, 44] width 99 height 27
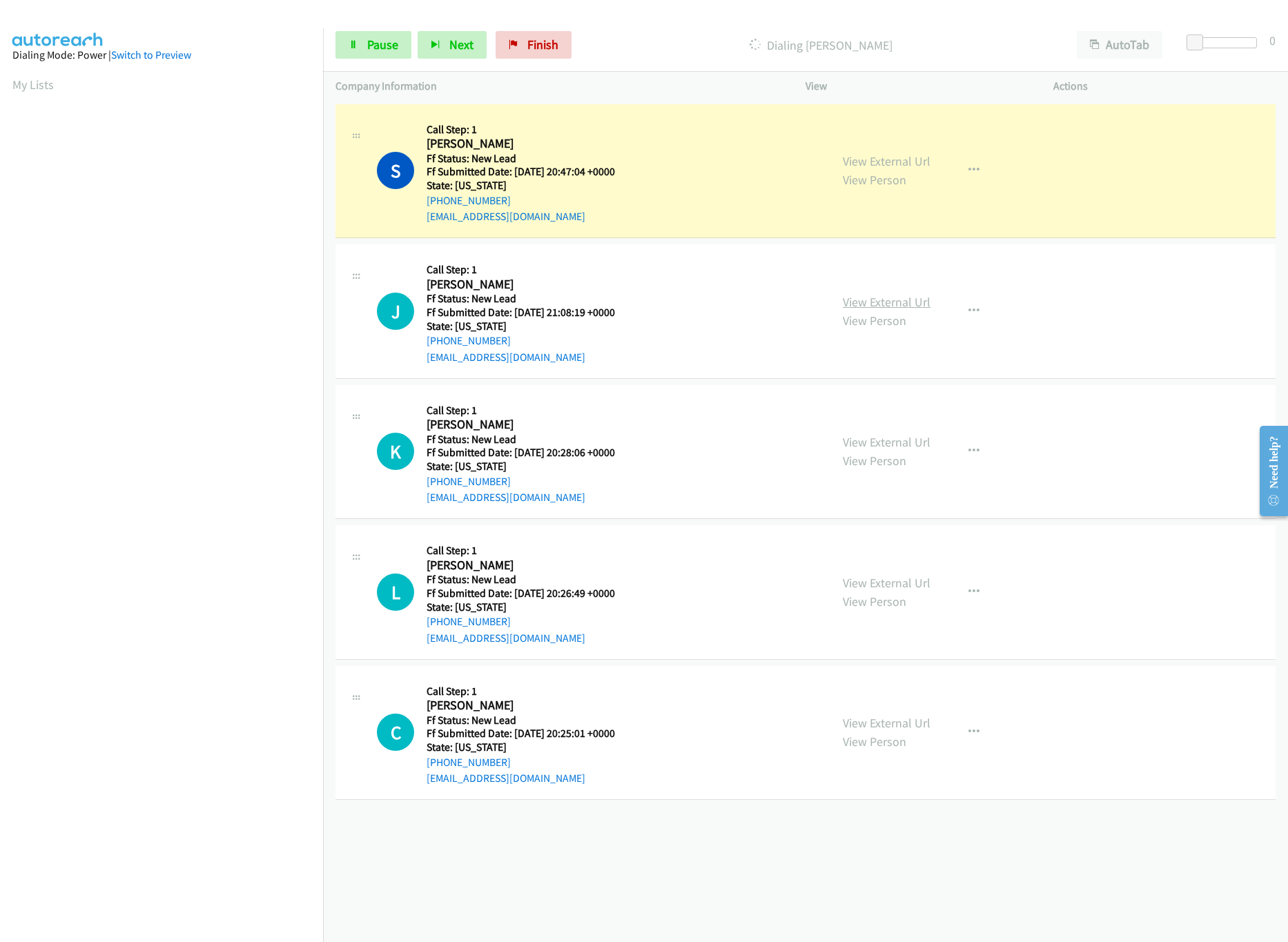
click at [918, 294] on link "View External Url" at bounding box center [886, 302] width 87 height 16
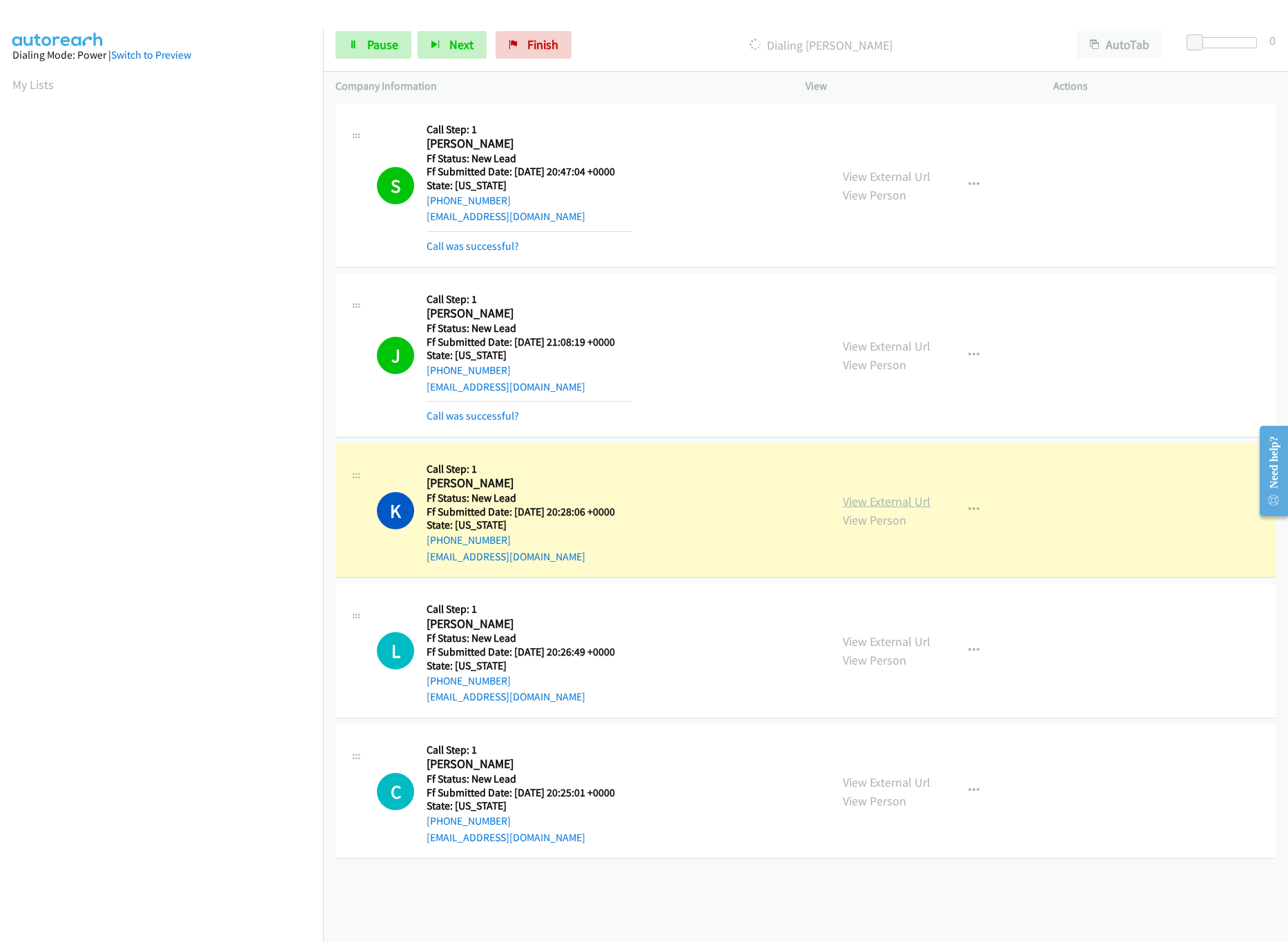
click at [896, 508] on link "View External Url" at bounding box center [886, 501] width 87 height 16
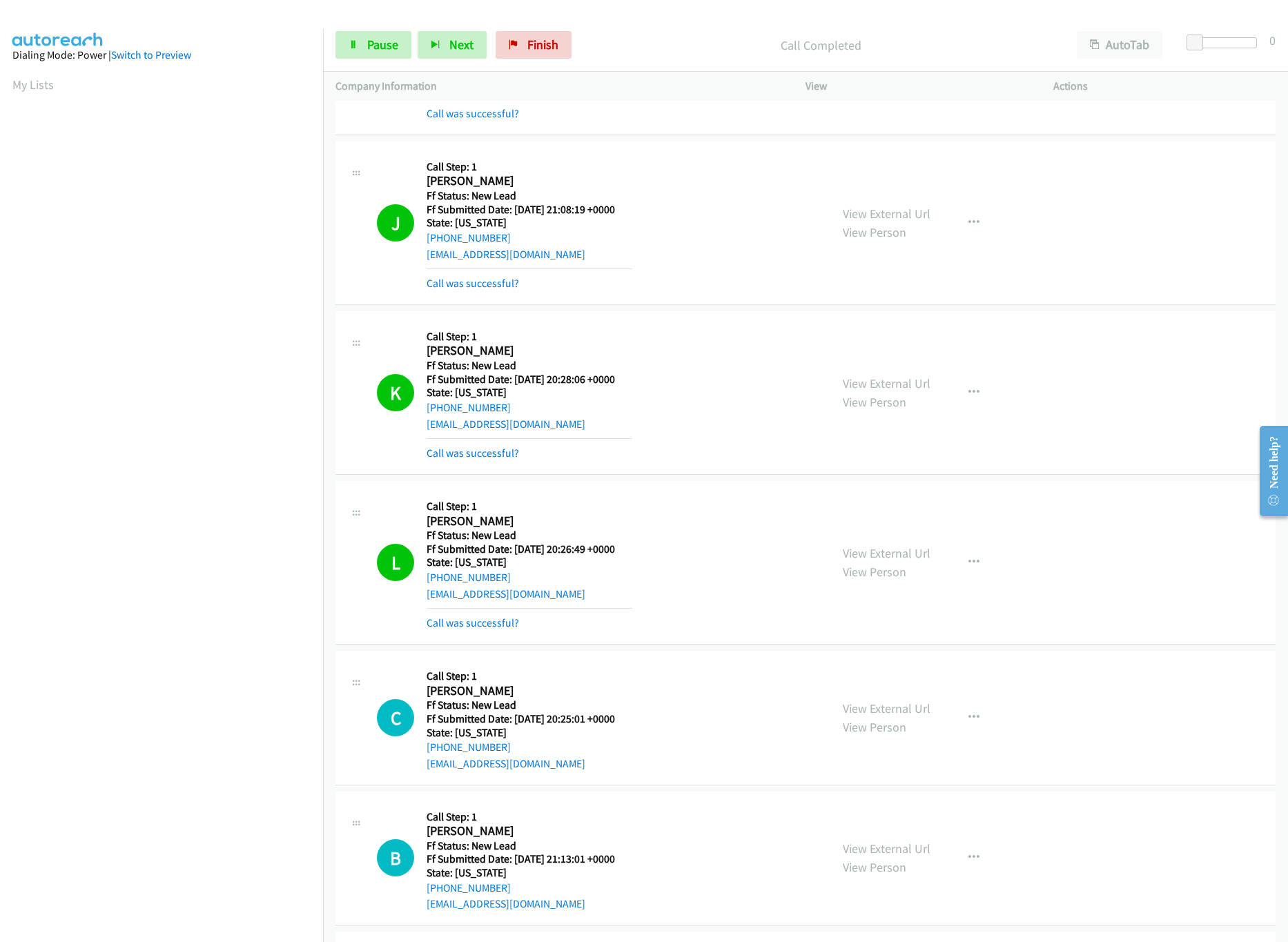
scroll to position [276, 0]
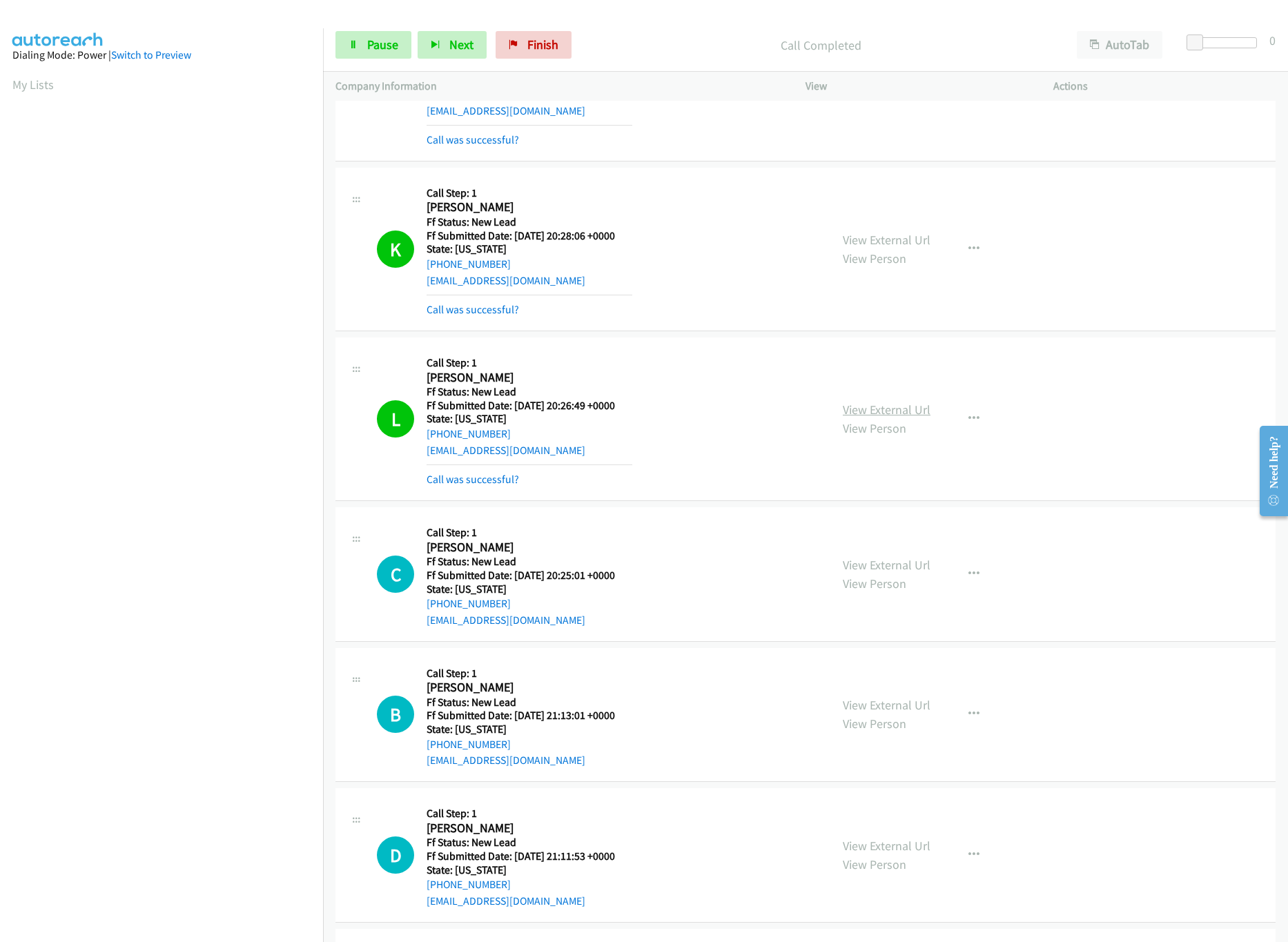
click at [914, 412] on link "View External Url" at bounding box center [886, 410] width 87 height 16
click at [361, 46] on link "Pause" at bounding box center [374, 44] width 76 height 27
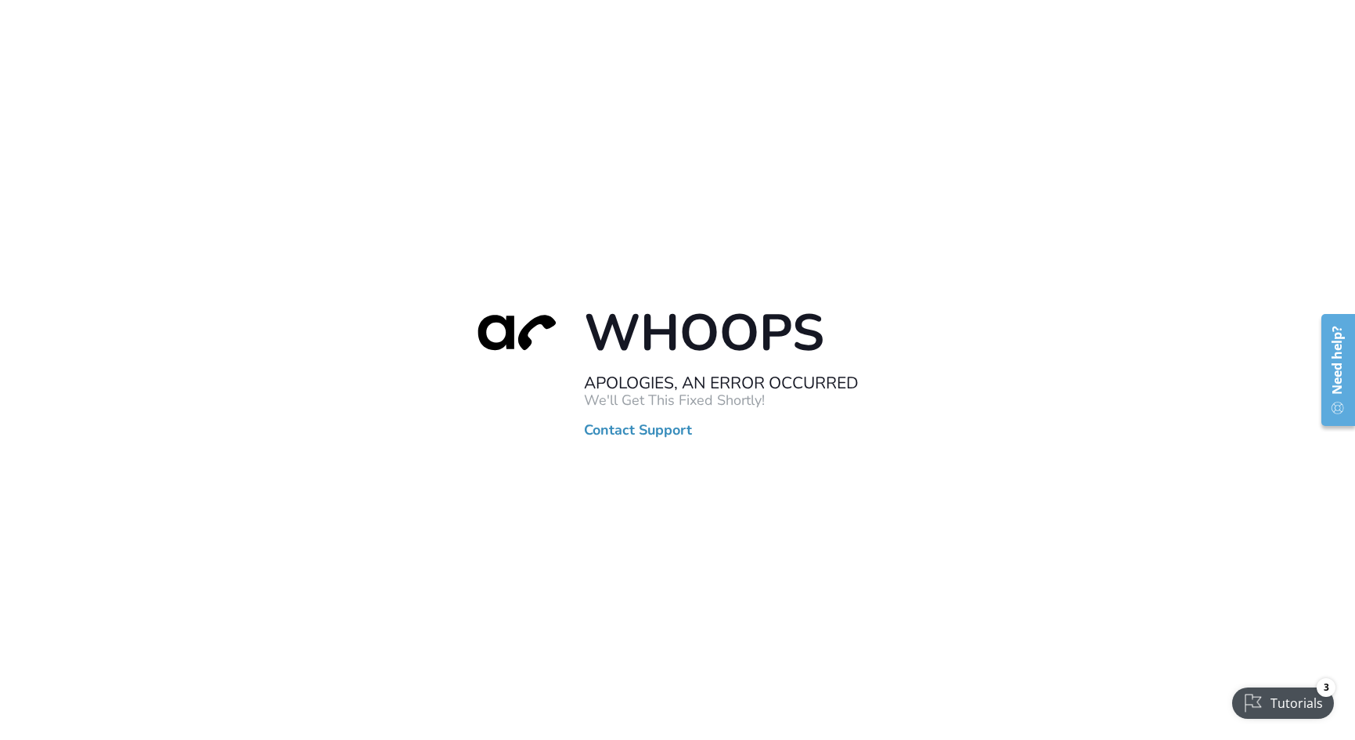
click at [760, 519] on div "Whoops Apologies, An Error Occurred We'll Get This Fixed Shortly! Contact Suppo…" at bounding box center [677, 370] width 1355 height 740
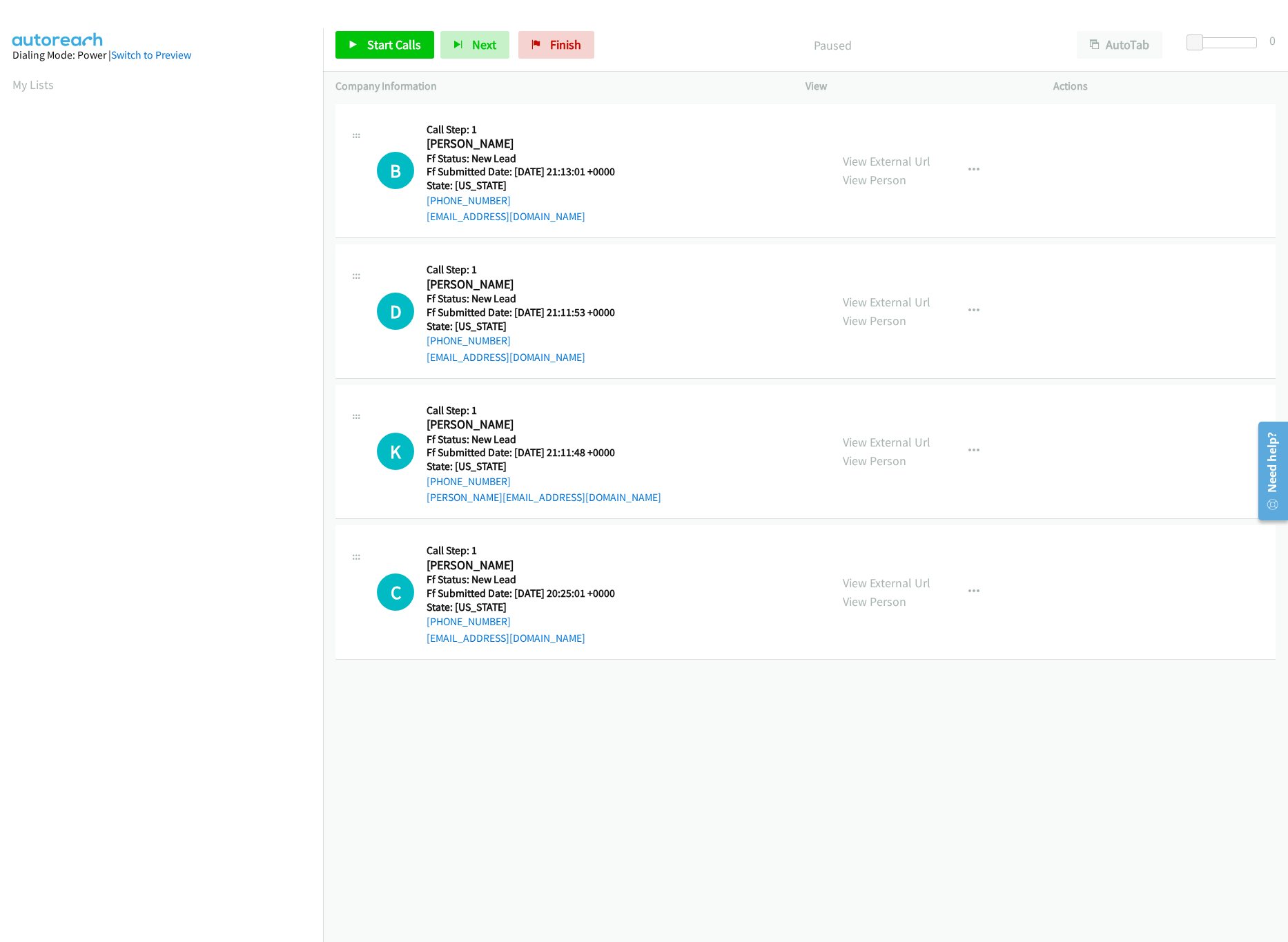
drag, startPoint x: 323, startPoint y: 38, endPoint x: 369, endPoint y: 52, distance: 48.1
click at [323, 38] on nav "Dialing Mode: Power | Switch to Preview My Lists" at bounding box center [161, 499] width 324 height 942
click at [390, 59] on link "Start Calls" at bounding box center [385, 44] width 99 height 27
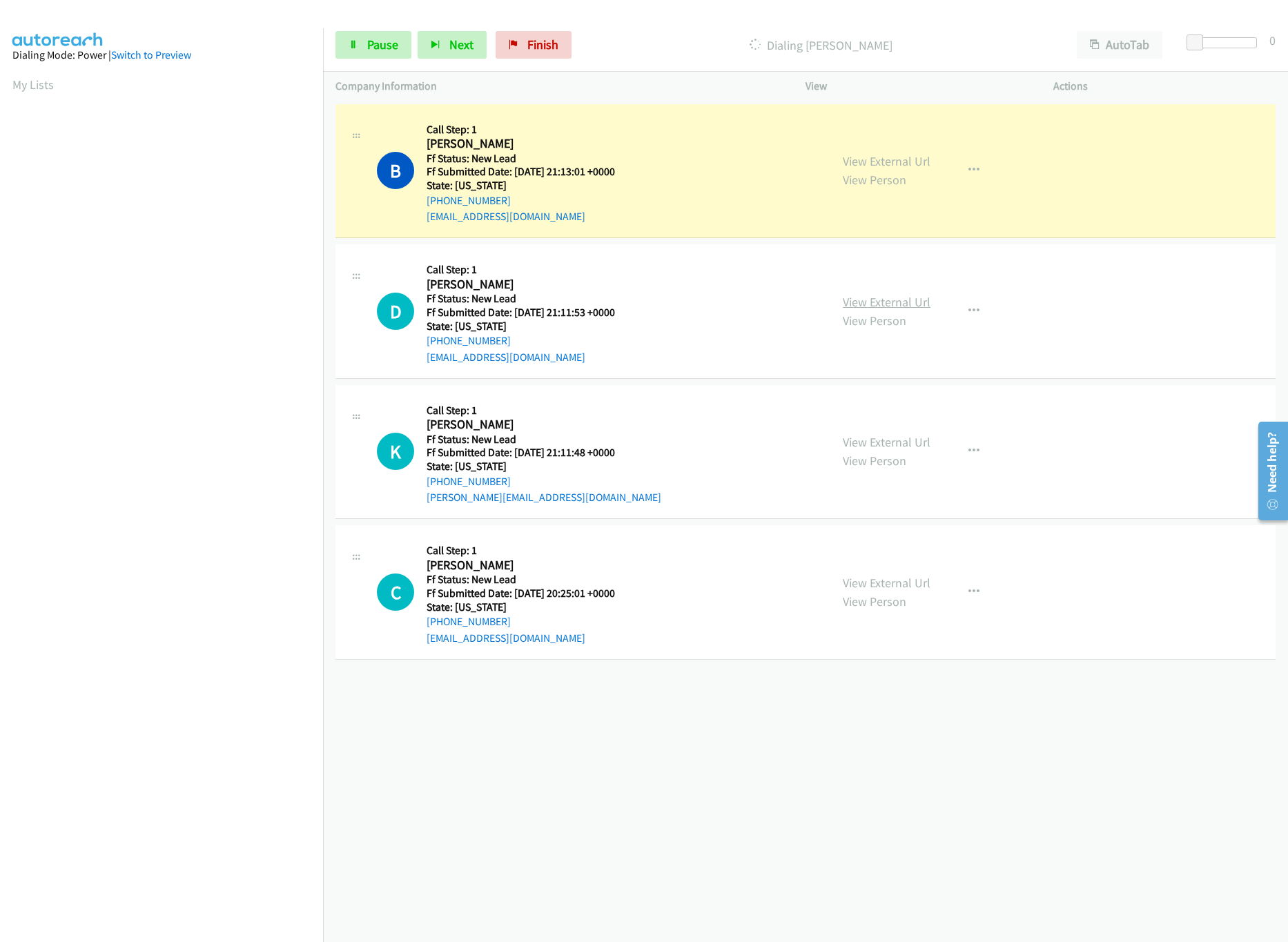
click at [896, 300] on link "View External Url" at bounding box center [886, 302] width 87 height 16
click at [912, 158] on link "View External Url" at bounding box center [886, 161] width 87 height 16
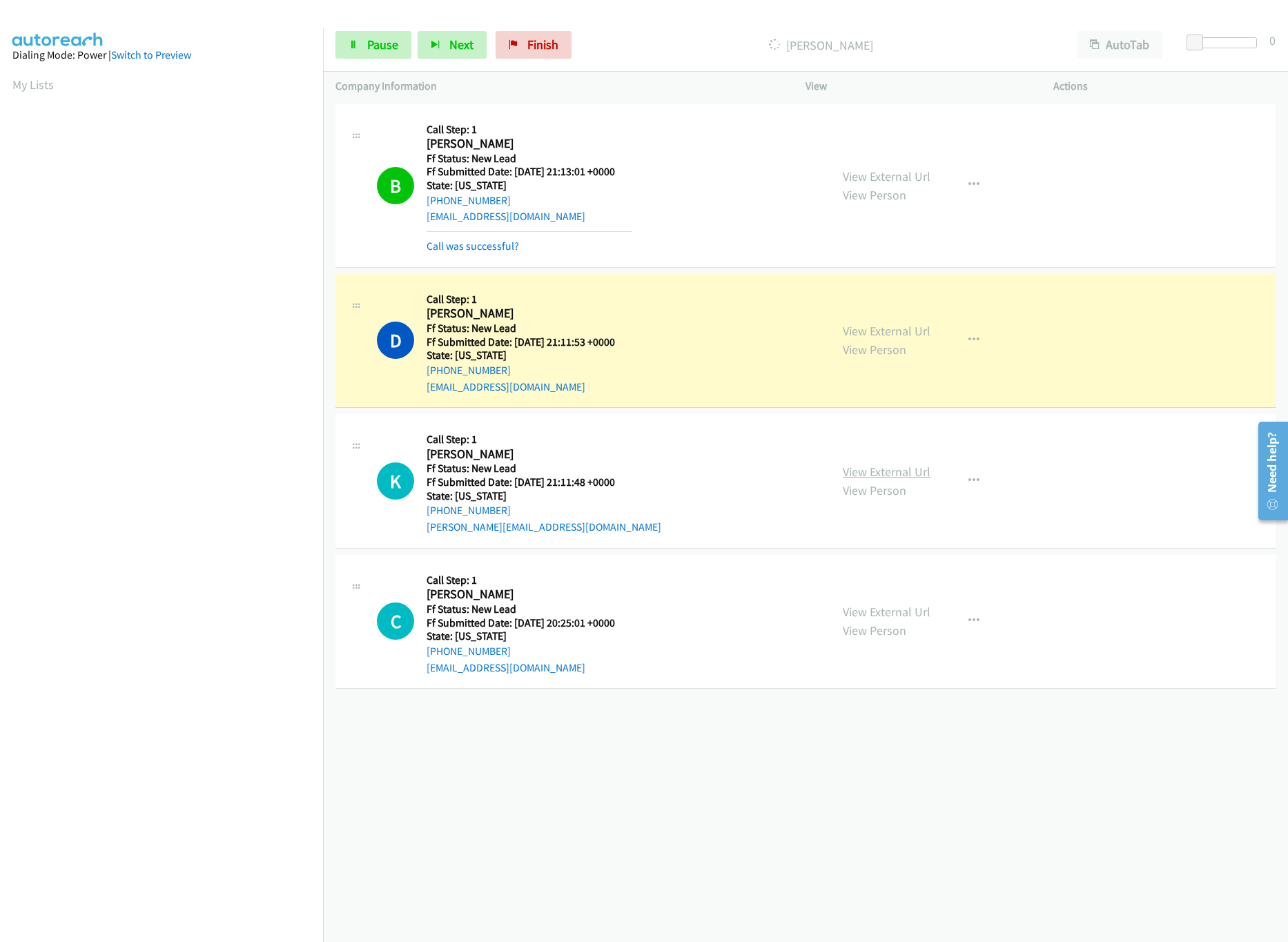
click at [896, 470] on link "View External Url" at bounding box center [886, 471] width 87 height 16
click at [539, 739] on div "+1 415-964-1034 Call failed - Please reload the list and try again The Callbar …" at bounding box center [805, 521] width 965 height 842
click at [534, 772] on div "+1 415-964-1034 Call failed - Please reload the list and try again The Callbar …" at bounding box center [805, 521] width 965 height 842
click at [669, 765] on div "+1 415-964-1034 Call failed - Please reload the list and try again The Callbar …" at bounding box center [805, 521] width 965 height 842
click at [352, 44] on icon at bounding box center [353, 45] width 10 height 10
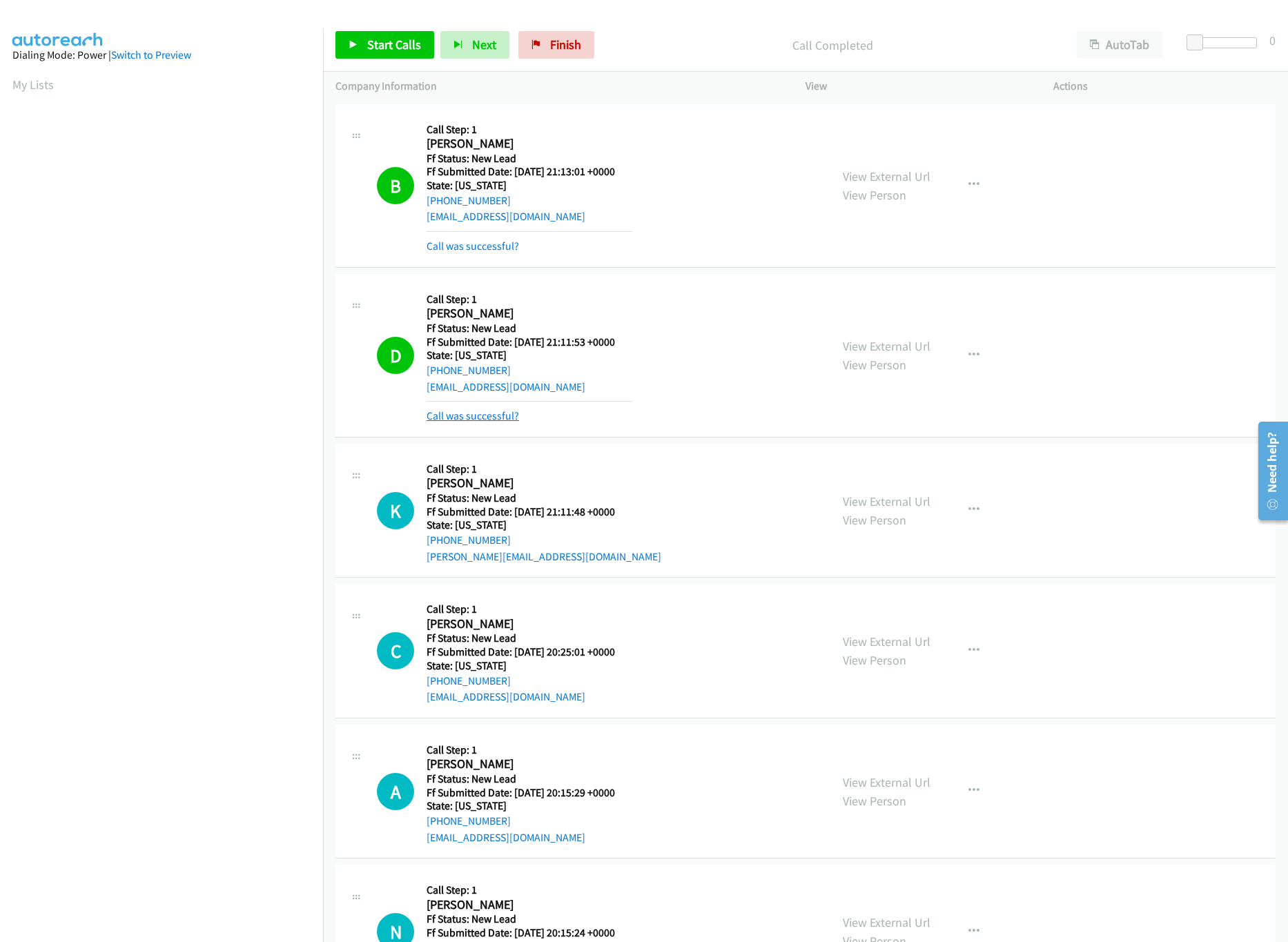
click at [462, 412] on link "Call was successful?" at bounding box center [473, 415] width 93 height 13
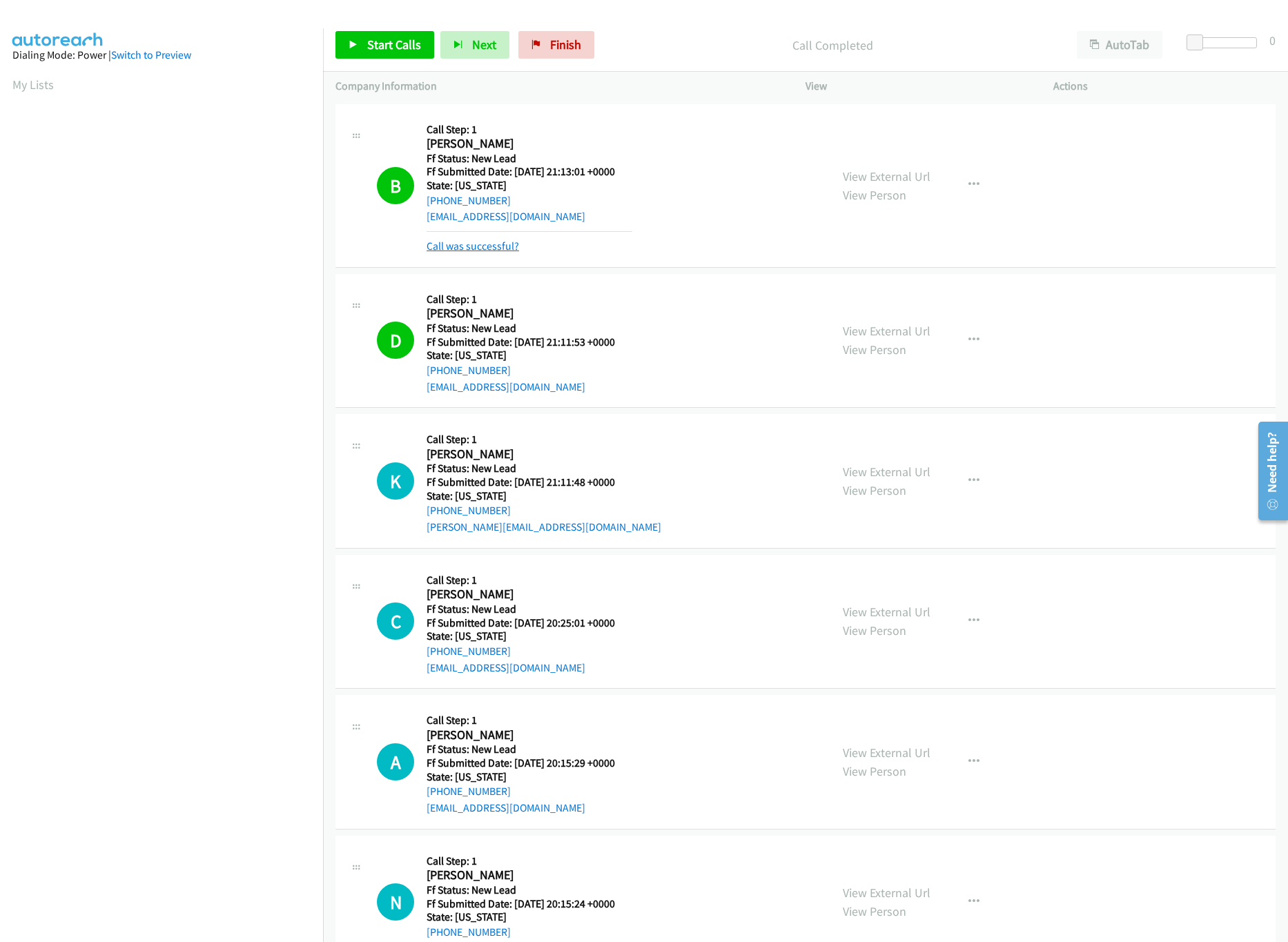
click at [473, 249] on link "Call was successful?" at bounding box center [473, 246] width 93 height 13
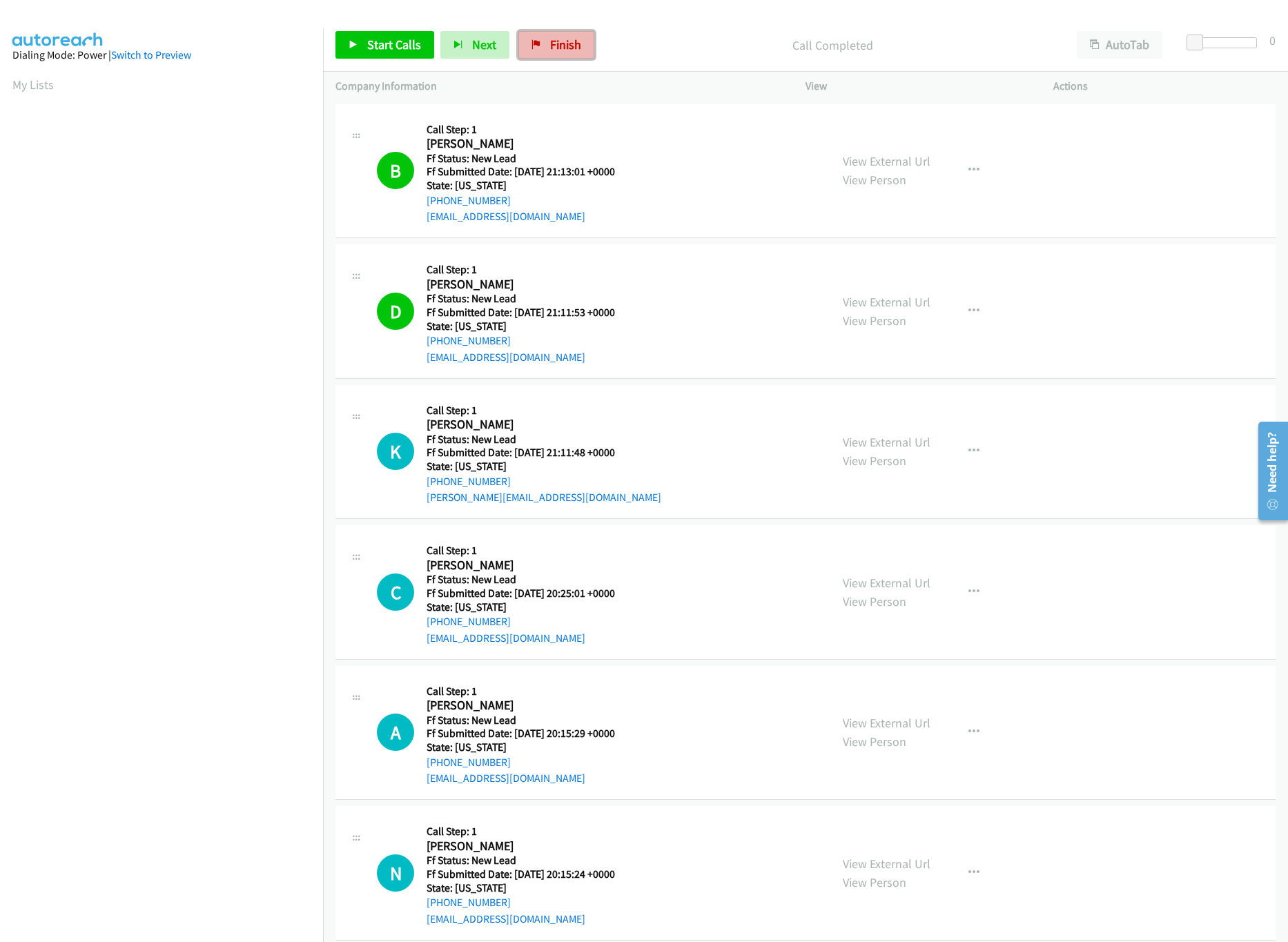
click at [577, 44] on span "Finish" at bounding box center [565, 45] width 31 height 16
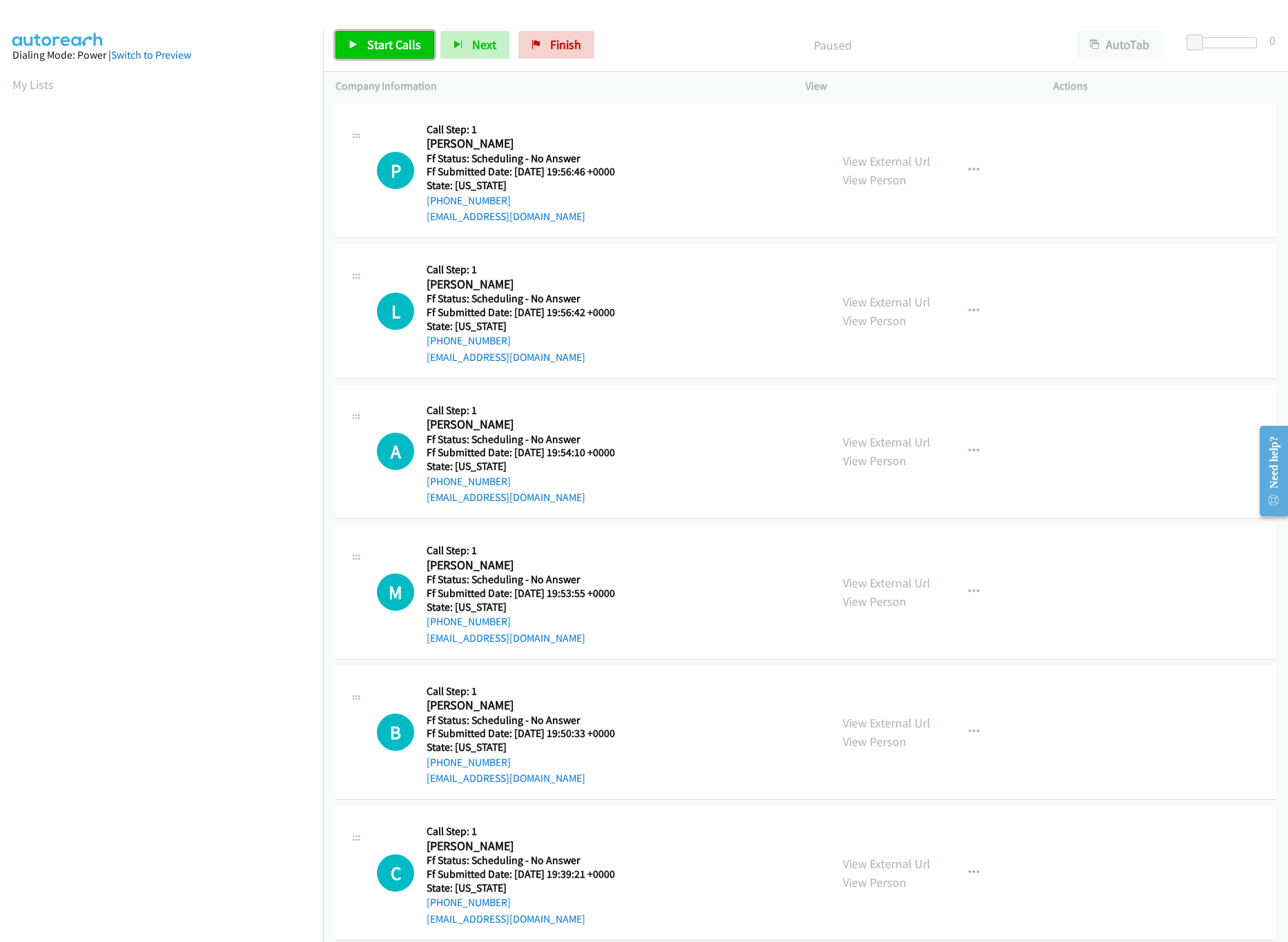
click at [373, 42] on span "Start Calls" at bounding box center [394, 45] width 54 height 16
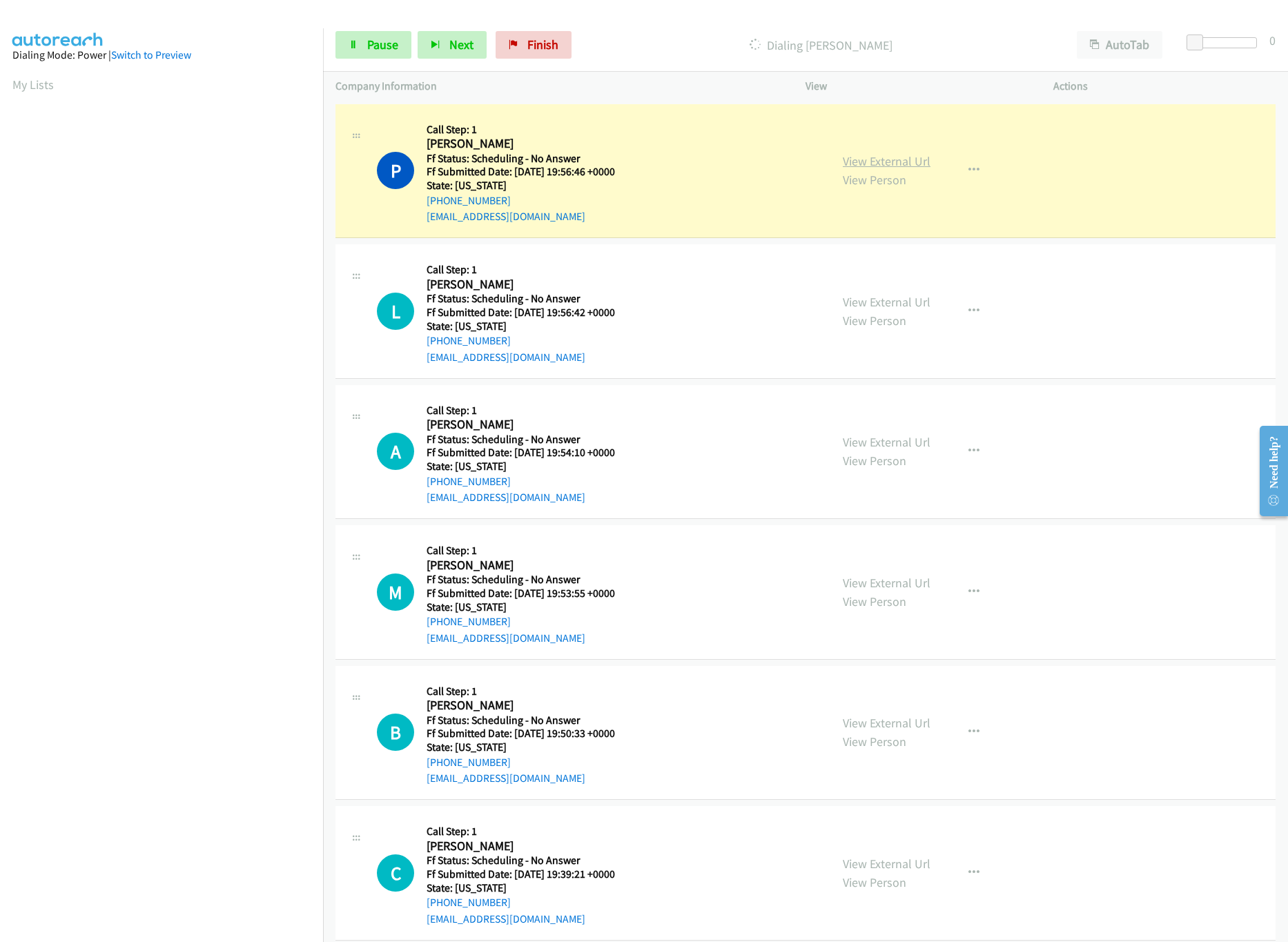
click at [912, 167] on link "View External Url" at bounding box center [886, 161] width 87 height 16
click at [361, 40] on link "Pause" at bounding box center [374, 44] width 76 height 27
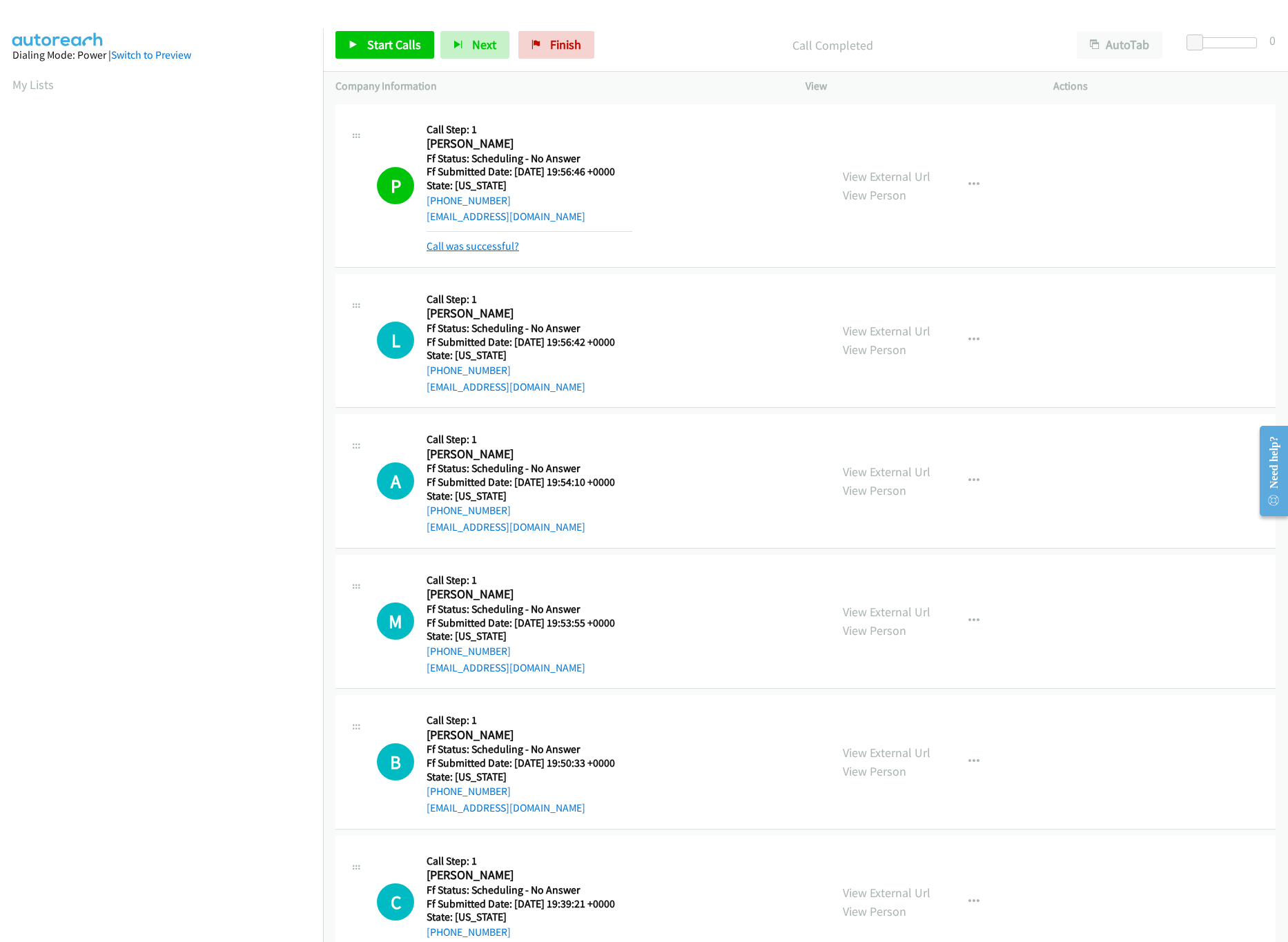
click at [462, 241] on link "Call was successful?" at bounding box center [473, 246] width 93 height 13
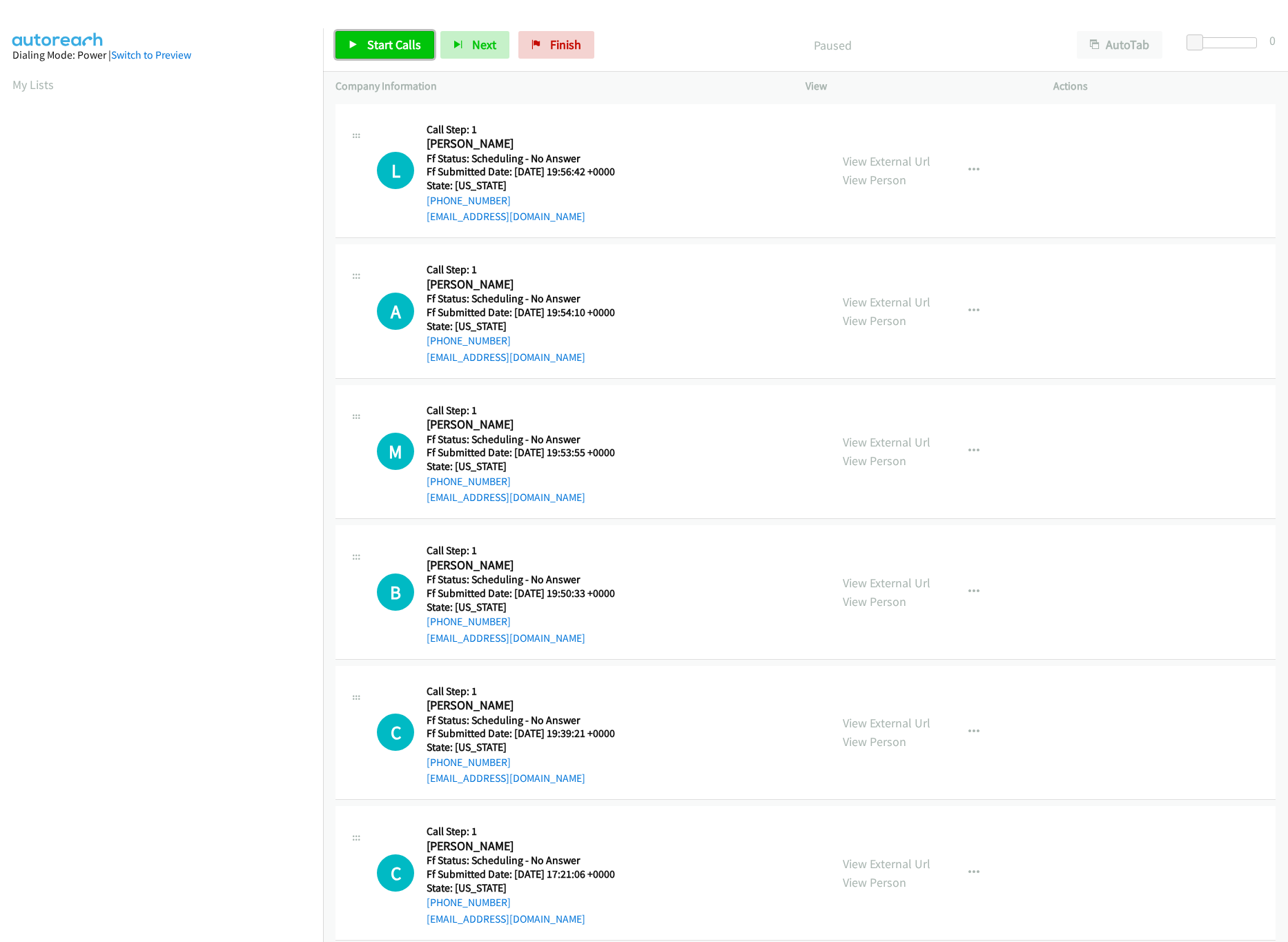
click at [369, 48] on span "Start Calls" at bounding box center [394, 45] width 54 height 16
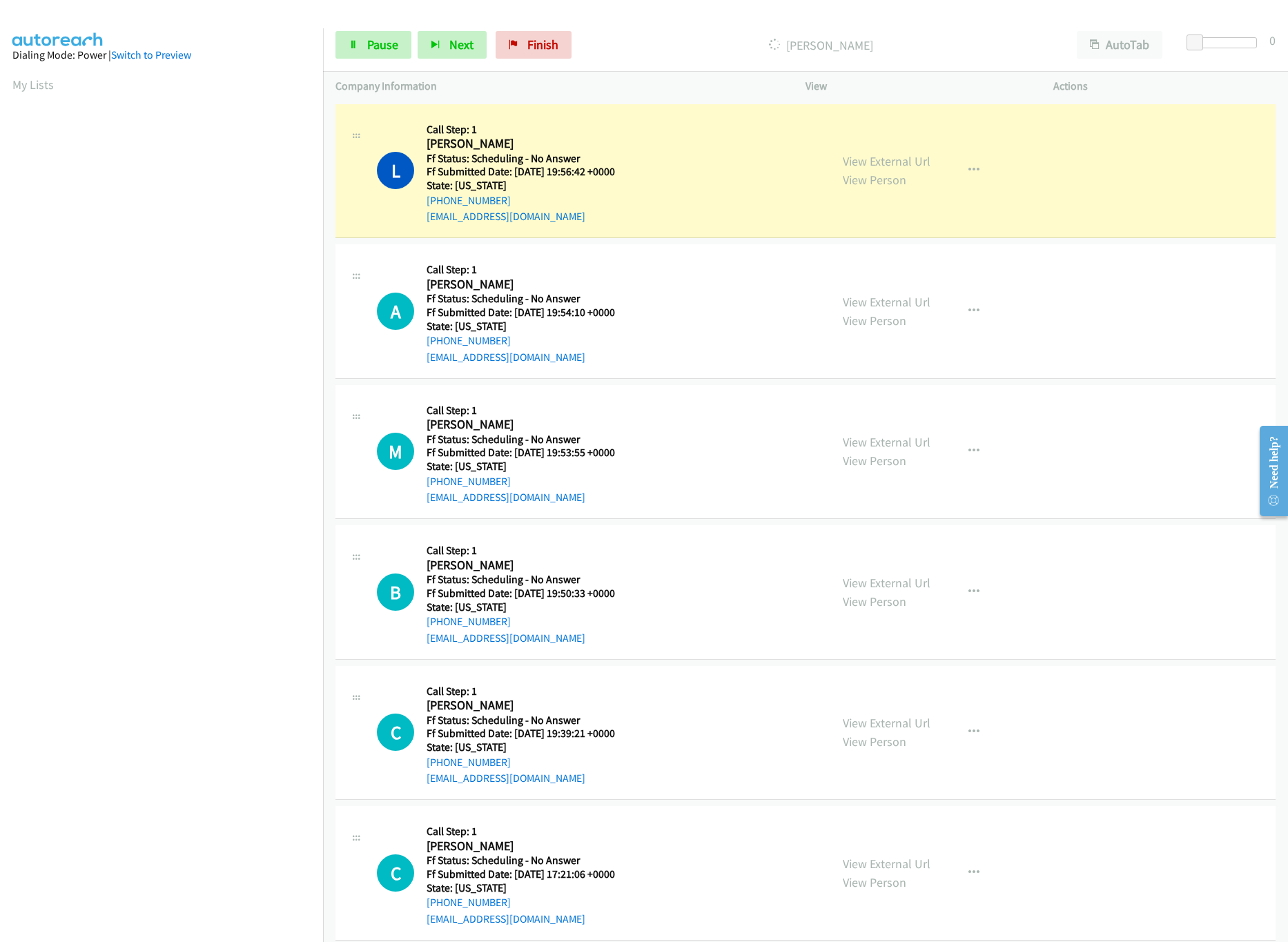
click at [683, 120] on div "L Callback Scheduled Call Step: 1 [PERSON_NAME] America/New_York Ff Status: Sch…" at bounding box center [598, 171] width 441 height 109
click at [860, 153] on link "View External Url" at bounding box center [886, 161] width 87 height 16
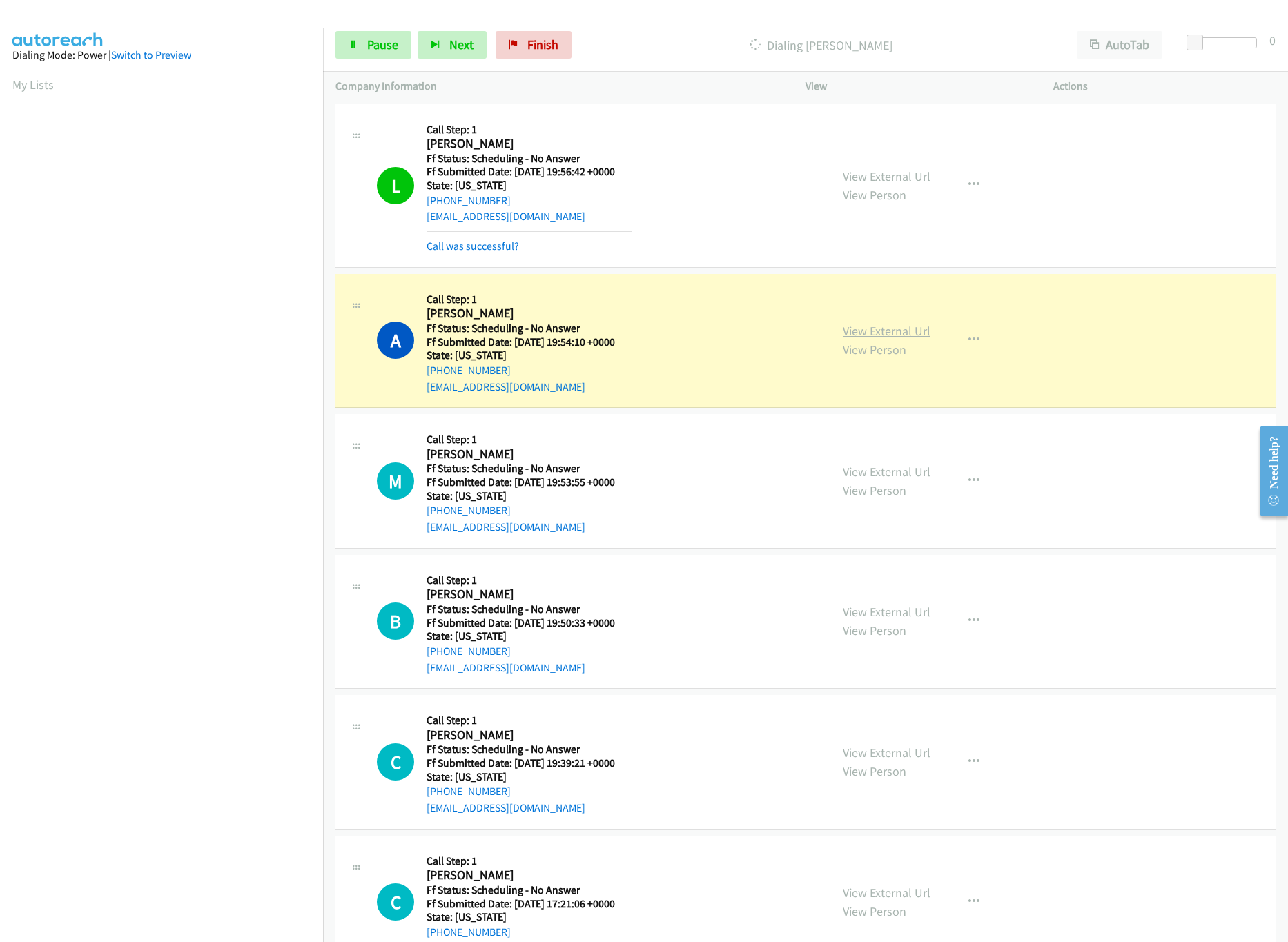
click at [864, 323] on link "View External Url" at bounding box center [886, 330] width 87 height 16
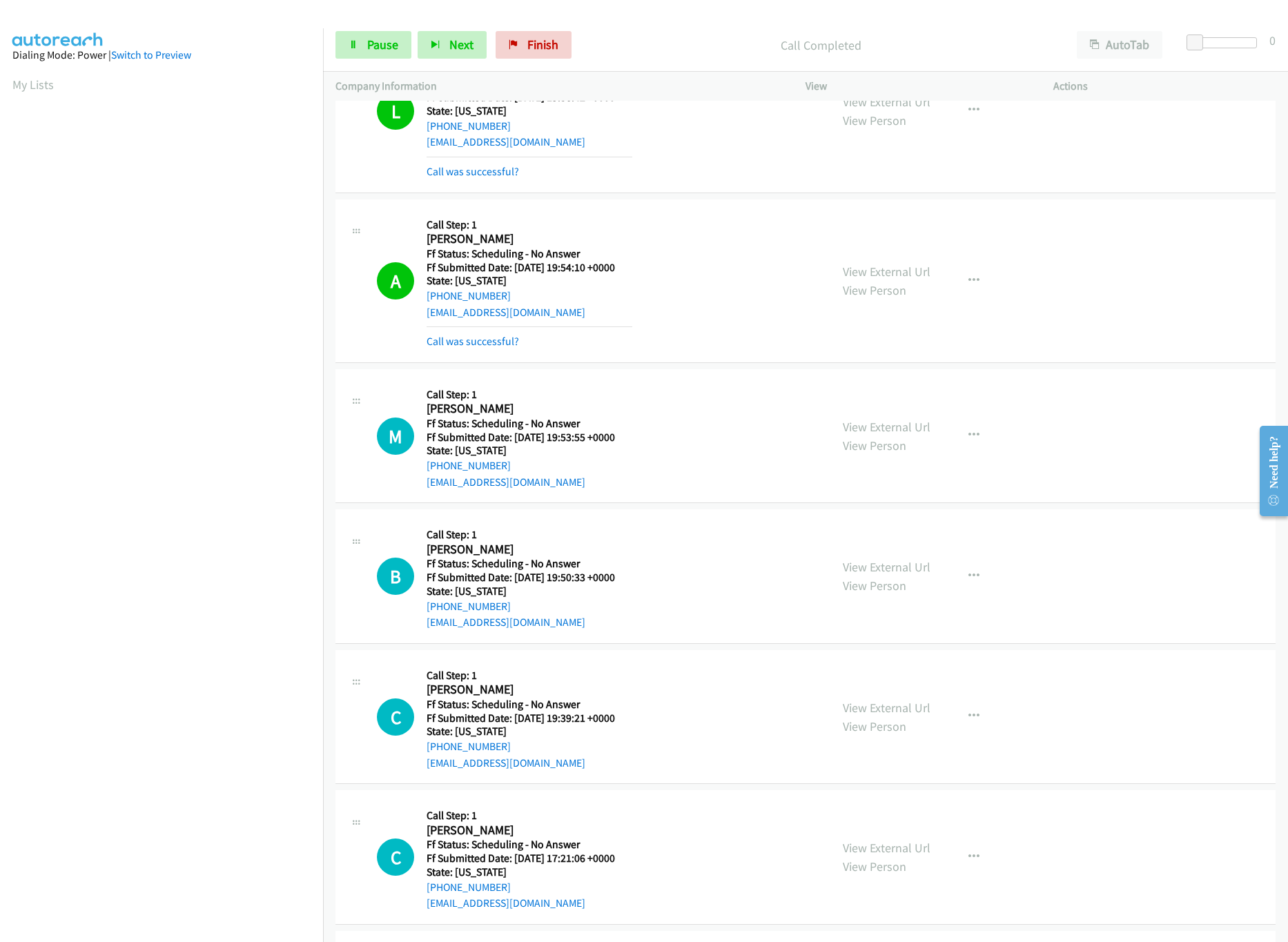
scroll to position [137, 0]
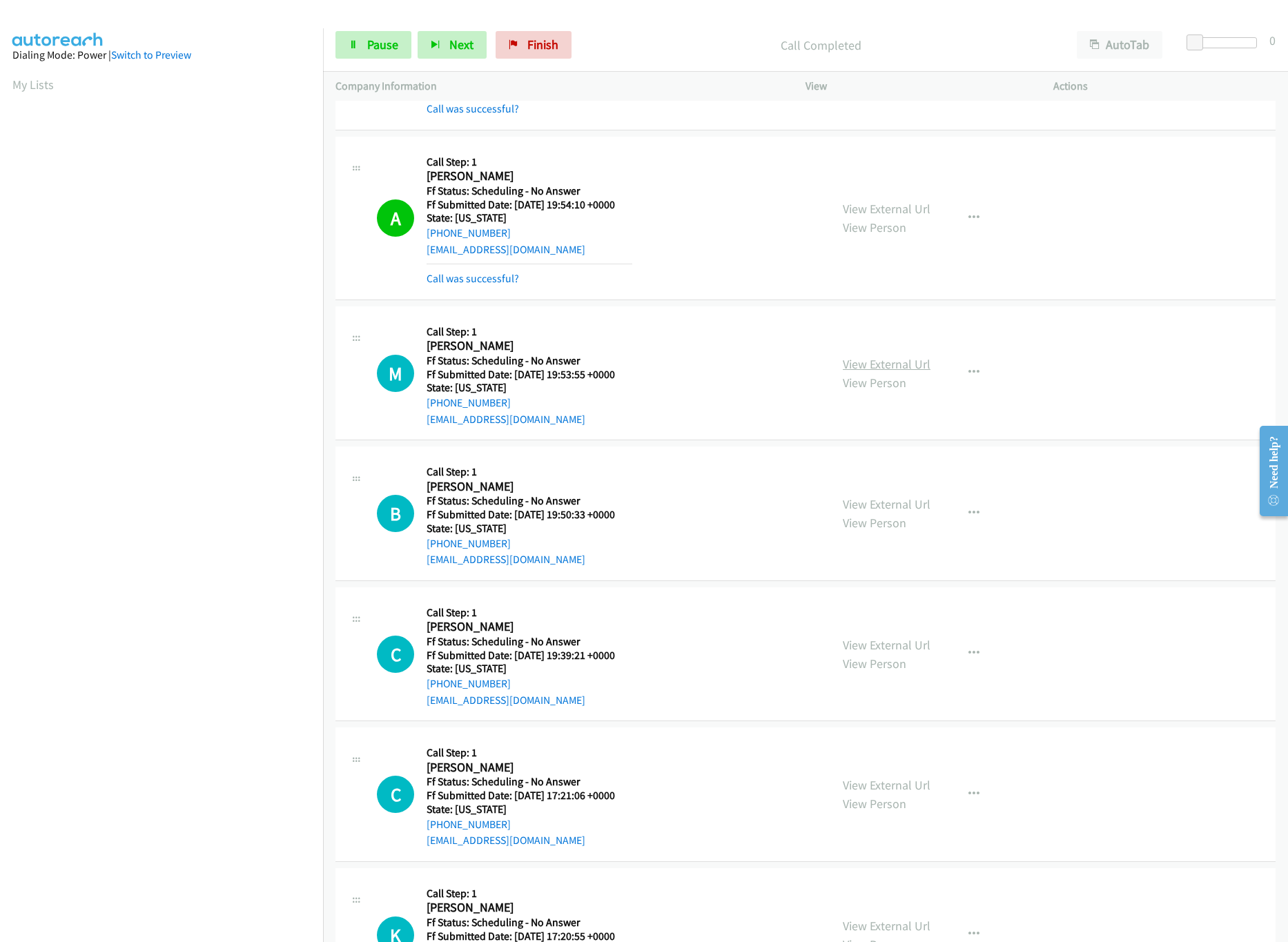
click at [867, 360] on link "View External Url" at bounding box center [886, 364] width 87 height 16
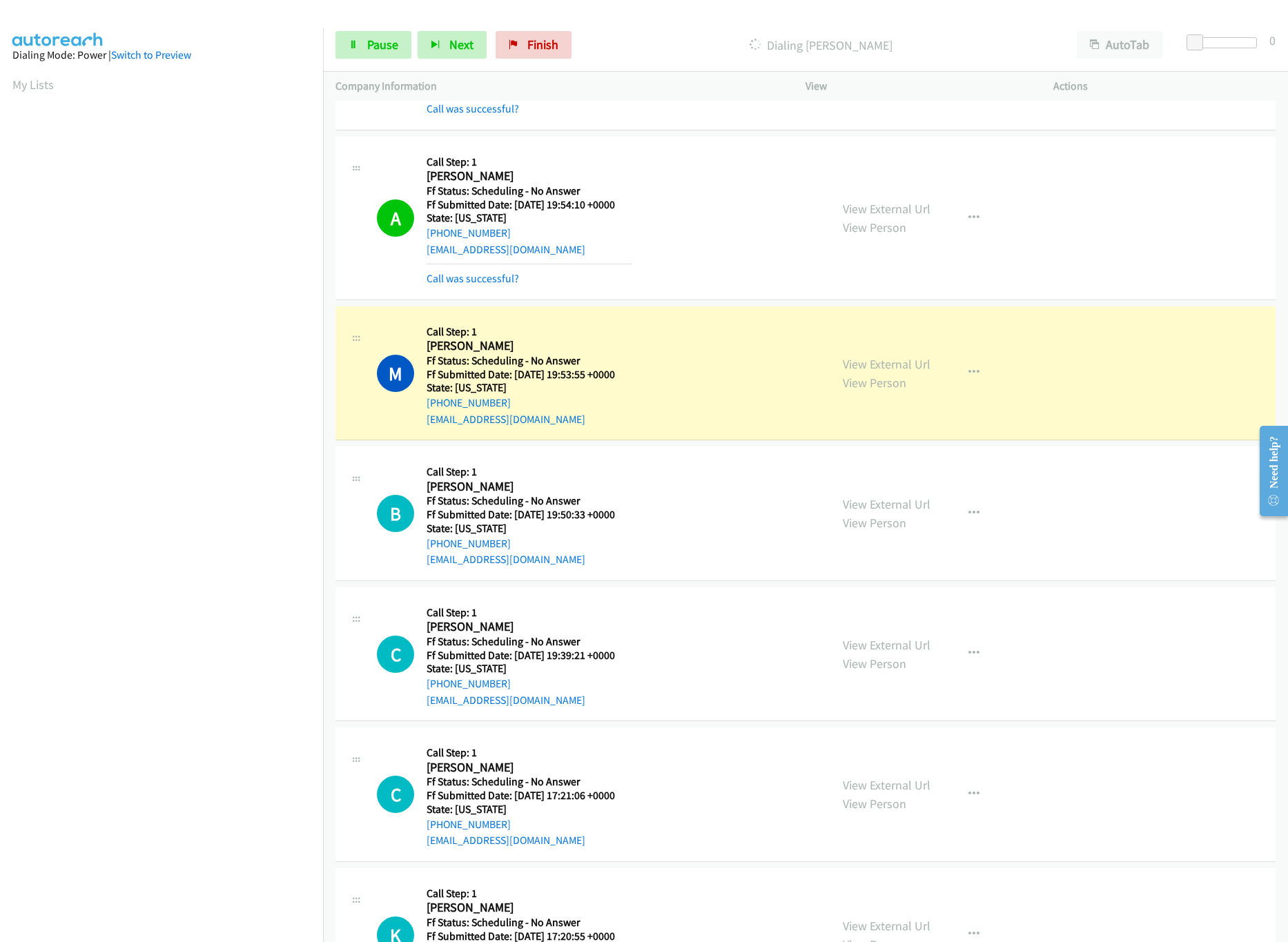
click at [771, 359] on div "M Callback Scheduled Call Step: 1 [PERSON_NAME] America/[GEOGRAPHIC_DATA] Ff St…" at bounding box center [598, 374] width 441 height 109
click at [854, 360] on link "View External Url" at bounding box center [886, 364] width 87 height 16
click at [356, 31] on link "Pause" at bounding box center [374, 44] width 76 height 27
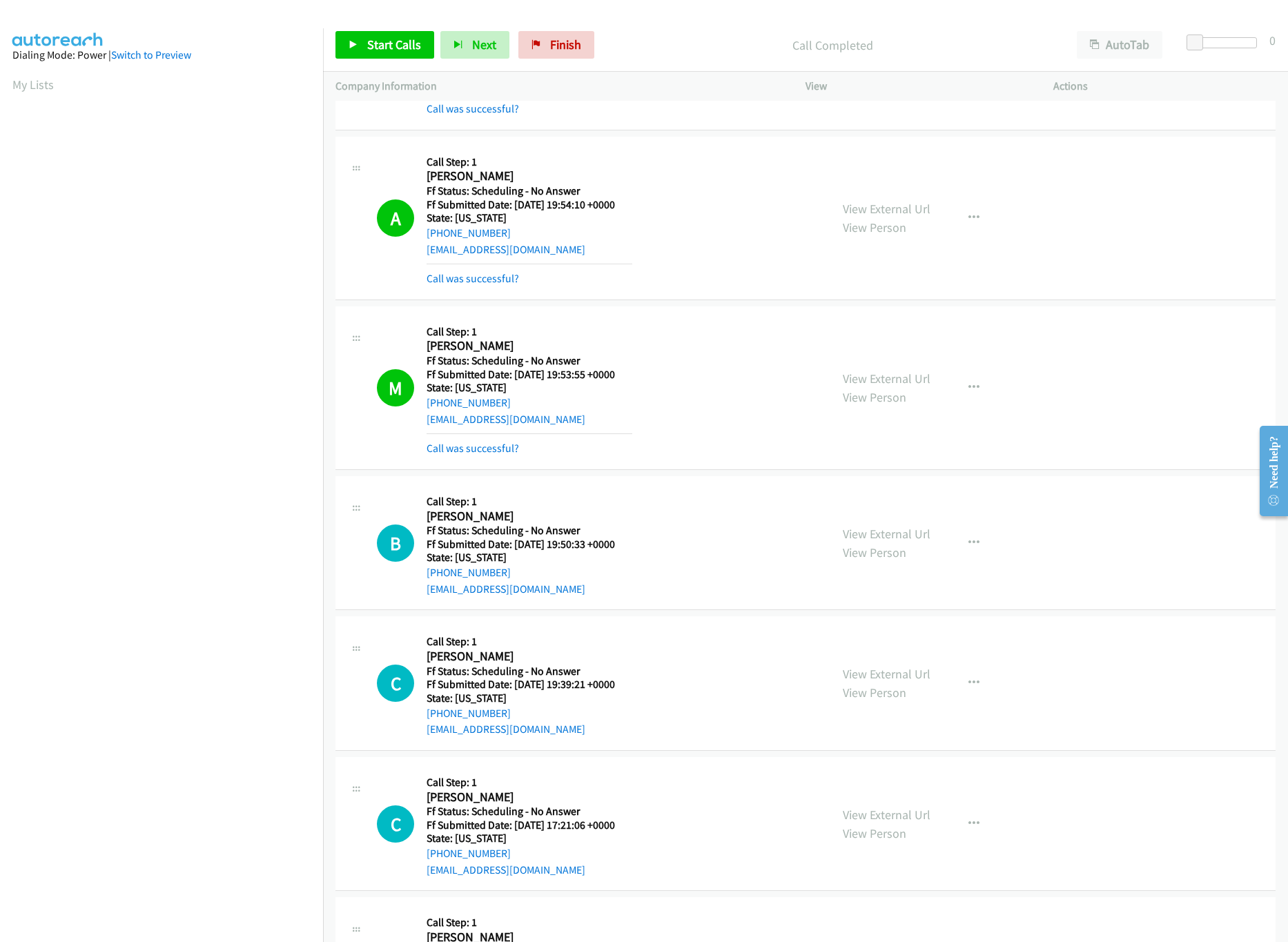
click at [733, 79] on p "Company Information" at bounding box center [558, 85] width 445 height 17
click at [501, 445] on link "Call was successful?" at bounding box center [473, 448] width 93 height 13
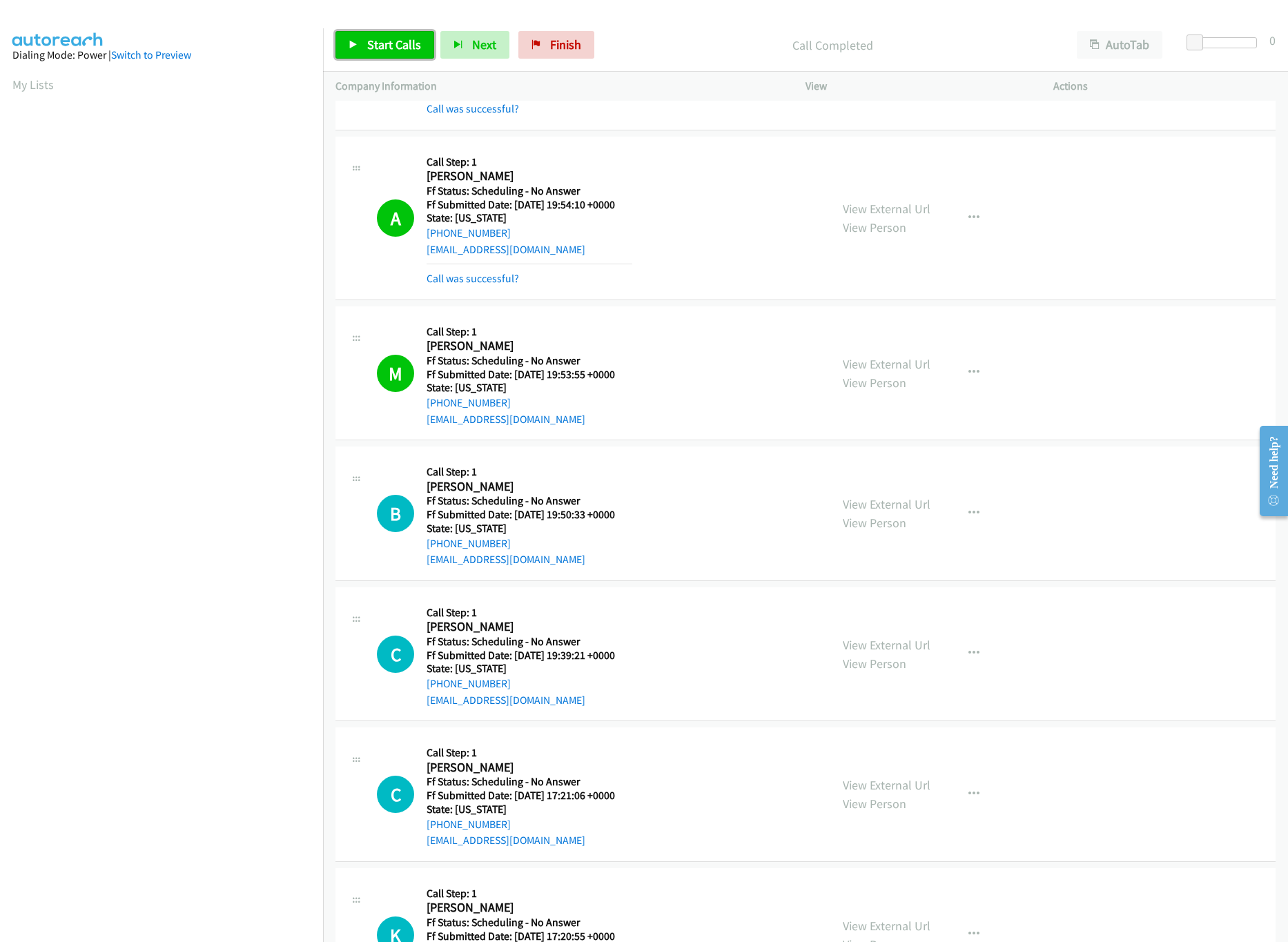
click at [377, 44] on span "Start Calls" at bounding box center [394, 45] width 54 height 16
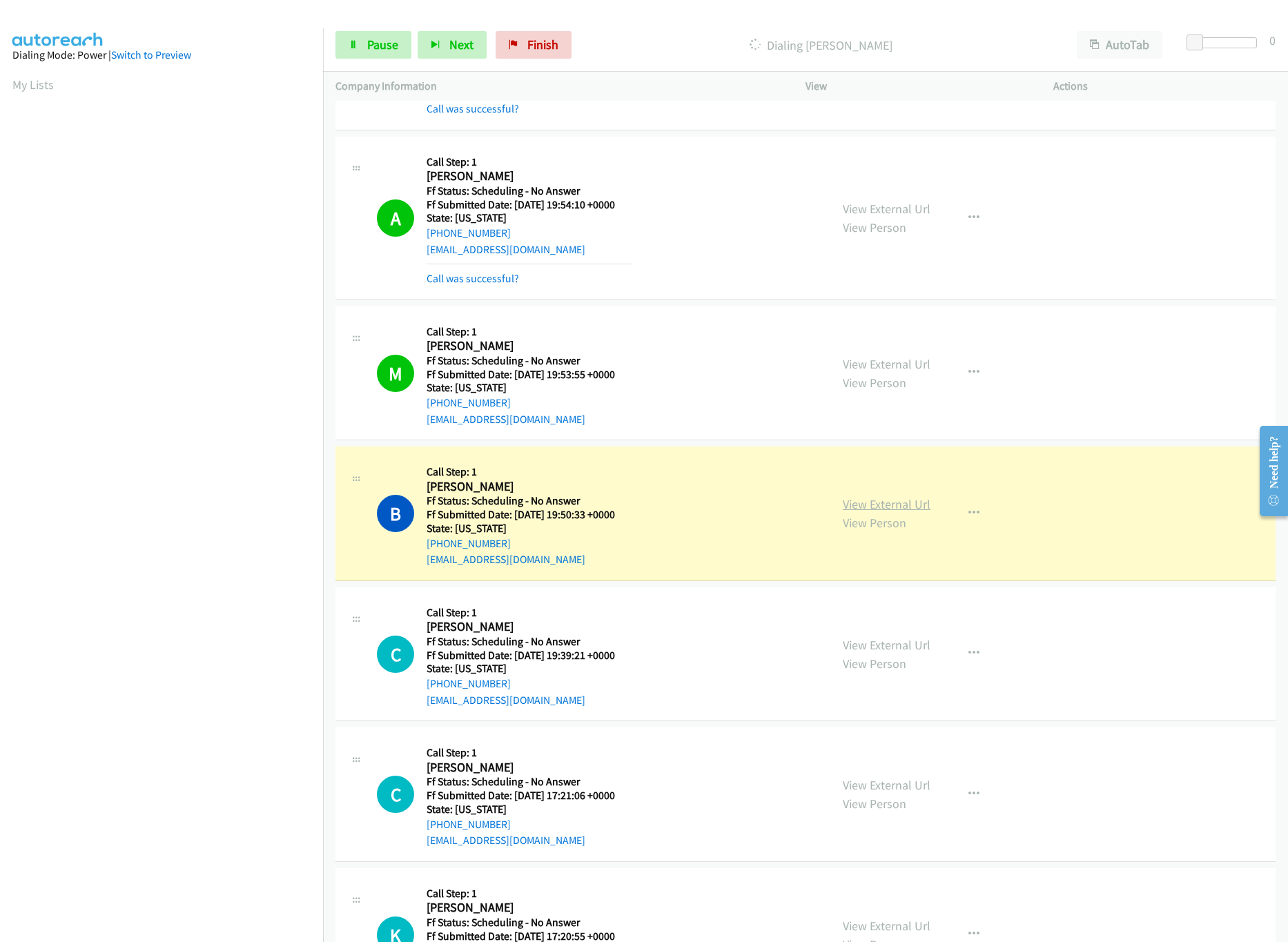
click at [895, 509] on link "View External Url" at bounding box center [886, 504] width 87 height 16
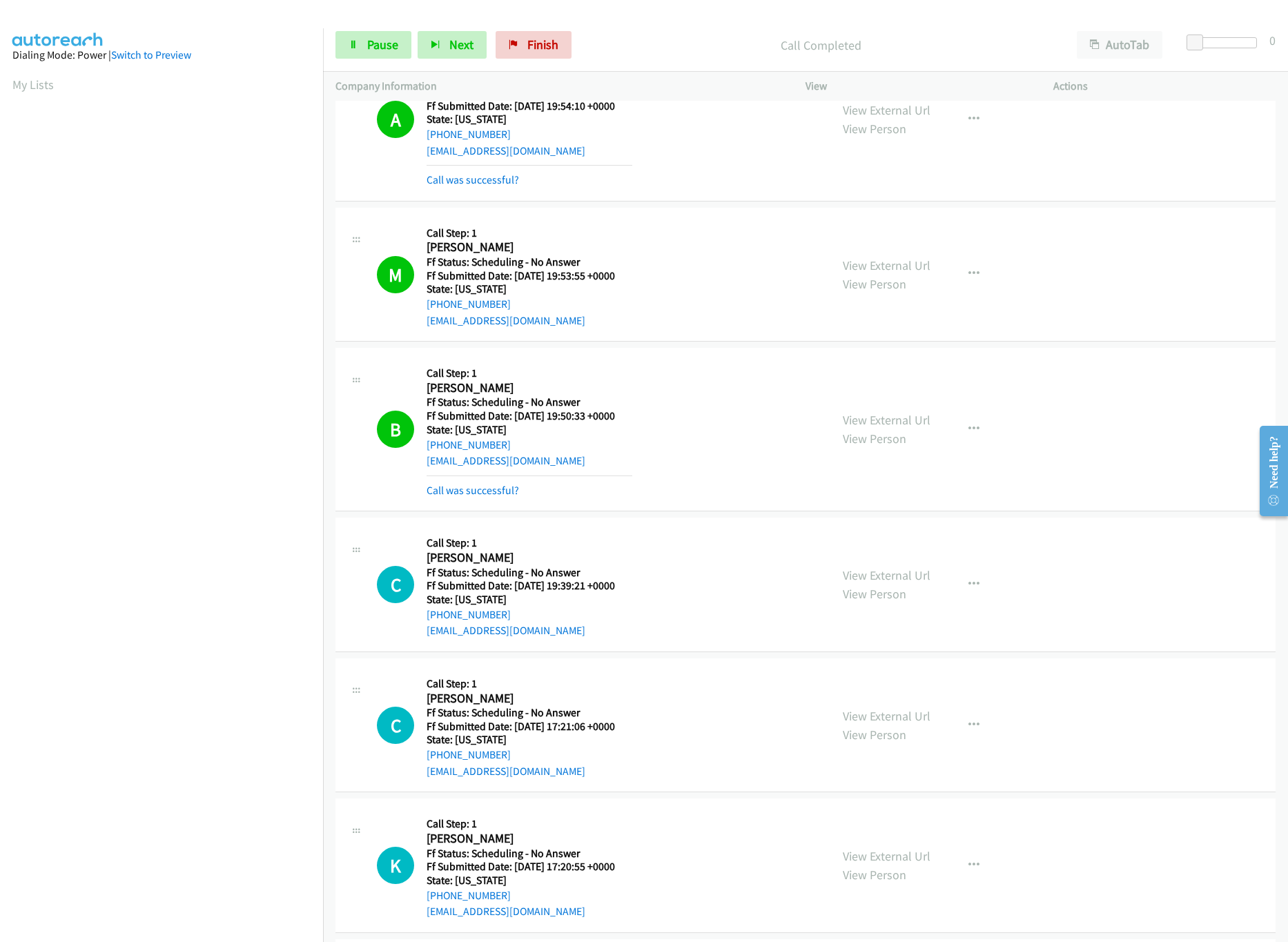
scroll to position [276, 0]
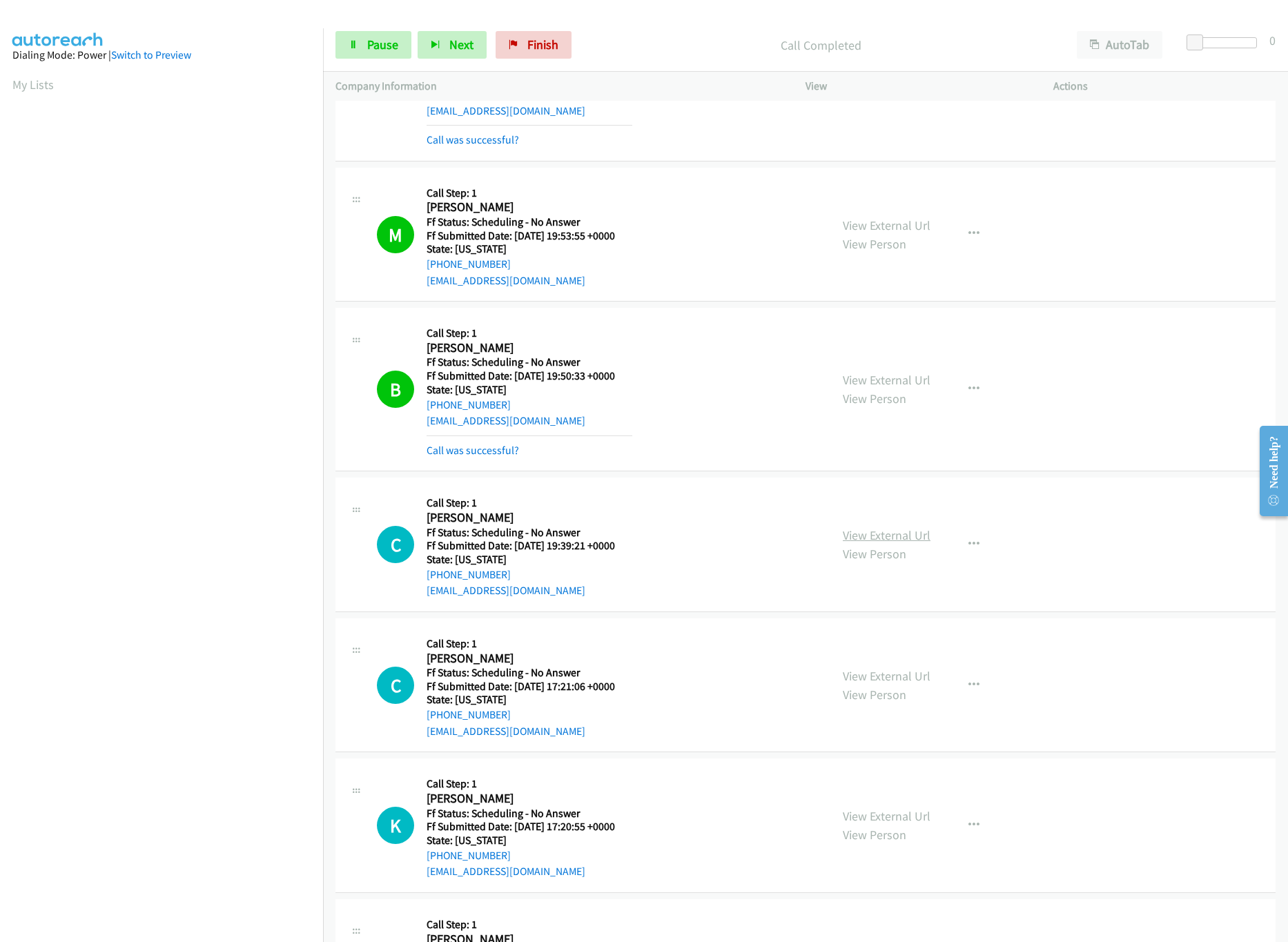
click at [852, 533] on link "View External Url" at bounding box center [886, 535] width 87 height 16
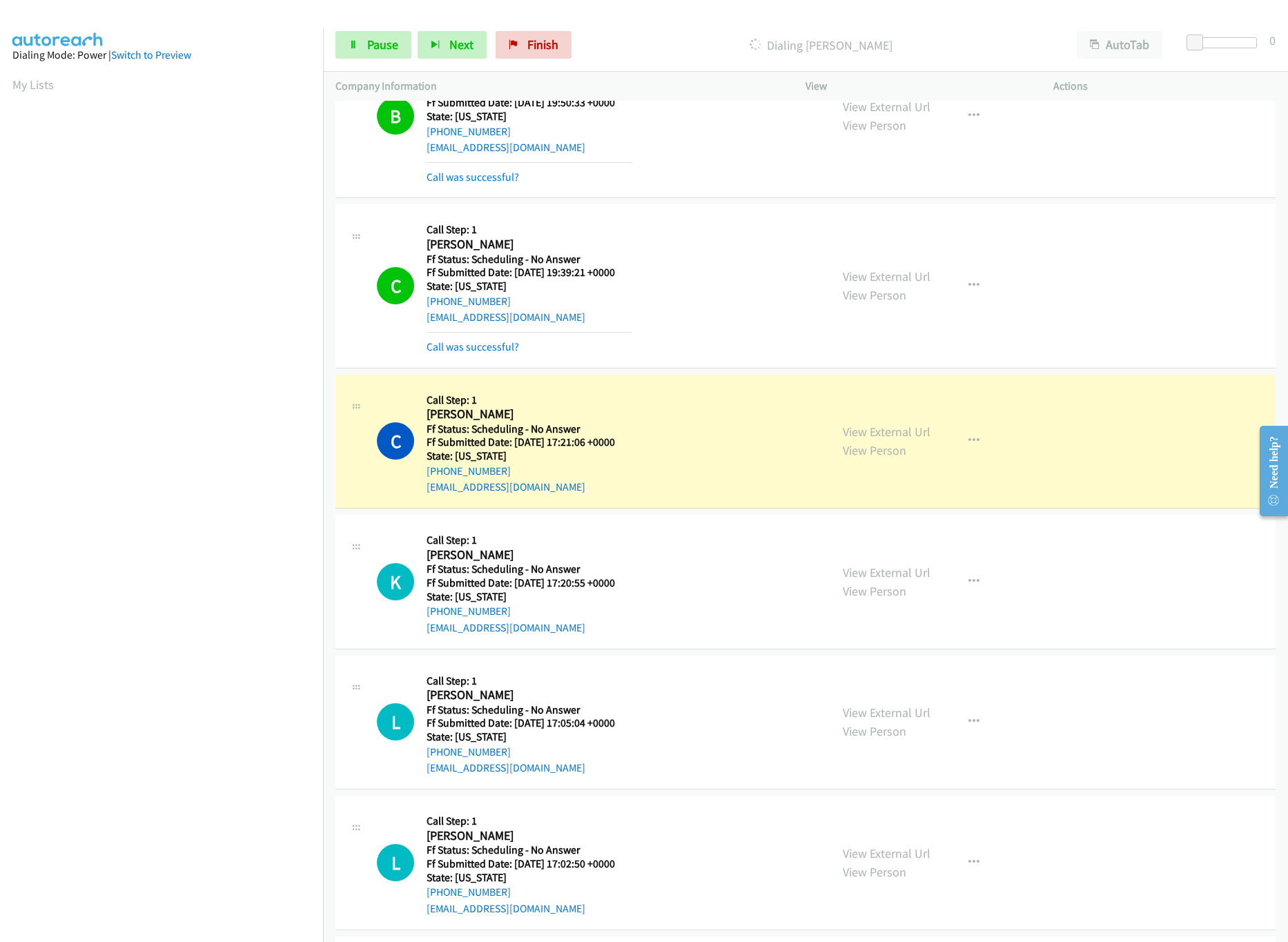
scroll to position [552, 0]
click at [891, 416] on div "View External Url View Person View External Url Email Schedule/Manage Callback …" at bounding box center [960, 440] width 260 height 109
click at [891, 431] on link "View External Url" at bounding box center [886, 429] width 87 height 16
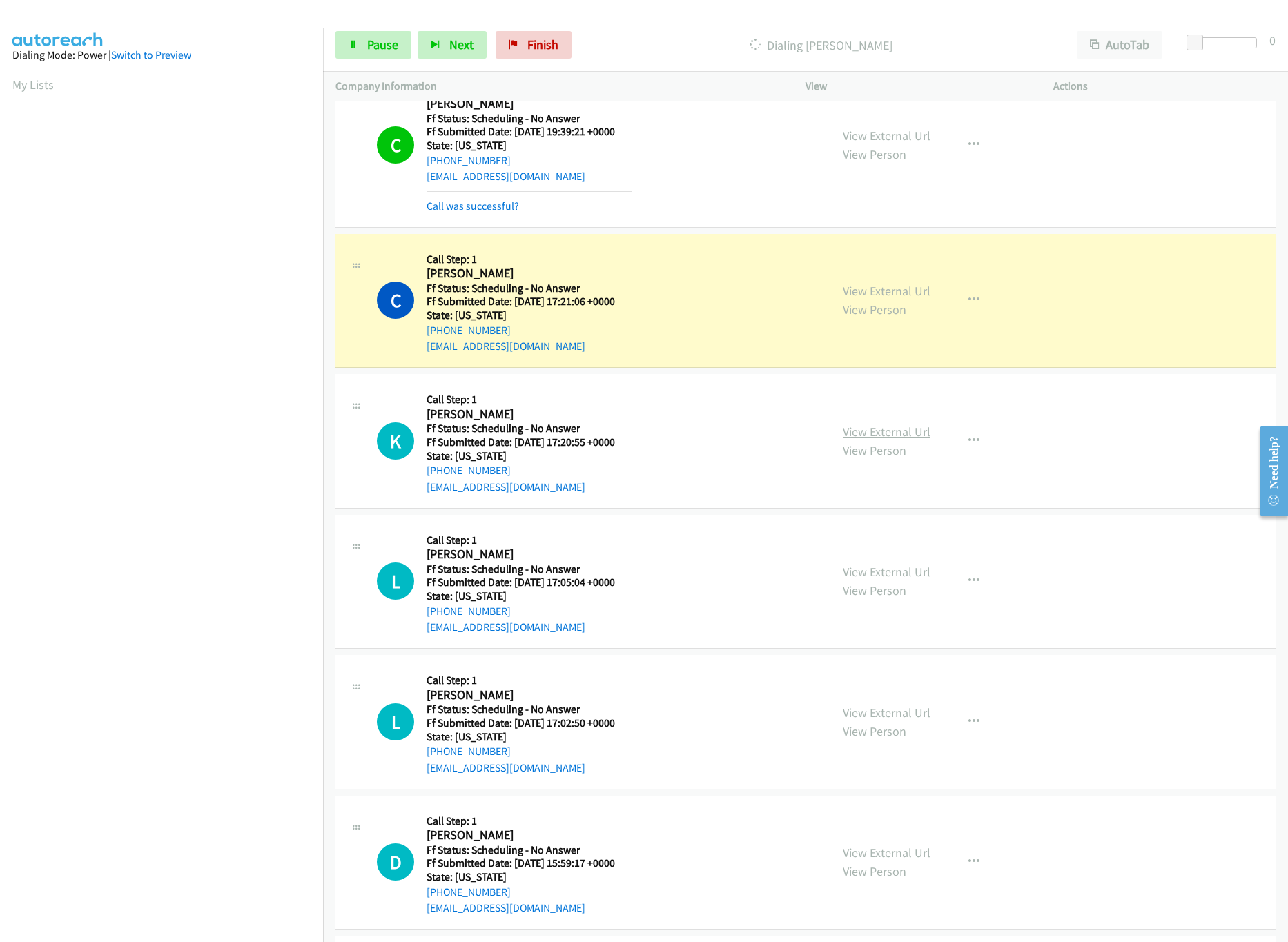
click at [862, 425] on link "View External Url" at bounding box center [886, 432] width 87 height 16
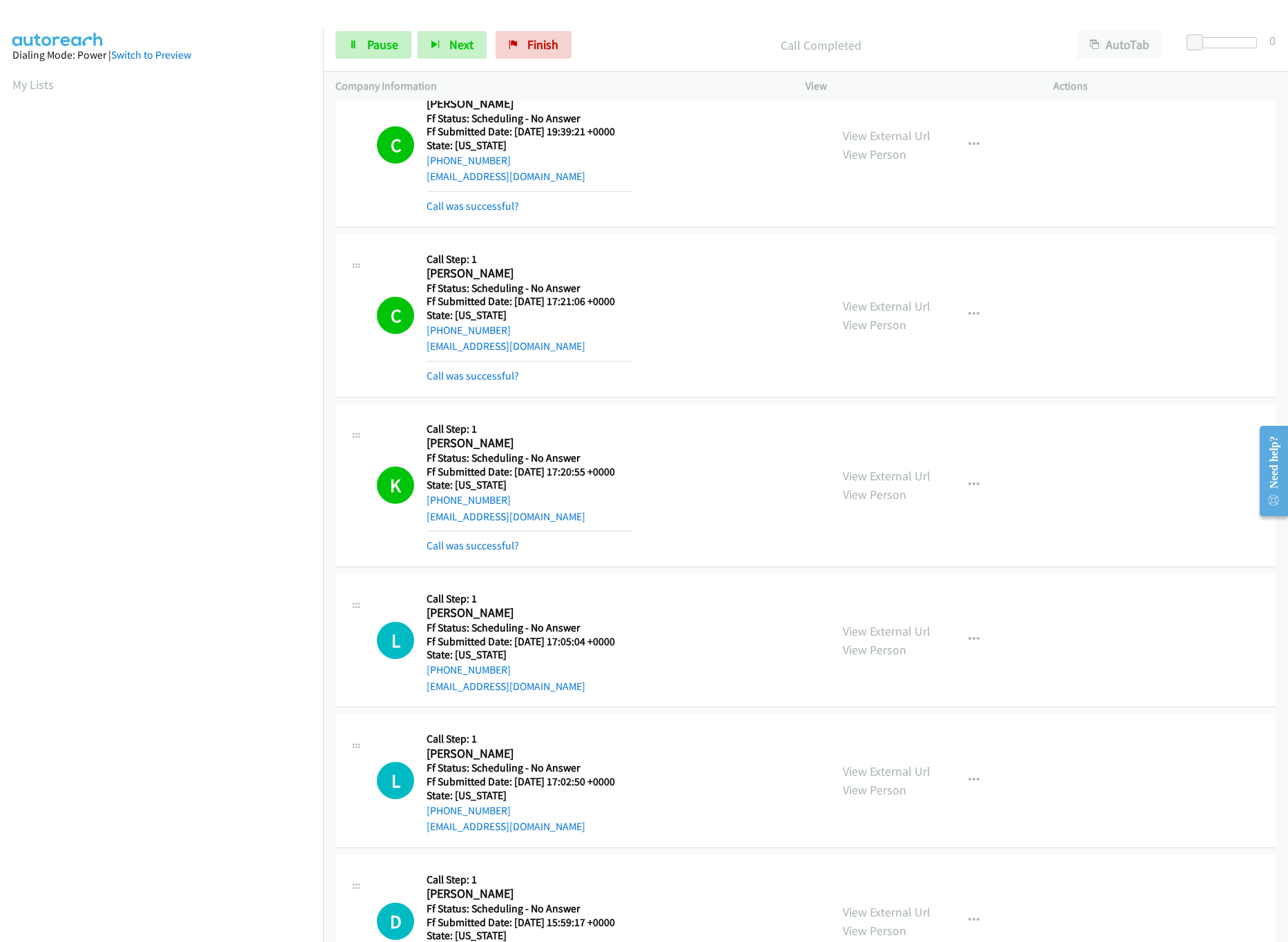
click at [255, 828] on nav "Dialing Mode: Power | Switch to Preview My Lists" at bounding box center [161, 499] width 324 height 942
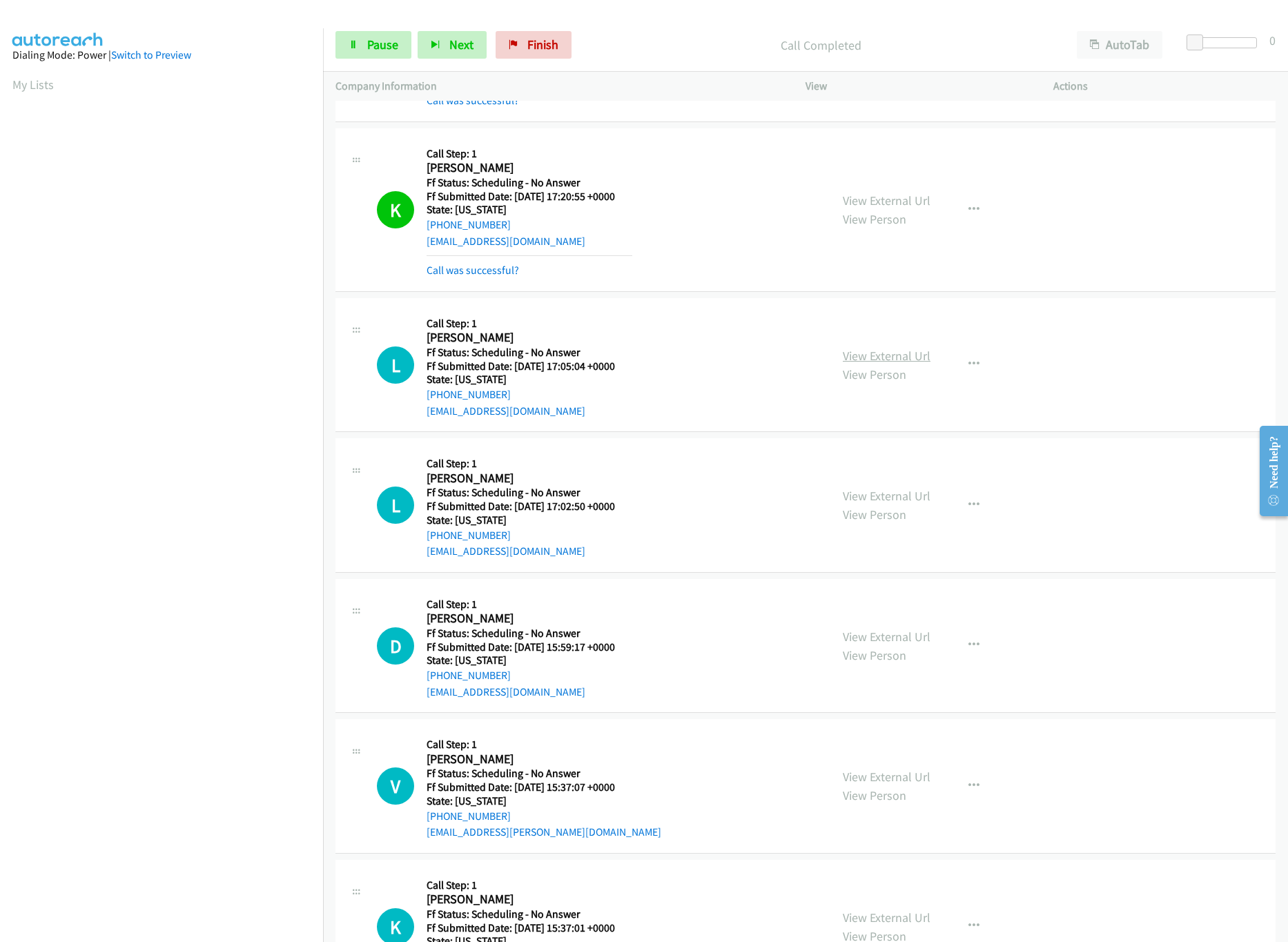
click at [908, 360] on link "View External Url" at bounding box center [886, 356] width 87 height 16
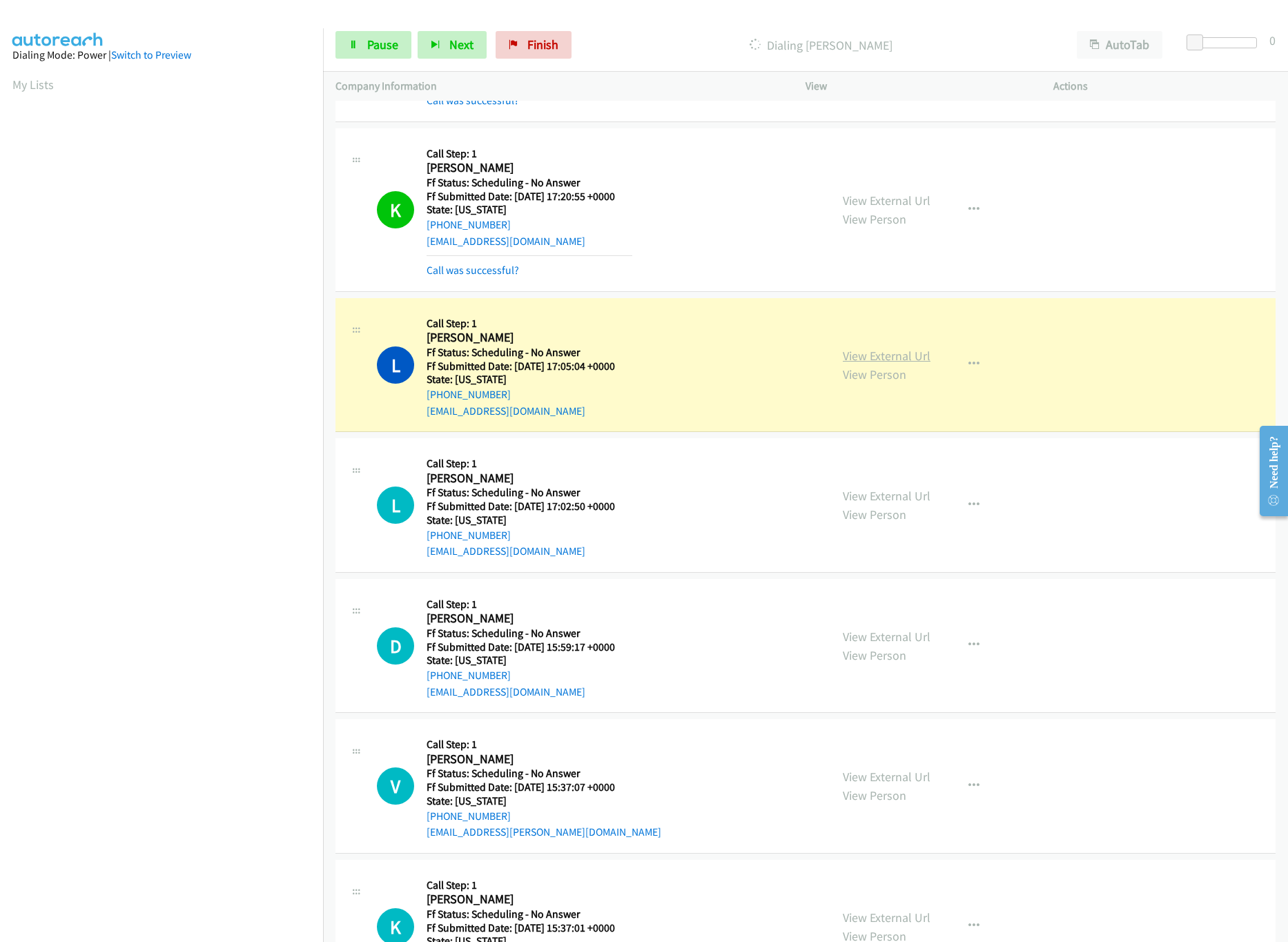
click at [851, 364] on link "View External Url" at bounding box center [886, 356] width 87 height 16
click at [369, 53] on link "Pause" at bounding box center [374, 44] width 76 height 27
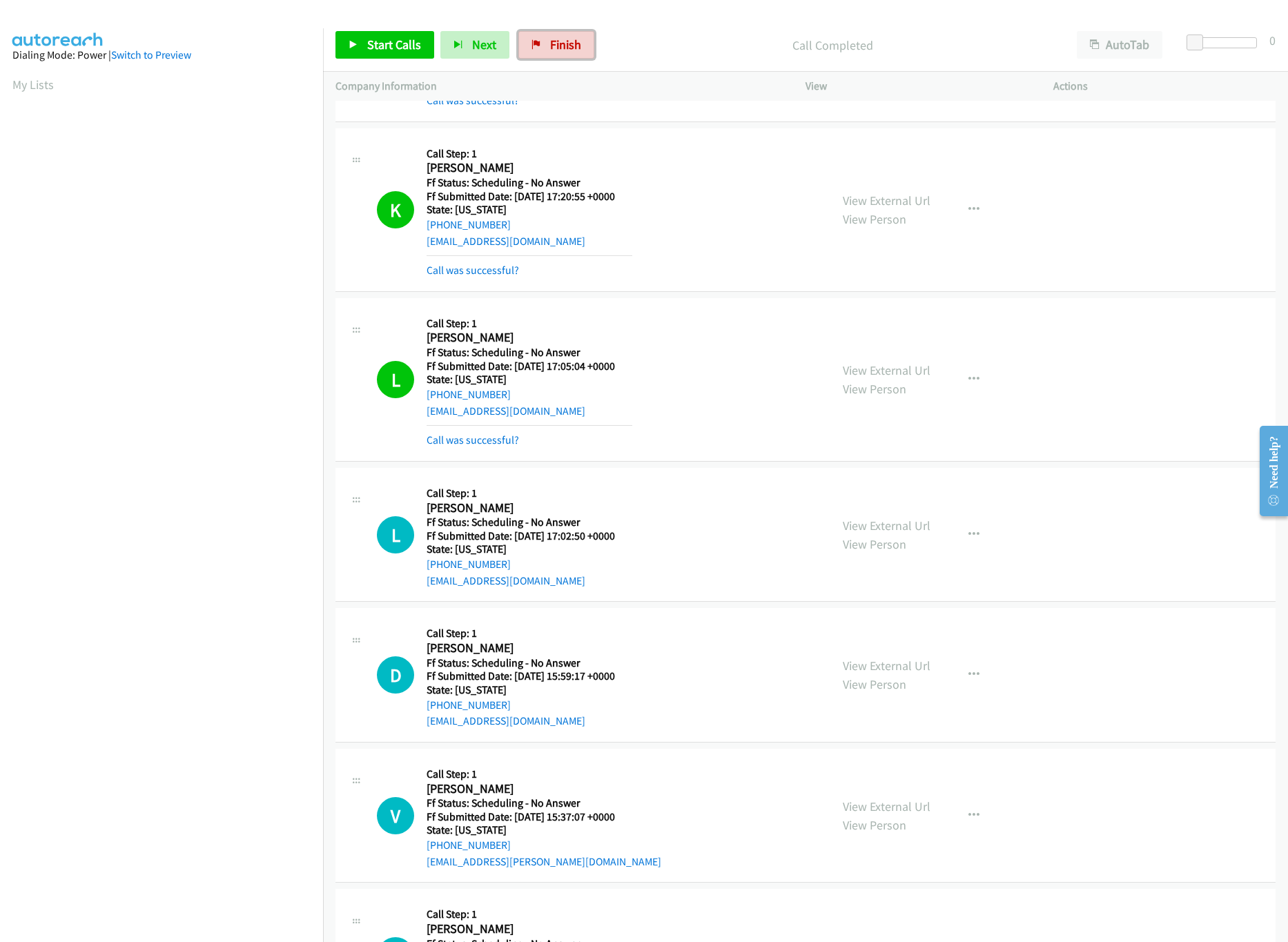
click at [539, 46] on icon at bounding box center [536, 45] width 10 height 10
